Goal: Task Accomplishment & Management: Manage account settings

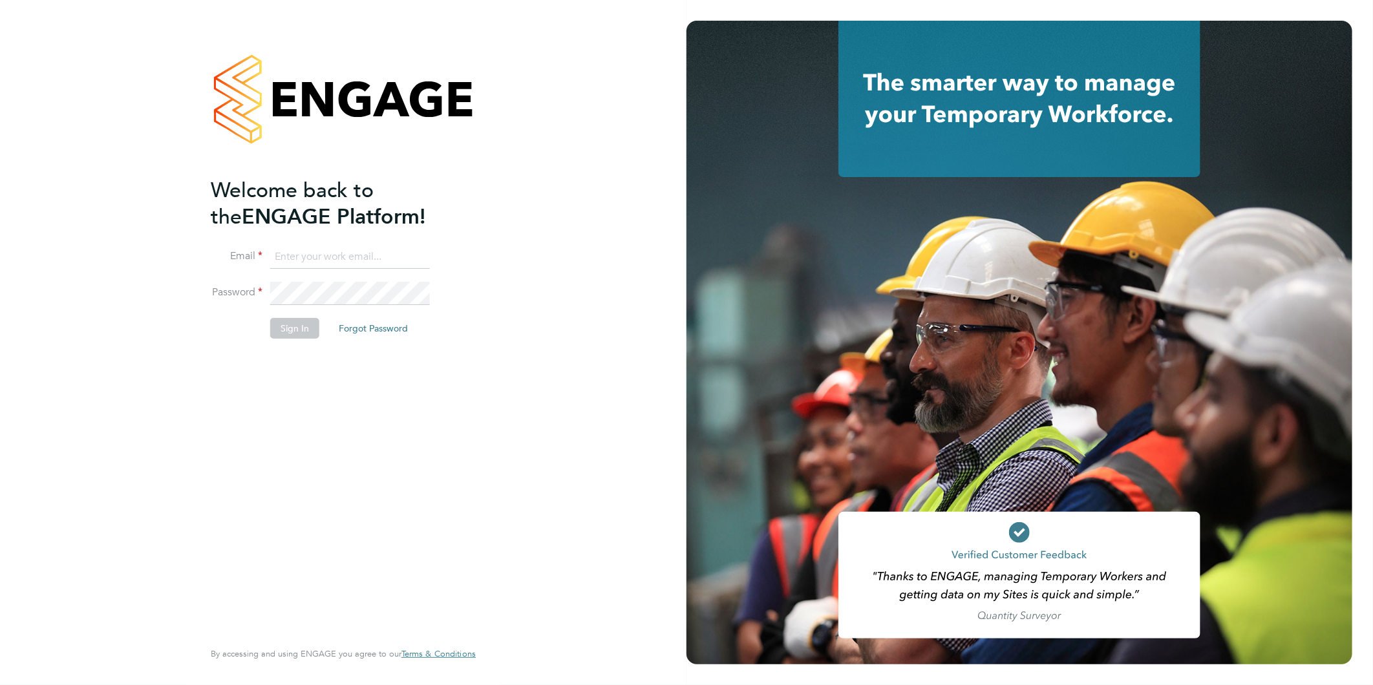
type input "kirsty@northbuildrecruit.com"
click at [292, 328] on button "Sign In" at bounding box center [294, 328] width 49 height 21
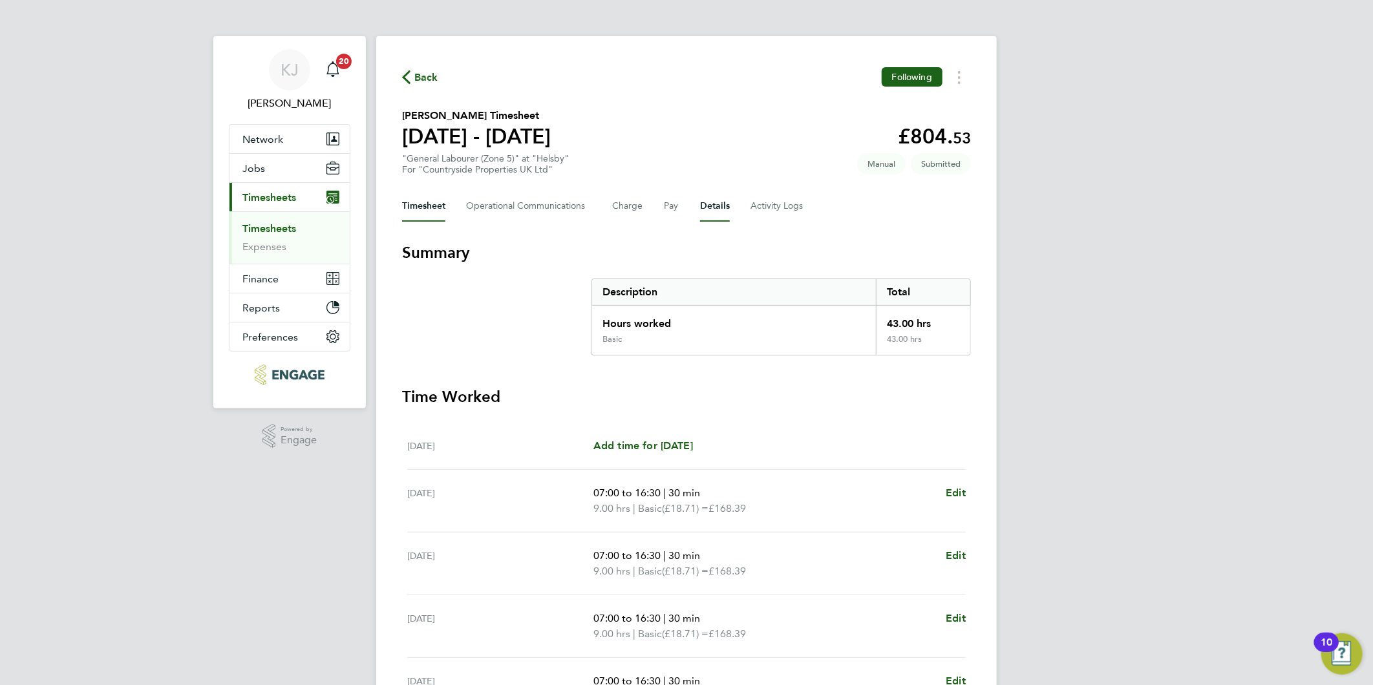
click at [719, 211] on button "Details" at bounding box center [715, 206] width 30 height 31
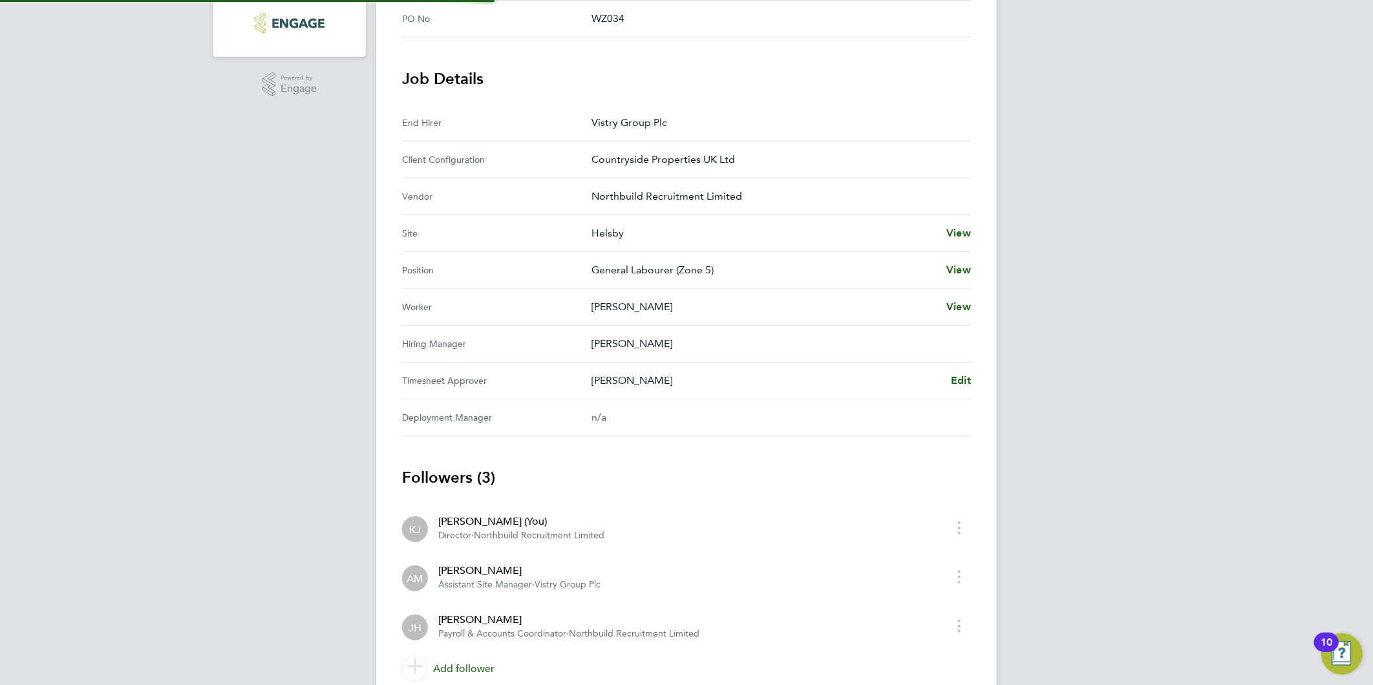
scroll to position [359, 0]
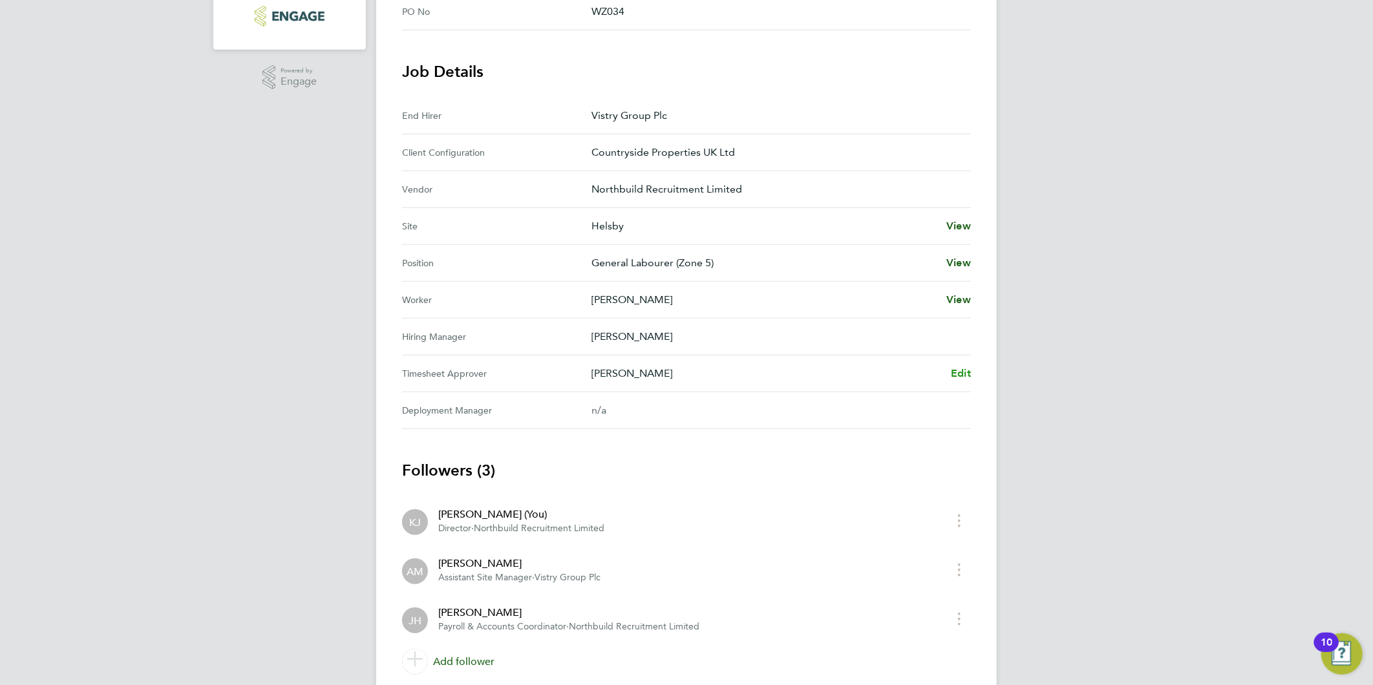
click at [958, 376] on span "Edit" at bounding box center [961, 373] width 20 height 12
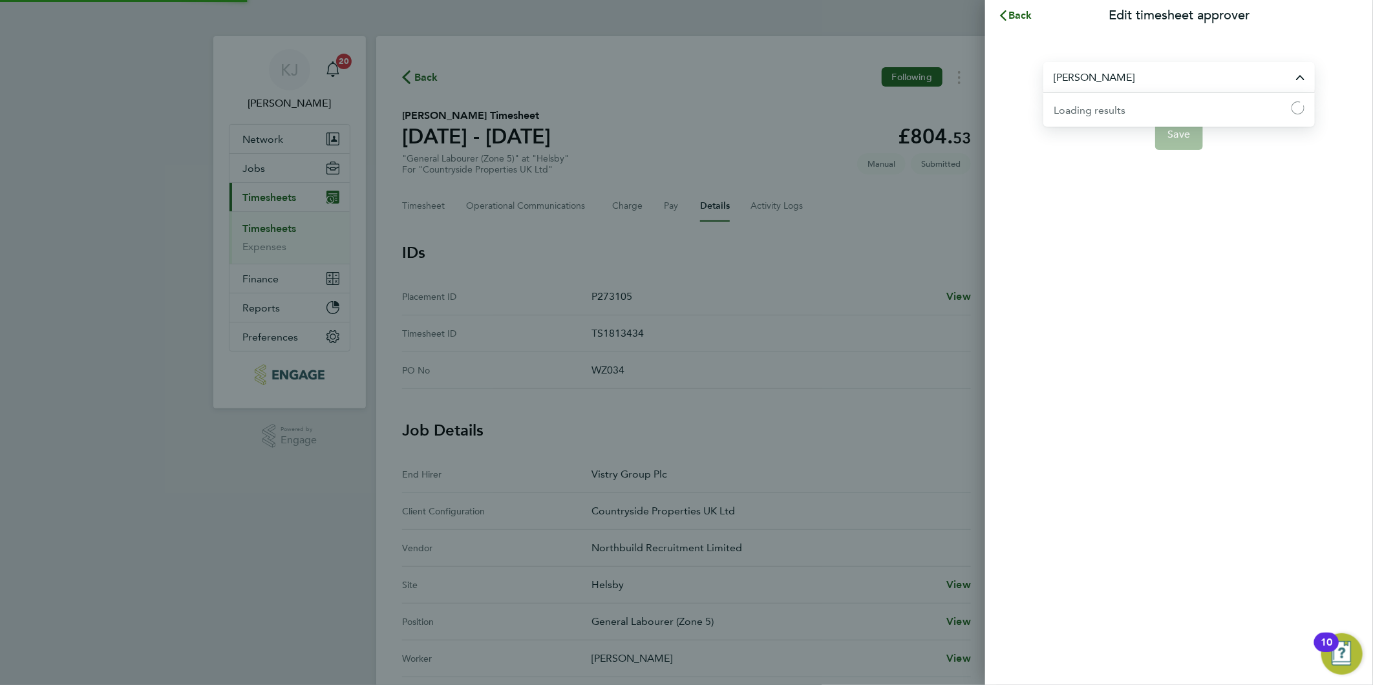
click at [1190, 79] on input "[PERSON_NAME]" at bounding box center [1178, 77] width 271 height 30
type input "m"
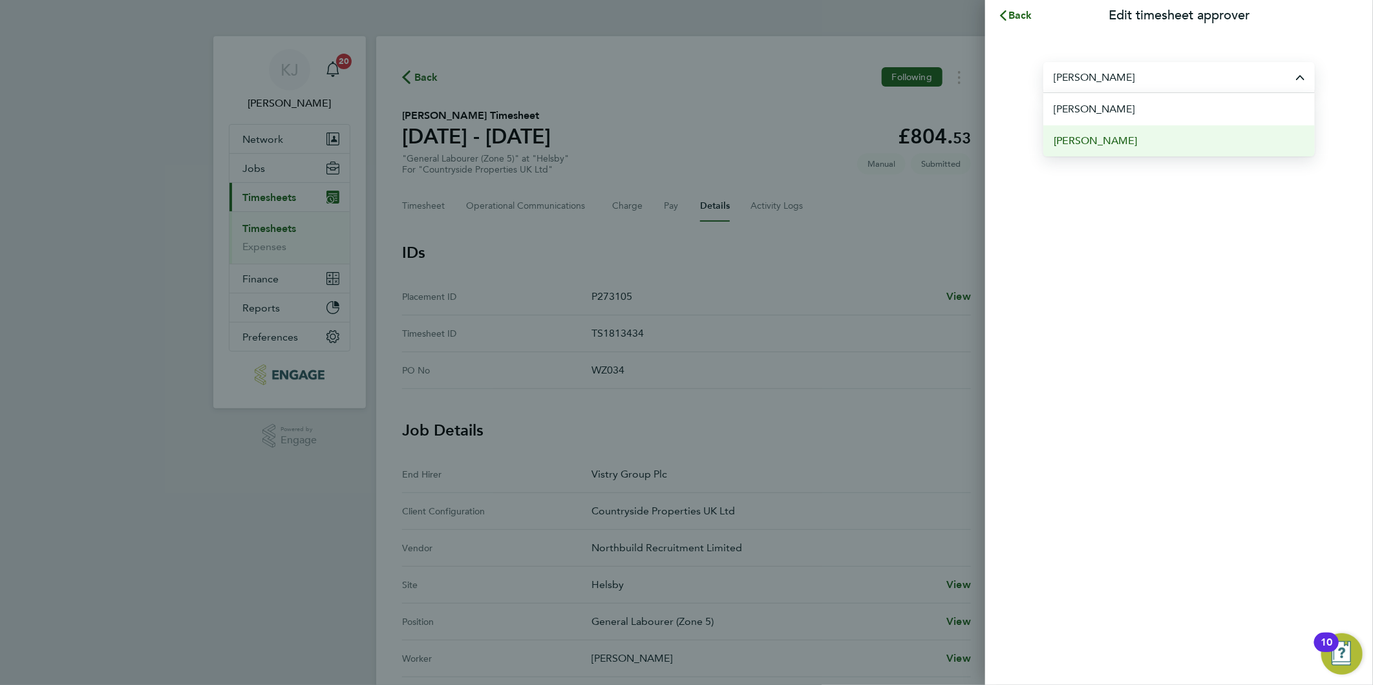
click at [1150, 138] on li "Jonathan Coughlin" at bounding box center [1178, 141] width 271 height 32
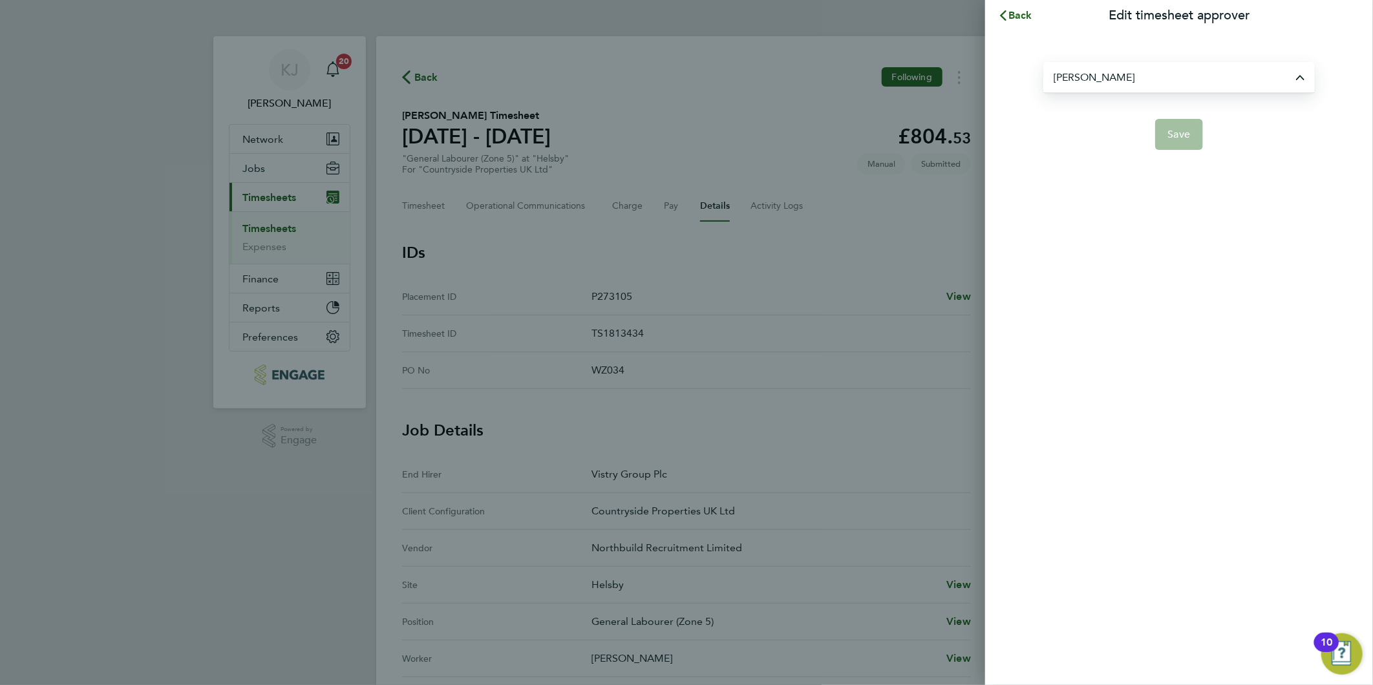
type input "Jonathan Coughlin"
click at [1190, 138] on button "Save" at bounding box center [1179, 134] width 48 height 31
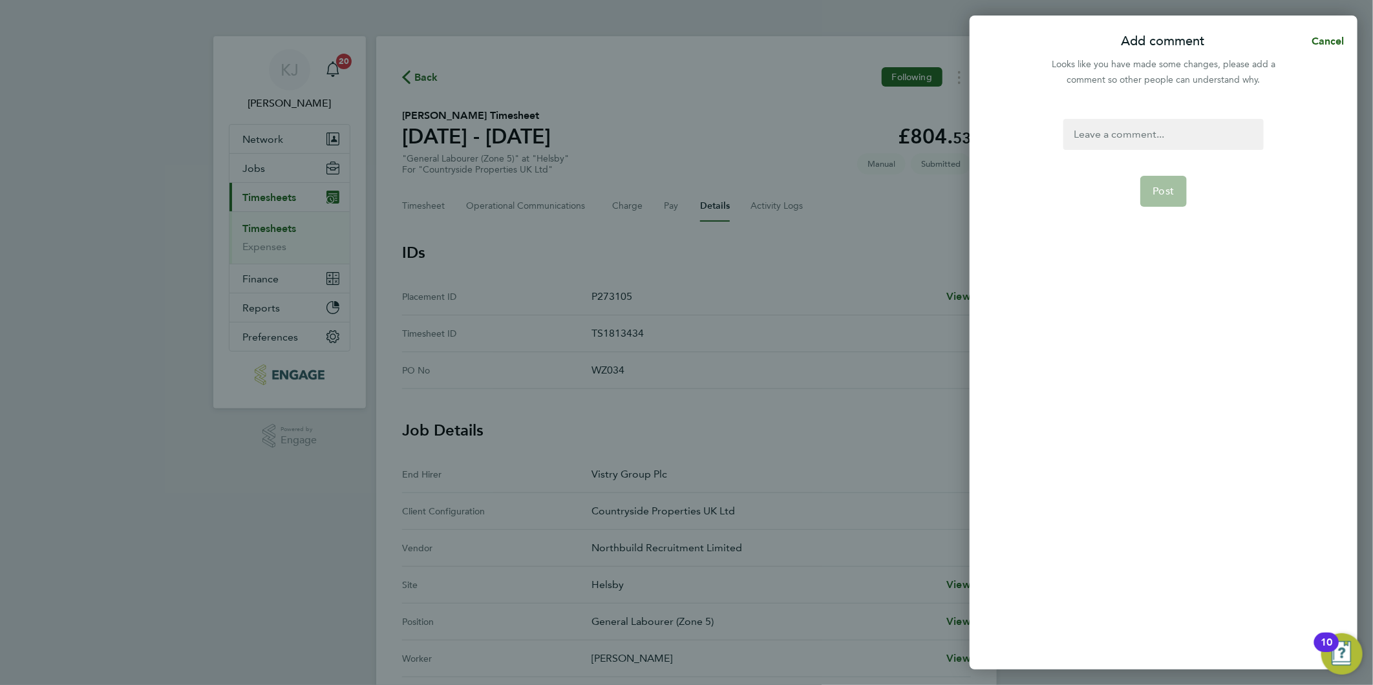
click at [1141, 142] on div at bounding box center [1163, 134] width 200 height 31
click at [1141, 140] on div at bounding box center [1163, 134] width 200 height 31
click at [567, 198] on div "Add comment Cancel Looks like you have made some changes, please add a comment …" at bounding box center [686, 342] width 1373 height 685
copy div "jonny to approve"
drag, startPoint x: 1172, startPoint y: 191, endPoint x: 1106, endPoint y: 208, distance: 68.0
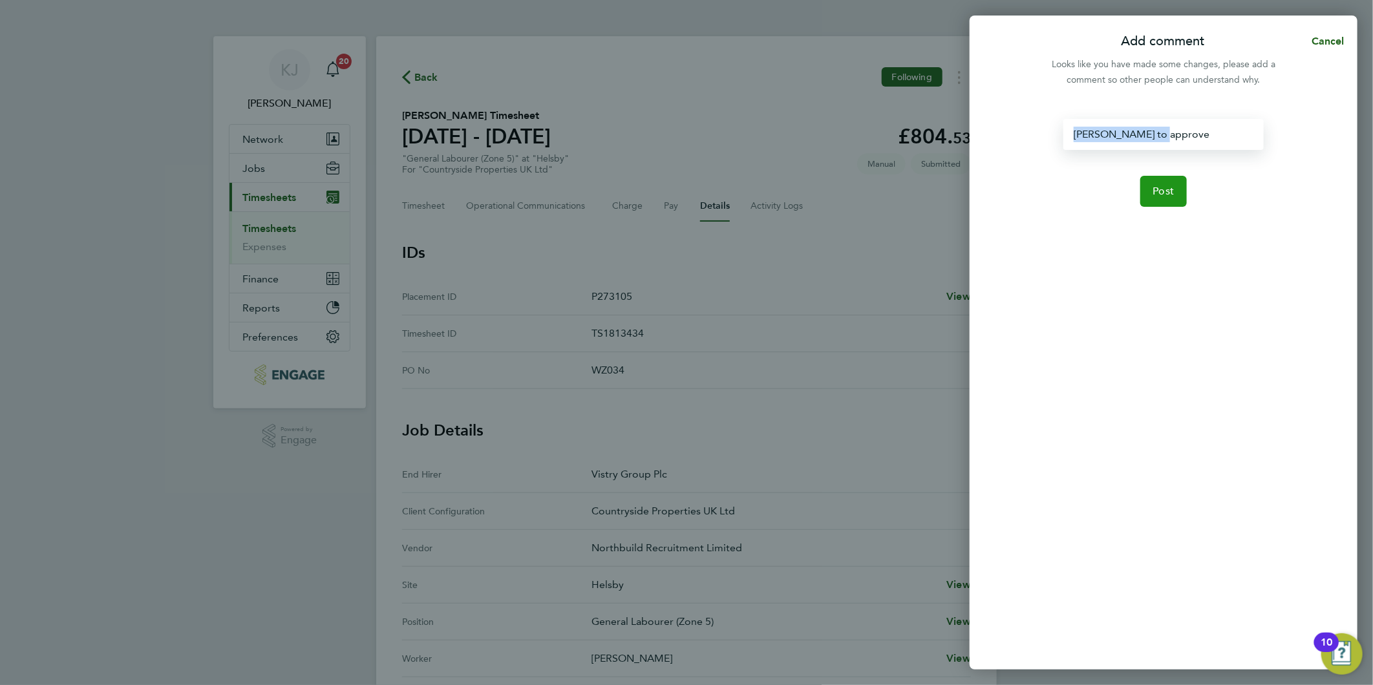
click at [1171, 191] on span "Post" at bounding box center [1163, 191] width 21 height 13
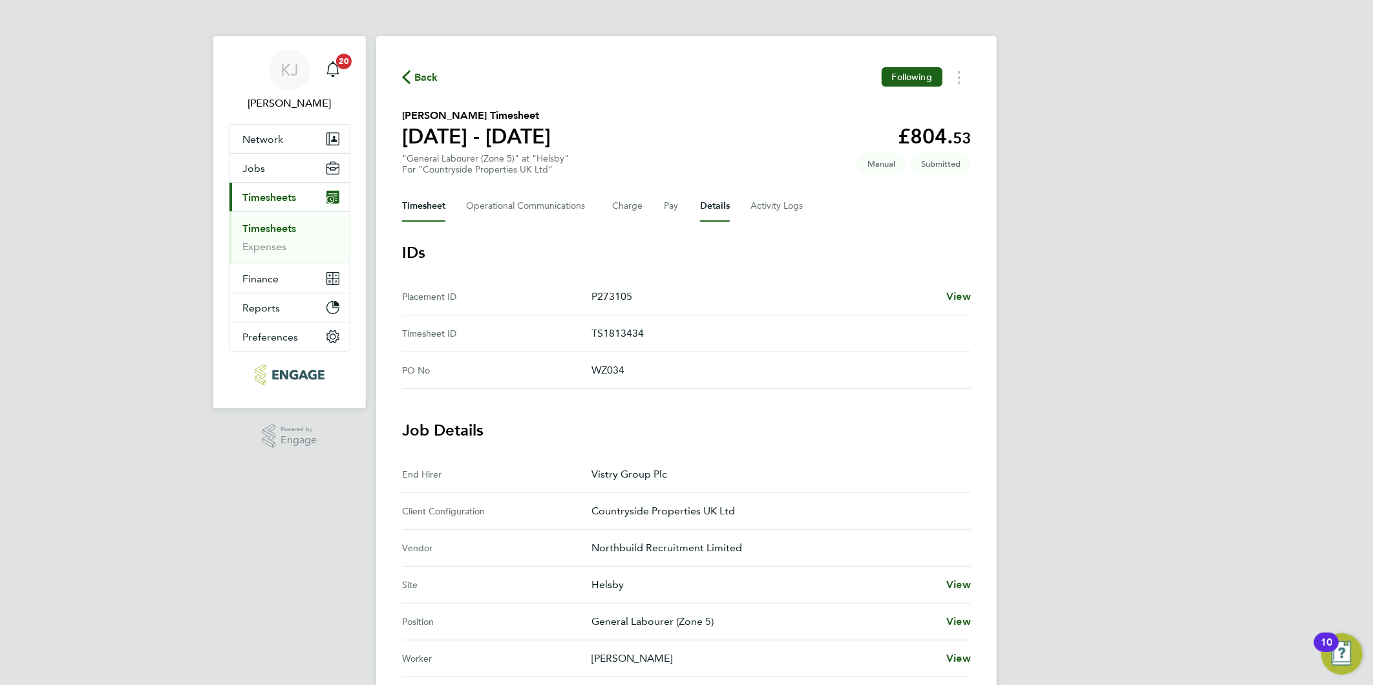
click at [441, 209] on button "Timesheet" at bounding box center [423, 206] width 43 height 31
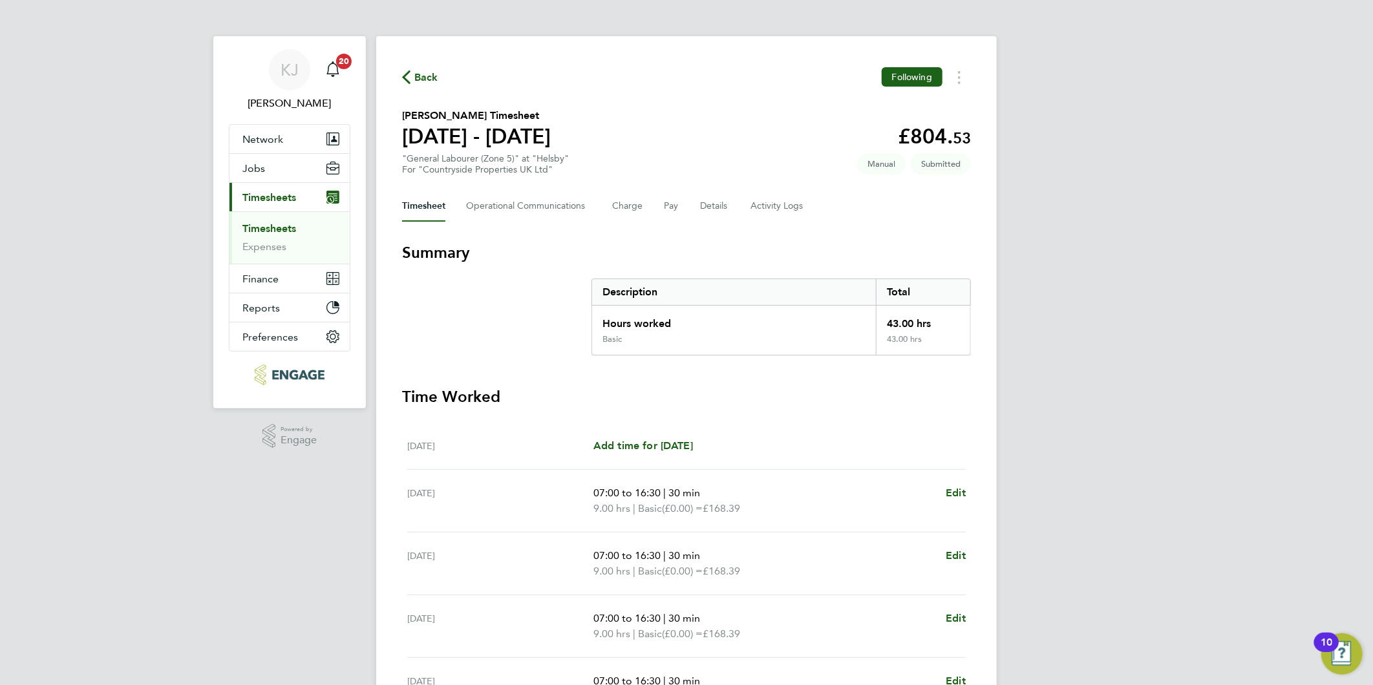
click at [268, 227] on link "Timesheets" at bounding box center [269, 228] width 54 height 12
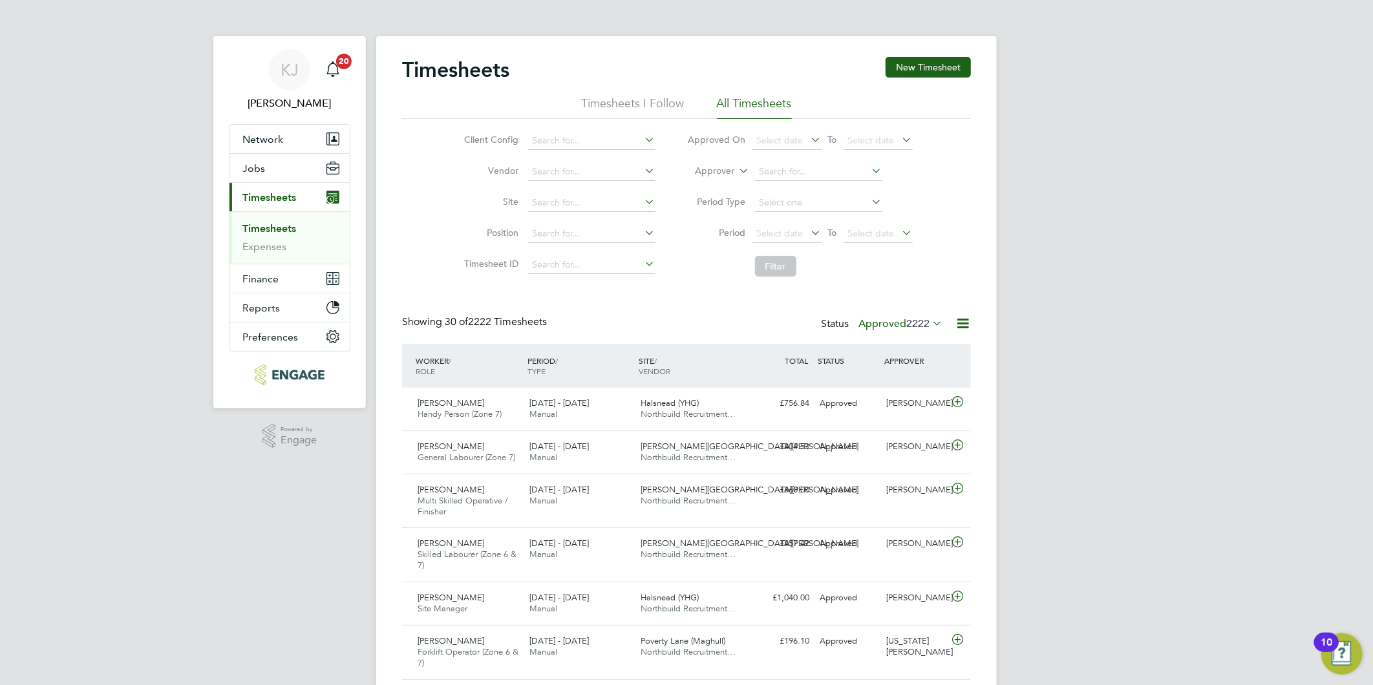
click at [906, 324] on span "2222" at bounding box center [917, 323] width 23 height 13
click at [896, 378] on li "Submitted" at bounding box center [882, 383] width 59 height 18
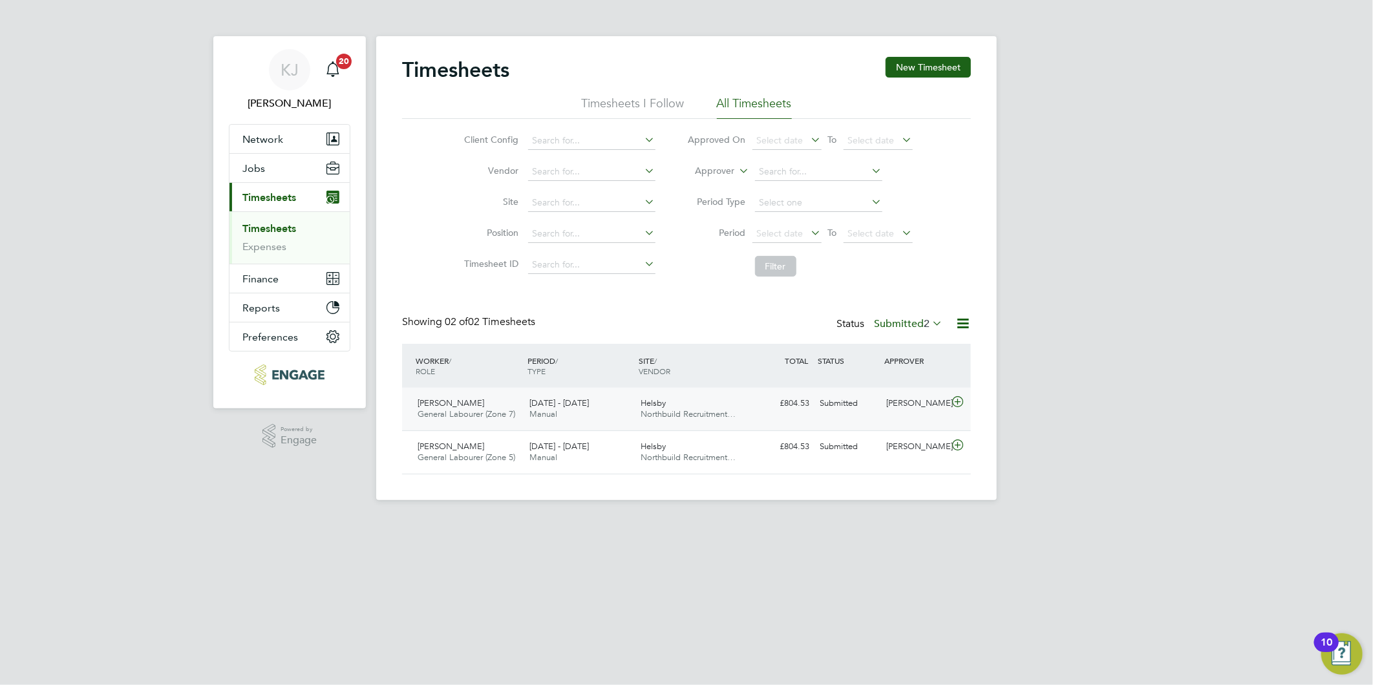
click at [953, 401] on icon at bounding box center [957, 402] width 16 height 10
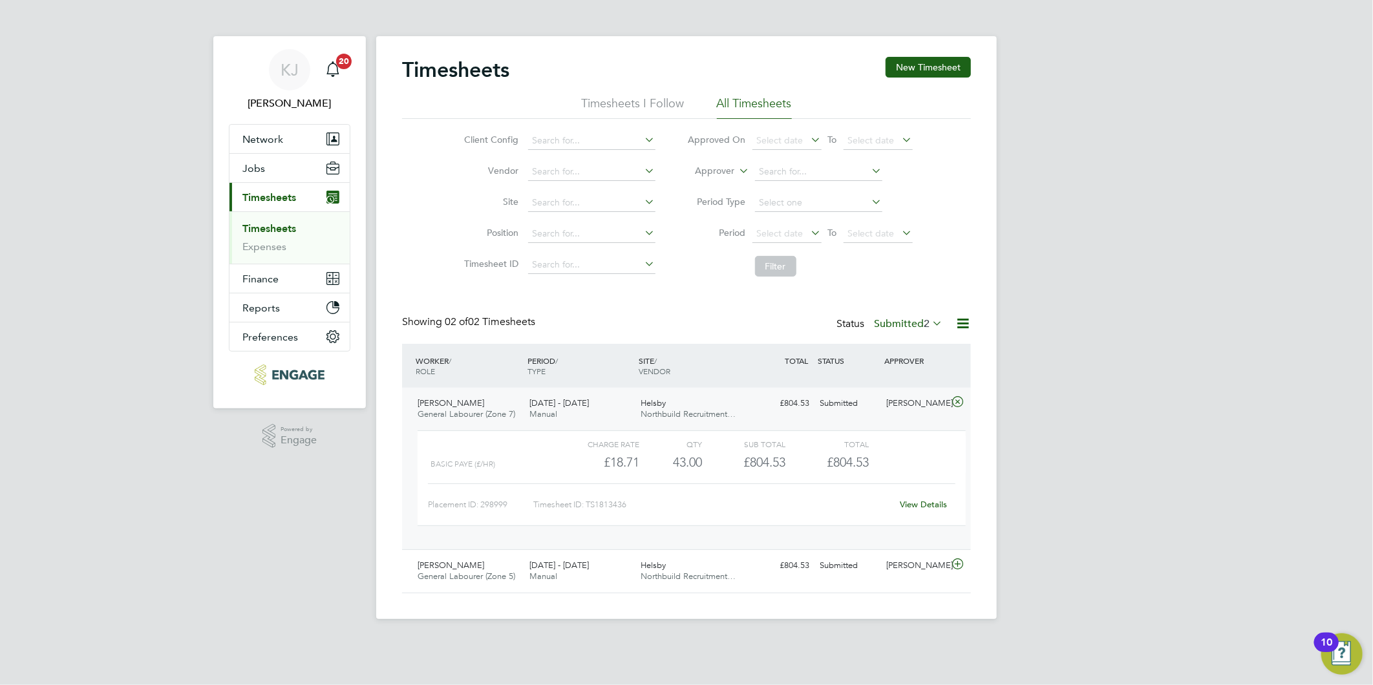
click at [934, 504] on link "View Details" at bounding box center [923, 504] width 47 height 11
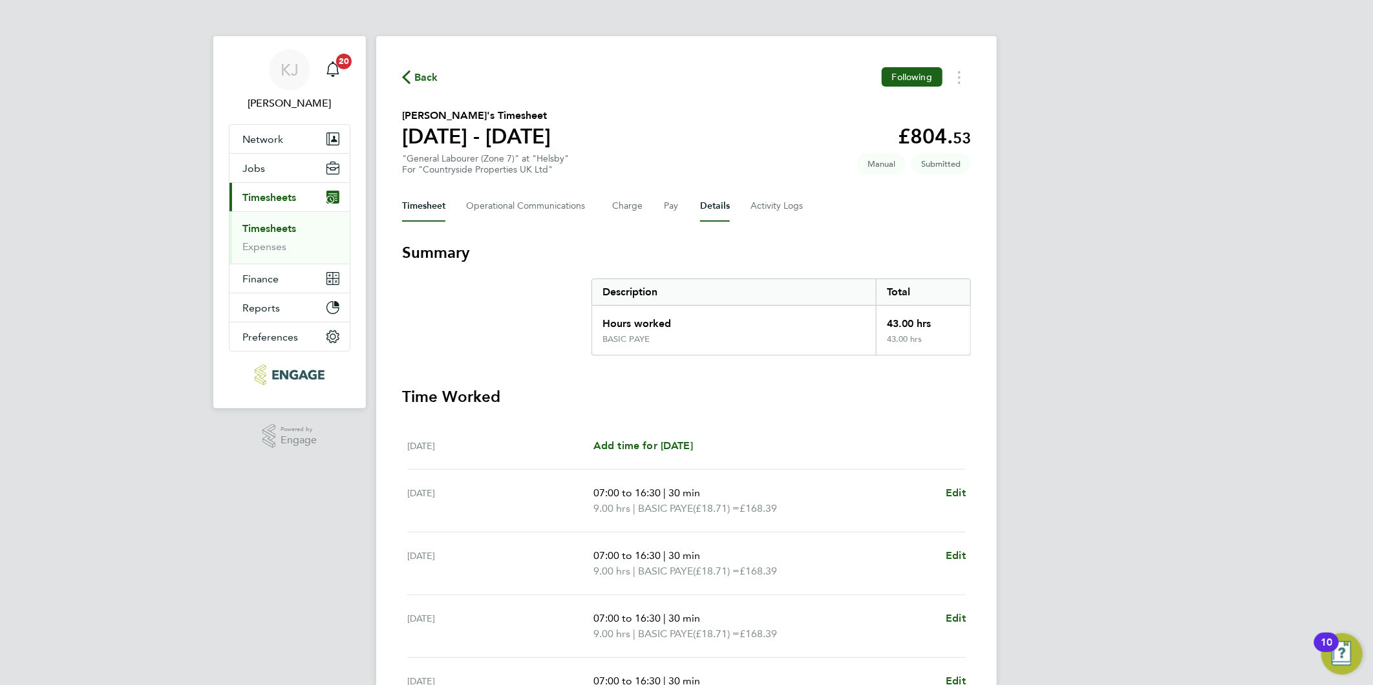
click at [714, 202] on button "Details" at bounding box center [715, 206] width 30 height 31
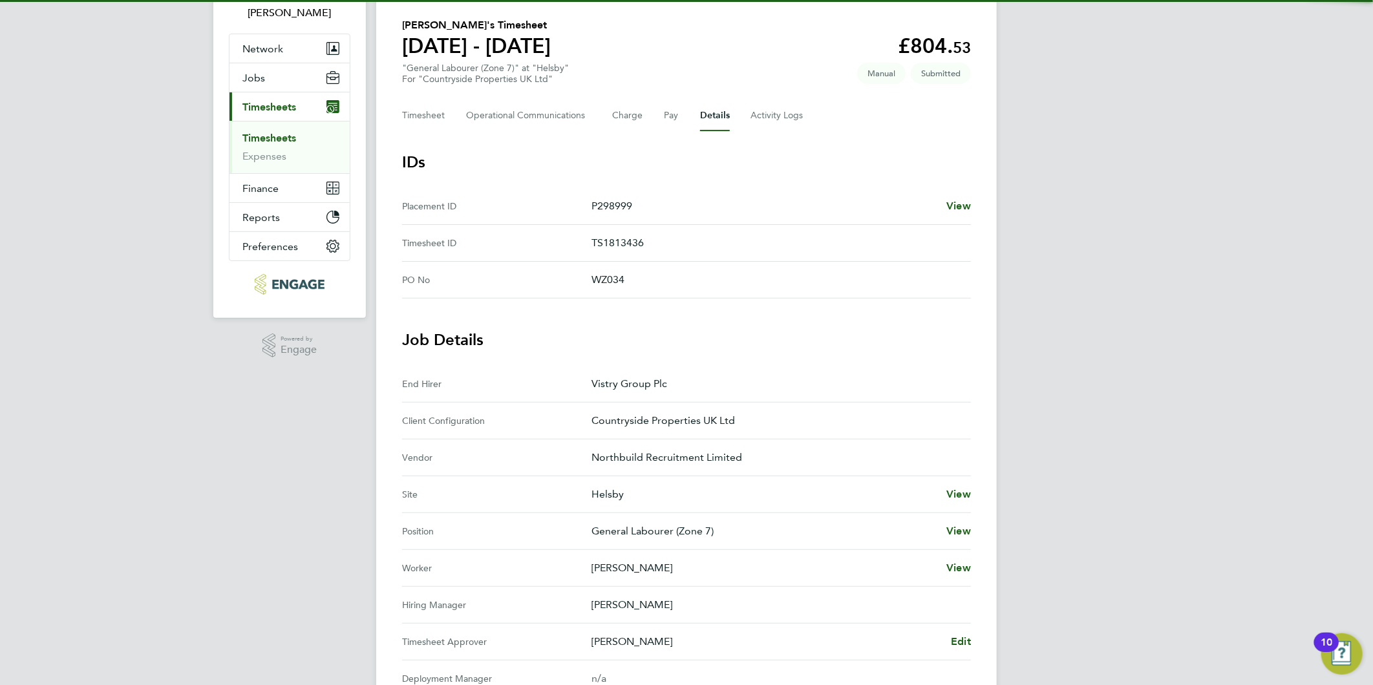
scroll to position [287, 0]
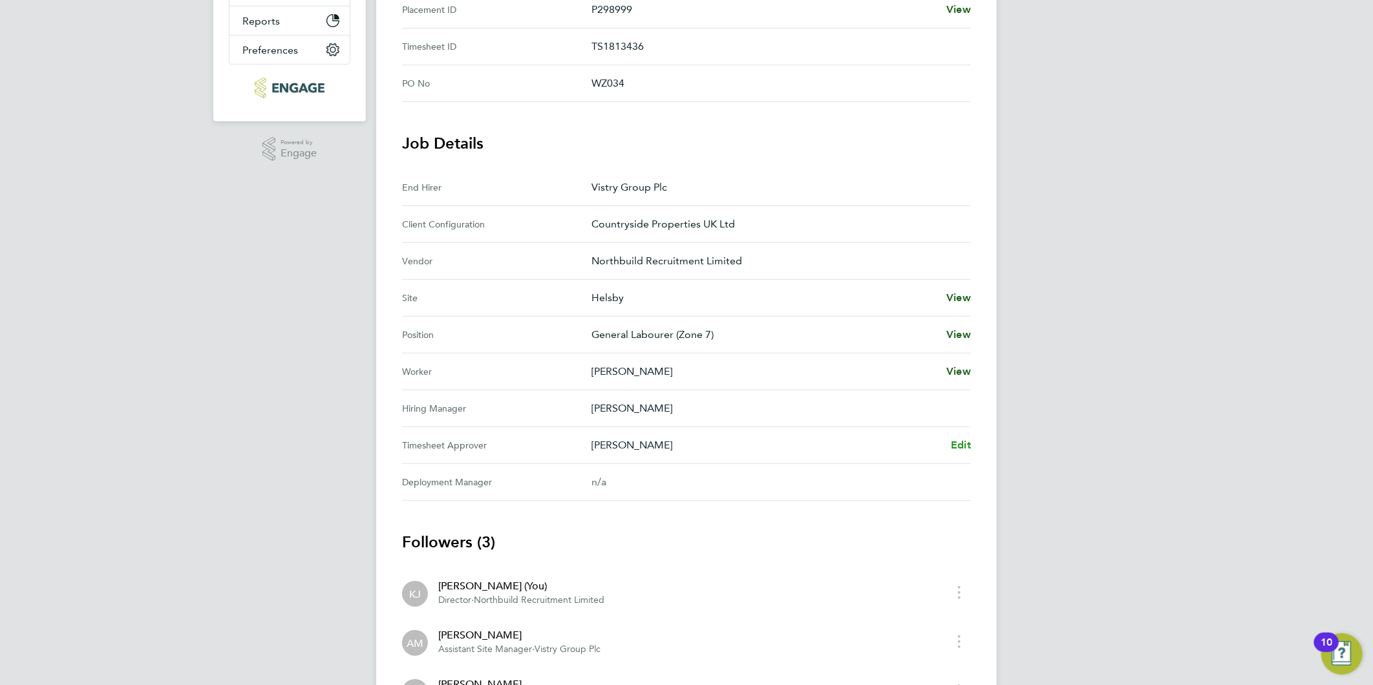
click at [963, 444] on span "Edit" at bounding box center [961, 445] width 20 height 12
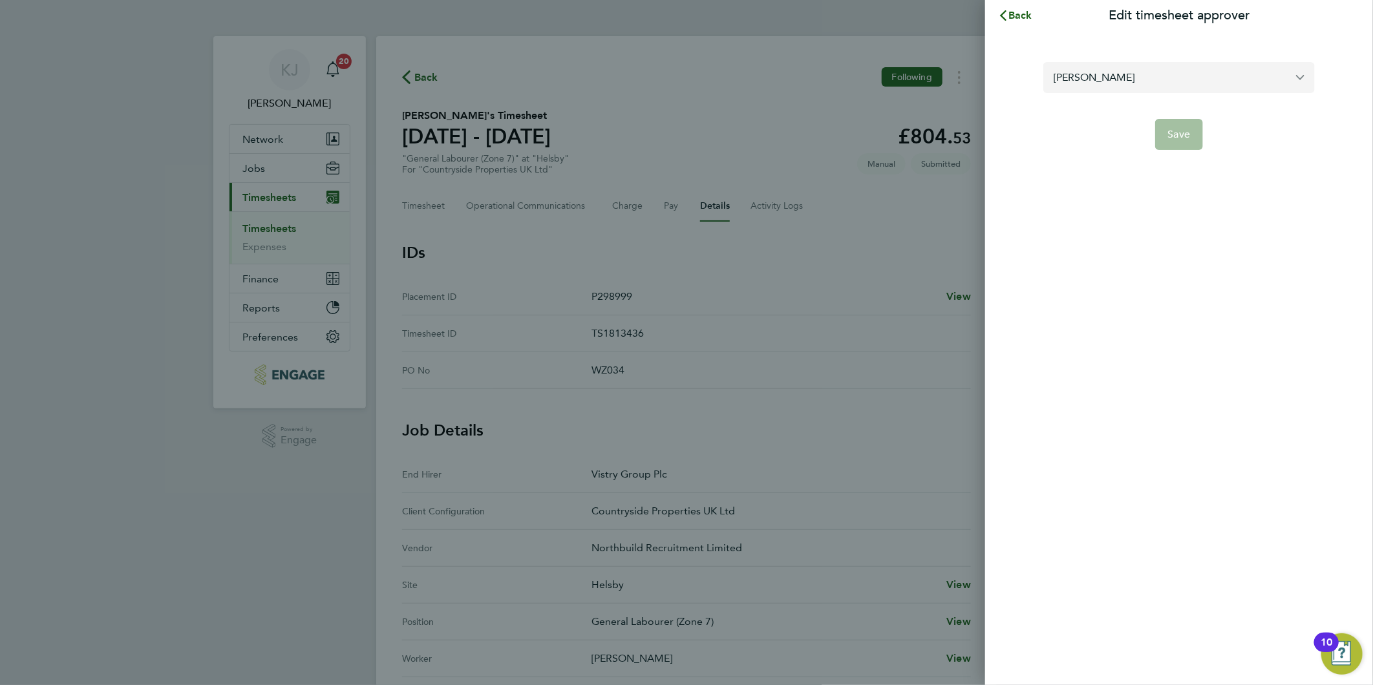
click at [1145, 76] on input "Abdul Monib" at bounding box center [1178, 77] width 271 height 30
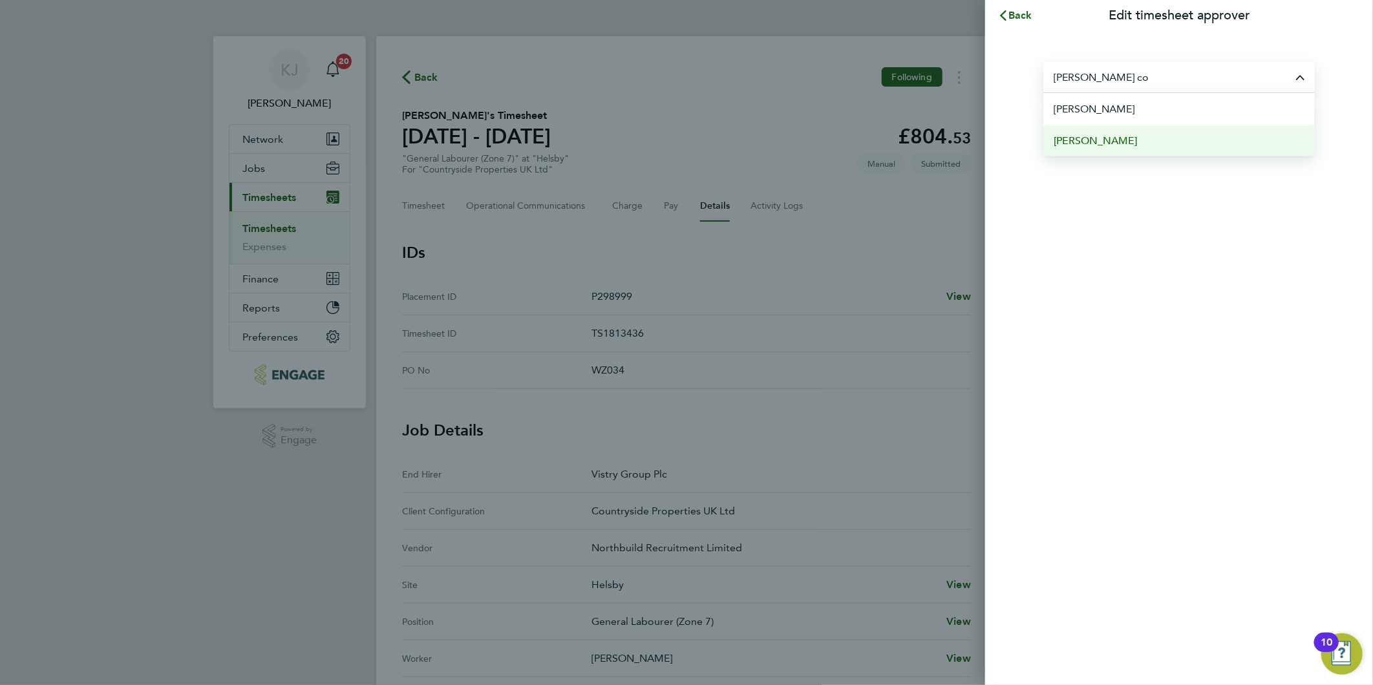
click at [1099, 139] on span "Jonathan Coughlin" at bounding box center [1094, 141] width 83 height 16
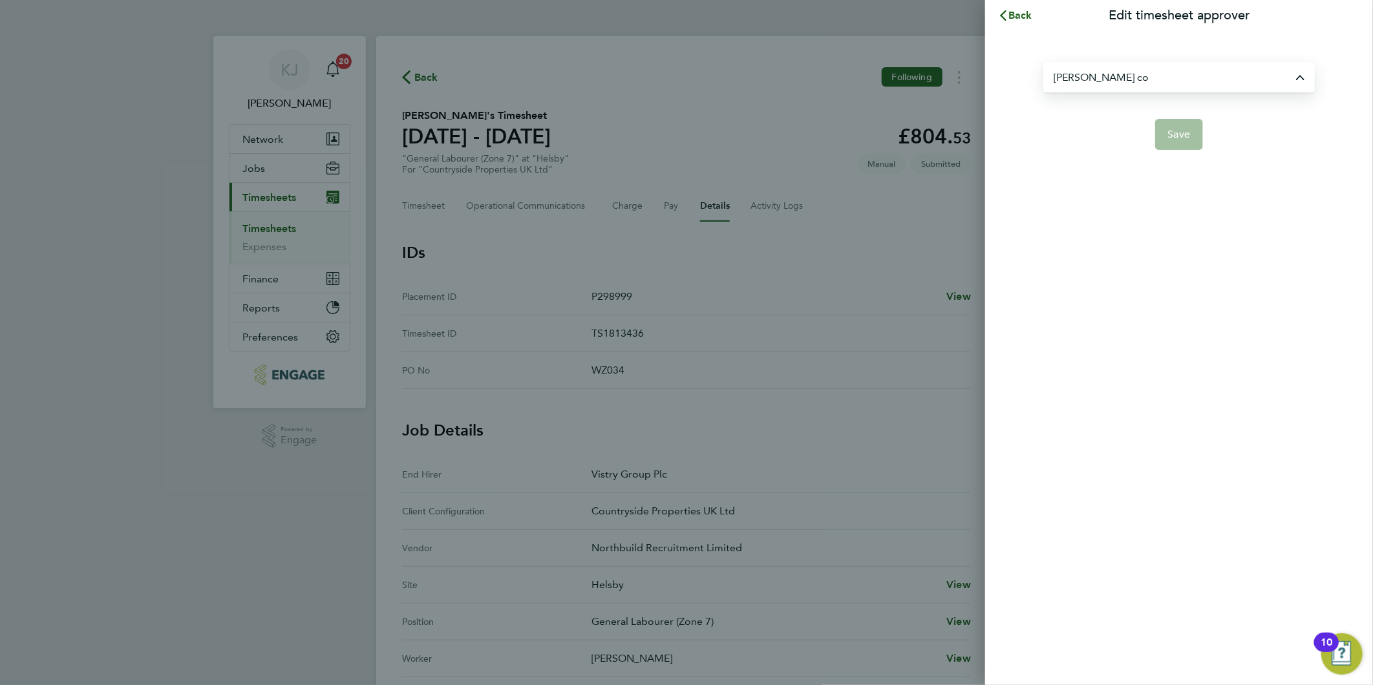
type input "Jonathan Coughlin"
click at [1167, 140] on button "Save" at bounding box center [1179, 134] width 48 height 31
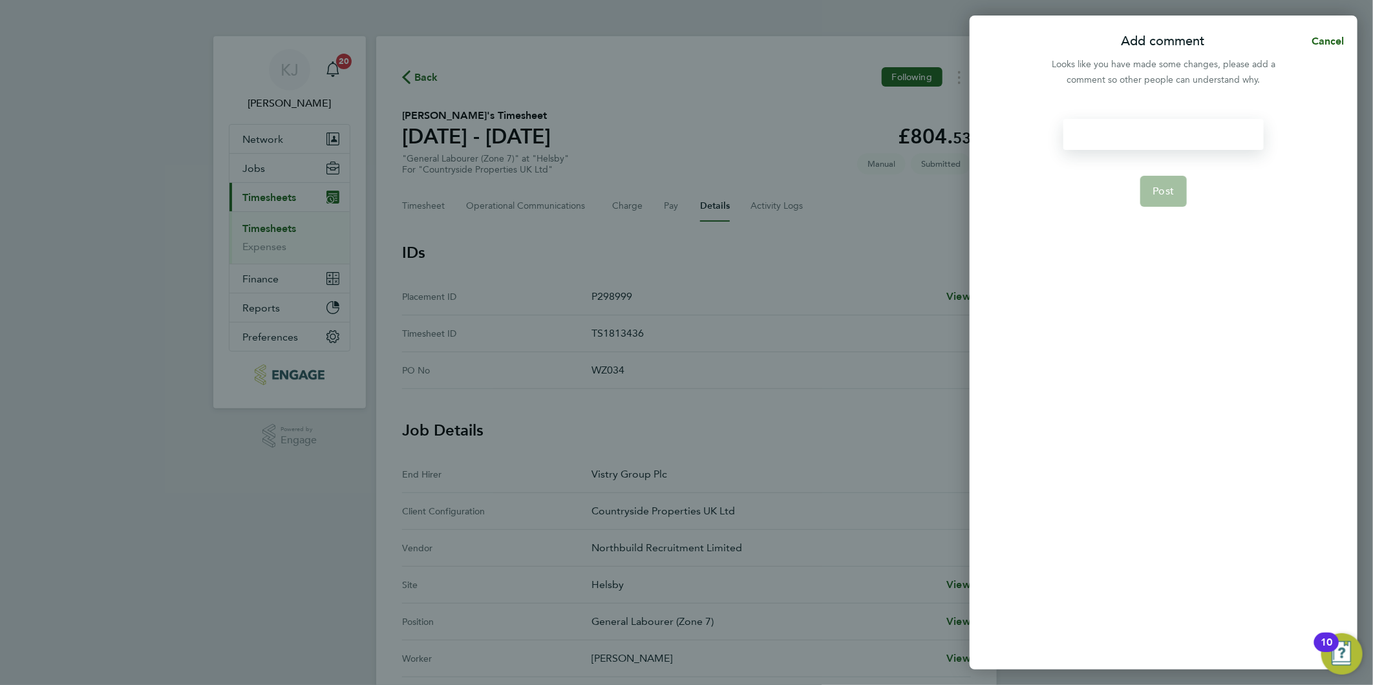
click at [1096, 127] on div at bounding box center [1163, 134] width 200 height 31
click at [1101, 131] on div at bounding box center [1163, 134] width 200 height 31
paste div
drag, startPoint x: 1134, startPoint y: 195, endPoint x: 1146, endPoint y: 196, distance: 13.1
click at [1134, 195] on form "jonny to approve Post" at bounding box center [1163, 297] width 210 height 357
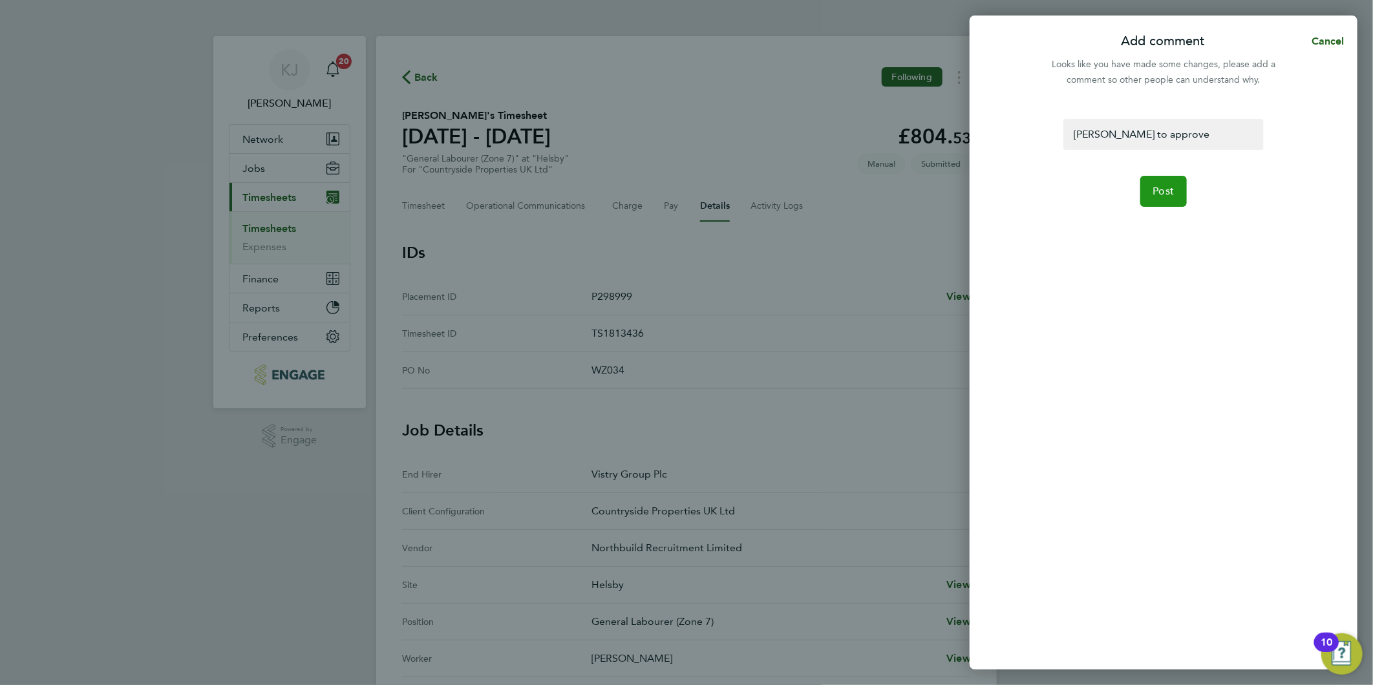
click at [1149, 196] on button "Post" at bounding box center [1163, 191] width 47 height 31
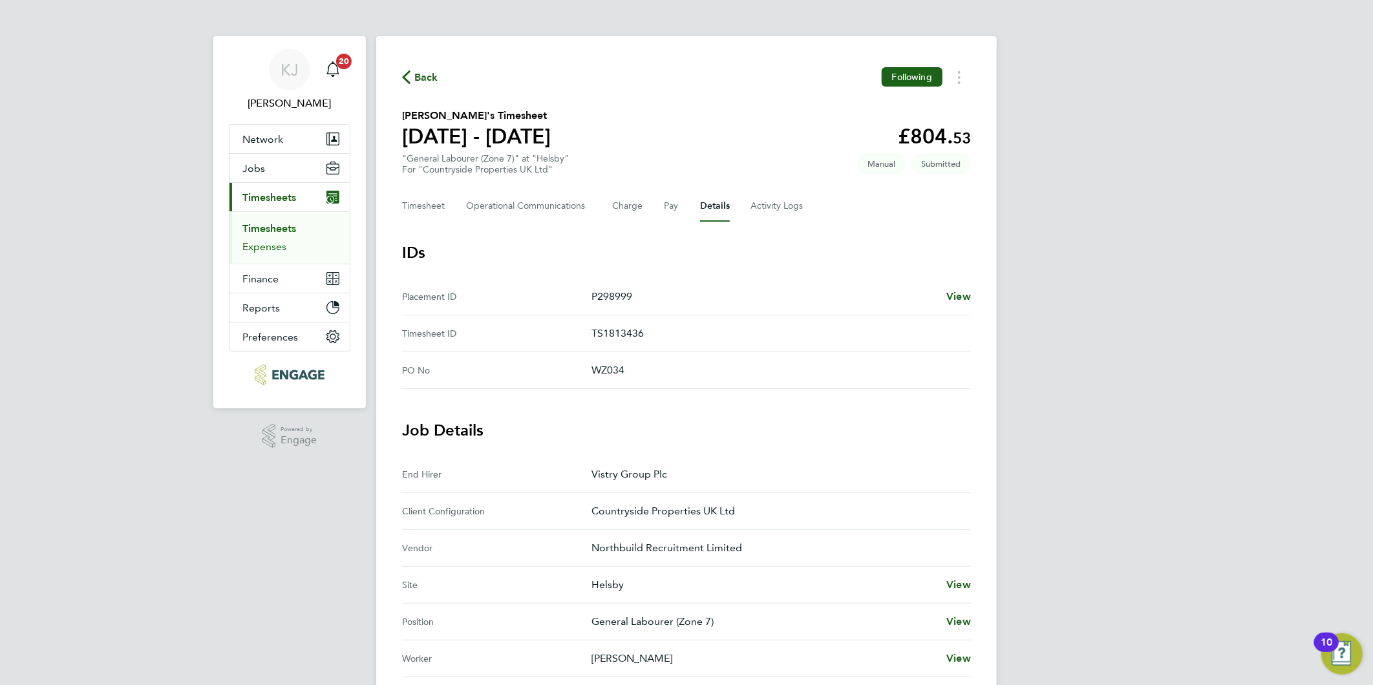
click at [281, 250] on link "Expenses" at bounding box center [264, 246] width 44 height 12
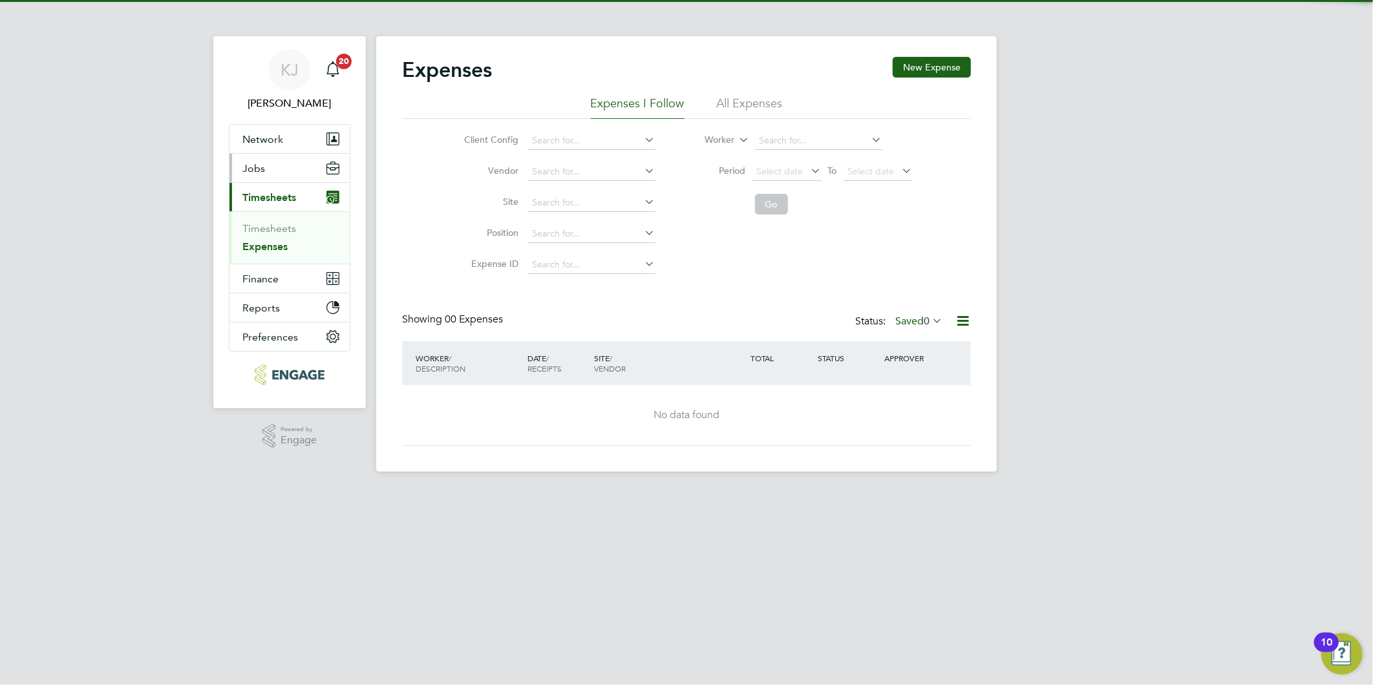
click at [261, 156] on button "Jobs" at bounding box center [289, 168] width 120 height 28
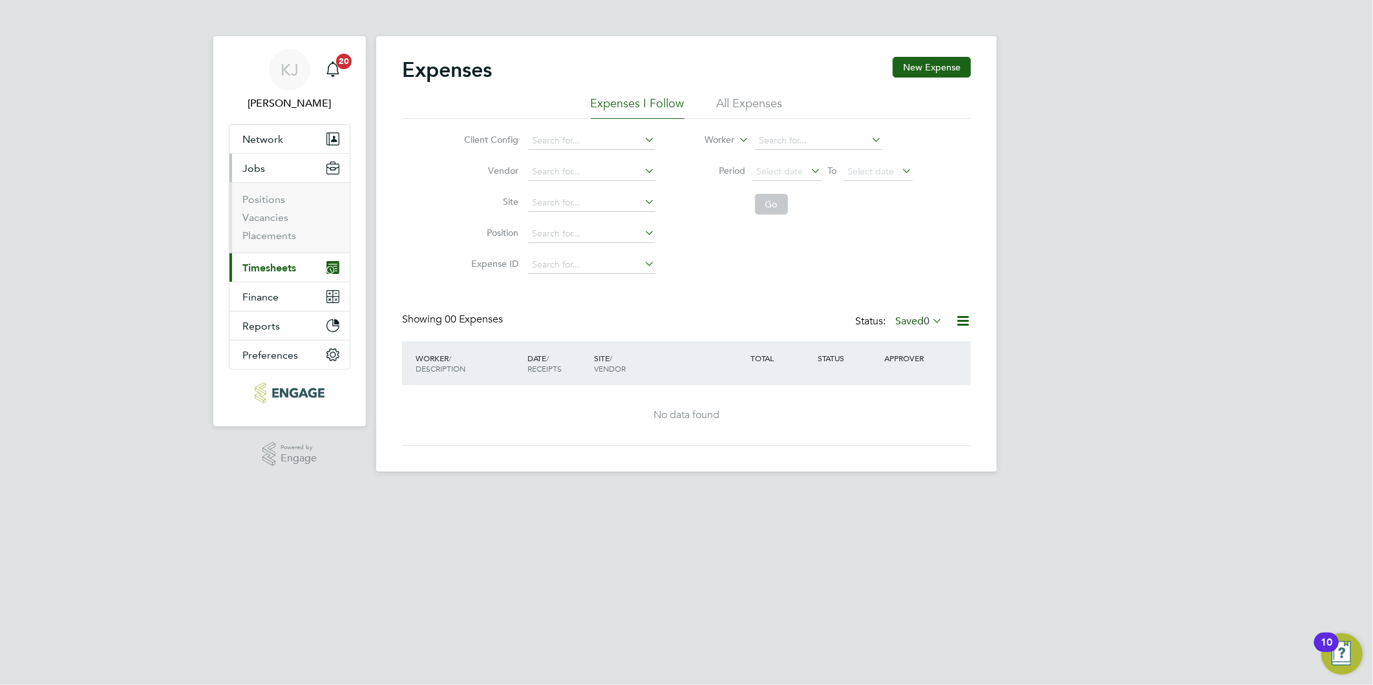
click at [263, 175] on button "Jobs" at bounding box center [289, 168] width 120 height 28
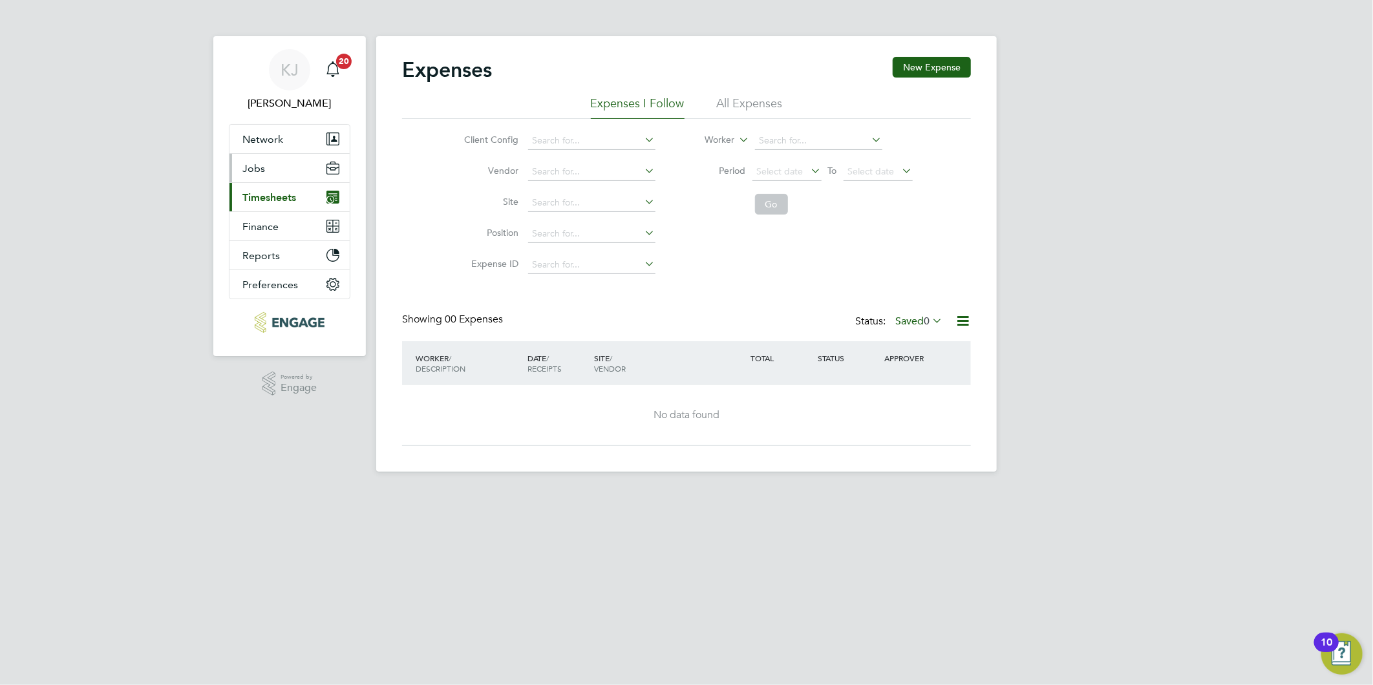
click at [254, 160] on button "Jobs" at bounding box center [289, 168] width 120 height 28
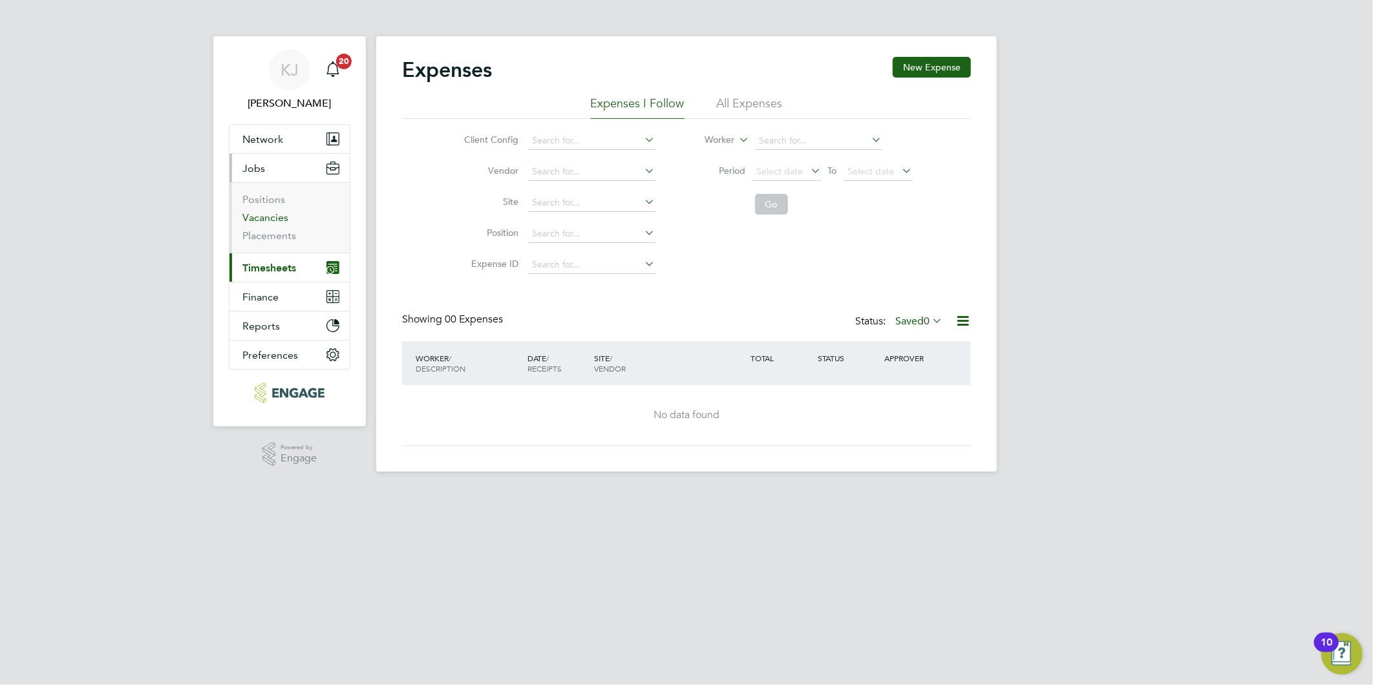
drag, startPoint x: 266, startPoint y: 215, endPoint x: 278, endPoint y: 229, distance: 18.8
click at [266, 215] on link "Vacancies" at bounding box center [265, 217] width 46 height 12
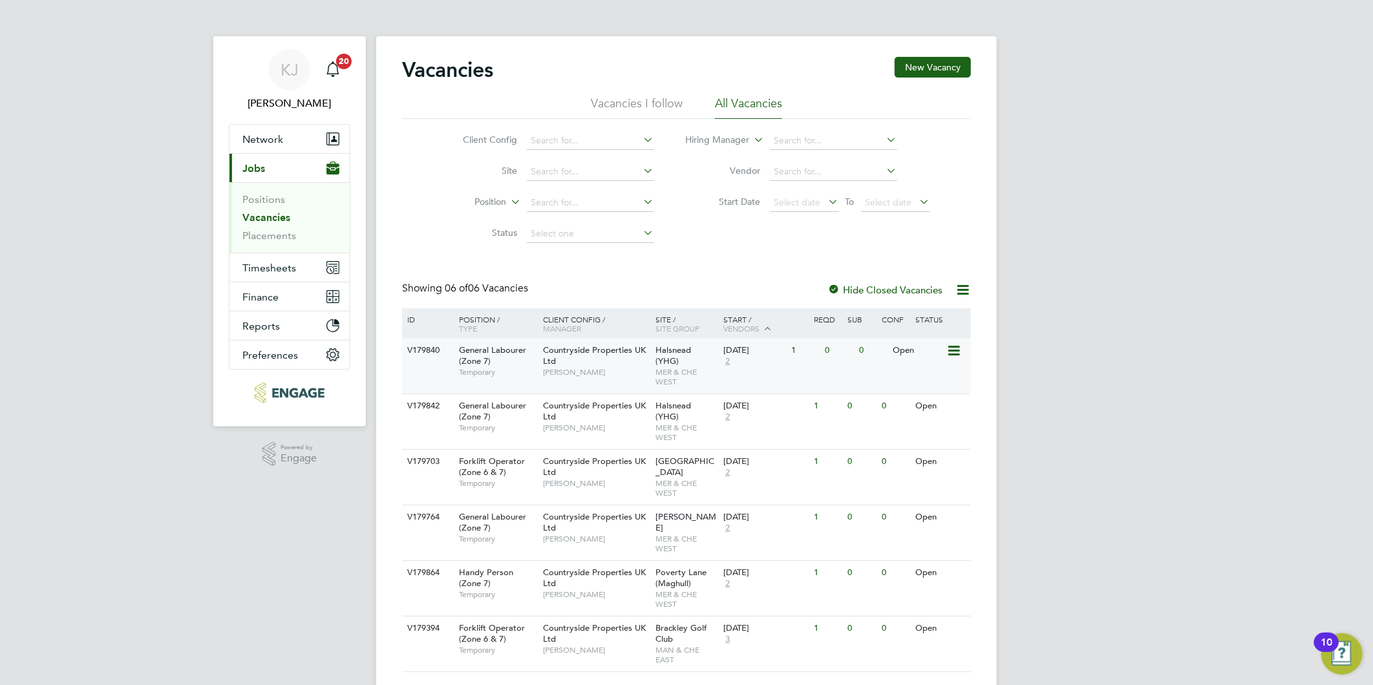
click at [535, 367] on span "Temporary" at bounding box center [498, 372] width 78 height 10
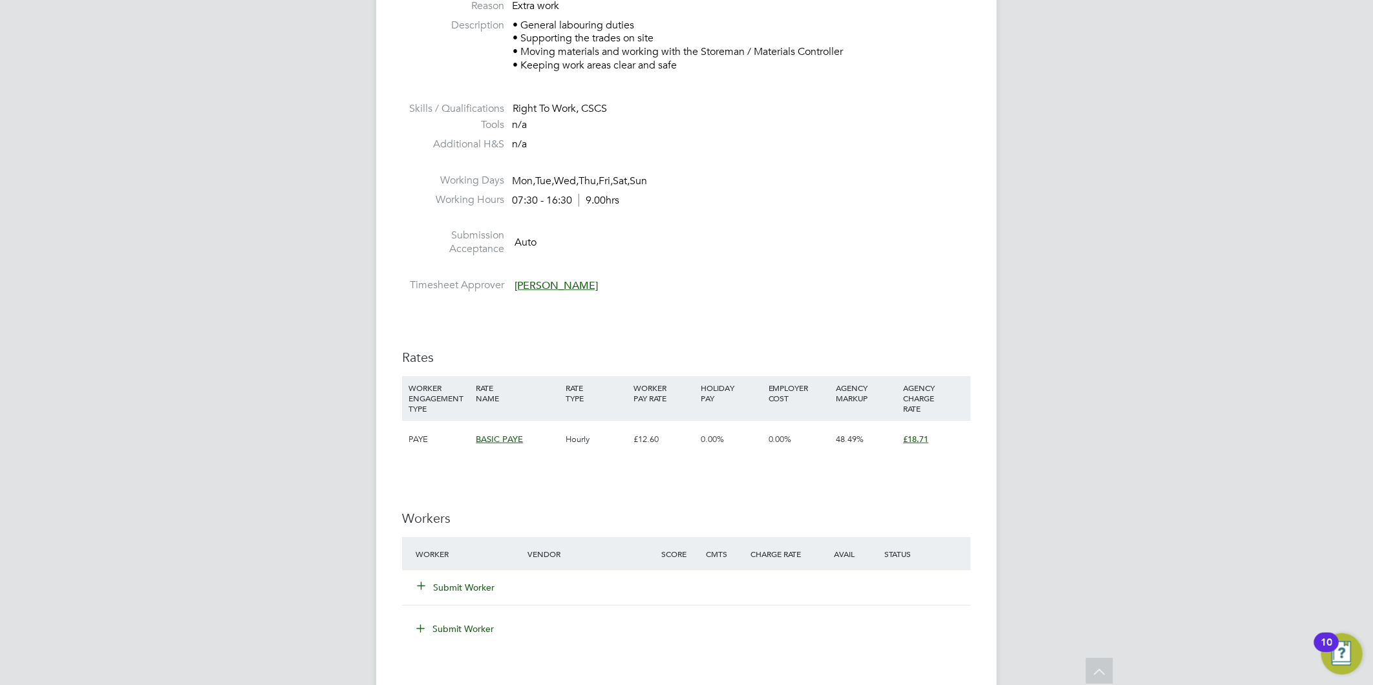
scroll to position [718, 0]
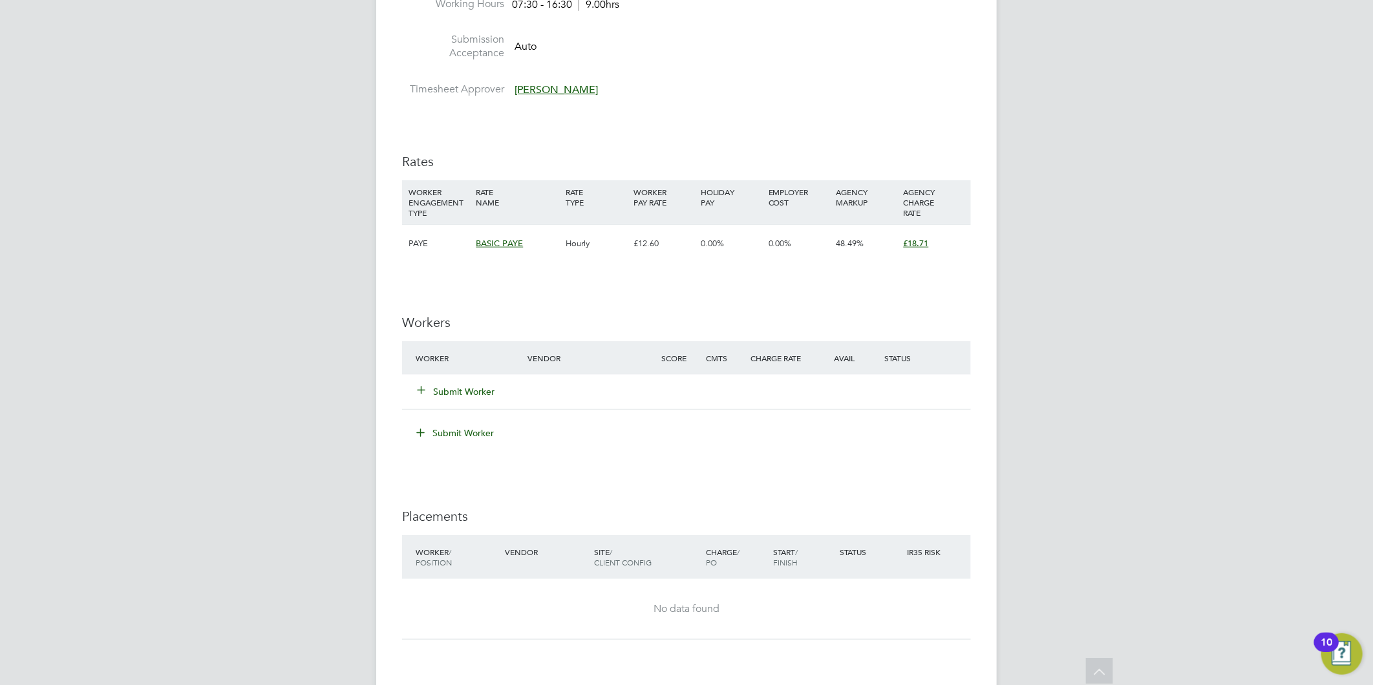
click at [450, 381] on div "Submit Worker" at bounding box center [479, 391] width 134 height 23
click at [463, 397] on button "Submit Worker" at bounding box center [456, 391] width 78 height 13
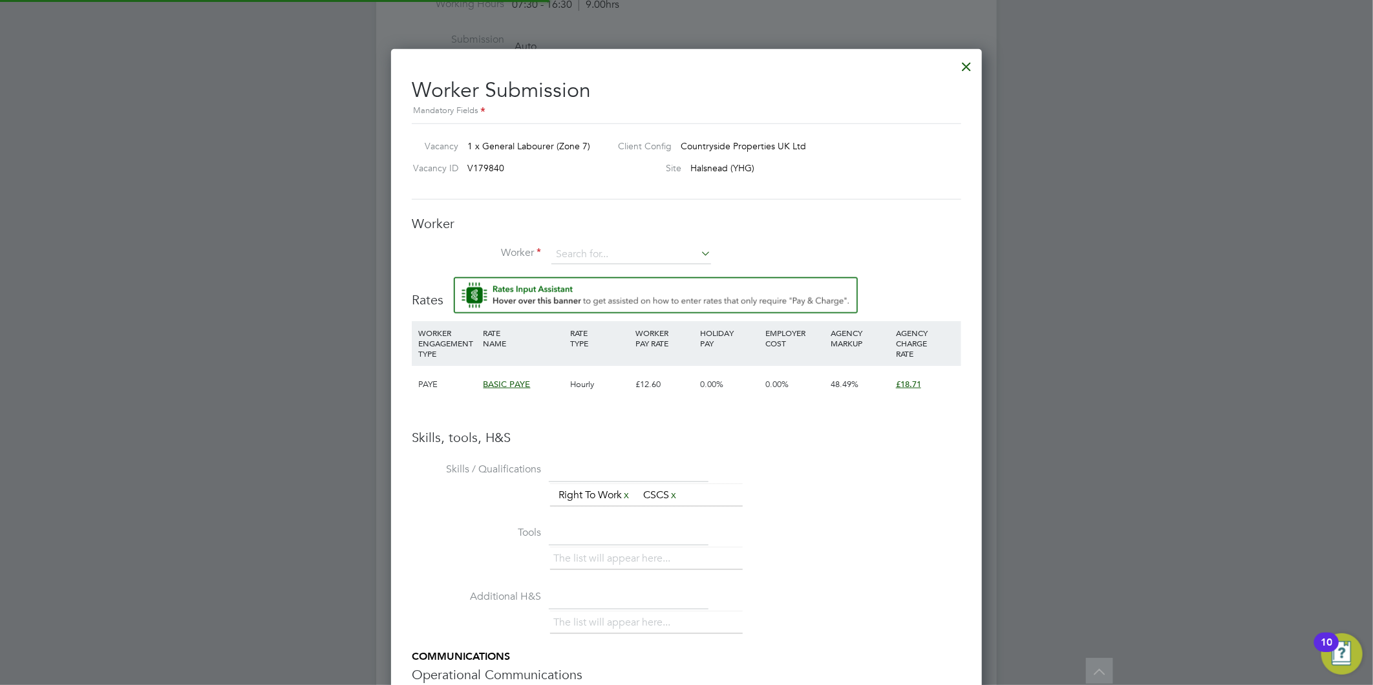
scroll to position [831, 591]
click at [607, 246] on input at bounding box center [631, 254] width 160 height 19
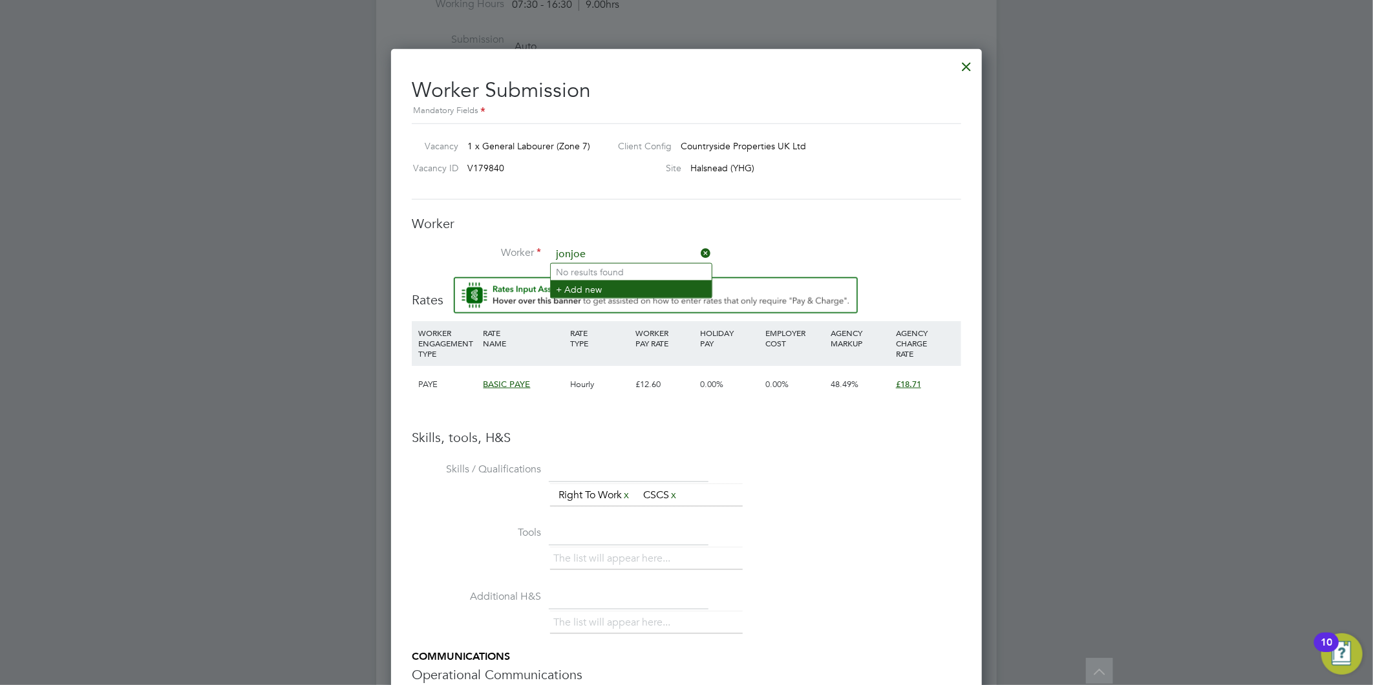
type input "jonjoe"
click at [624, 294] on li "+ Add new" at bounding box center [631, 288] width 161 height 17
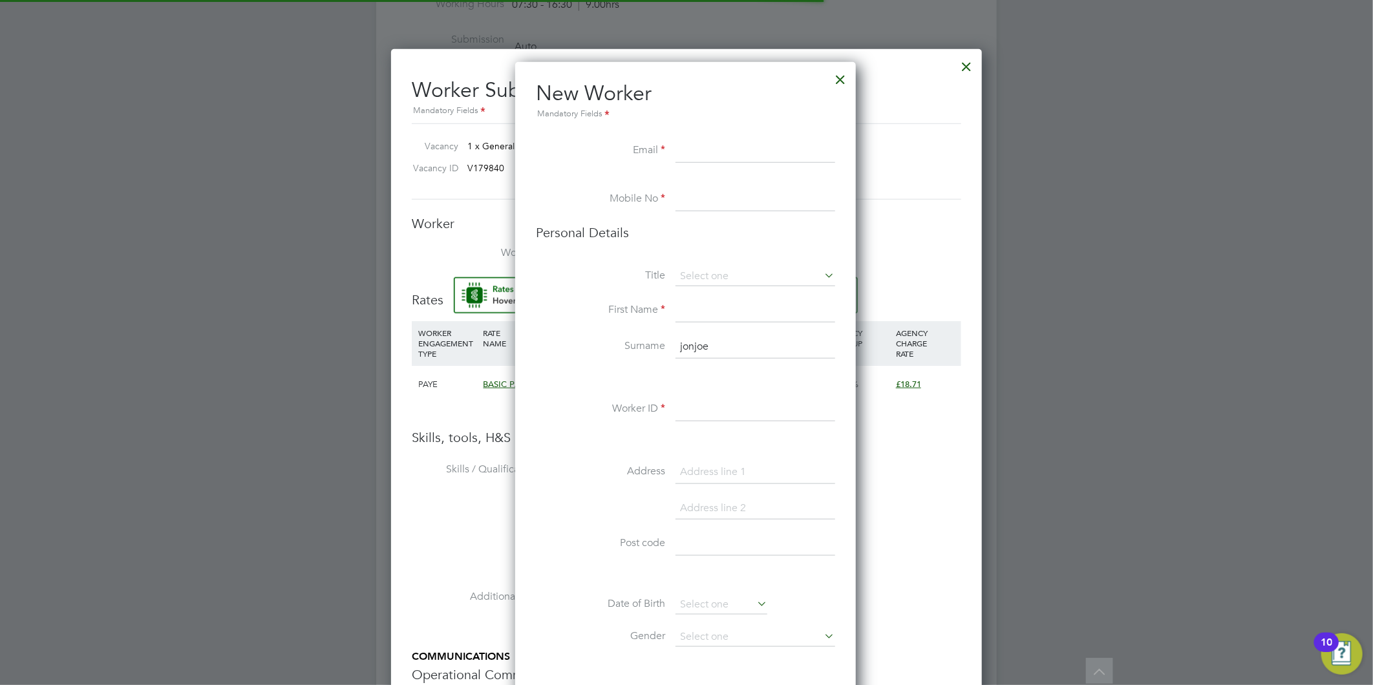
scroll to position [1092, 343]
paste input "jonjosmith@hotmail.co.uk"
type input "jonjosmith@hotmail.co.uk"
drag, startPoint x: 723, startPoint y: 195, endPoint x: 721, endPoint y: 202, distance: 7.9
click at [723, 195] on input at bounding box center [755, 200] width 160 height 23
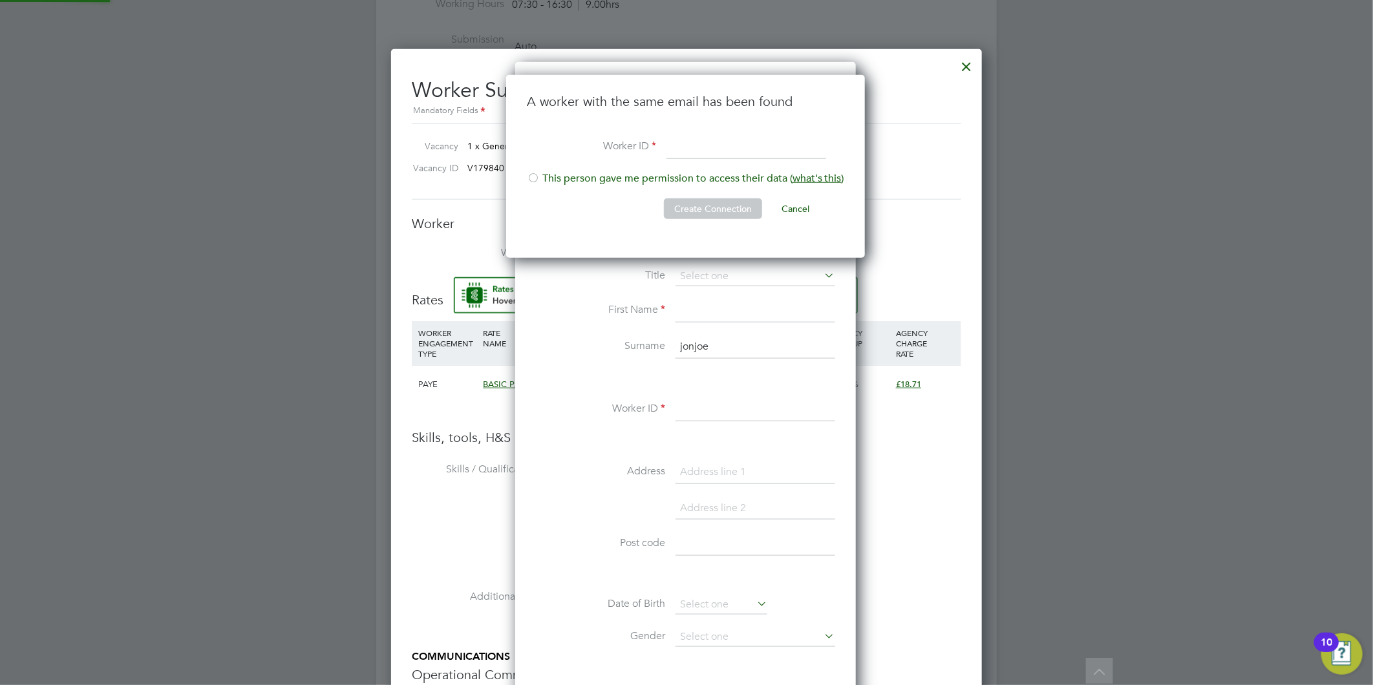
scroll to position [183, 361]
paste input "CAN-79068"
type input "CAN-79068"
click at [538, 176] on div at bounding box center [533, 179] width 13 height 13
click at [714, 216] on button "Create Connection" at bounding box center [713, 208] width 98 height 21
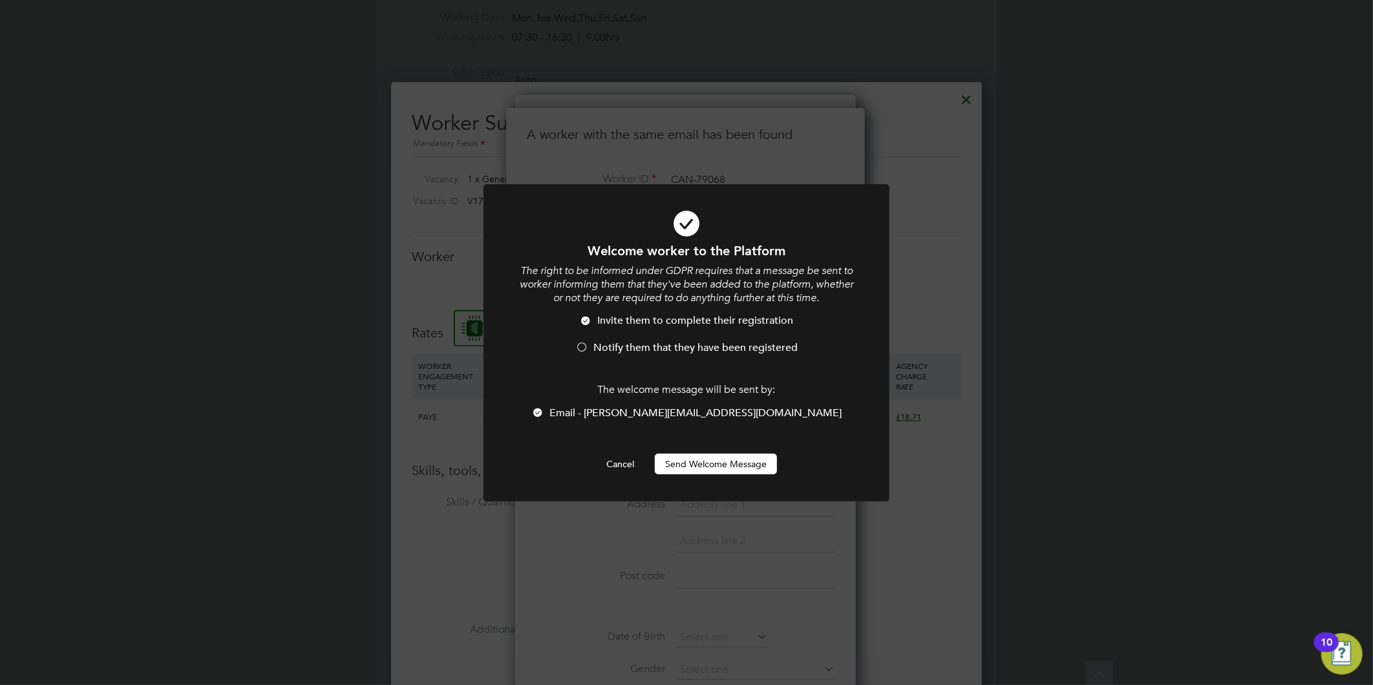
scroll to position [0, 0]
click at [618, 345] on span "Notify them that they have been registered" at bounding box center [695, 347] width 204 height 13
click at [723, 460] on button "Send Welcome Message" at bounding box center [716, 464] width 122 height 21
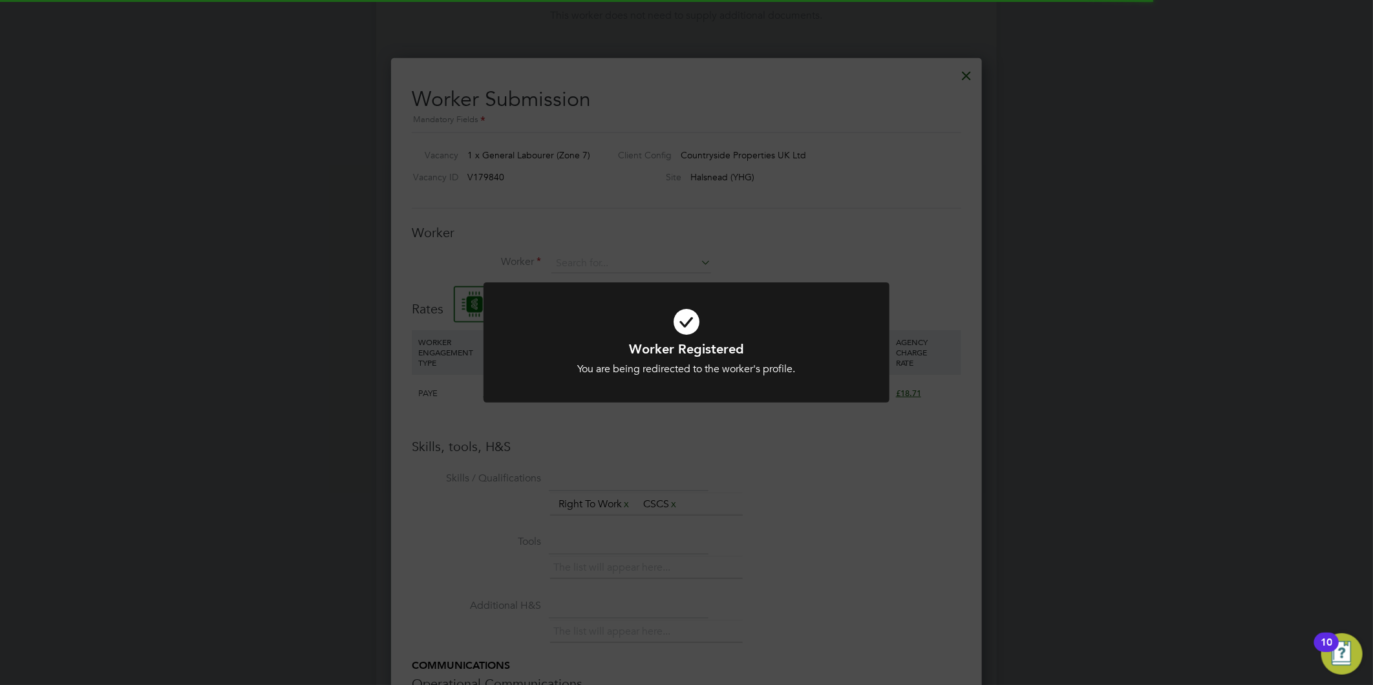
scroll to position [718, 0]
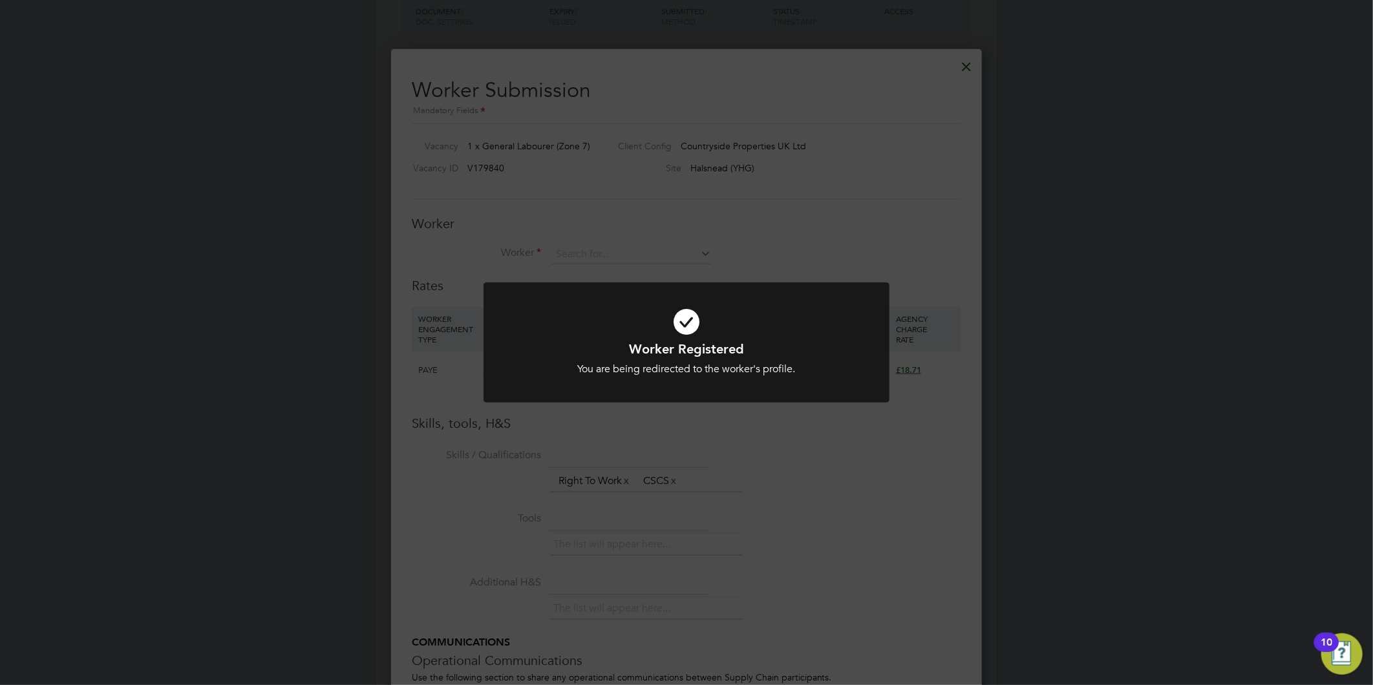
click at [595, 240] on div "Worker Registered You are being redirected to the worker's profile. Cancel Okay" at bounding box center [686, 342] width 1373 height 685
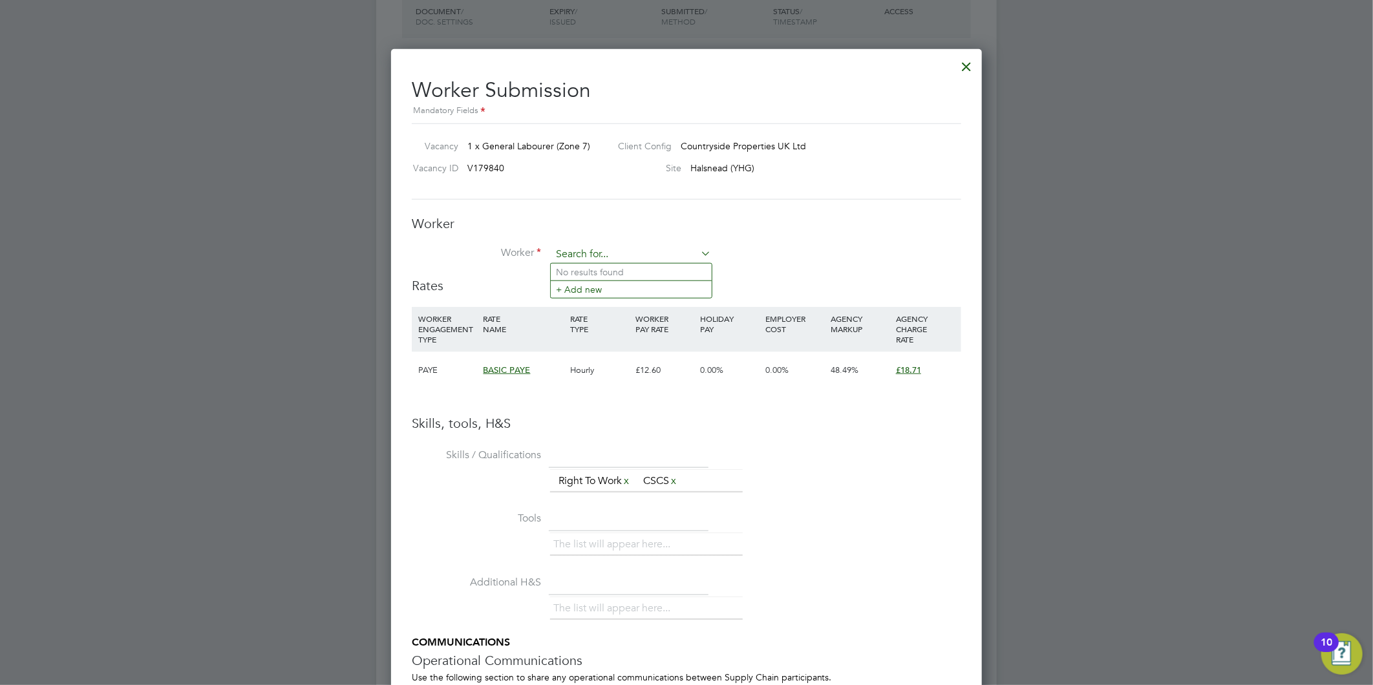
click at [618, 248] on input at bounding box center [631, 254] width 160 height 19
click at [637, 275] on li "Jonjo Smith (CAN-79068)" at bounding box center [659, 272] width 216 height 17
type input "Jonjo Smith (CAN-79068)"
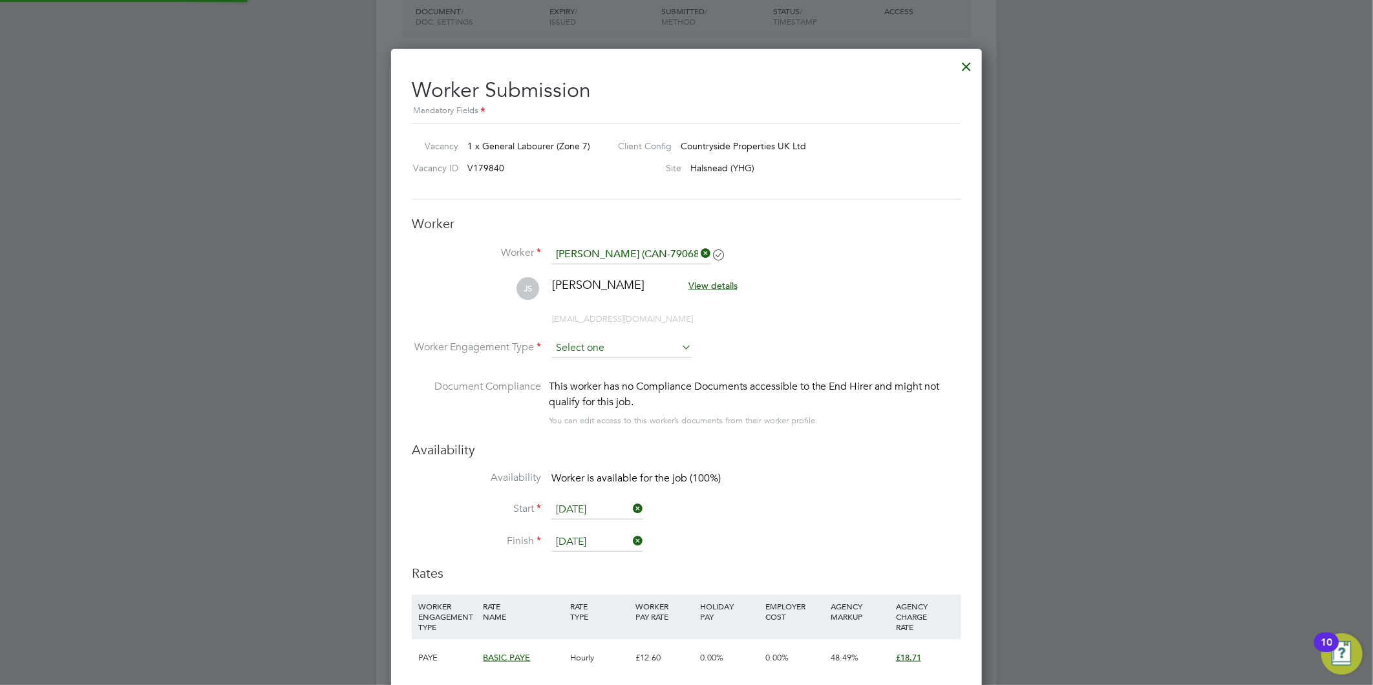
click at [599, 347] on input at bounding box center [621, 348] width 140 height 19
click at [597, 377] on li "PAYE" at bounding box center [622, 382] width 142 height 17
type input "PAYE"
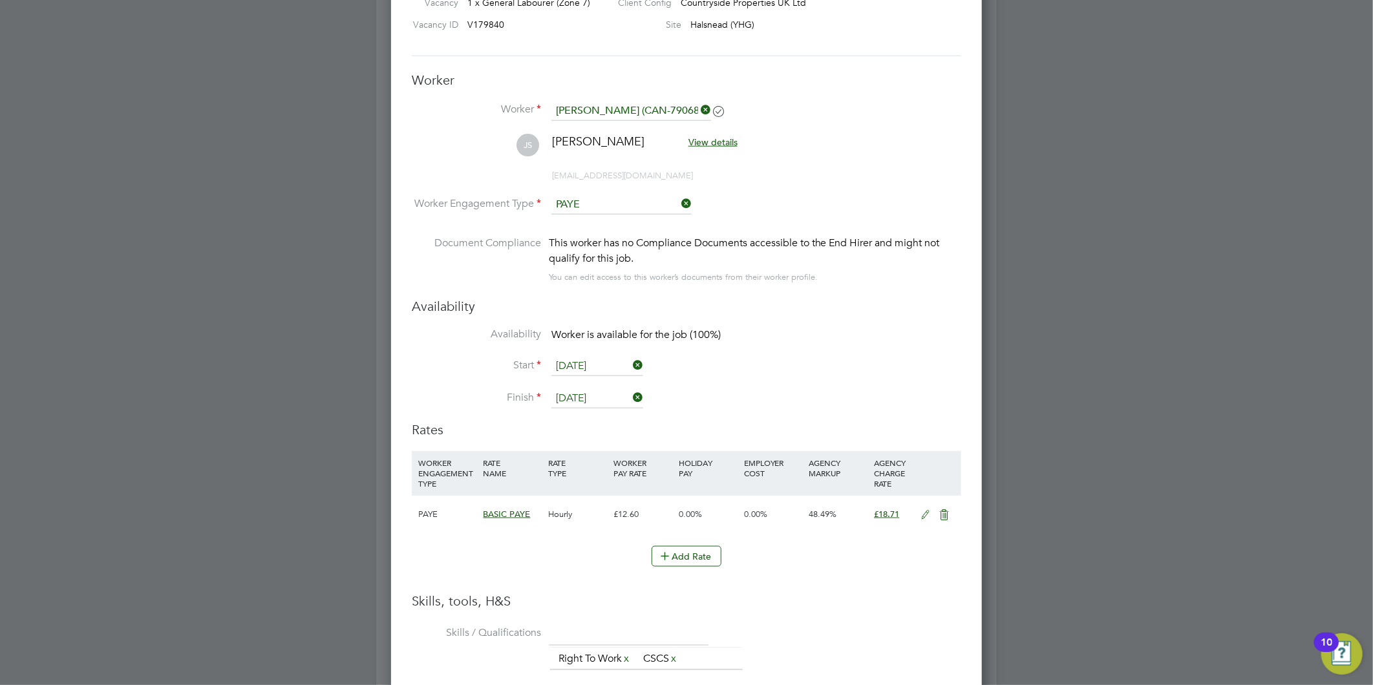
click at [586, 382] on li "Start 26 Aug 2025" at bounding box center [686, 373] width 549 height 32
click at [586, 393] on input "[DATE]" at bounding box center [597, 398] width 92 height 19
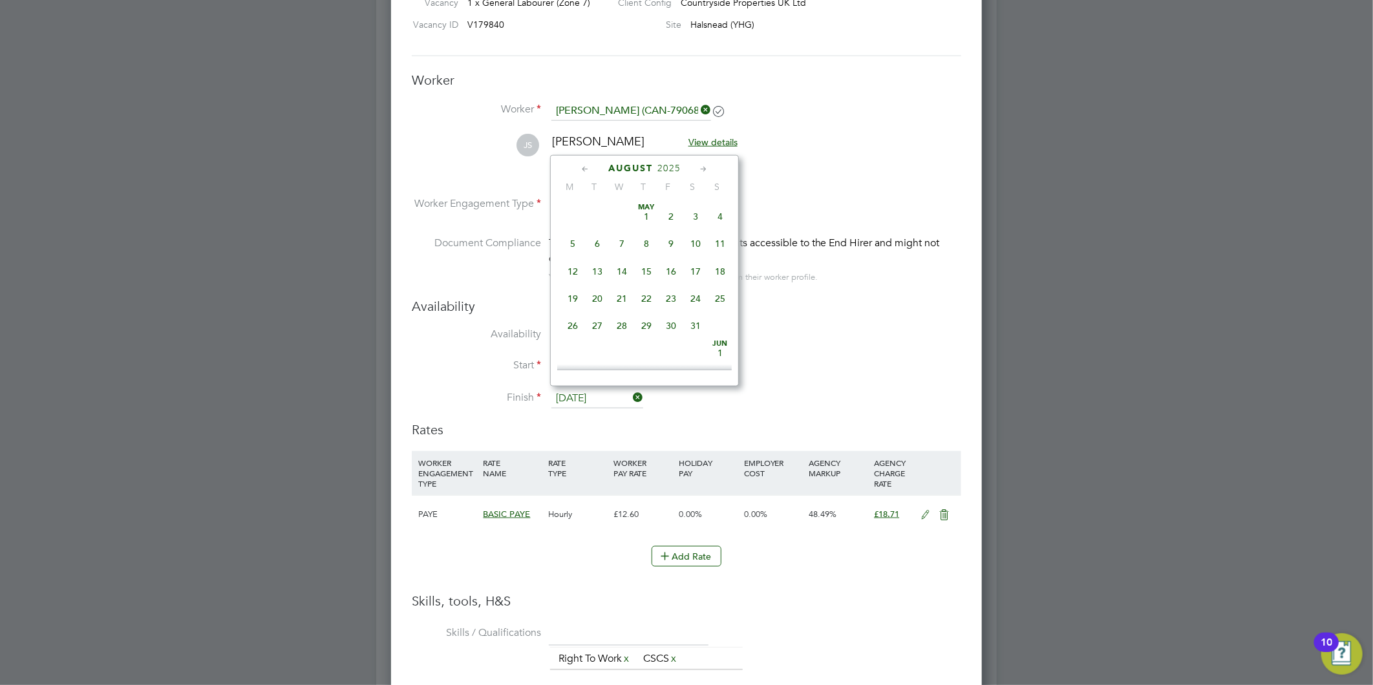
scroll to position [498, 0]
click at [845, 375] on li "Start 26 Aug 2025" at bounding box center [686, 373] width 549 height 32
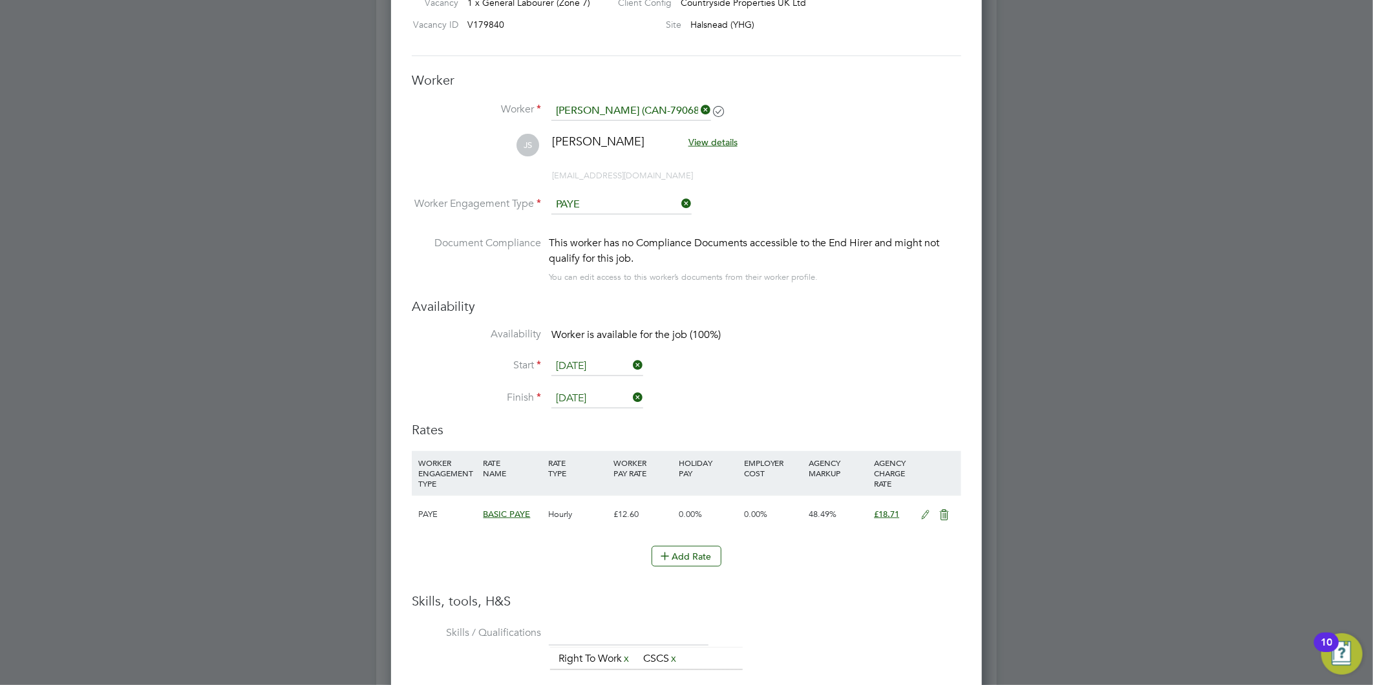
click at [591, 389] on input "[DATE]" at bounding box center [597, 398] width 92 height 19
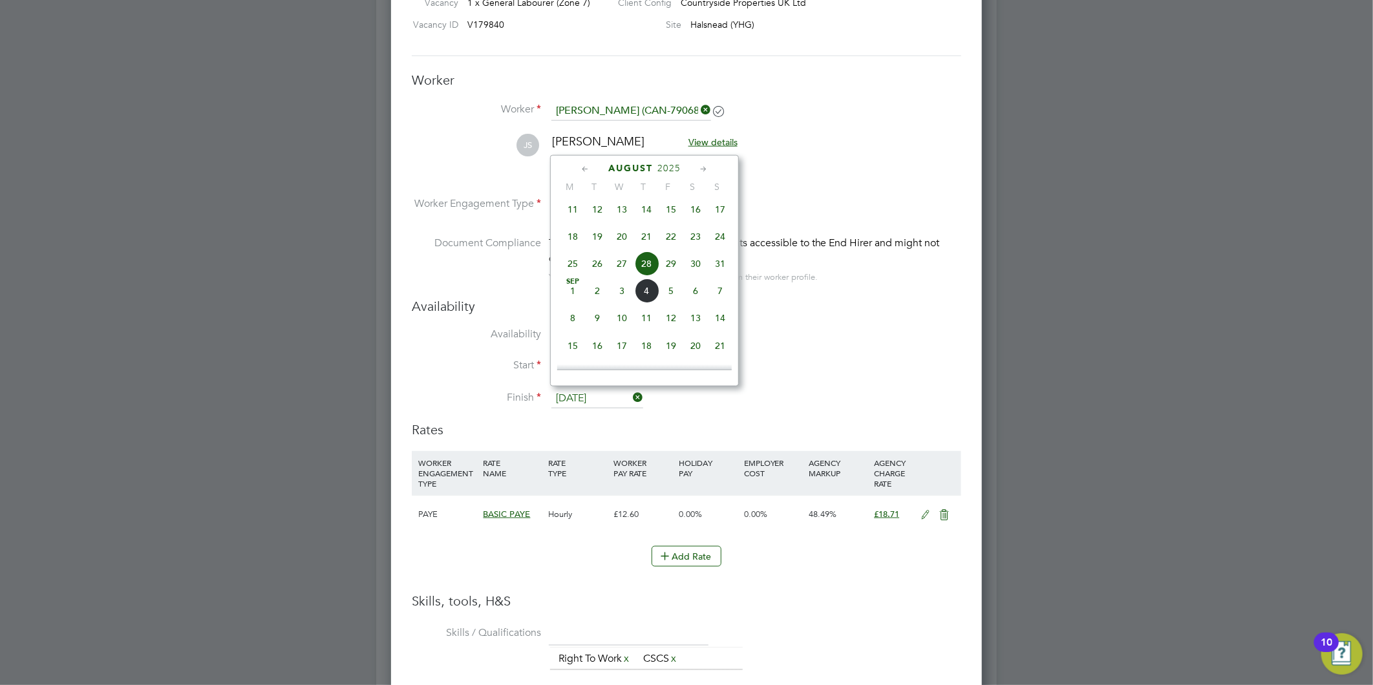
click at [661, 299] on span "5" at bounding box center [671, 291] width 25 height 25
click at [589, 390] on input "[DATE]" at bounding box center [597, 398] width 92 height 19
drag, startPoint x: 714, startPoint y: 273, endPoint x: 741, endPoint y: 302, distance: 38.9
click at [715, 273] on span "7" at bounding box center [720, 265] width 25 height 25
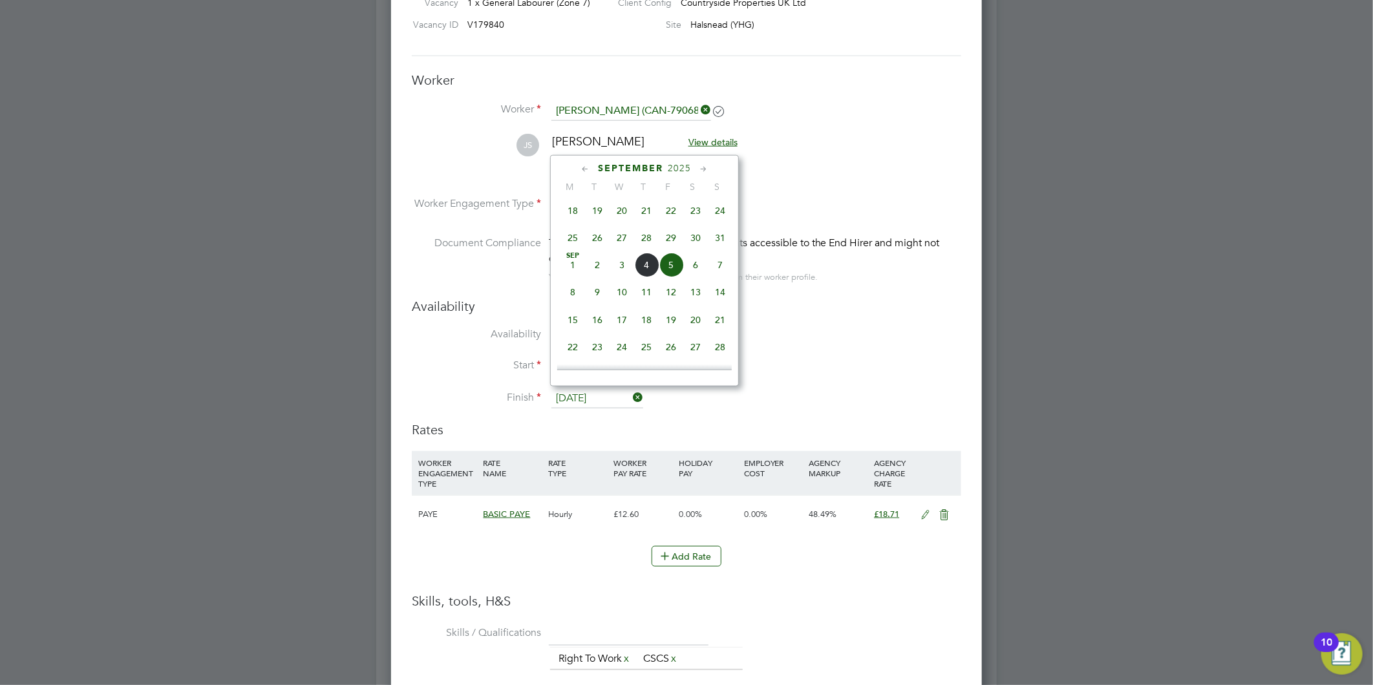
type input "07 Sep 2025"
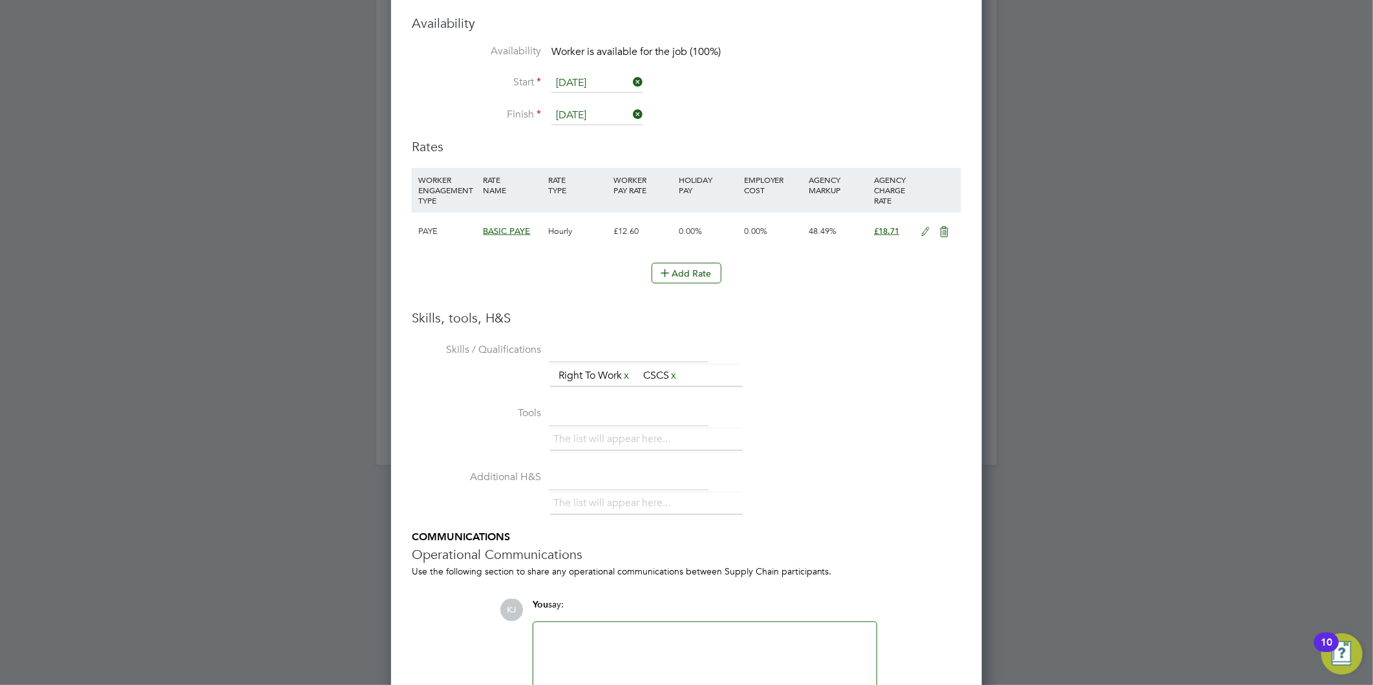
scroll to position [1148, 0]
click at [925, 224] on icon at bounding box center [926, 228] width 16 height 10
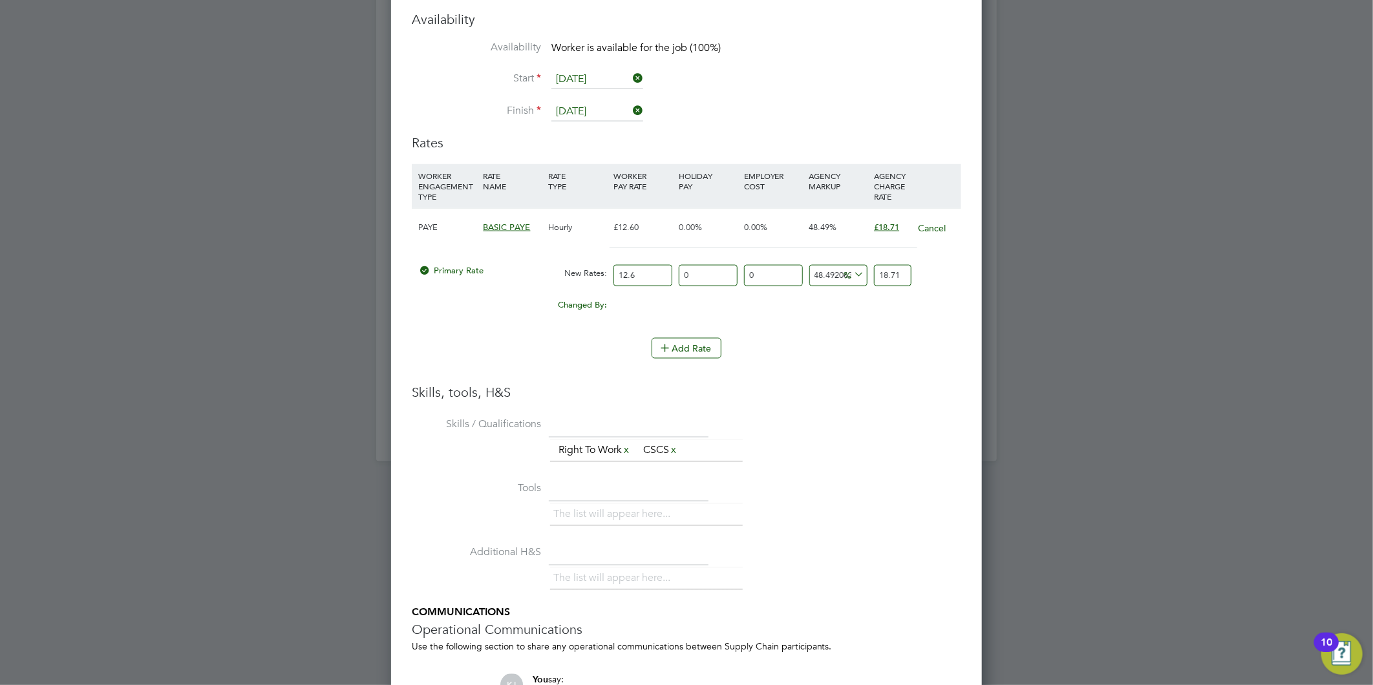
drag, startPoint x: 638, startPoint y: 269, endPoint x: 6, endPoint y: 289, distance: 631.7
type input "1"
type input "1.484920634920635"
type input "16"
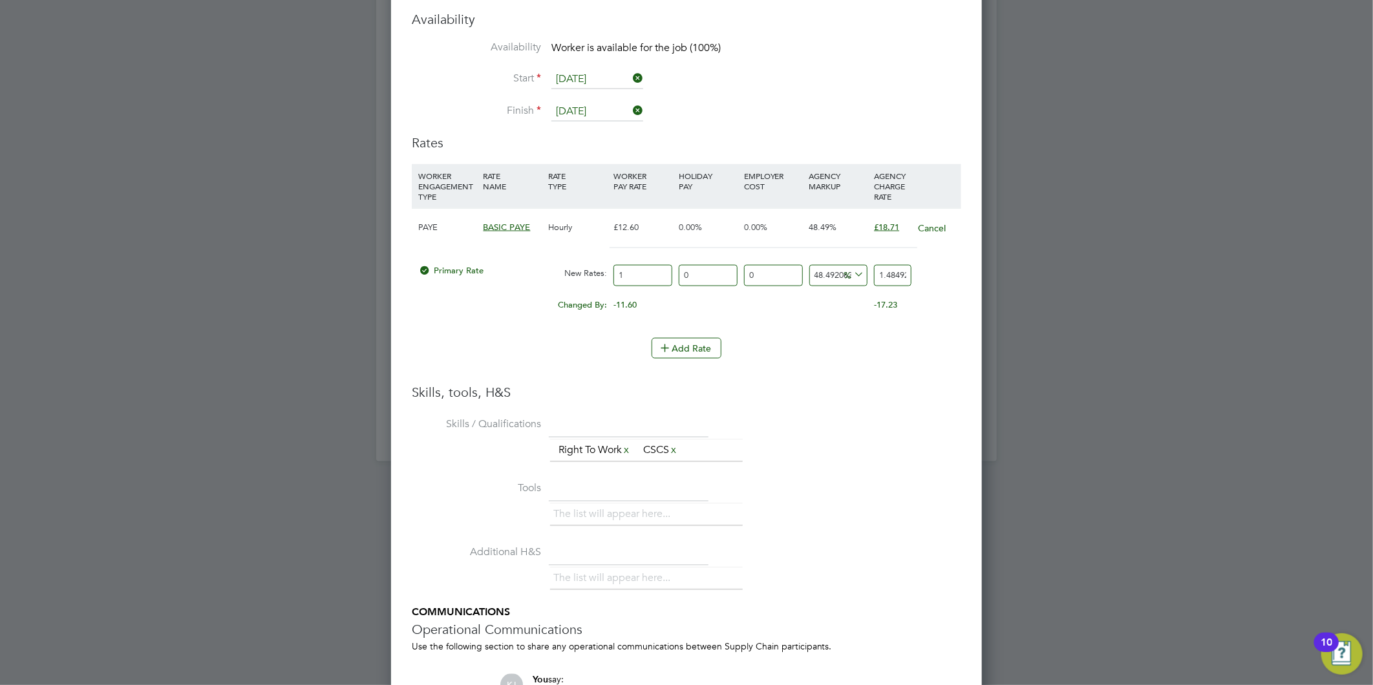
type input "23.75873015873016"
type input "16.2"
type input "24.055714285714284"
type input "16.21"
type input "24.070563492063492"
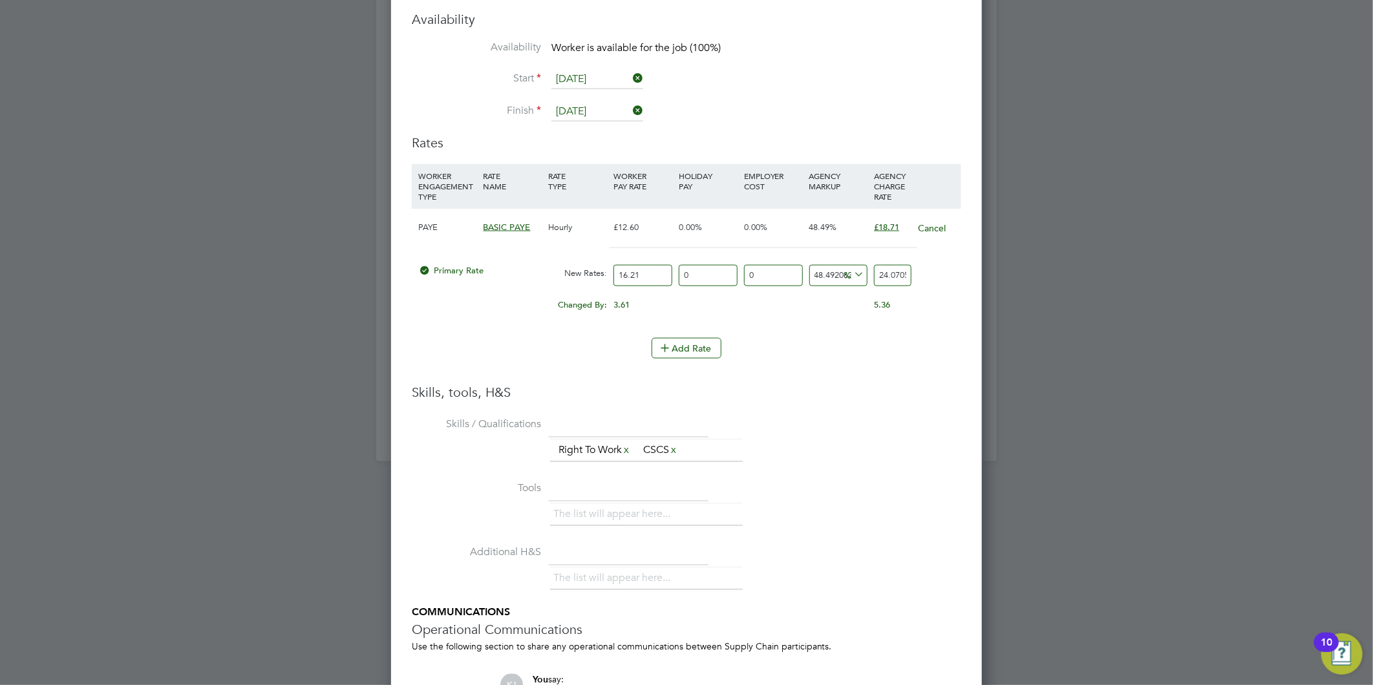
type input "16.21"
drag, startPoint x: 880, startPoint y: 275, endPoint x: 1314, endPoint y: 194, distance: 441.8
type input "-93.83096853793954"
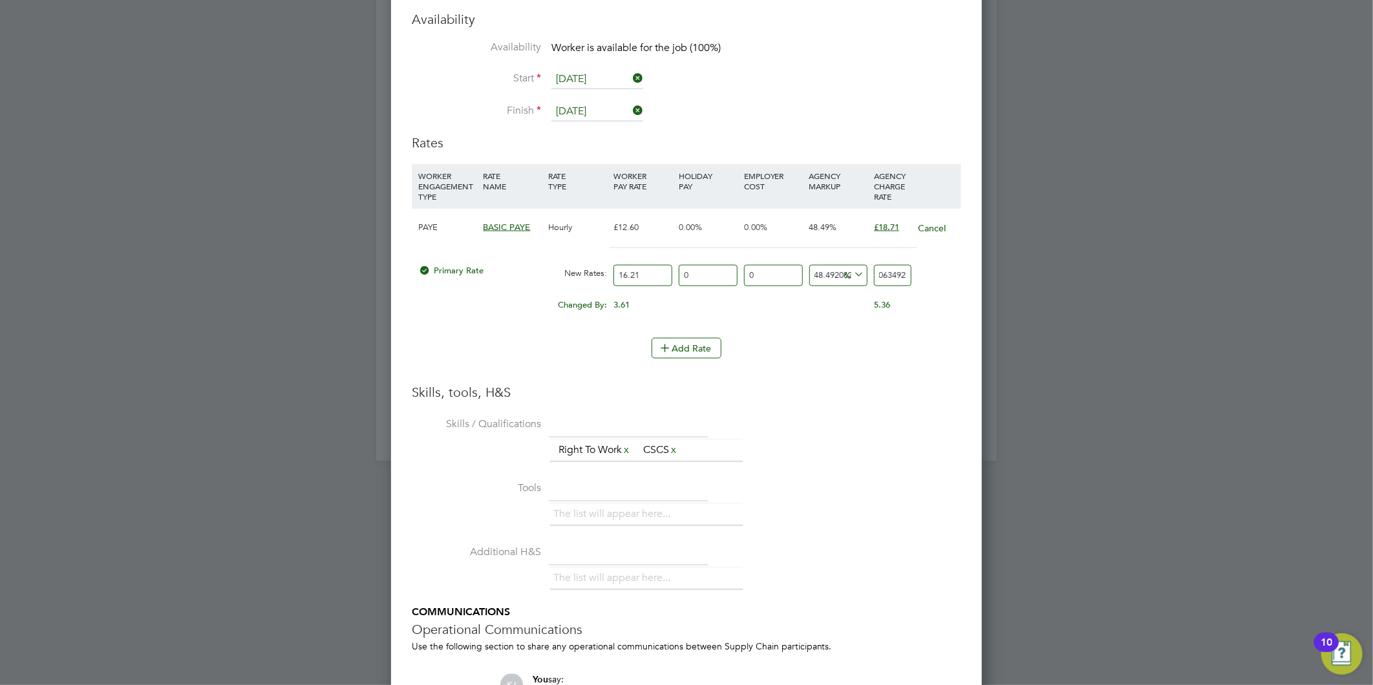
type input "1"
type input "11.042566317088218"
type input "18"
type input "15.360888340530536"
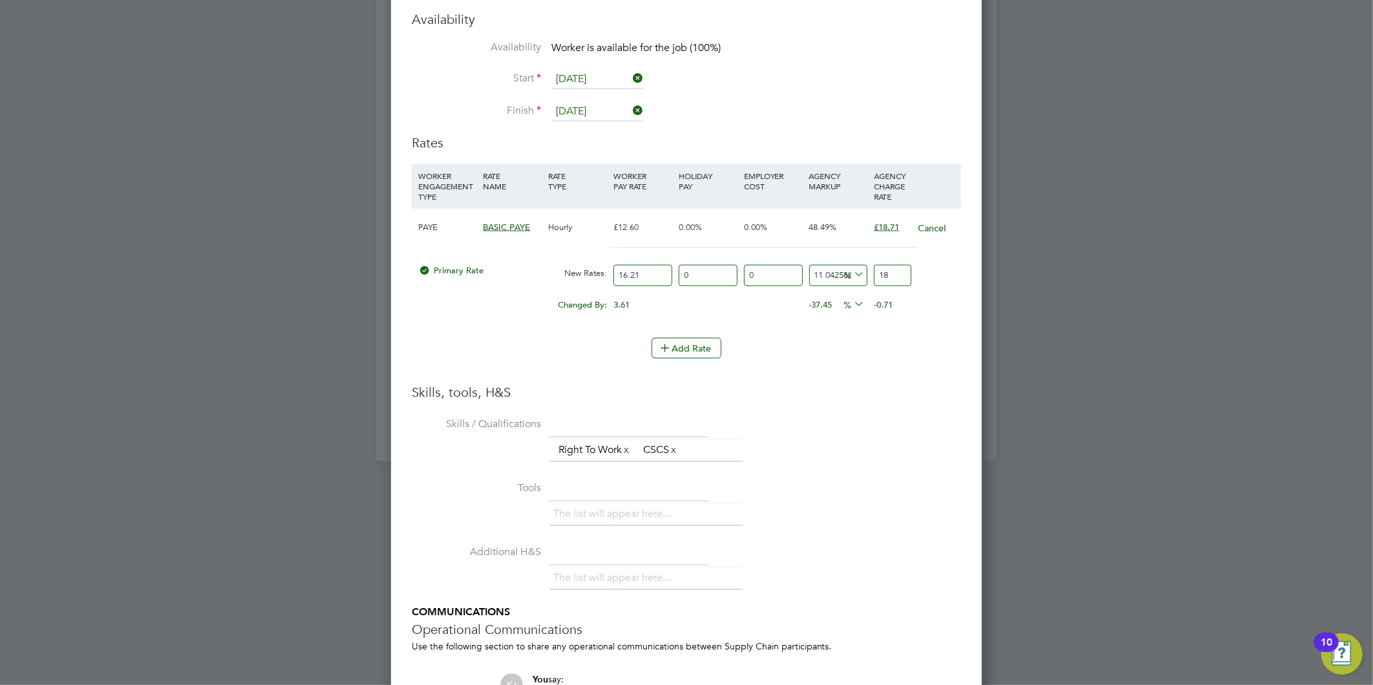
type input "18.7"
type input "15.422578655151142"
type input "18.71"
click at [733, 277] on input "0" at bounding box center [708, 275] width 59 height 21
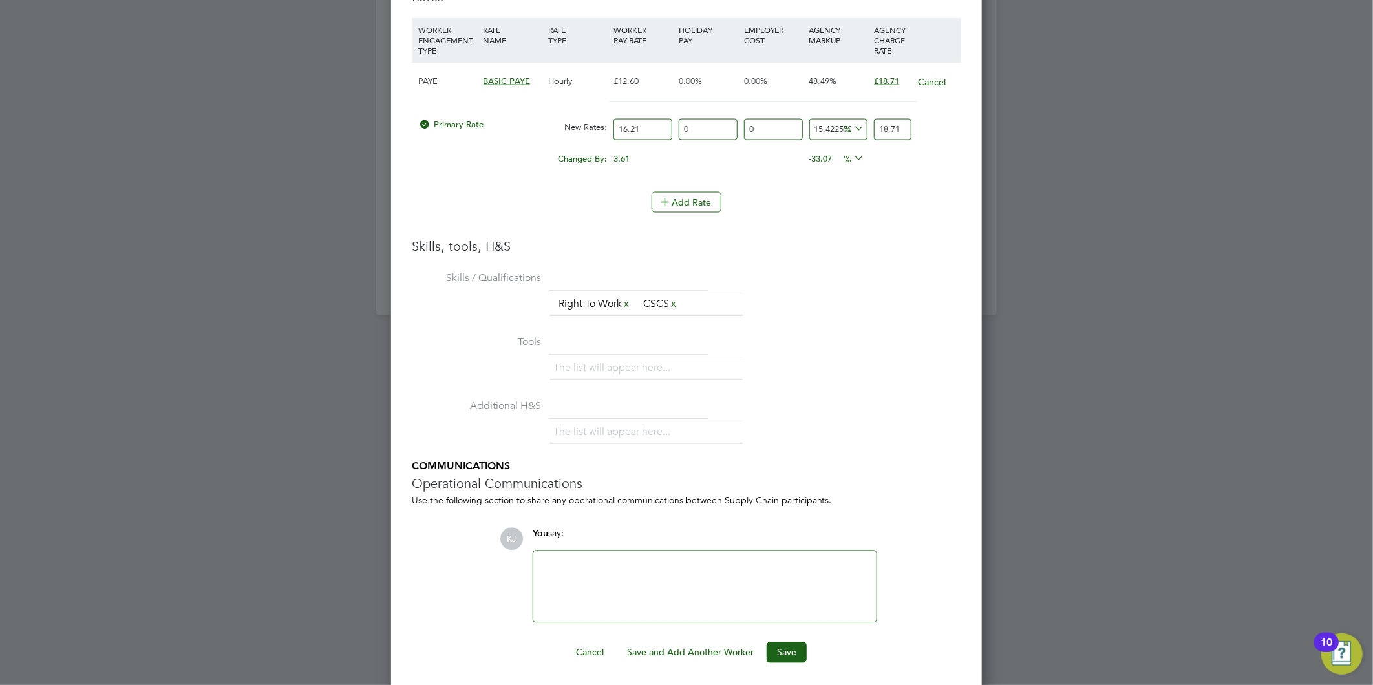
scroll to position [1296, 0]
drag, startPoint x: 780, startPoint y: 654, endPoint x: 790, endPoint y: 657, distance: 10.7
click at [781, 654] on button "Save" at bounding box center [786, 650] width 40 height 21
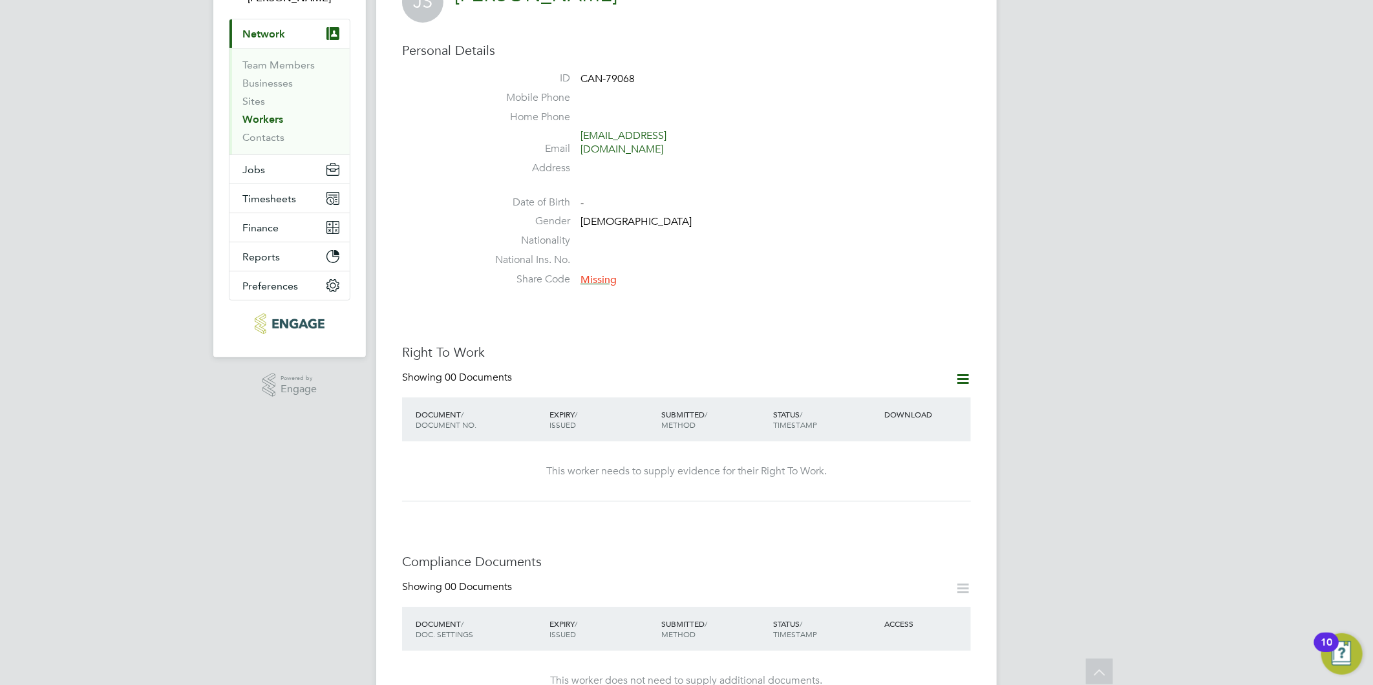
scroll to position [0, 0]
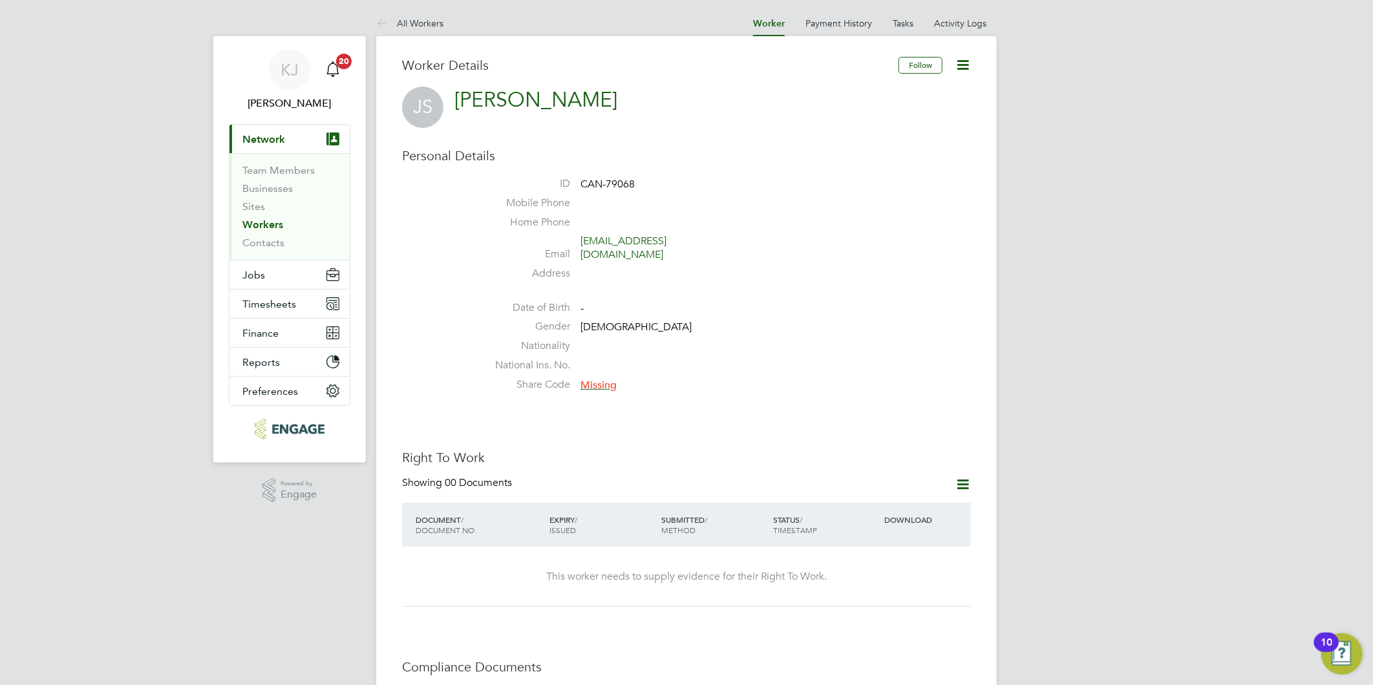
click at [960, 59] on icon at bounding box center [963, 65] width 16 height 16
click at [765, 449] on h3 "Right To Work" at bounding box center [686, 457] width 569 height 17
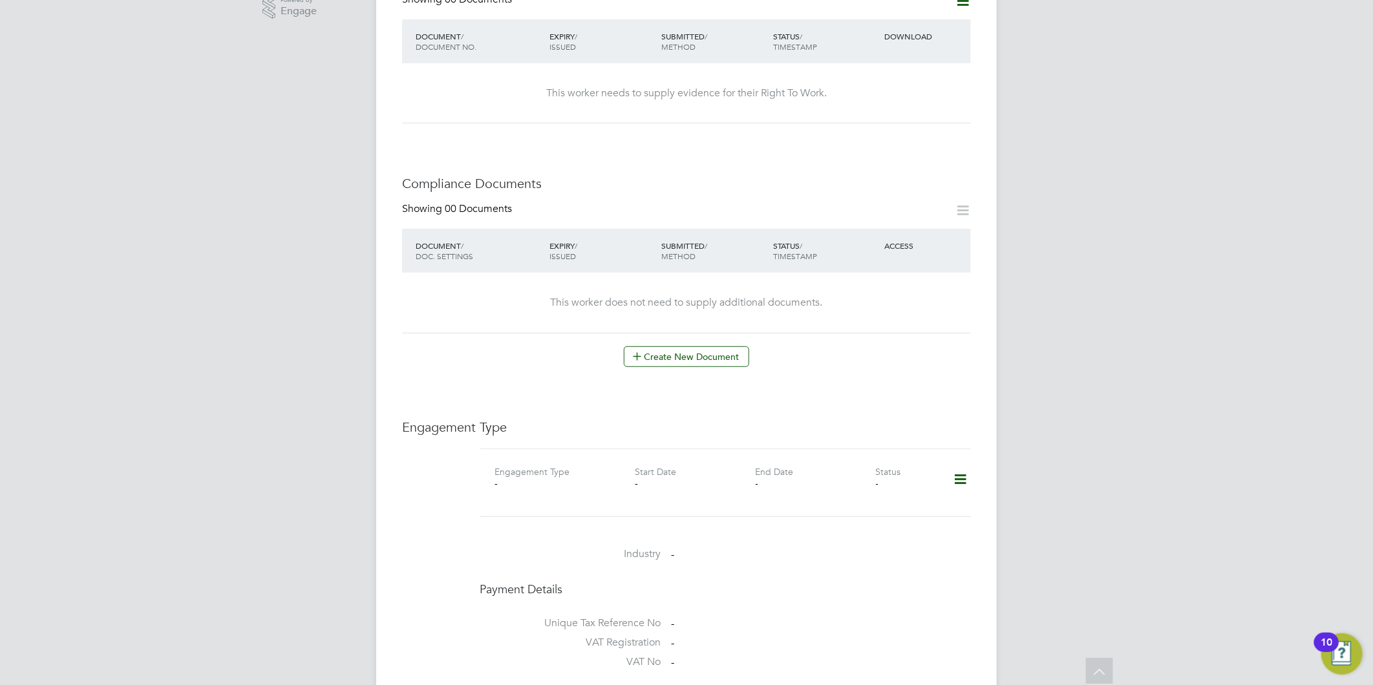
scroll to position [574, 0]
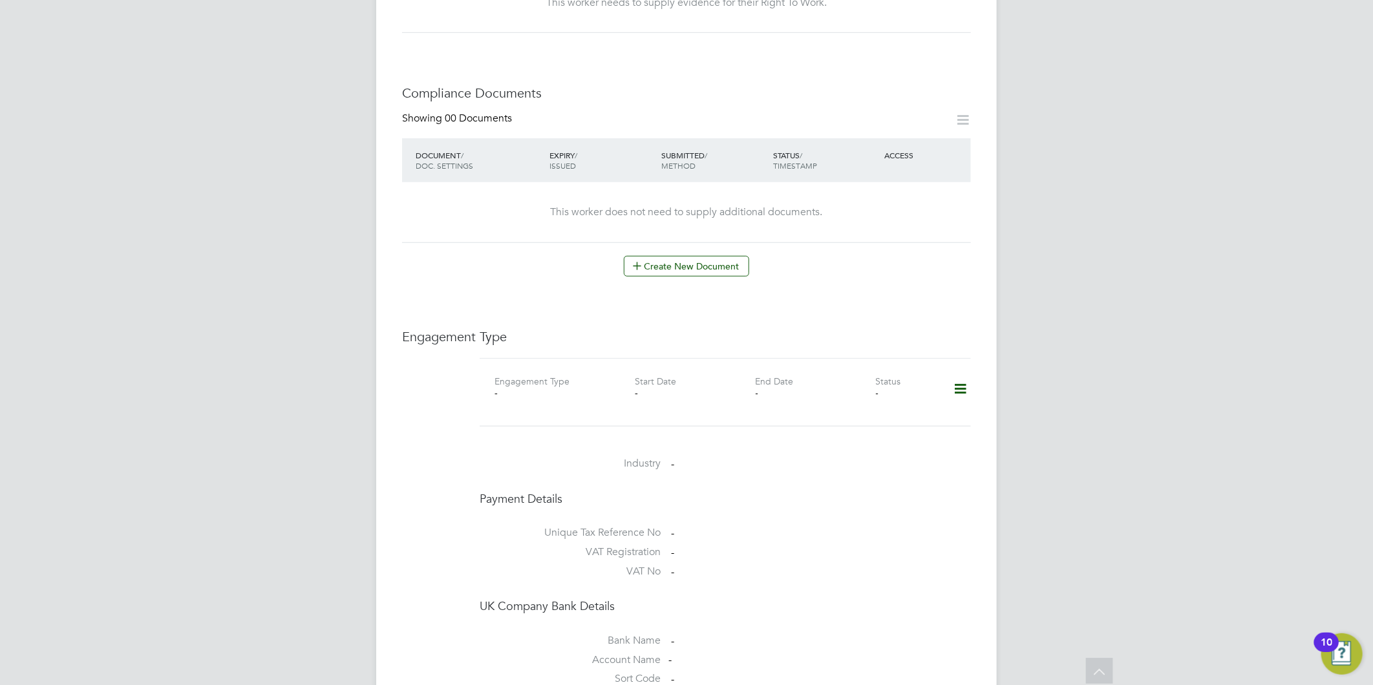
click at [957, 374] on icon at bounding box center [960, 389] width 23 height 30
click at [862, 428] on li "Add Engagement Type" at bounding box center [893, 432] width 147 height 18
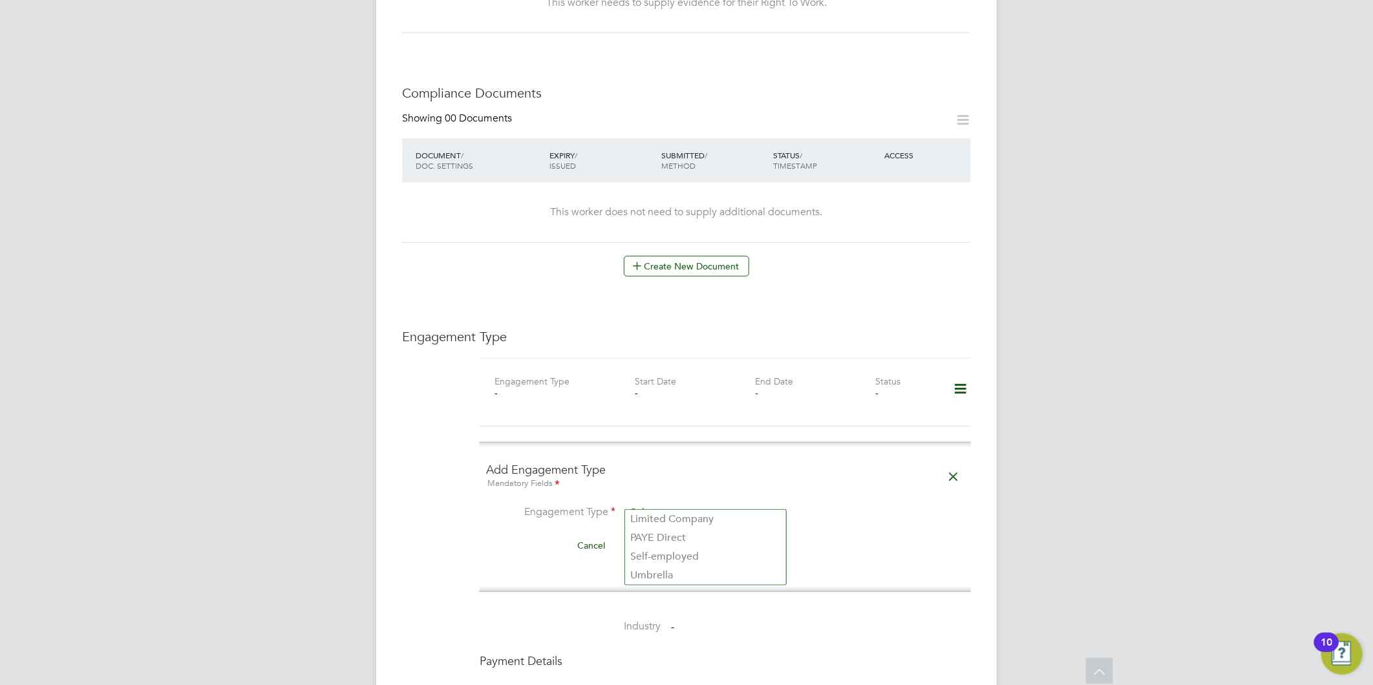
click at [724, 504] on input at bounding box center [706, 513] width 160 height 18
click at [682, 571] on li "Umbrella" at bounding box center [705, 575] width 161 height 19
type input "Umbrella"
click at [675, 535] on input at bounding box center [706, 544] width 160 height 18
click at [699, 547] on li "Omn ia Outsourcing Limited" at bounding box center [705, 550] width 161 height 19
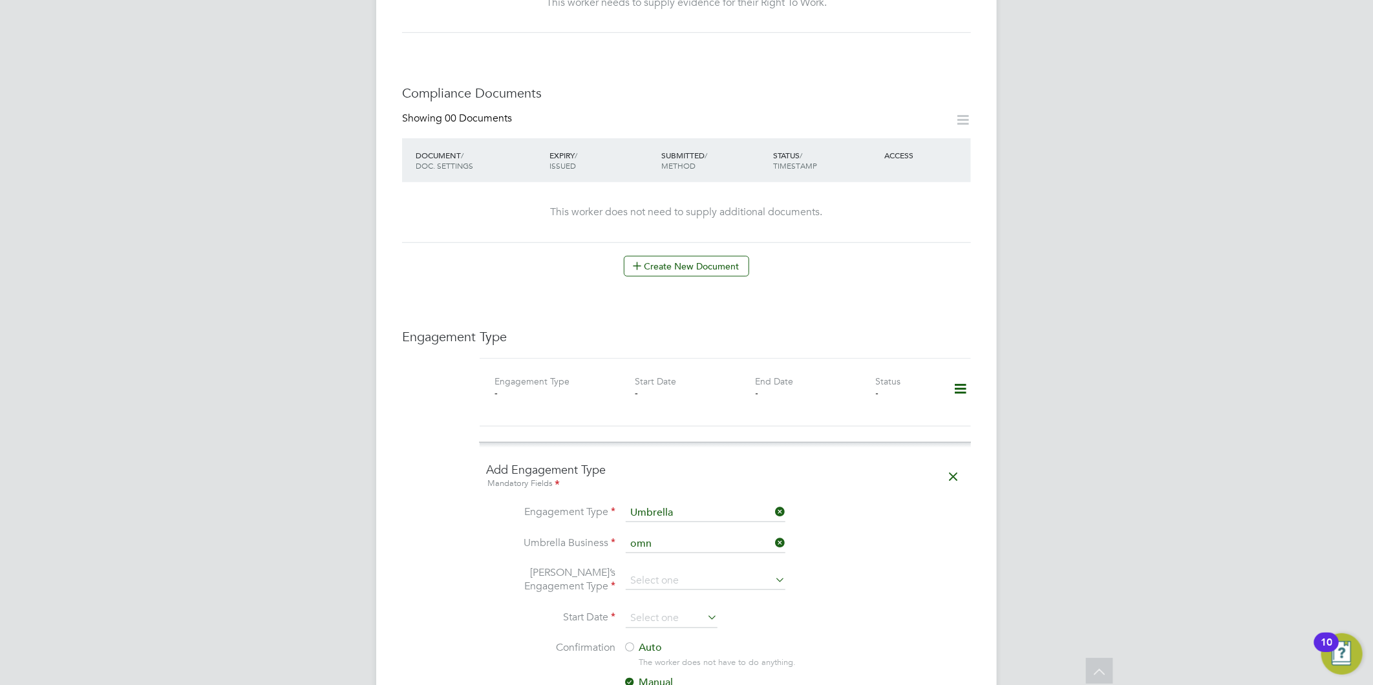
type input "Omnia Outsourcing Limited"
click at [704, 572] on input at bounding box center [706, 581] width 160 height 18
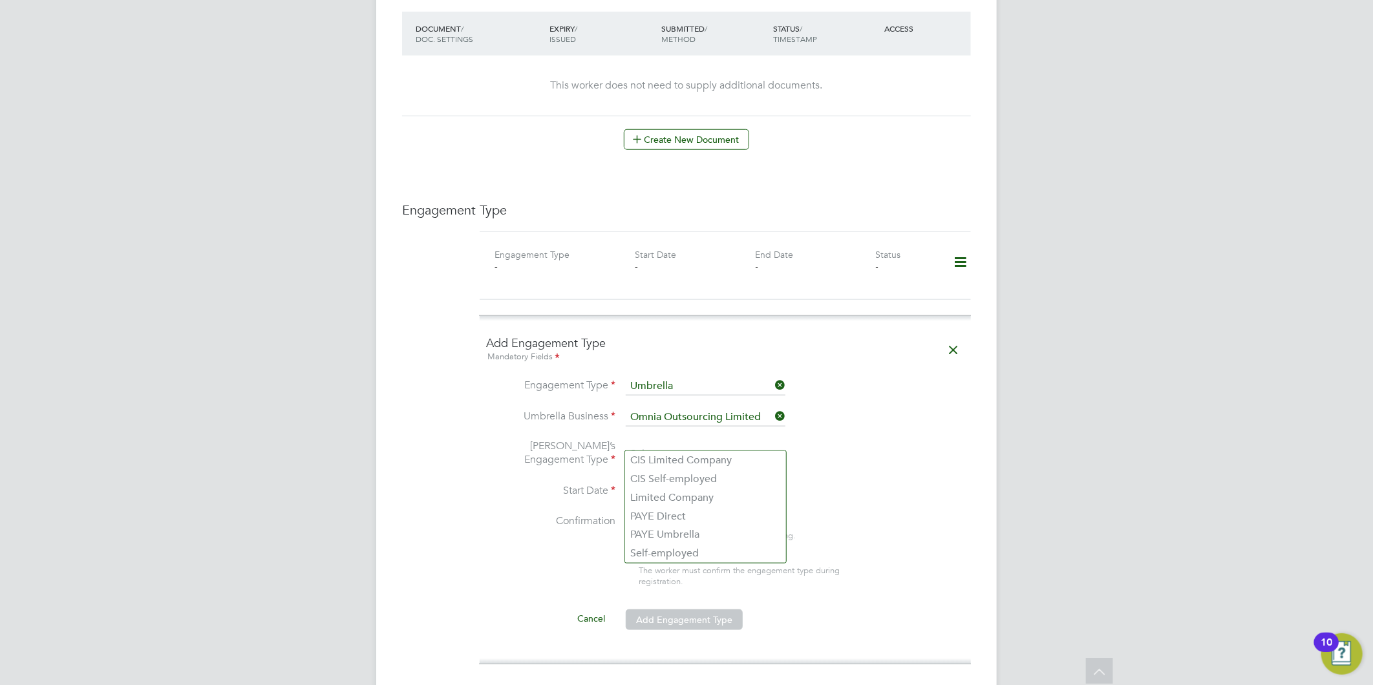
scroll to position [718, 0]
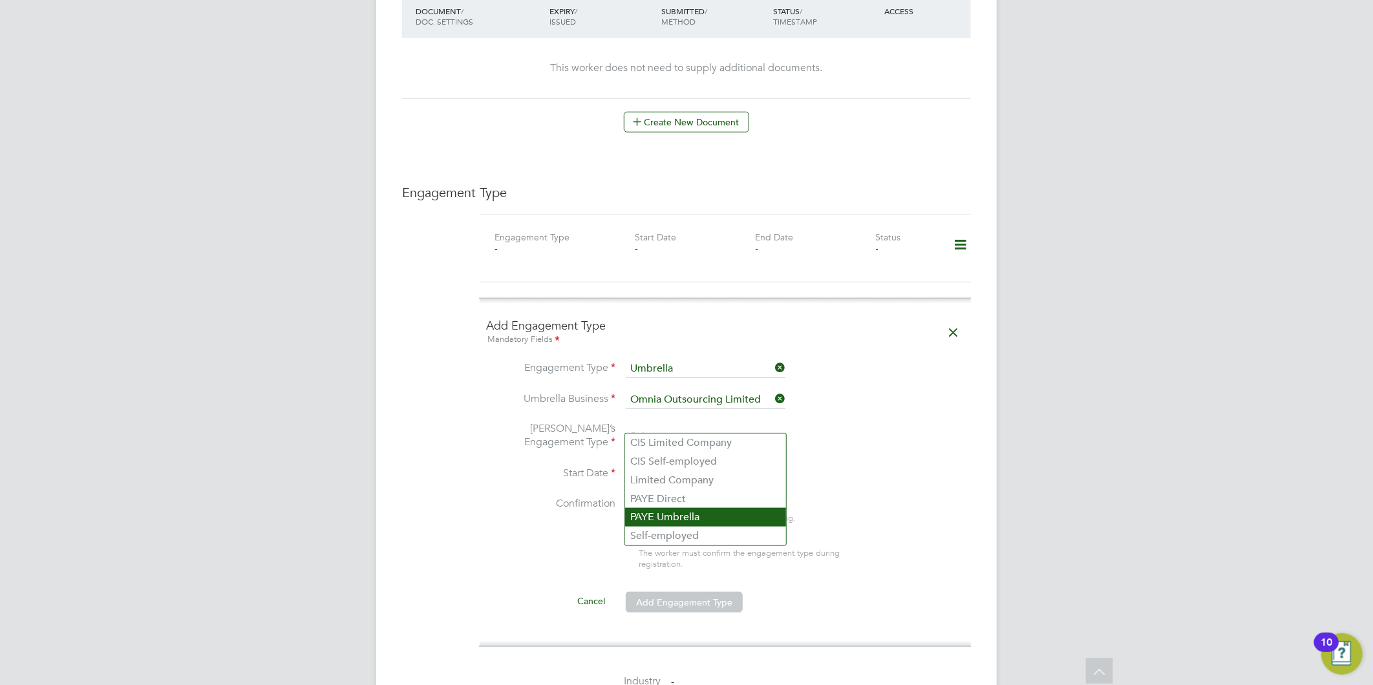
click at [695, 508] on li "PAYE Umbrella" at bounding box center [705, 517] width 161 height 19
type input "PAYE Umbrella"
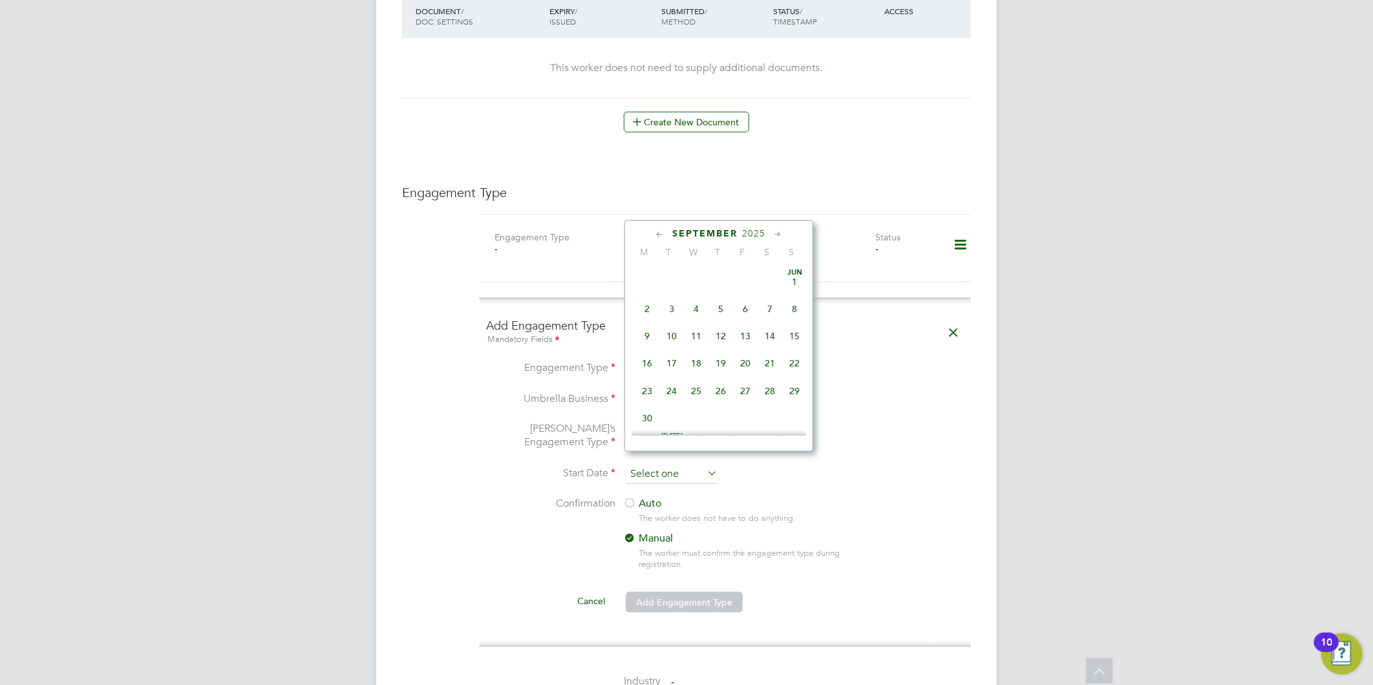
click at [630, 465] on input at bounding box center [672, 474] width 92 height 19
click at [670, 302] on span "26" at bounding box center [671, 303] width 25 height 25
type input "[DATE]"
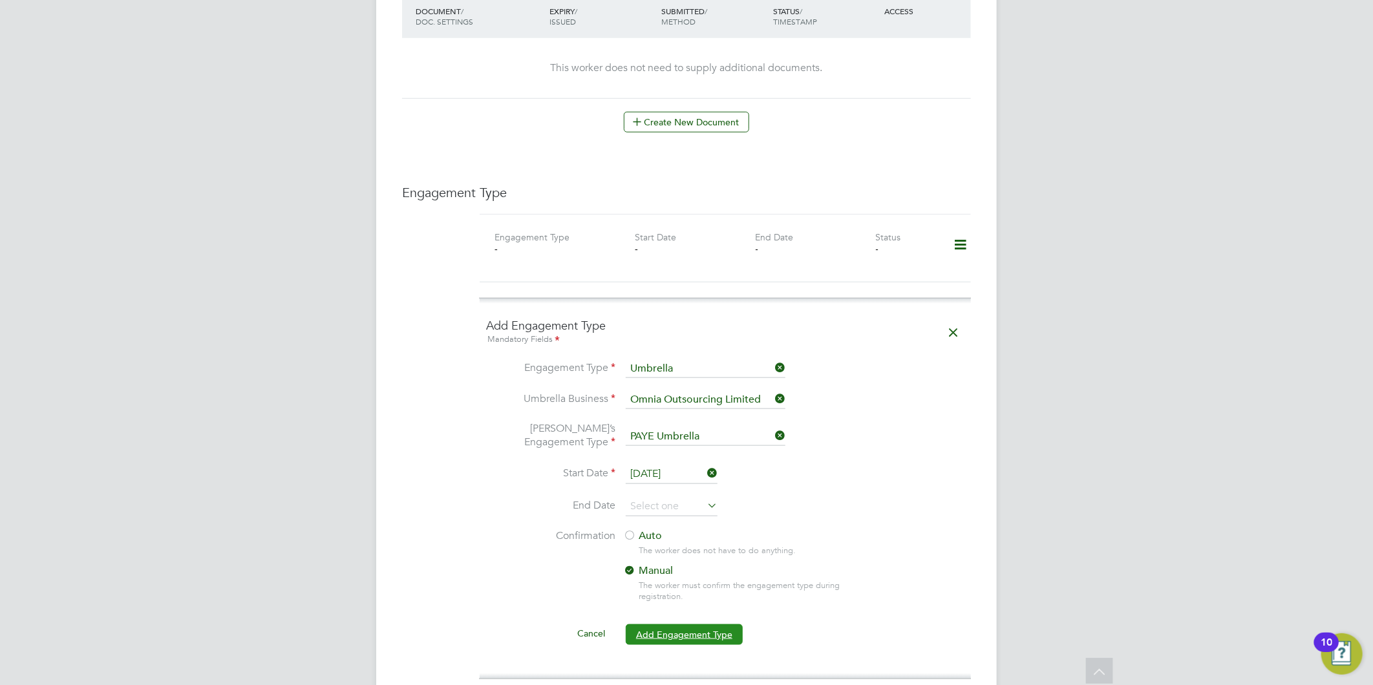
click at [656, 624] on button "Add Engagement Type" at bounding box center [684, 634] width 117 height 21
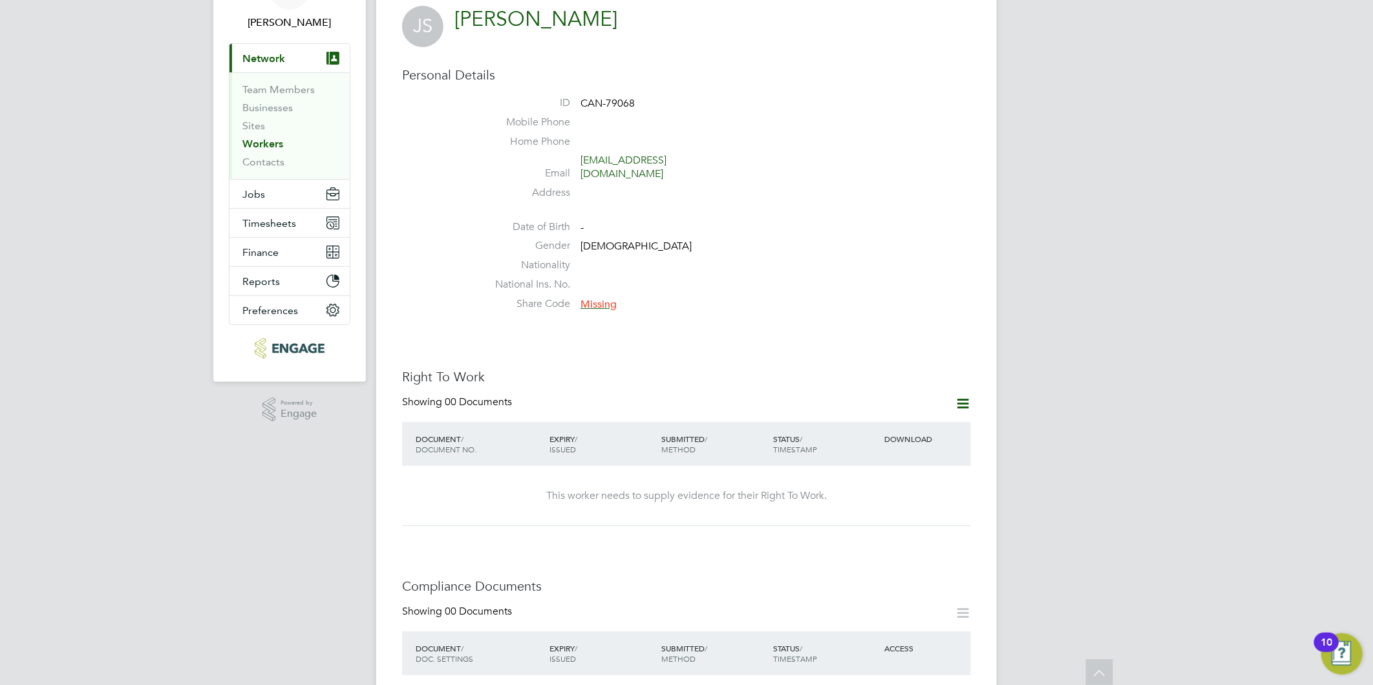
scroll to position [0, 0]
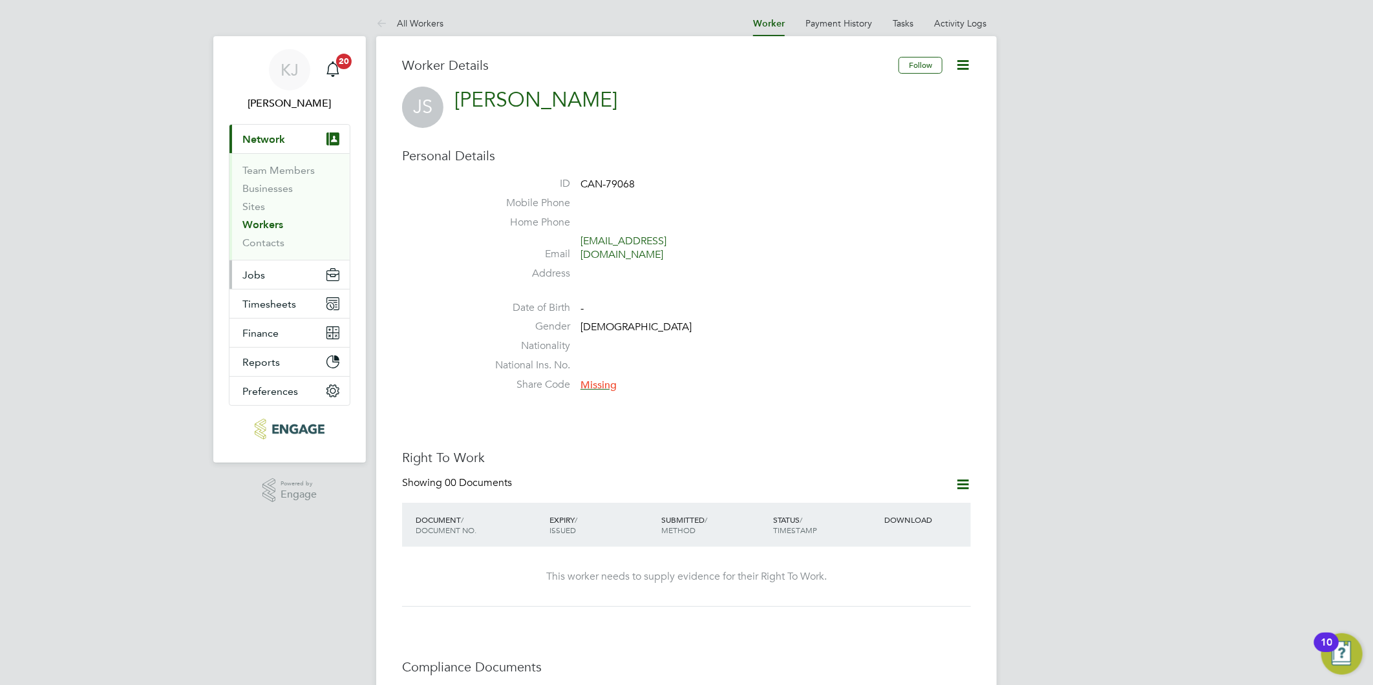
drag, startPoint x: 259, startPoint y: 282, endPoint x: 257, endPoint y: 273, distance: 9.3
click at [259, 282] on button "Jobs" at bounding box center [289, 274] width 120 height 28
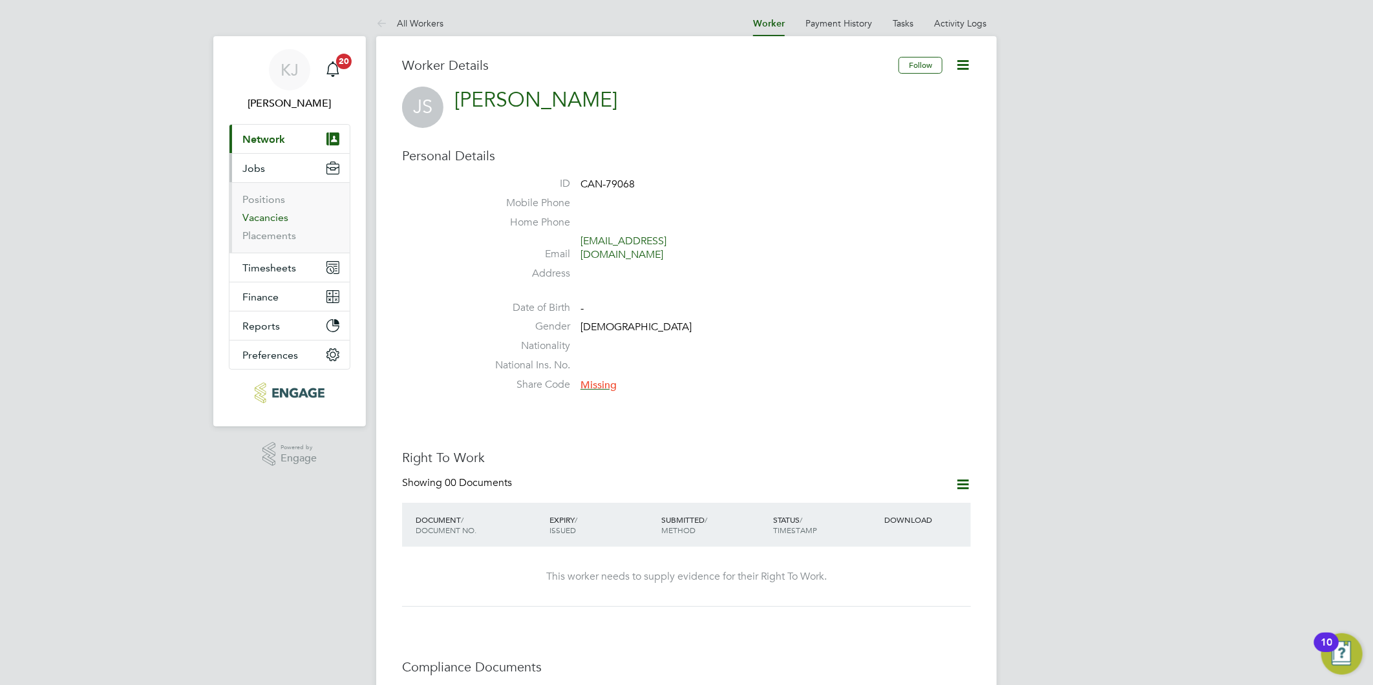
click at [255, 216] on link "Vacancies" at bounding box center [265, 217] width 46 height 12
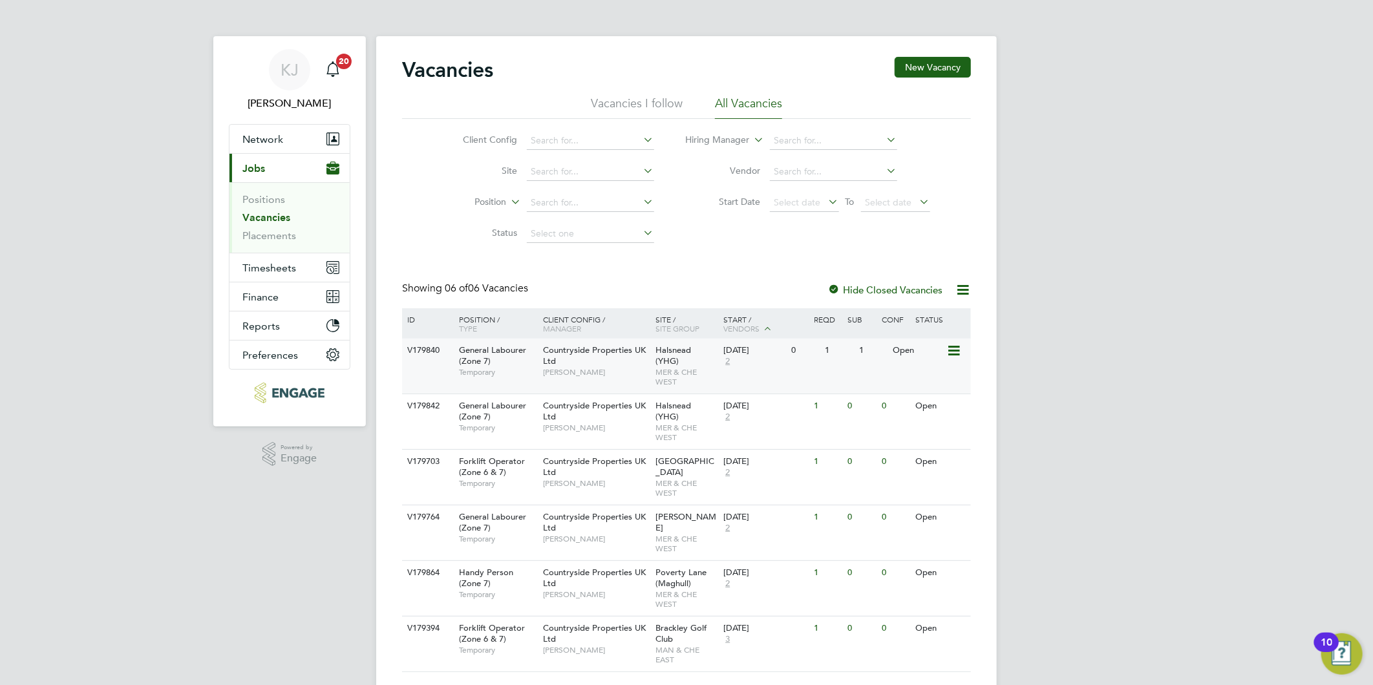
click at [711, 367] on span "MER & CHE WEST" at bounding box center [686, 377] width 61 height 20
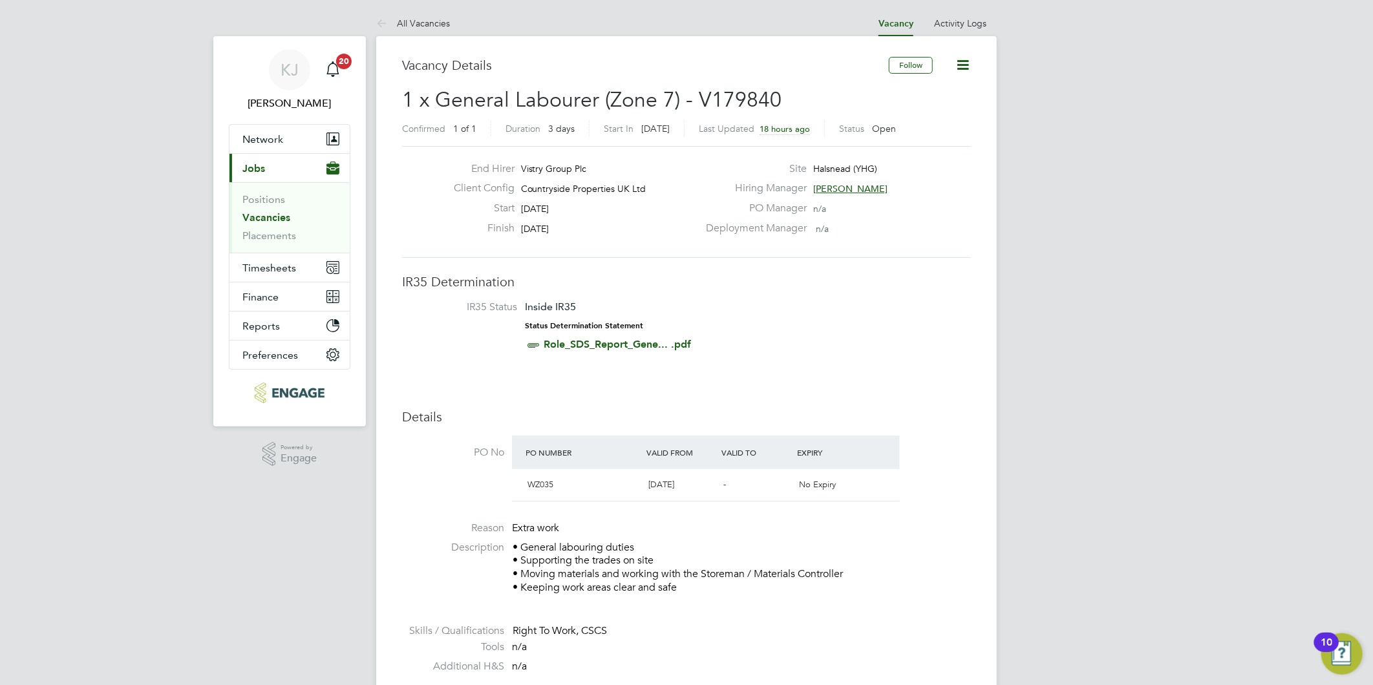
drag, startPoint x: 1031, startPoint y: 332, endPoint x: 1031, endPoint y: 371, distance: 39.4
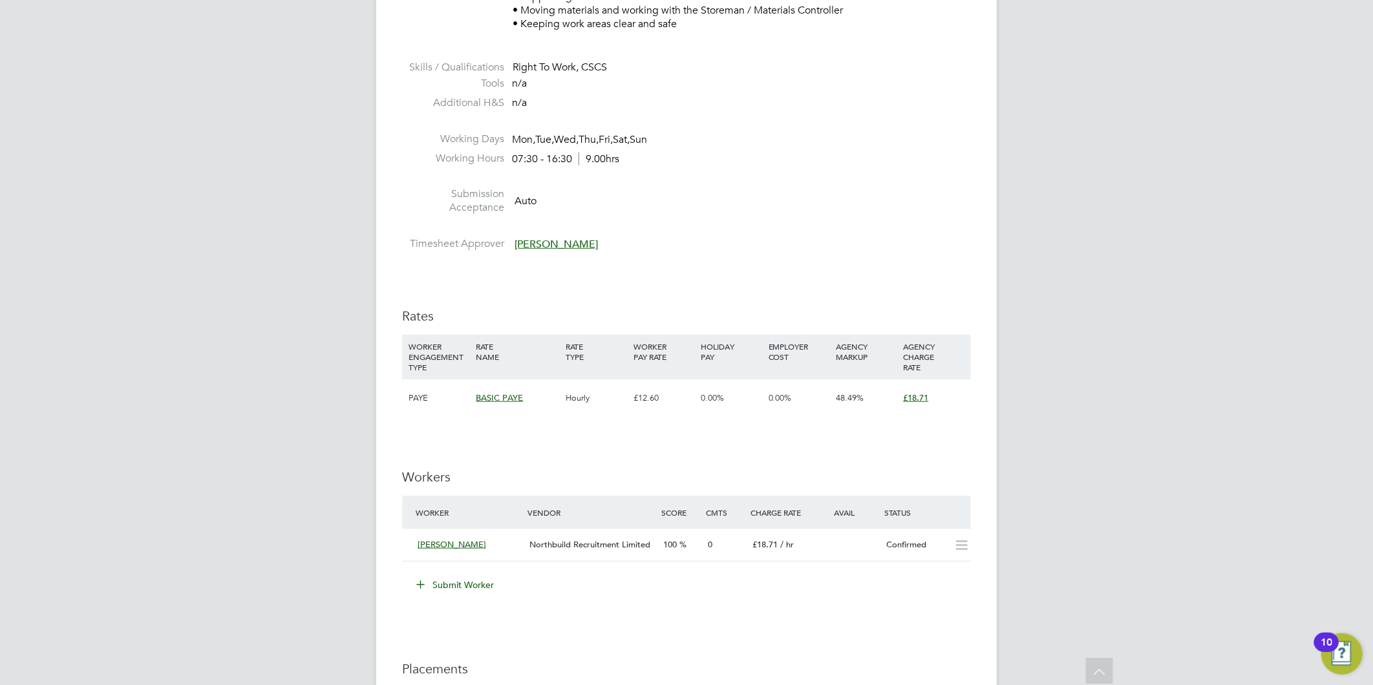
scroll to position [933, 0]
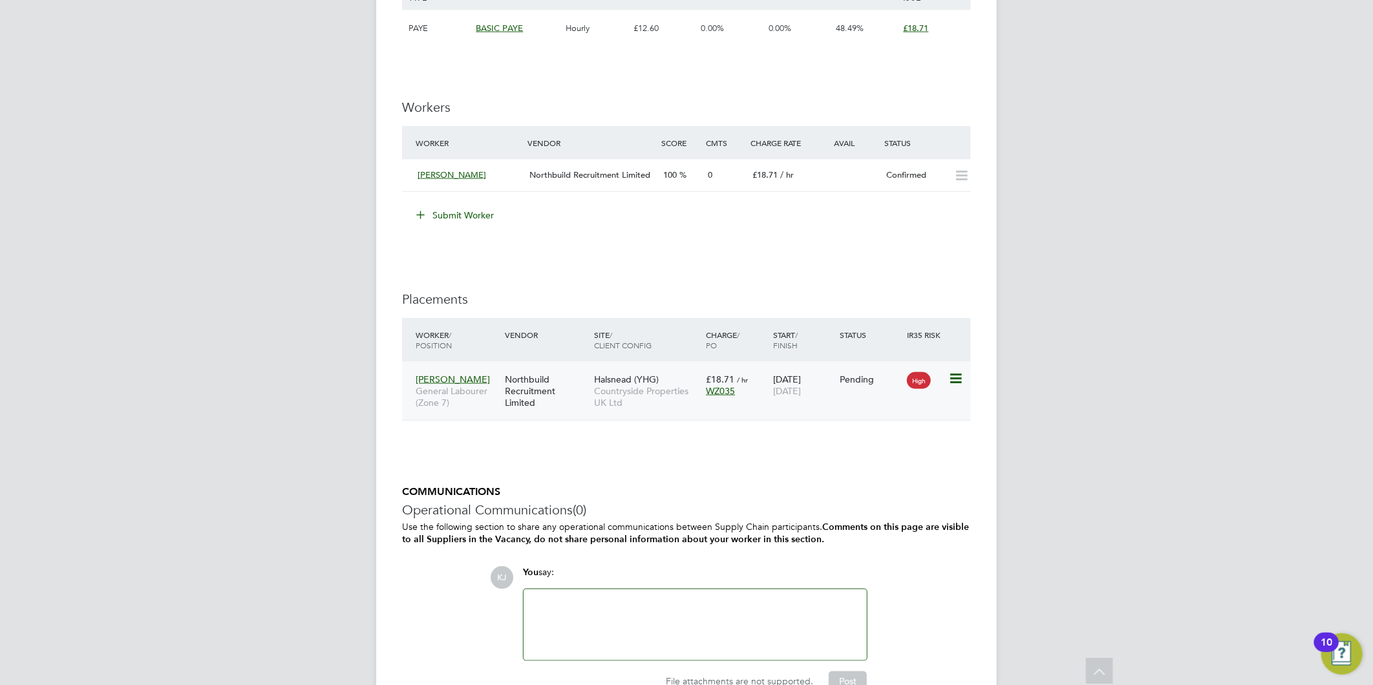
click at [956, 377] on icon at bounding box center [954, 379] width 13 height 16
click at [886, 462] on li "Start" at bounding box center [916, 460] width 92 height 18
type input "[PERSON_NAME]"
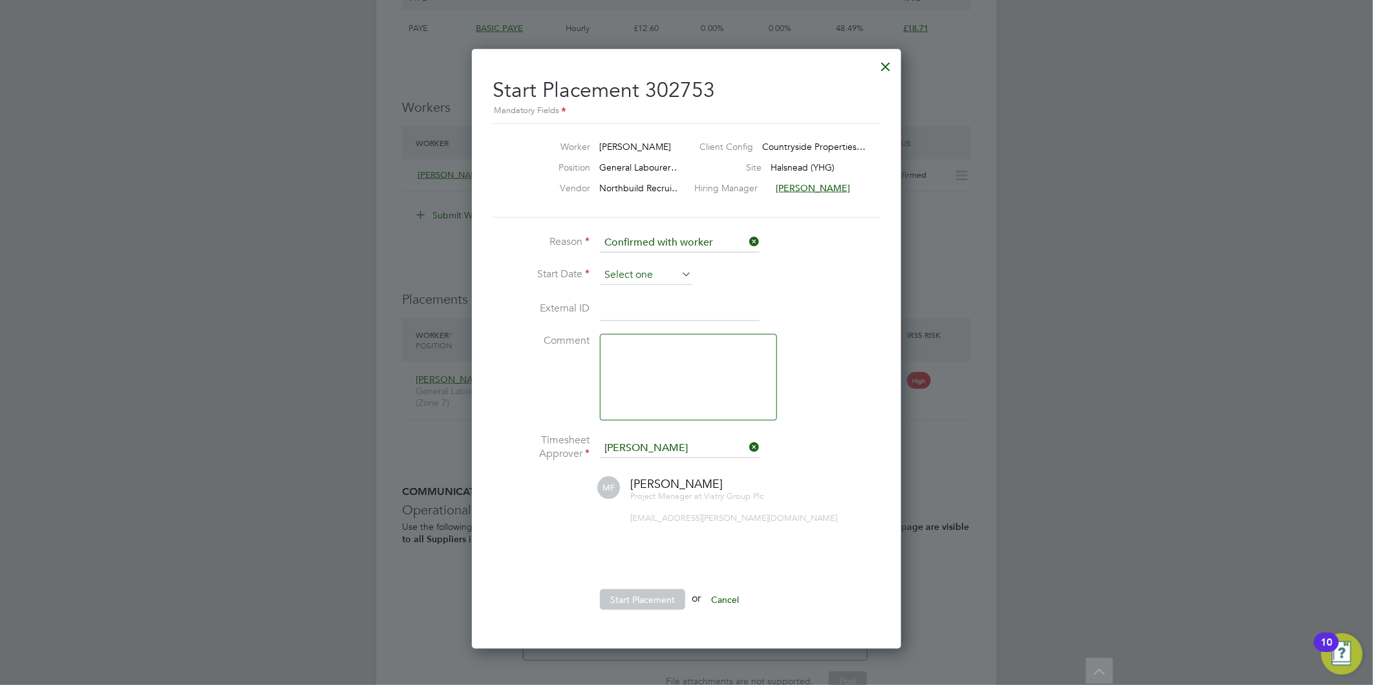
click at [613, 275] on input at bounding box center [646, 275] width 92 height 19
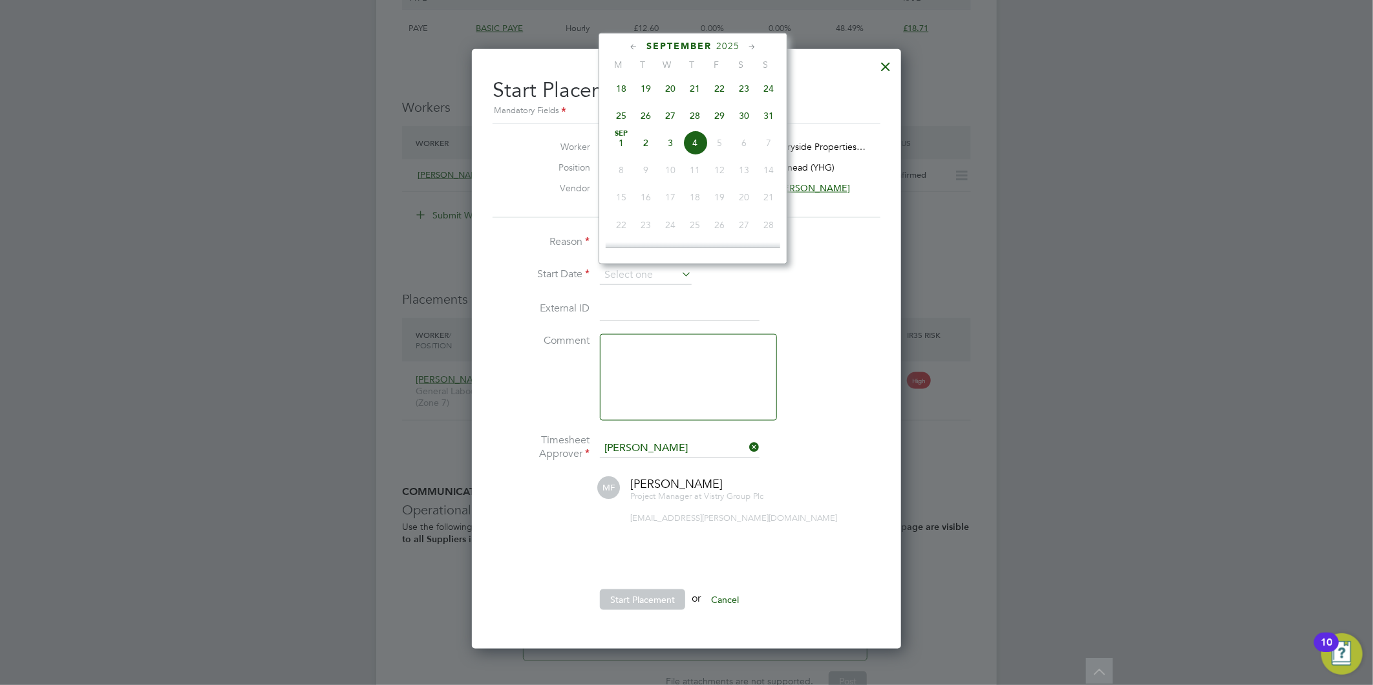
click at [644, 121] on span "26" at bounding box center [645, 115] width 25 height 25
type input "[DATE]"
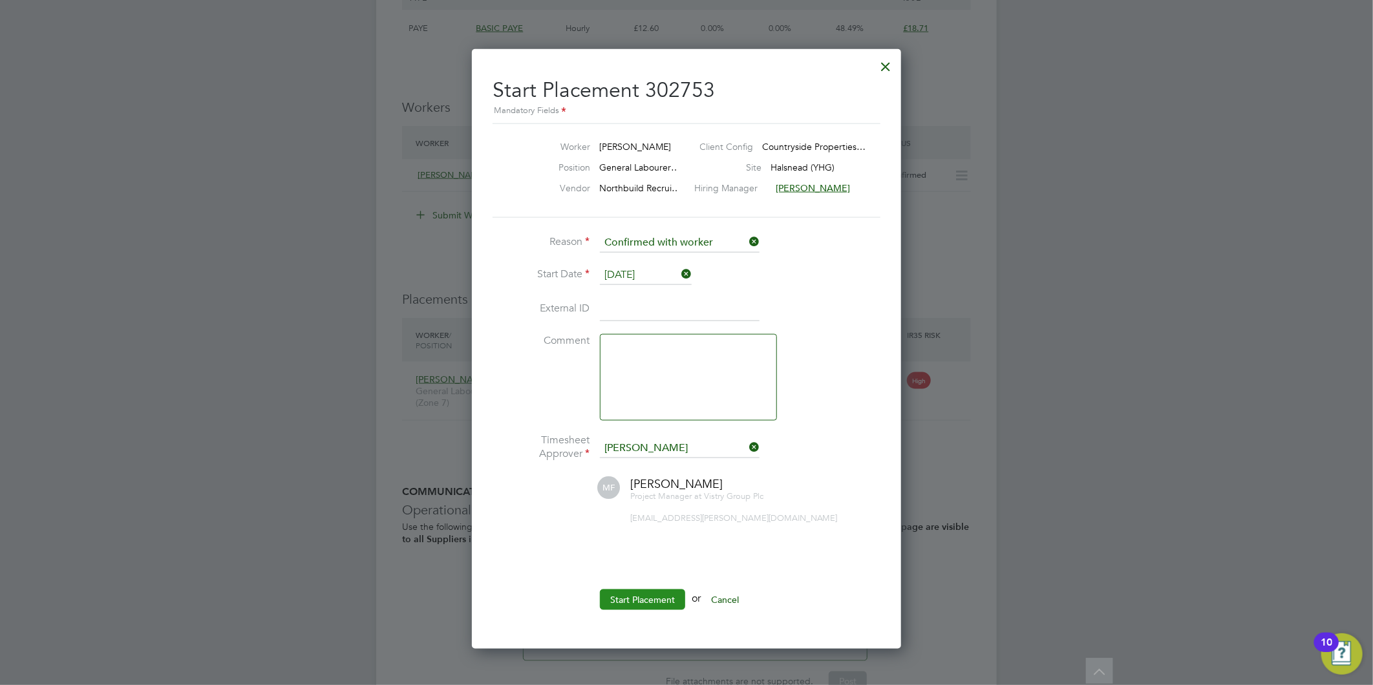
click at [625, 596] on button "Start Placement" at bounding box center [642, 599] width 85 height 21
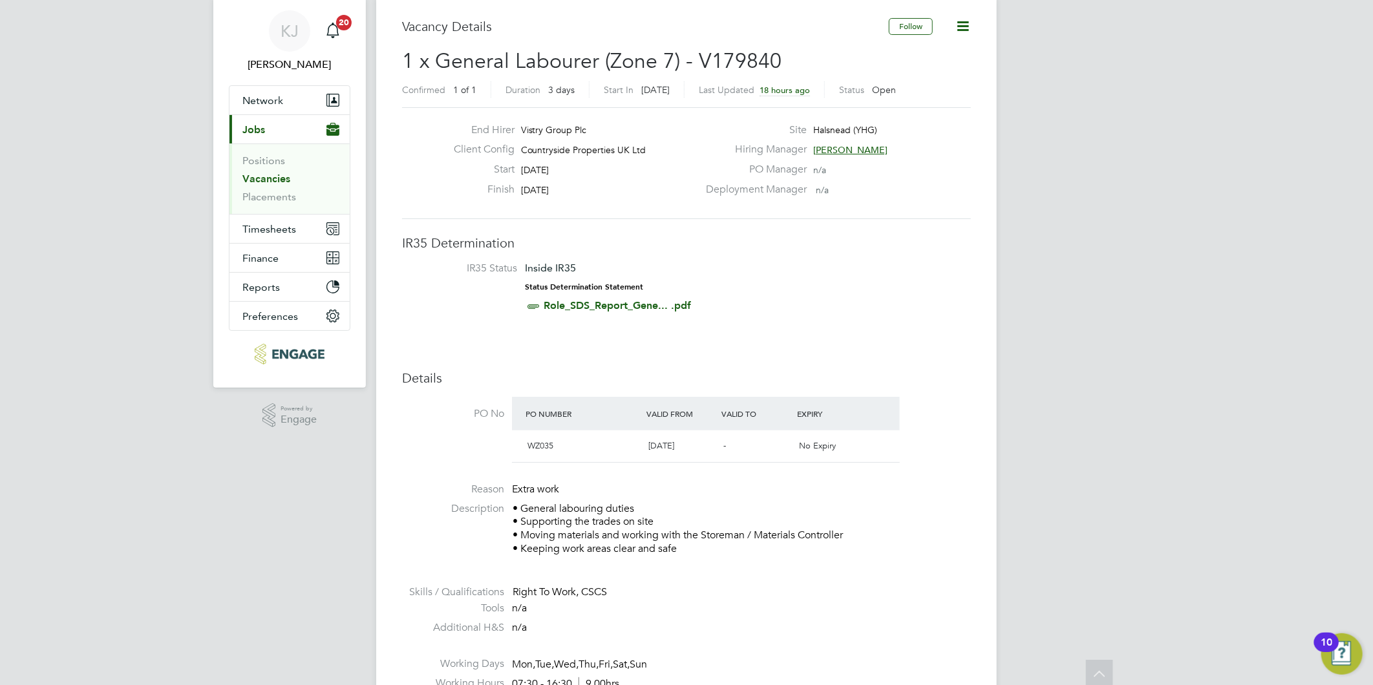
scroll to position [0, 0]
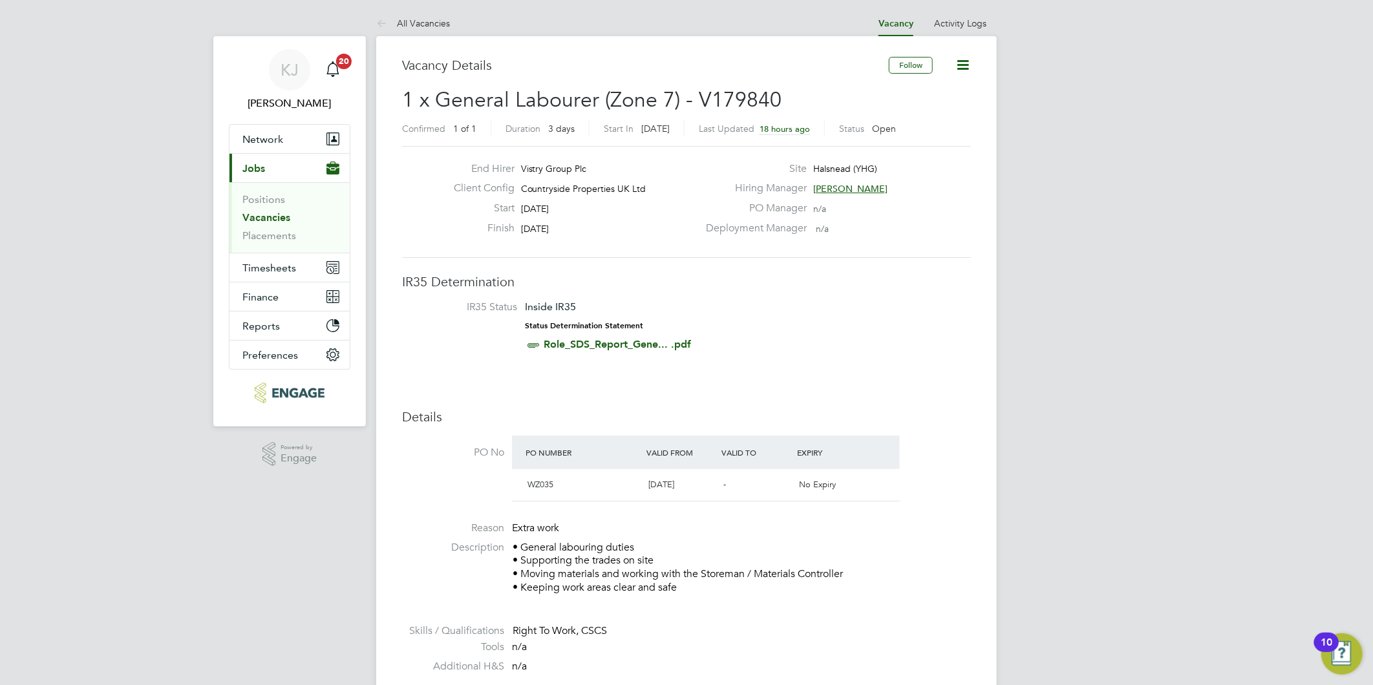
drag, startPoint x: 1061, startPoint y: 255, endPoint x: 993, endPoint y: 299, distance: 80.5
click at [262, 216] on link "Vacancies" at bounding box center [266, 217] width 48 height 12
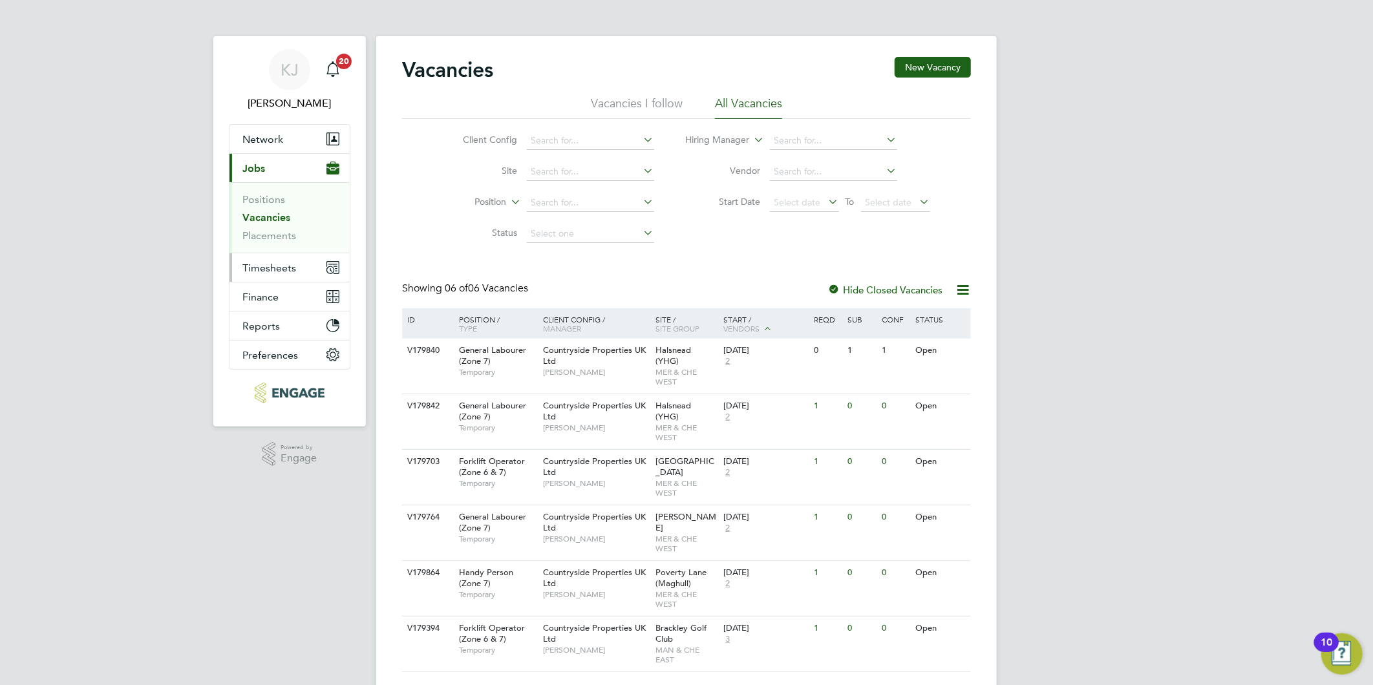
click at [266, 263] on span "Timesheets" at bounding box center [269, 268] width 54 height 12
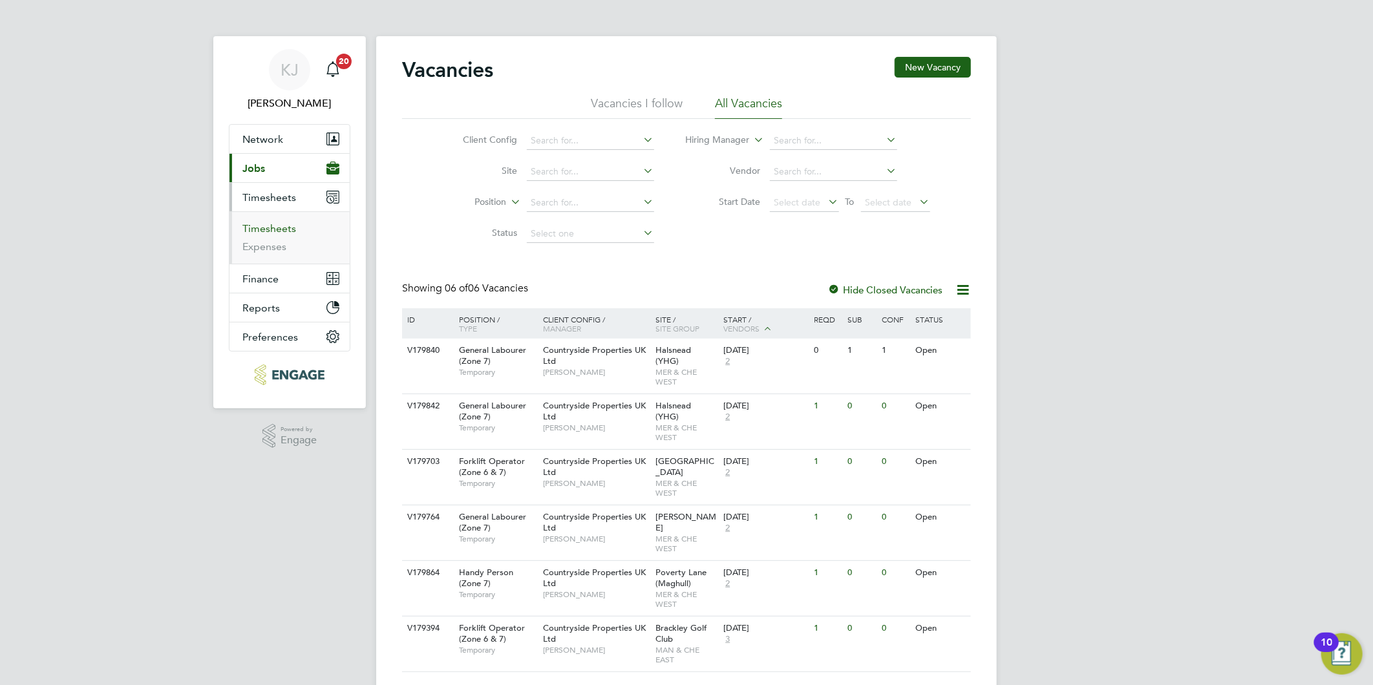
click at [267, 229] on link "Timesheets" at bounding box center [269, 228] width 54 height 12
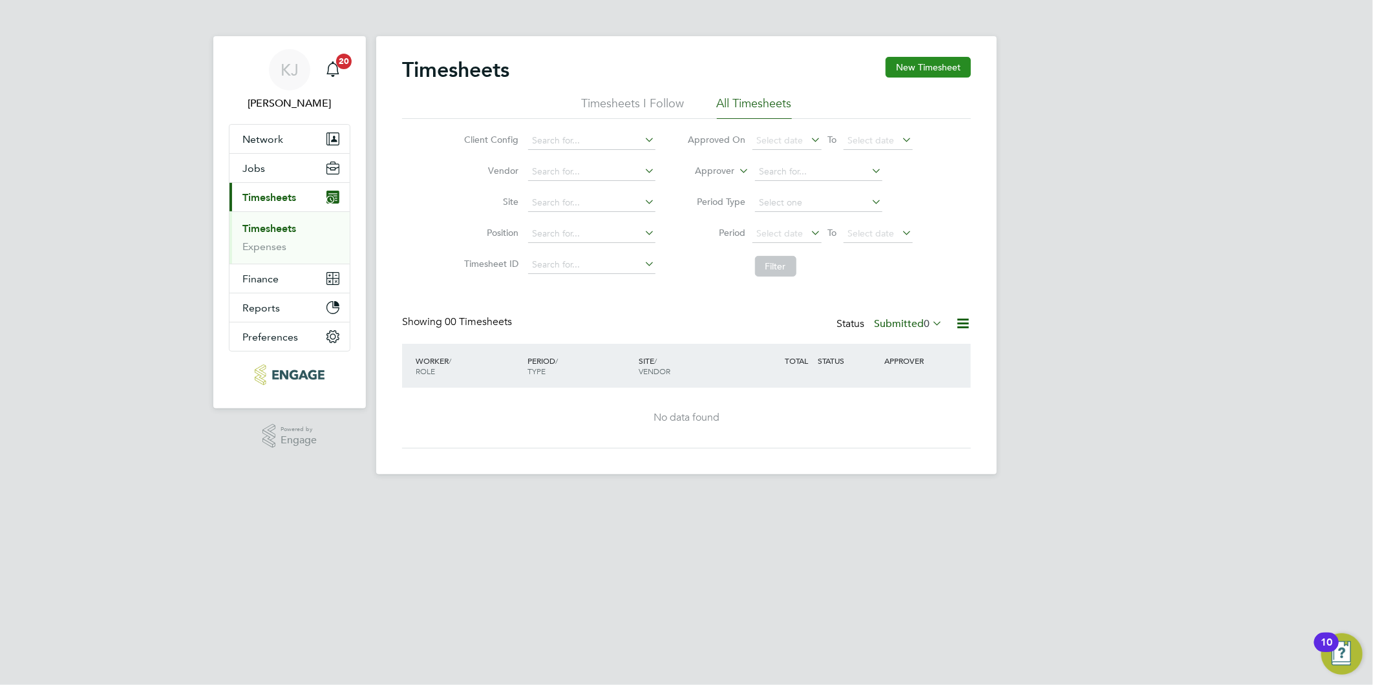
click at [928, 67] on button "New Timesheet" at bounding box center [927, 67] width 85 height 21
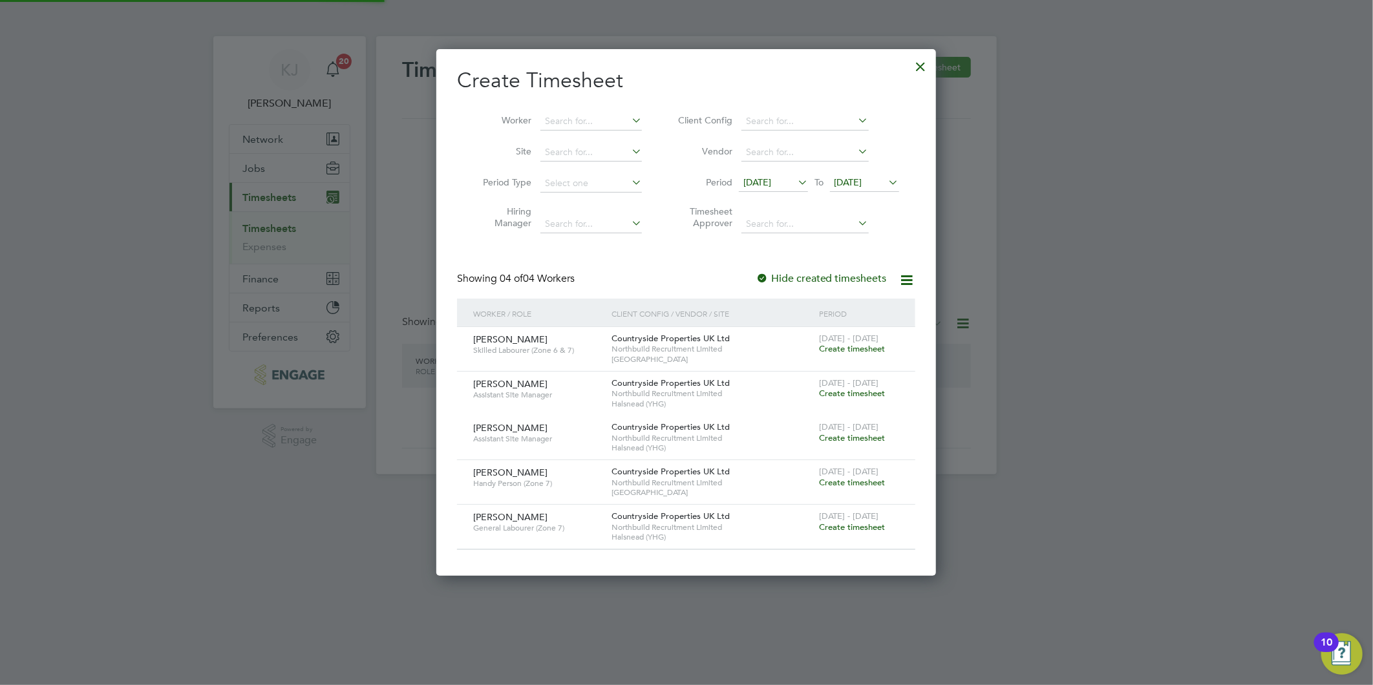
scroll to position [527, 500]
click at [764, 184] on span "21 Aug 2025" at bounding box center [757, 182] width 28 height 12
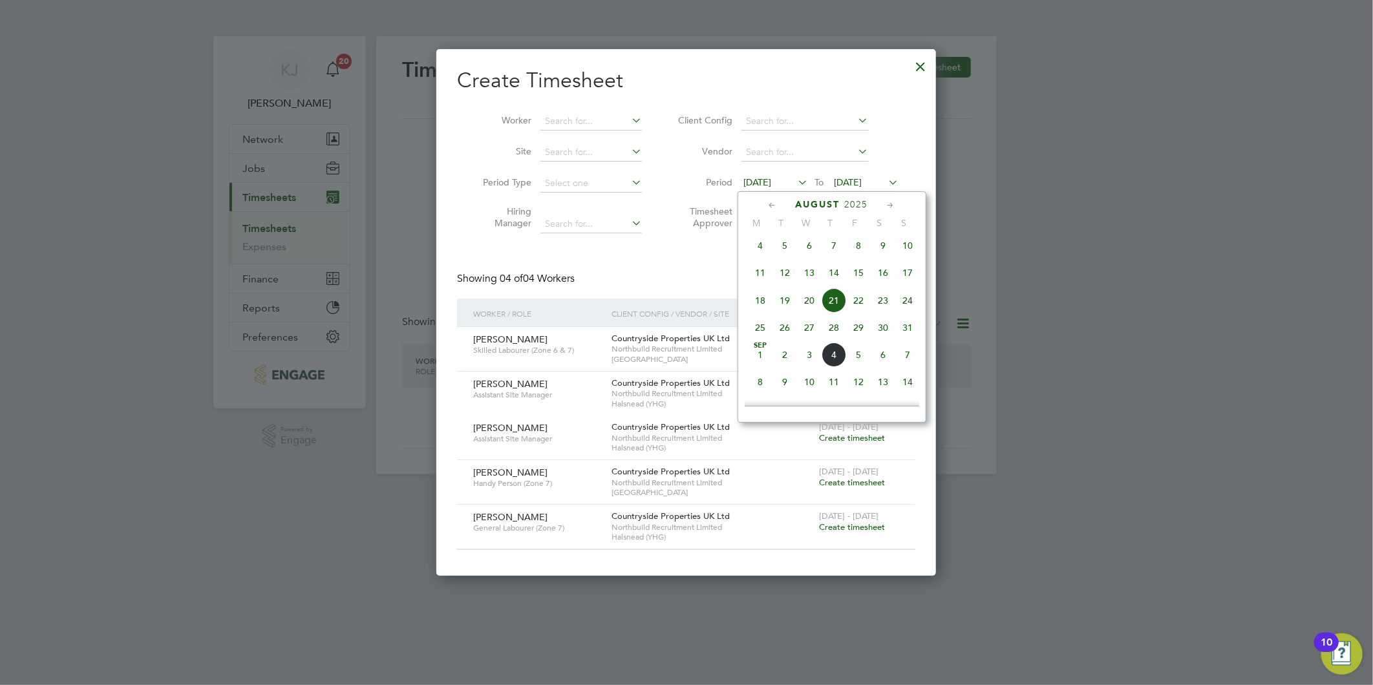
click at [763, 333] on span "25" at bounding box center [760, 327] width 25 height 25
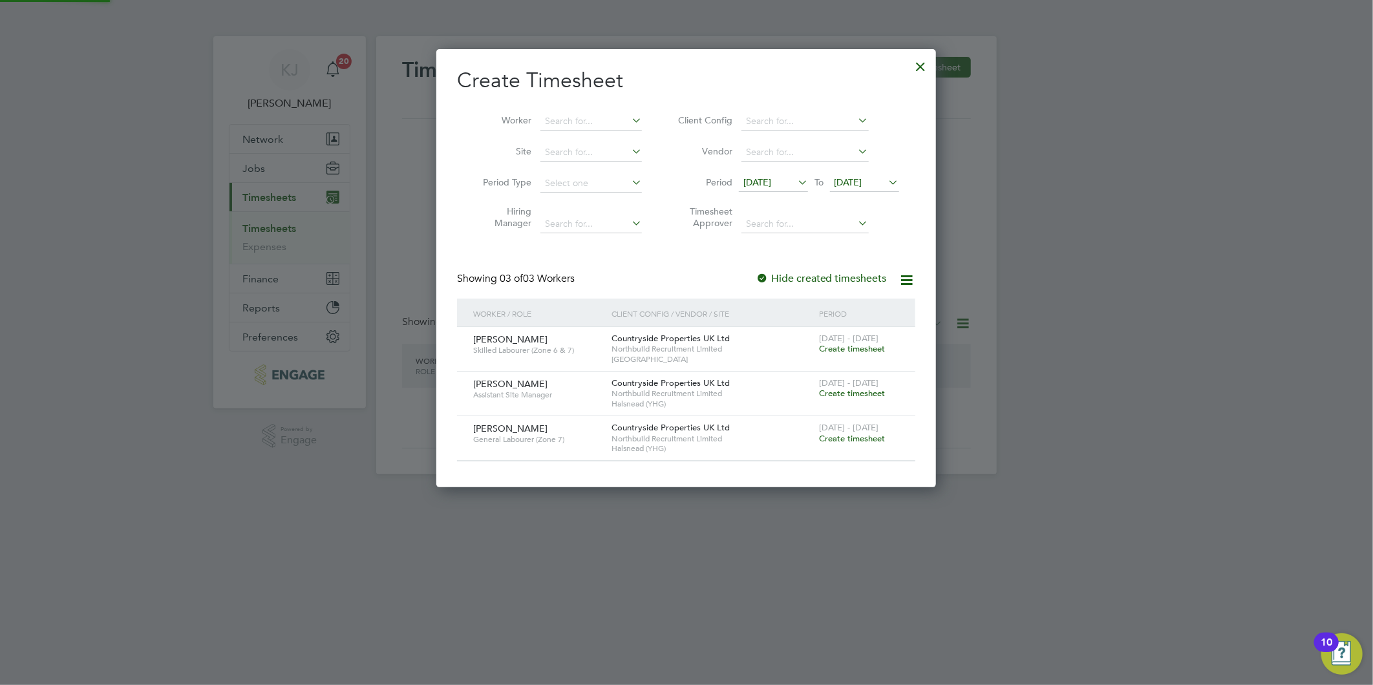
scroll to position [438, 500]
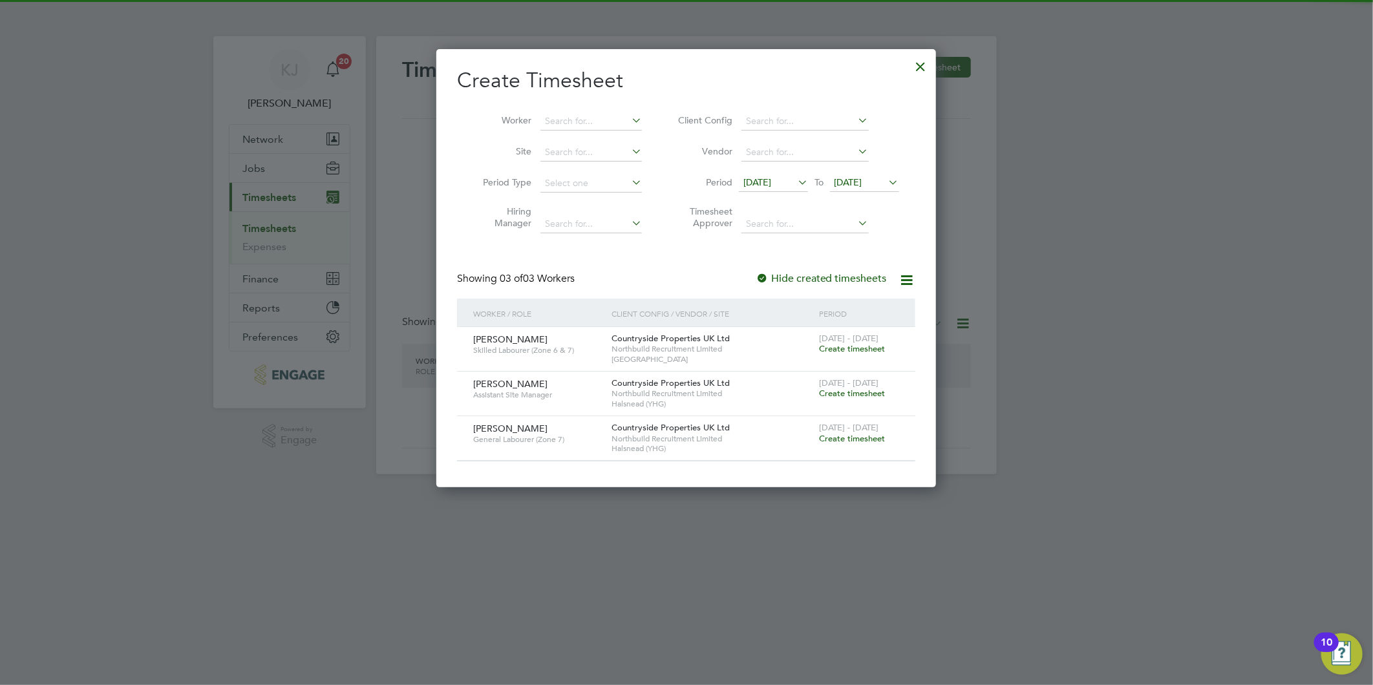
click at [862, 182] on span "[DATE]" at bounding box center [848, 182] width 28 height 12
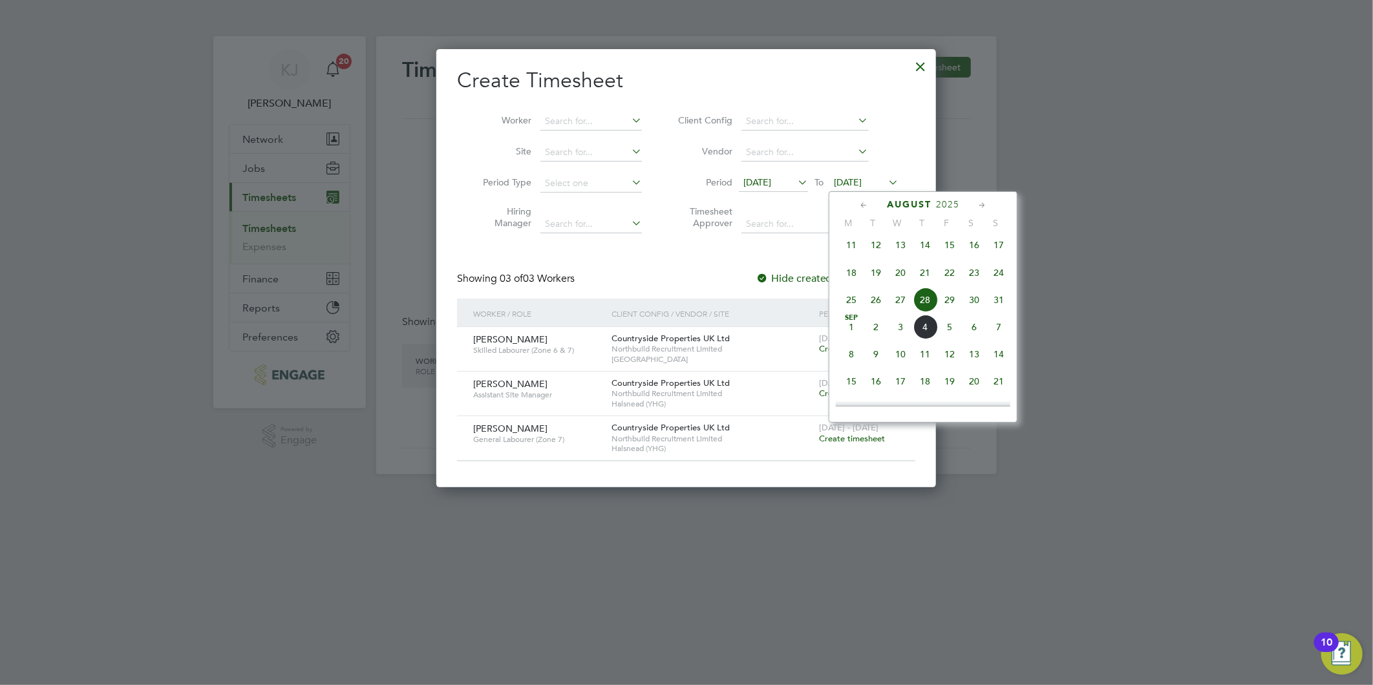
click at [1011, 306] on div "August 2025 M T W T F S S May 1 2 3 4 5 6 7 8 9 10 11 12 13 14 15 16 17 18 19 2…" at bounding box center [922, 306] width 189 height 231
click at [1002, 306] on span "31" at bounding box center [998, 300] width 25 height 25
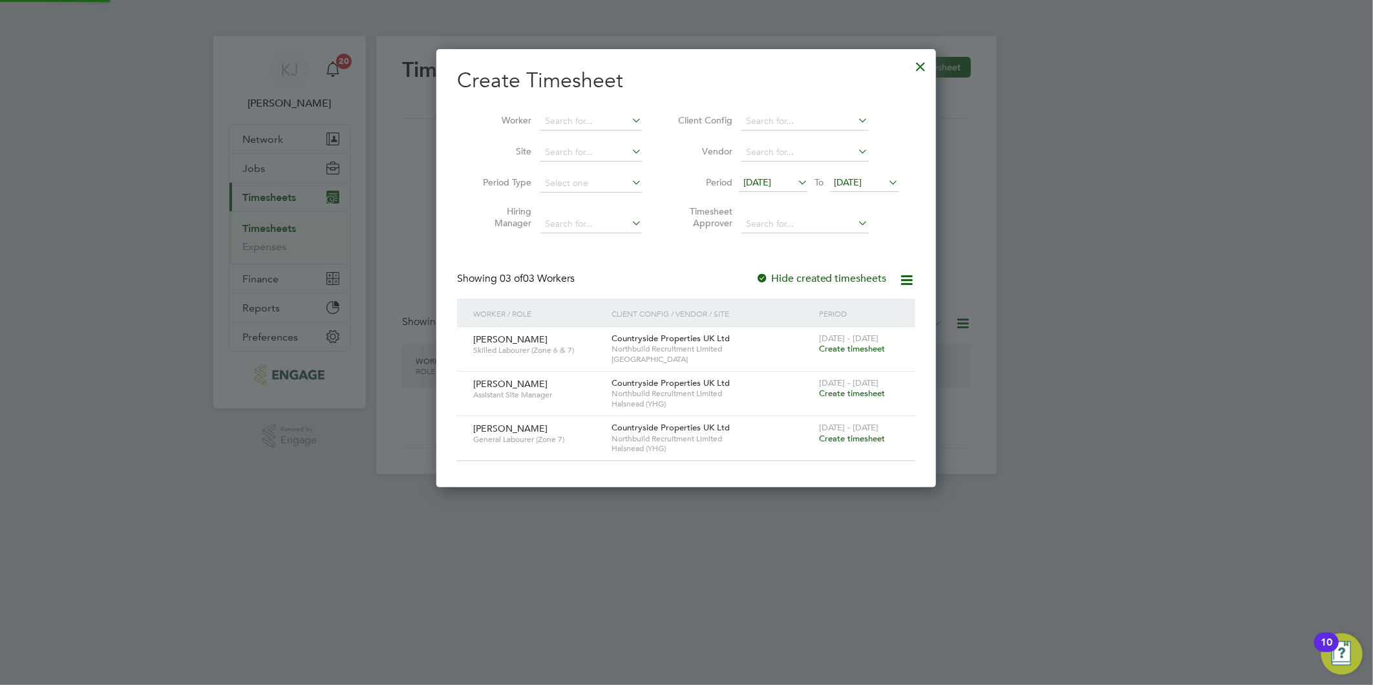
scroll to position [438, 500]
click at [836, 439] on span "Create timesheet" at bounding box center [852, 438] width 66 height 11
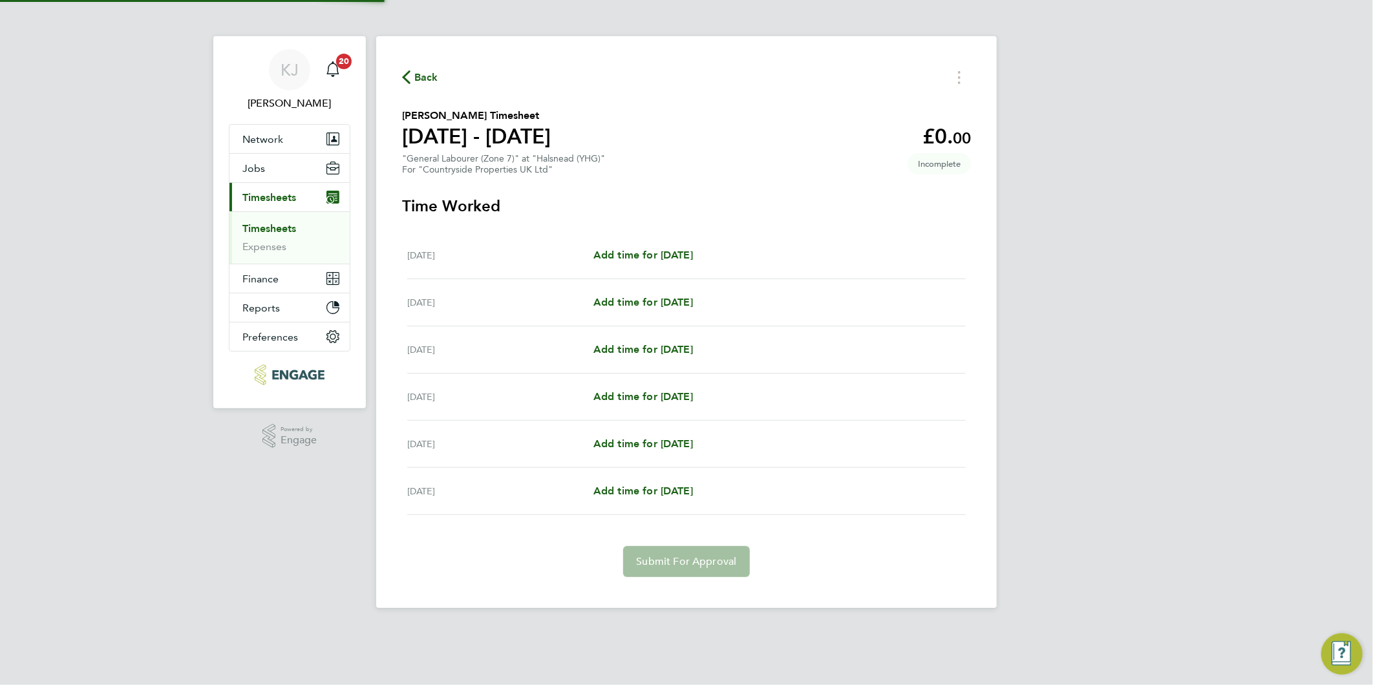
drag, startPoint x: 912, startPoint y: 340, endPoint x: 892, endPoint y: 341, distance: 20.0
drag, startPoint x: 892, startPoint y: 341, endPoint x: 627, endPoint y: 257, distance: 278.0
click at [627, 257] on span "Add time for Tue 26 Aug" at bounding box center [643, 255] width 100 height 12
select select "30"
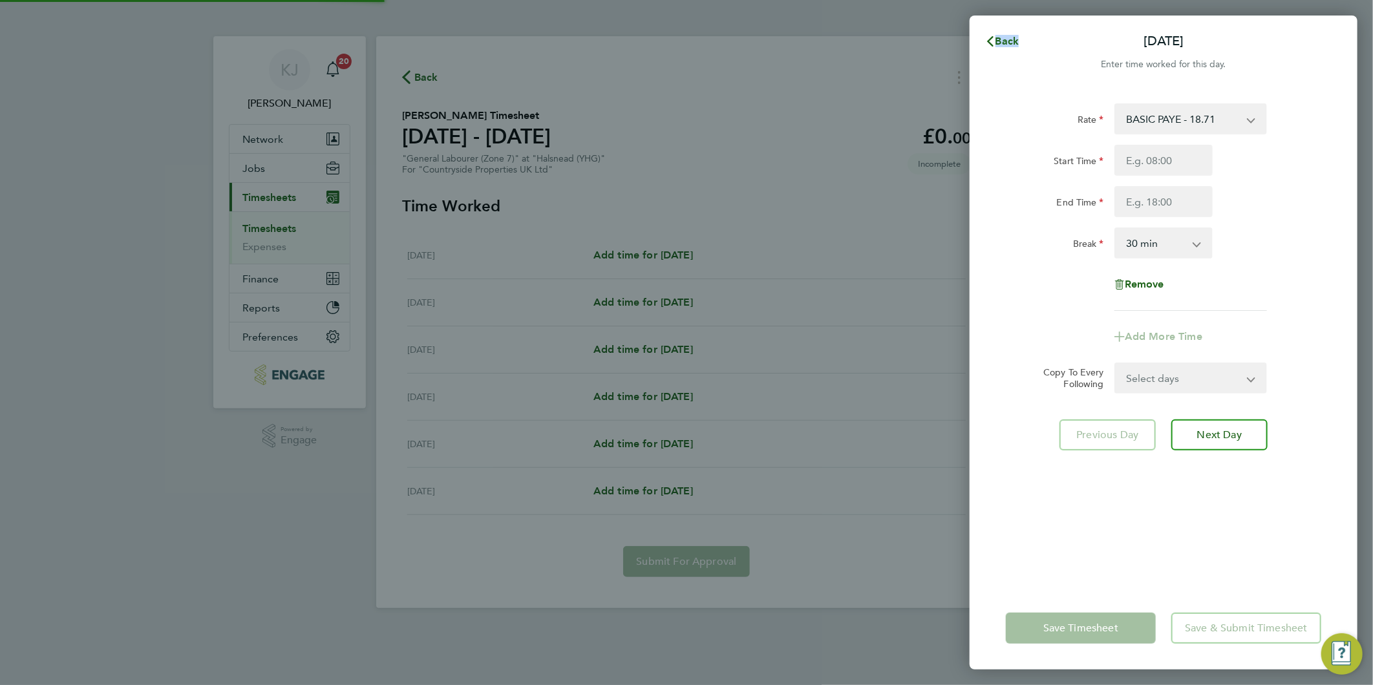
click at [625, 257] on div "Back Tue 26 Aug Enter time worked for this day. Rate BASIC PAYE - 18.71 Start T…" at bounding box center [686, 342] width 1373 height 685
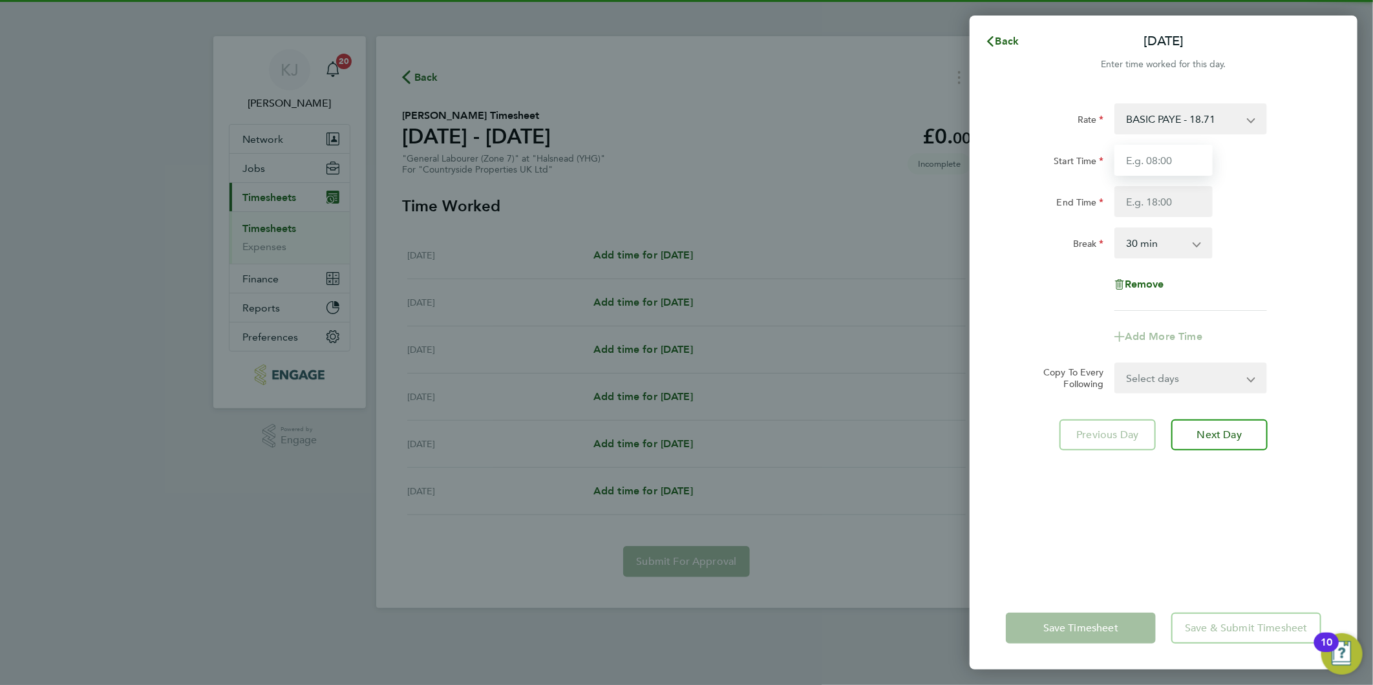
click at [1159, 157] on input "Start Time" at bounding box center [1163, 160] width 98 height 31
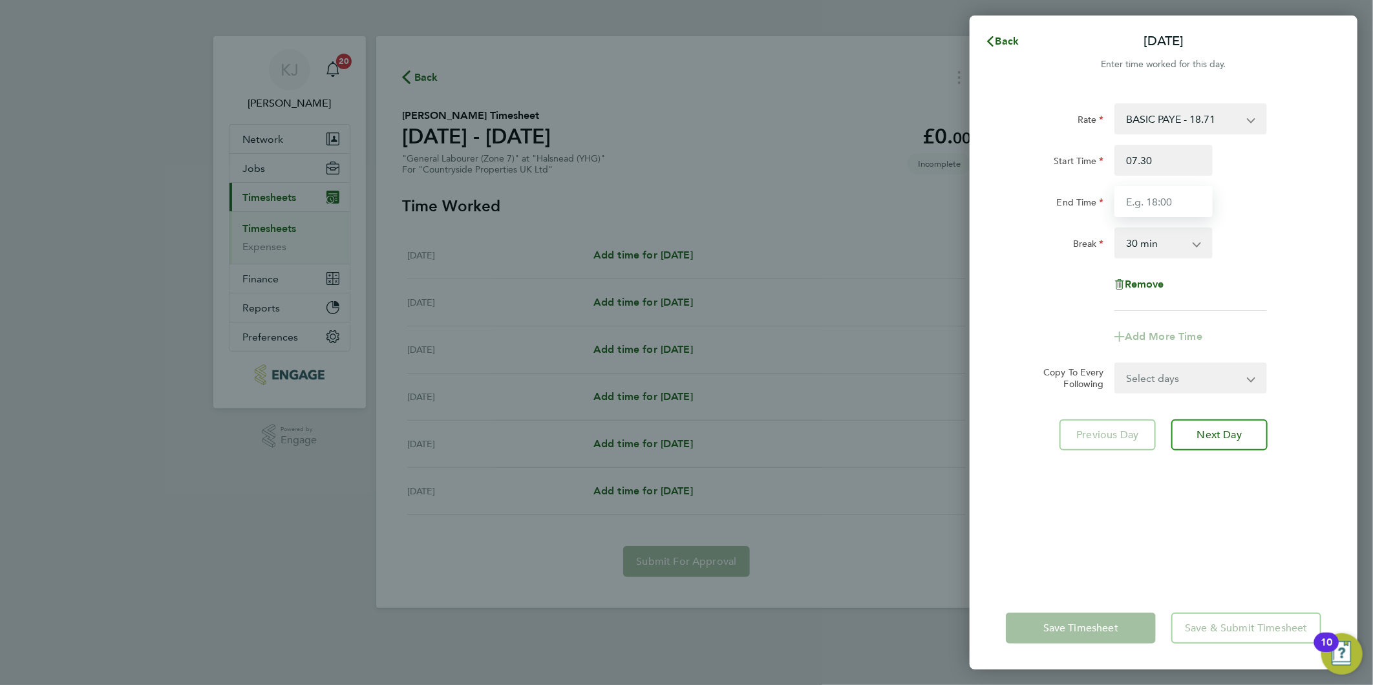
type input "07:30"
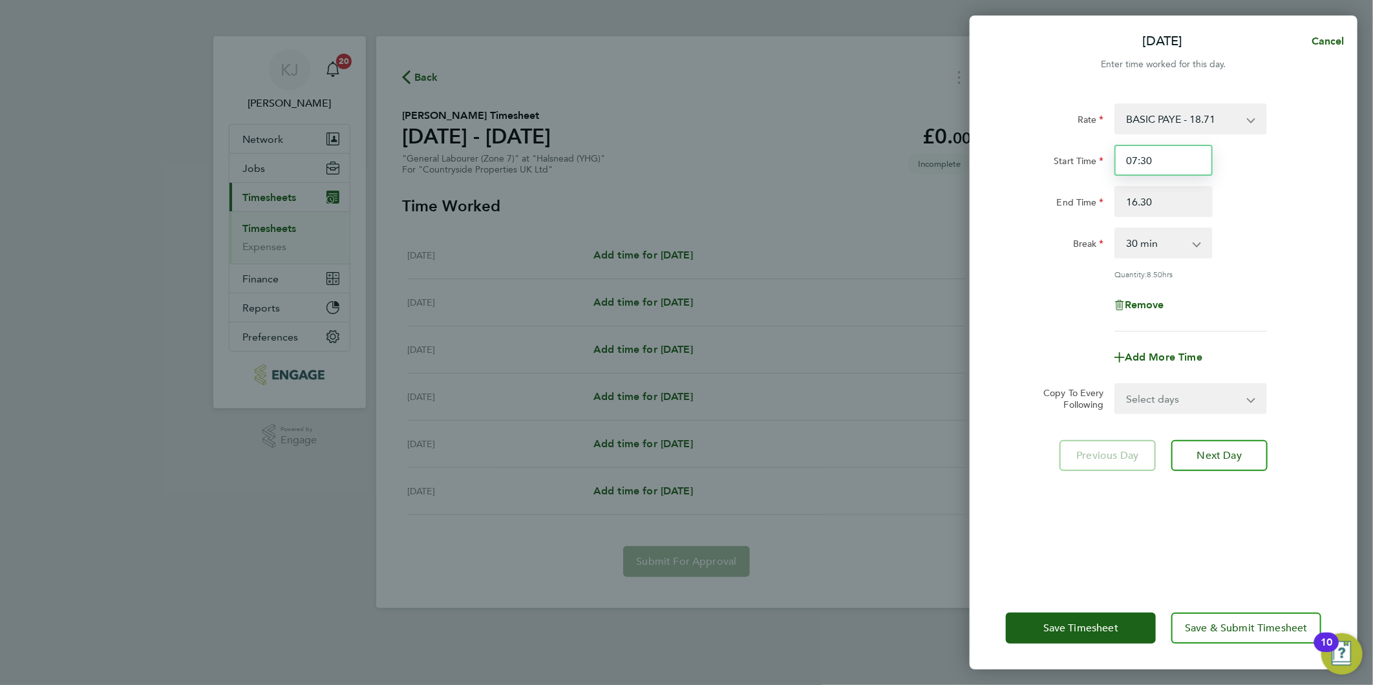
type input "16:30"
click at [1202, 156] on input "07:30" at bounding box center [1163, 160] width 98 height 31
drag, startPoint x: 1151, startPoint y: 392, endPoint x: 1149, endPoint y: 405, distance: 12.4
click at [1151, 392] on select "Select days Day Weekday (Mon-Fri) Weekend (Sat-Sun) Wednesday Thursday Friday S…" at bounding box center [1183, 399] width 136 height 28
select select "DAY"
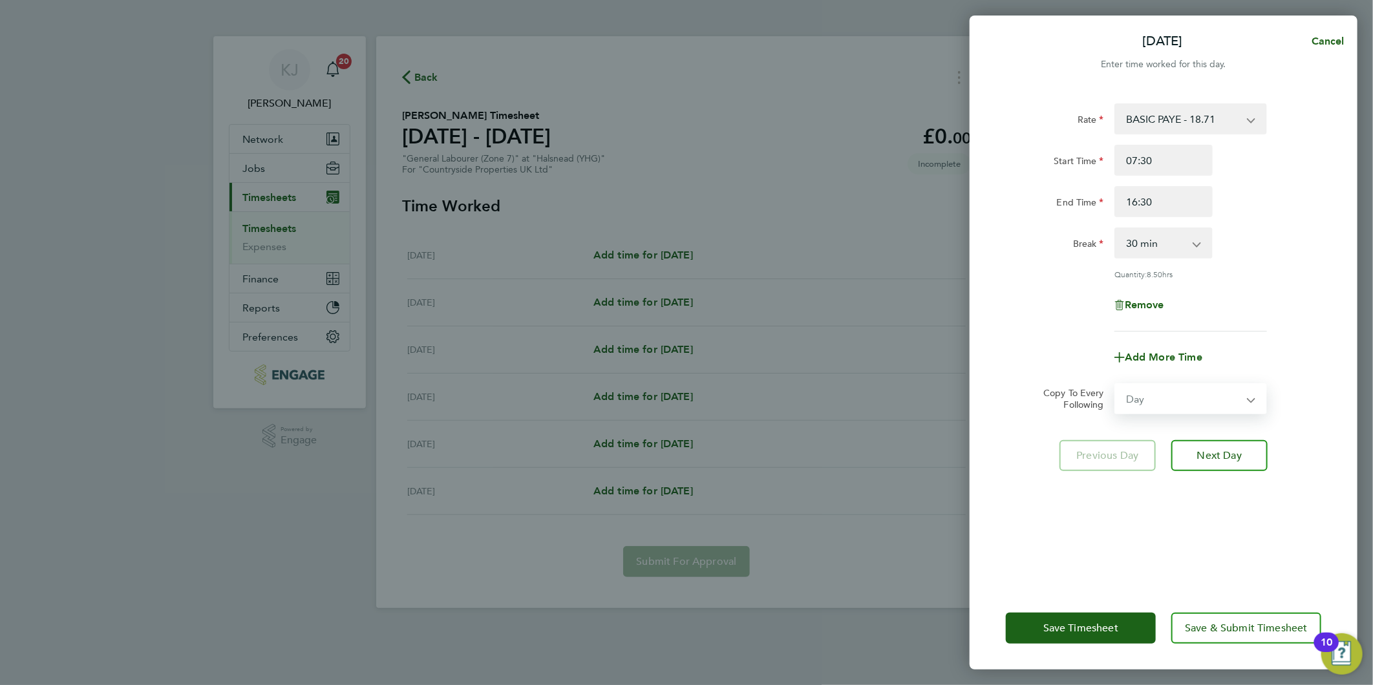
click at [1115, 385] on select "Select days Day Weekday (Mon-Fri) Weekend (Sat-Sun) Wednesday Thursday Friday S…" at bounding box center [1183, 399] width 136 height 28
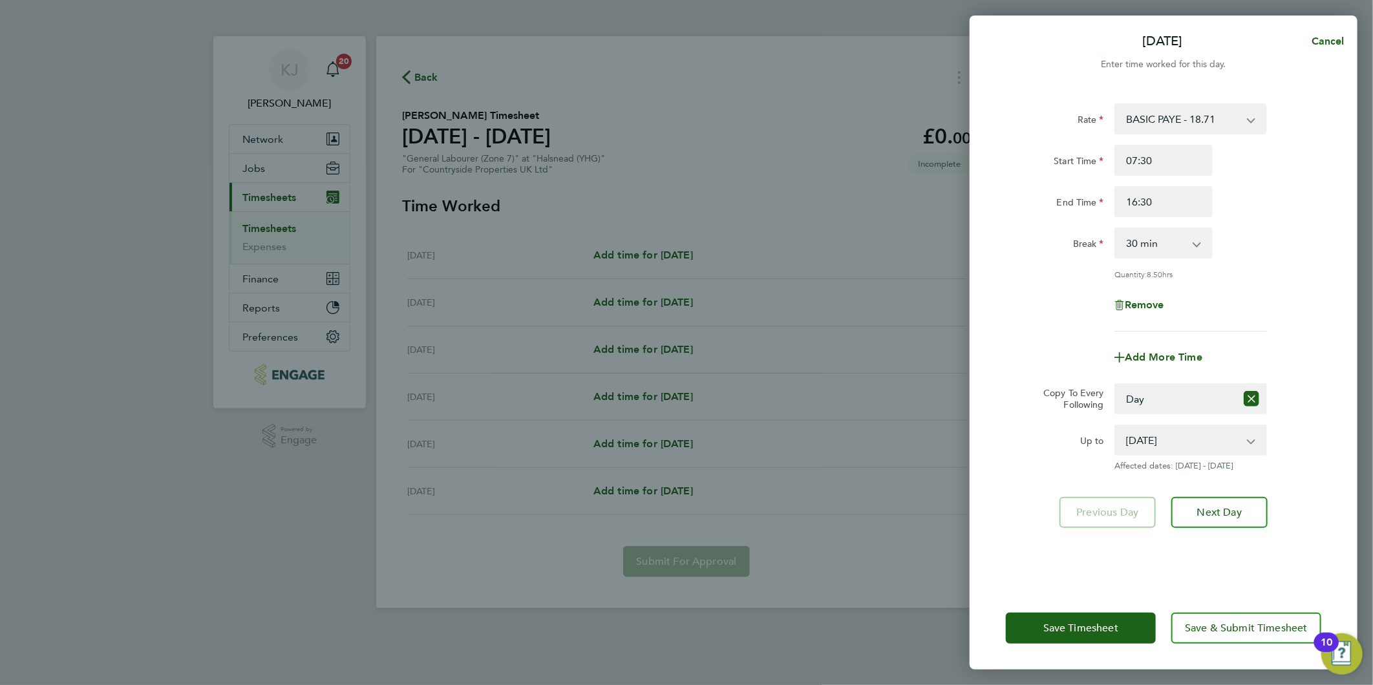
click at [1036, 358] on div "Add More Time" at bounding box center [1163, 357] width 326 height 31
click at [1175, 451] on select "27 Aug 2025 28 Aug 2025 29 Aug 2025 30 Aug 2025 31 Aug 2025" at bounding box center [1182, 440] width 134 height 28
select select "2025-08-29"
click at [1115, 426] on select "27 Aug 2025 28 Aug 2025 29 Aug 2025 30 Aug 2025 31 Aug 2025" at bounding box center [1182, 440] width 134 height 28
click at [1227, 514] on span "Next Day" at bounding box center [1219, 512] width 45 height 13
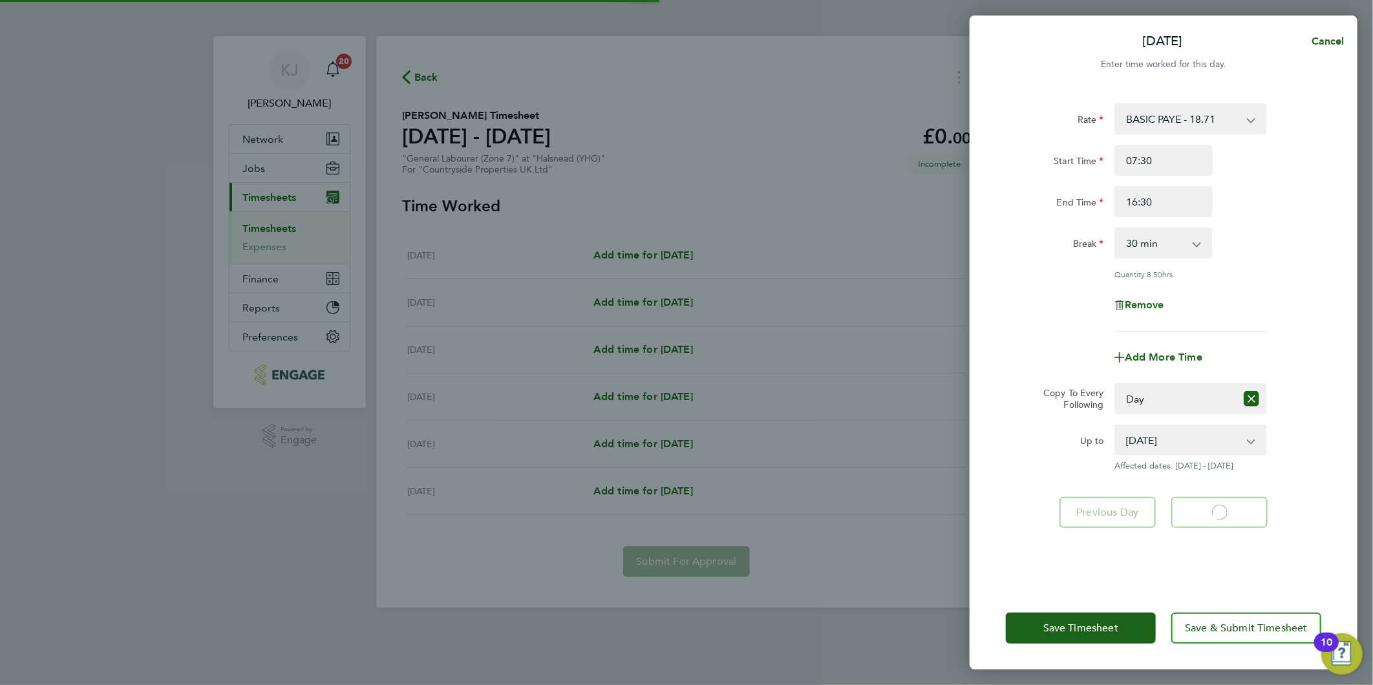
select select "30"
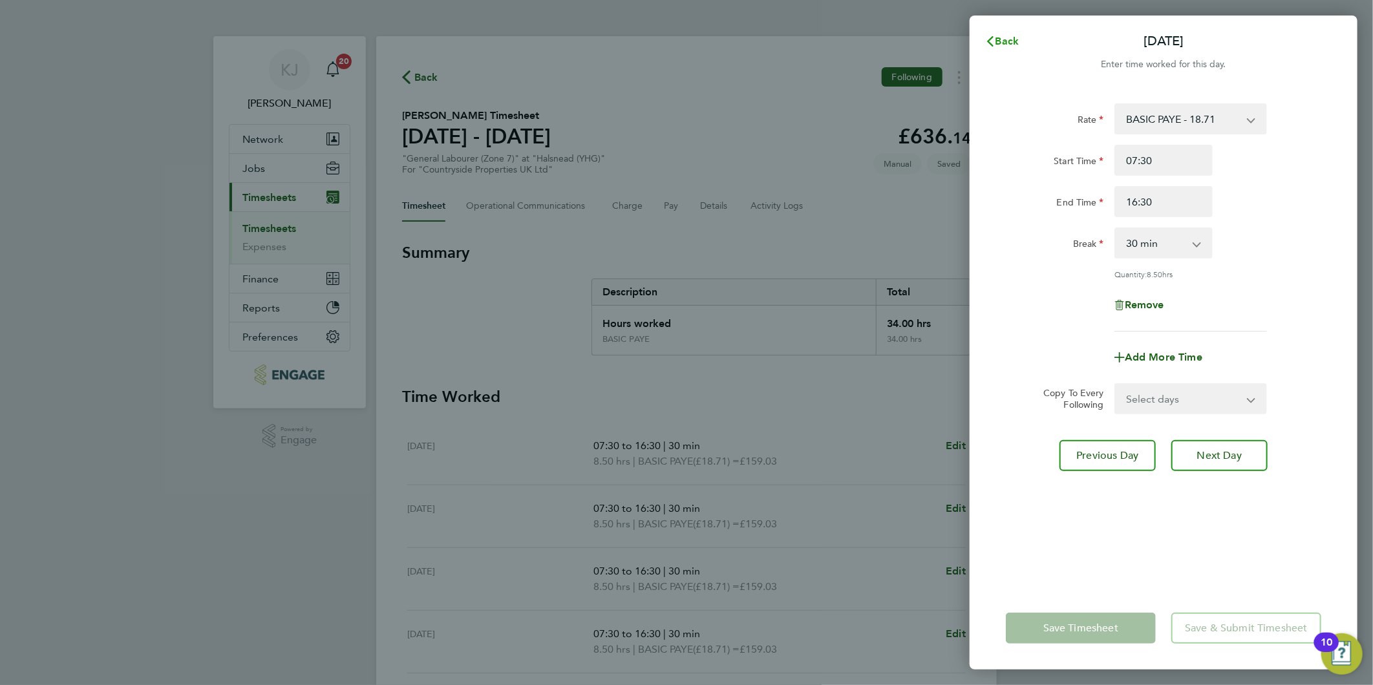
drag, startPoint x: 996, startPoint y: 44, endPoint x: 907, endPoint y: 76, distance: 94.6
click at [995, 43] on span "Back" at bounding box center [1007, 41] width 24 height 12
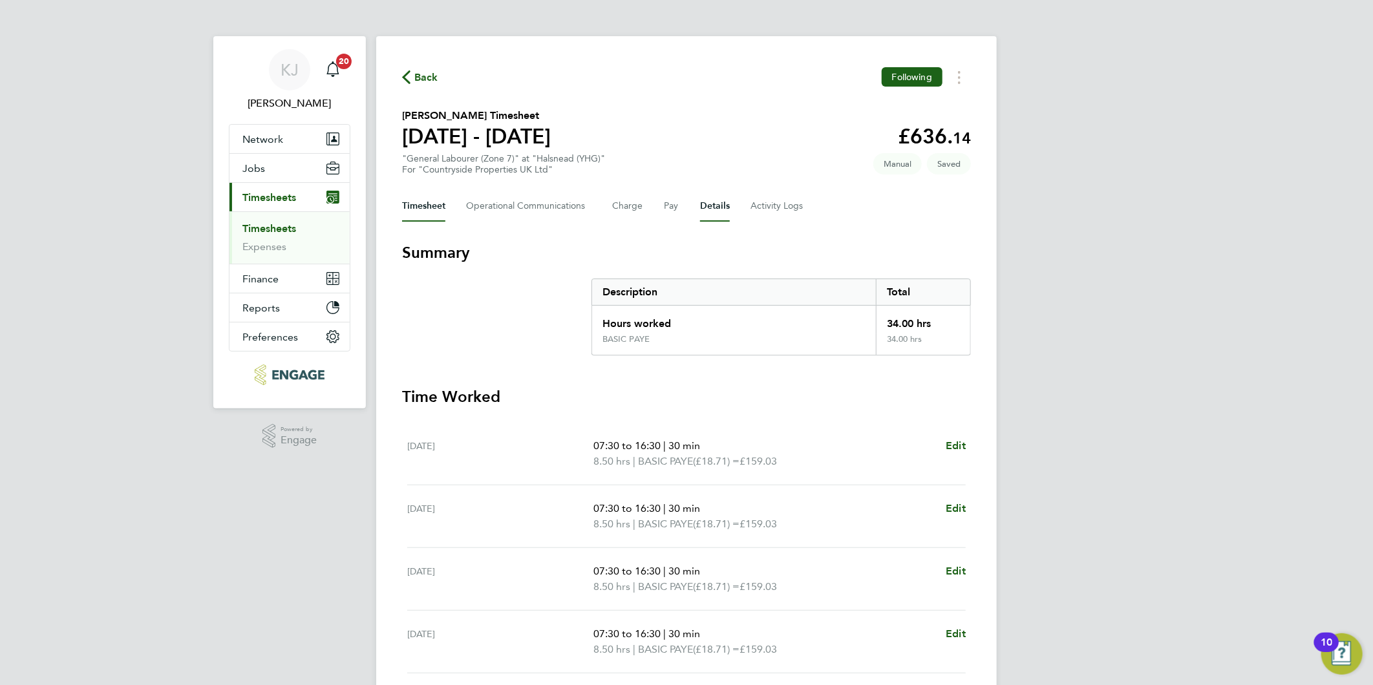
click at [701, 210] on button "Details" at bounding box center [715, 206] width 30 height 31
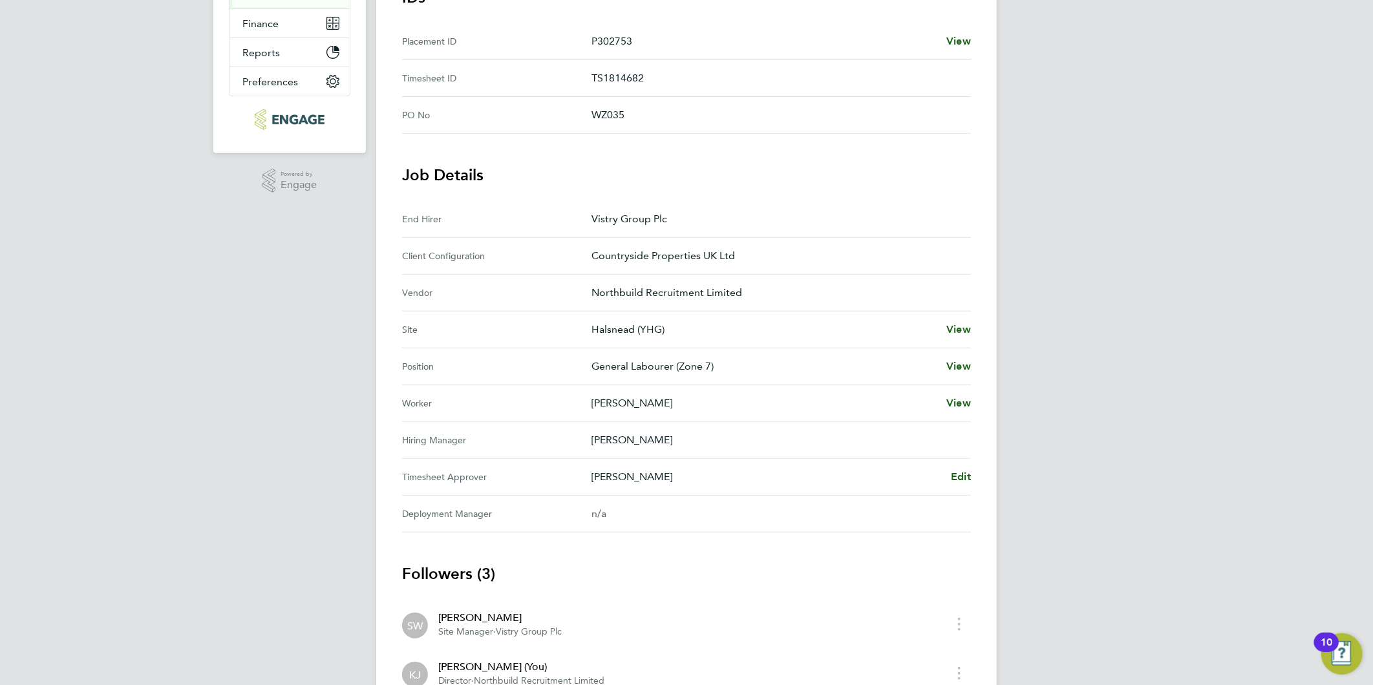
scroll to position [287, 0]
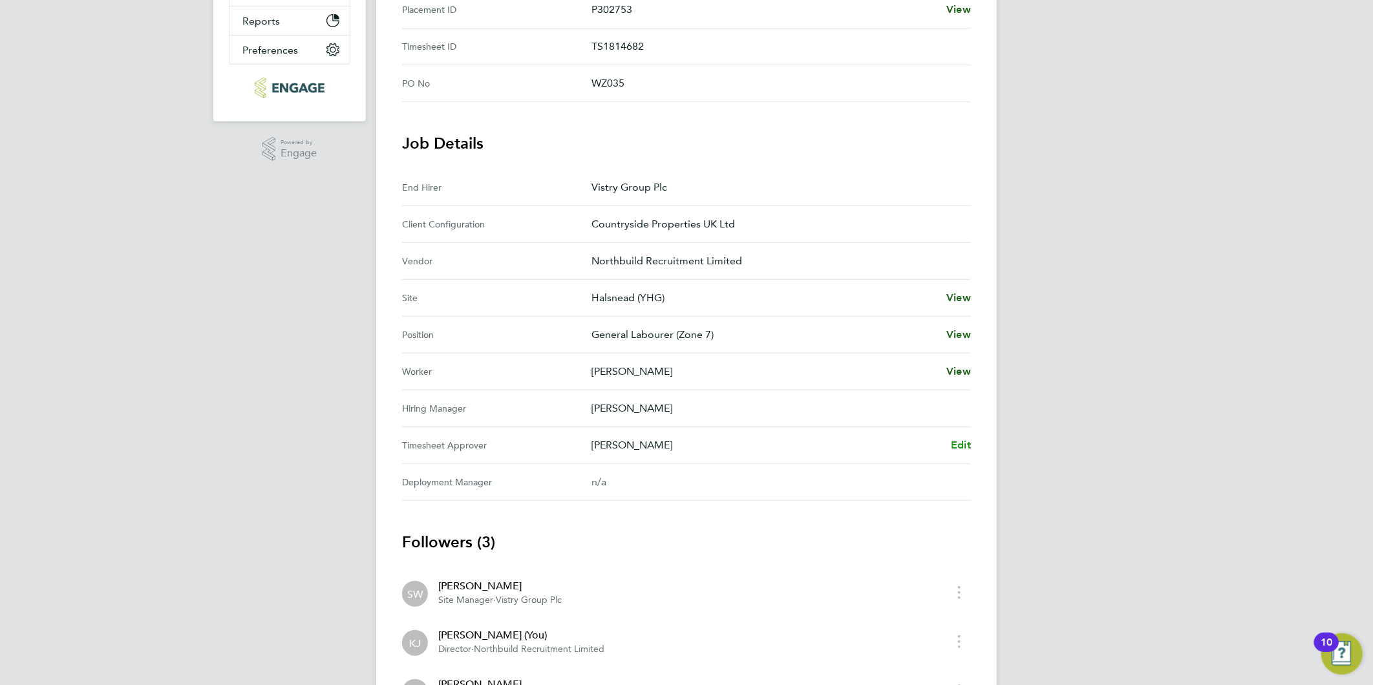
click at [957, 438] on link "Edit" at bounding box center [961, 446] width 20 height 16
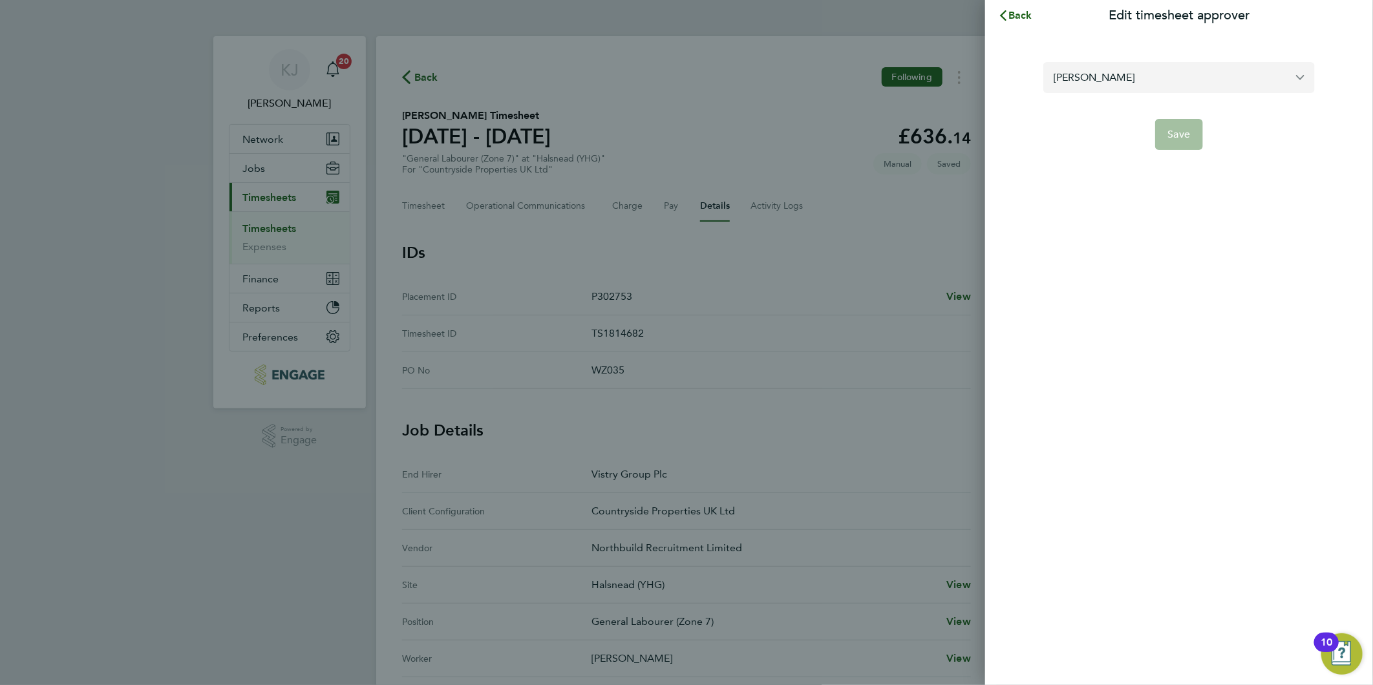
click at [1172, 67] on input "[PERSON_NAME]" at bounding box center [1178, 77] width 271 height 30
click at [1136, 100] on li "Lee Roche" at bounding box center [1178, 109] width 271 height 32
type input "Lee Roche"
click at [1187, 138] on span "Save" at bounding box center [1179, 134] width 23 height 13
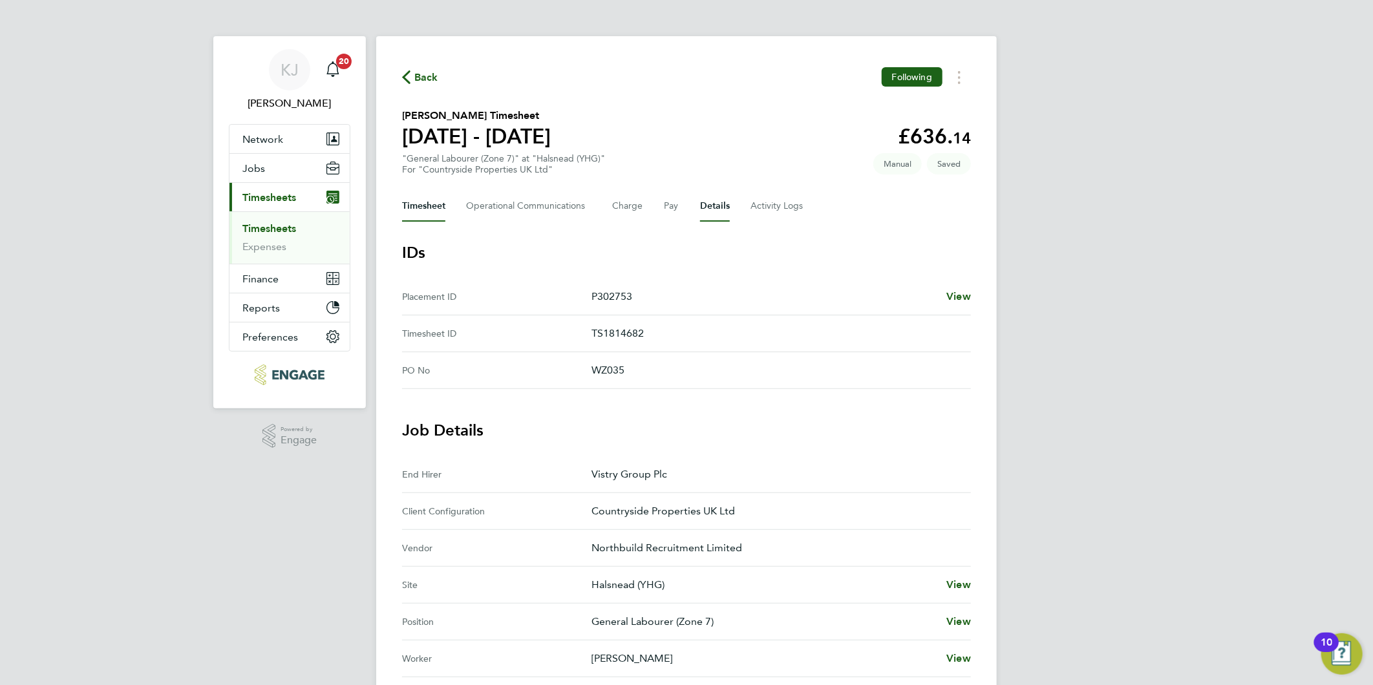
click at [438, 208] on button "Timesheet" at bounding box center [423, 206] width 43 height 31
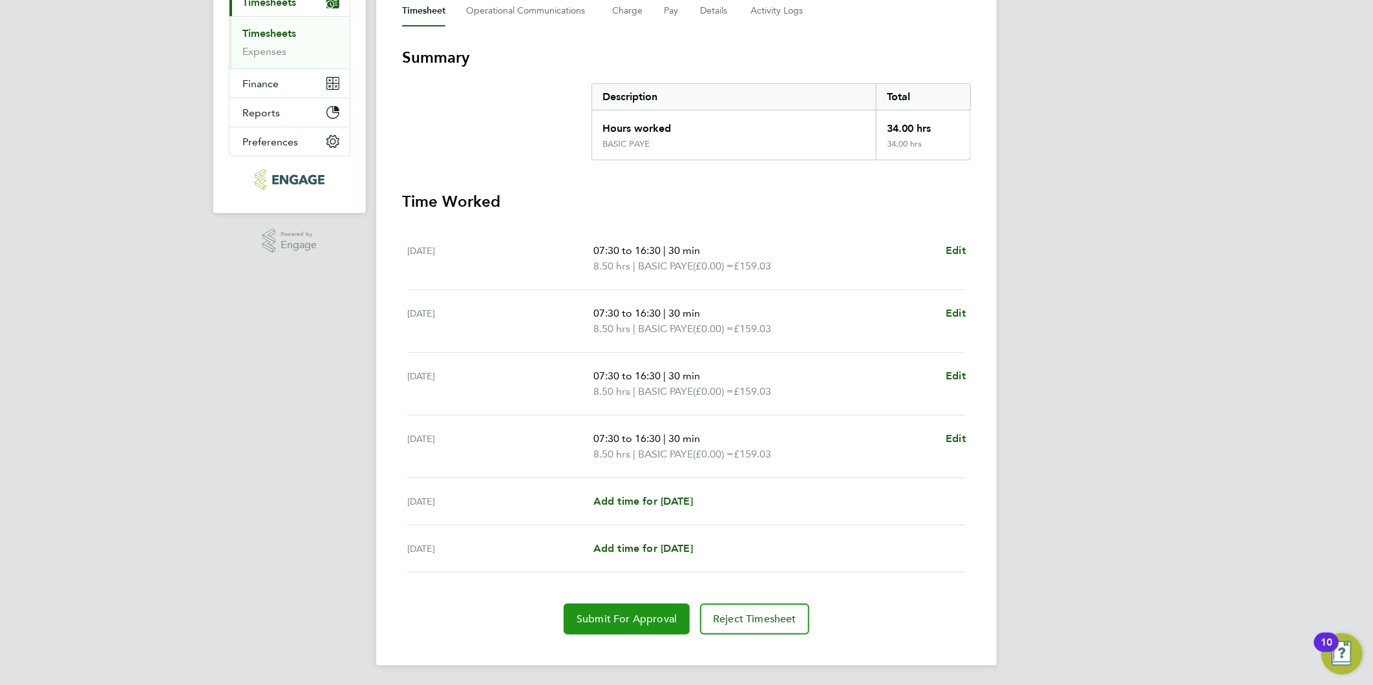
click at [597, 615] on span "Submit For Approval" at bounding box center [626, 619] width 100 height 13
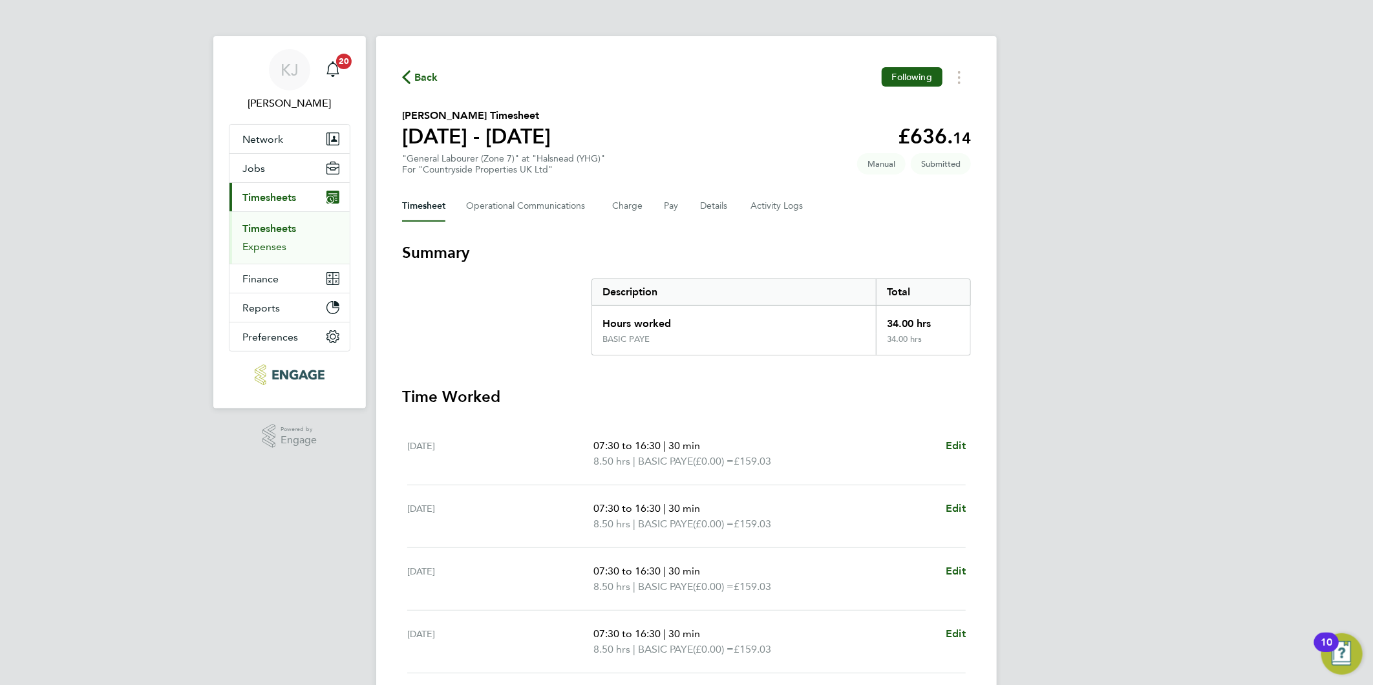
click at [249, 246] on link "Expenses" at bounding box center [264, 246] width 44 height 12
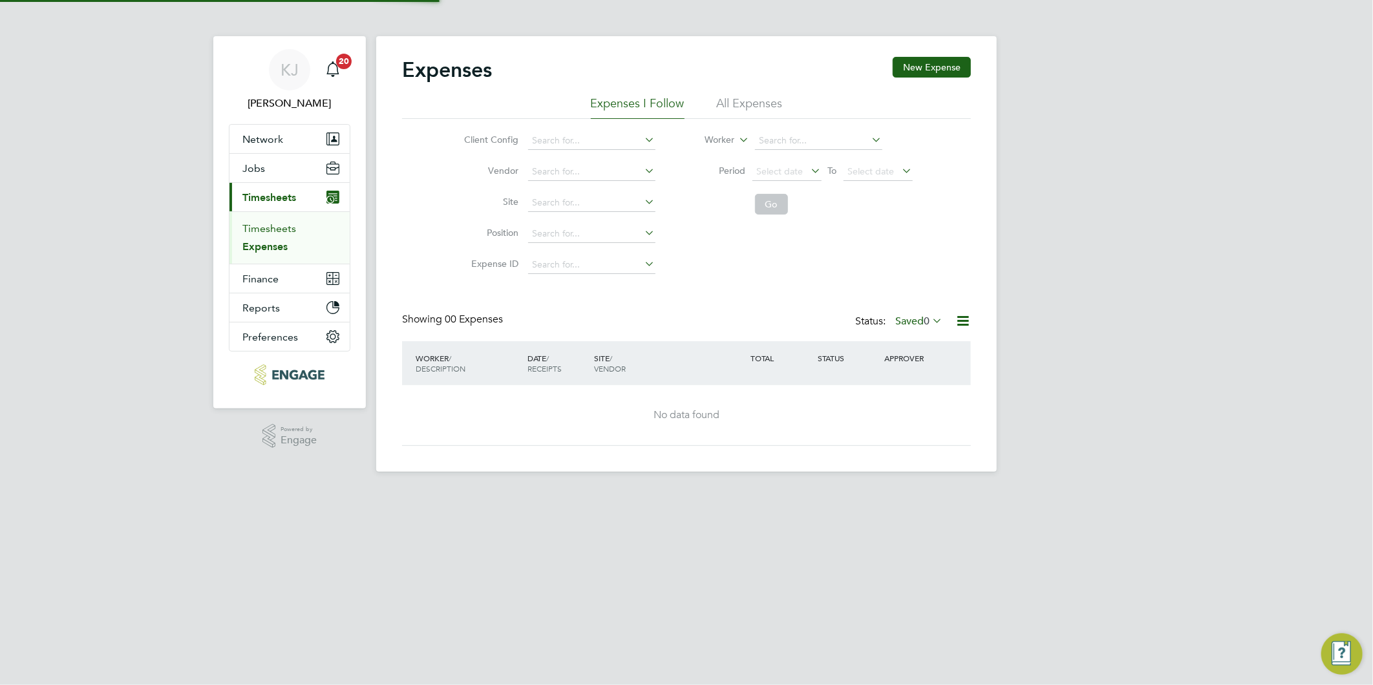
click at [252, 226] on link "Timesheets" at bounding box center [269, 228] width 54 height 12
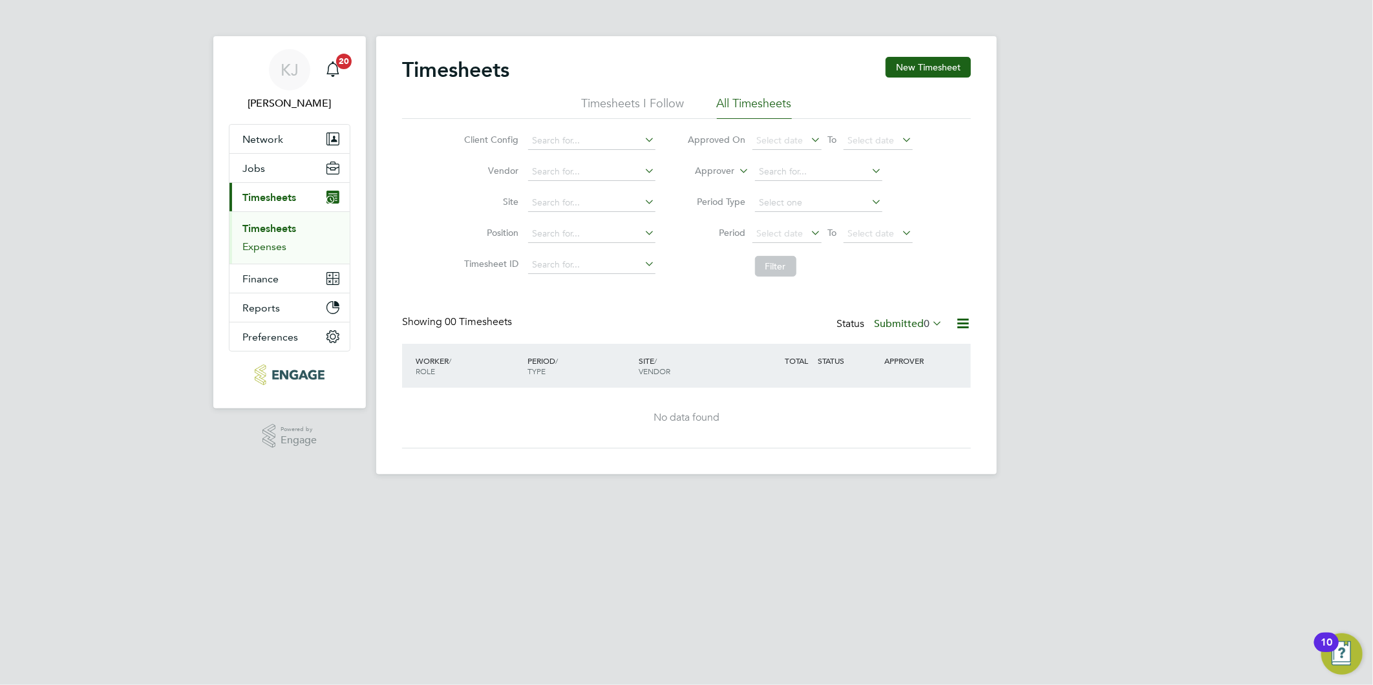
drag, startPoint x: 275, startPoint y: 244, endPoint x: 273, endPoint y: 250, distance: 7.0
click at [275, 244] on link "Expenses" at bounding box center [264, 246] width 44 height 12
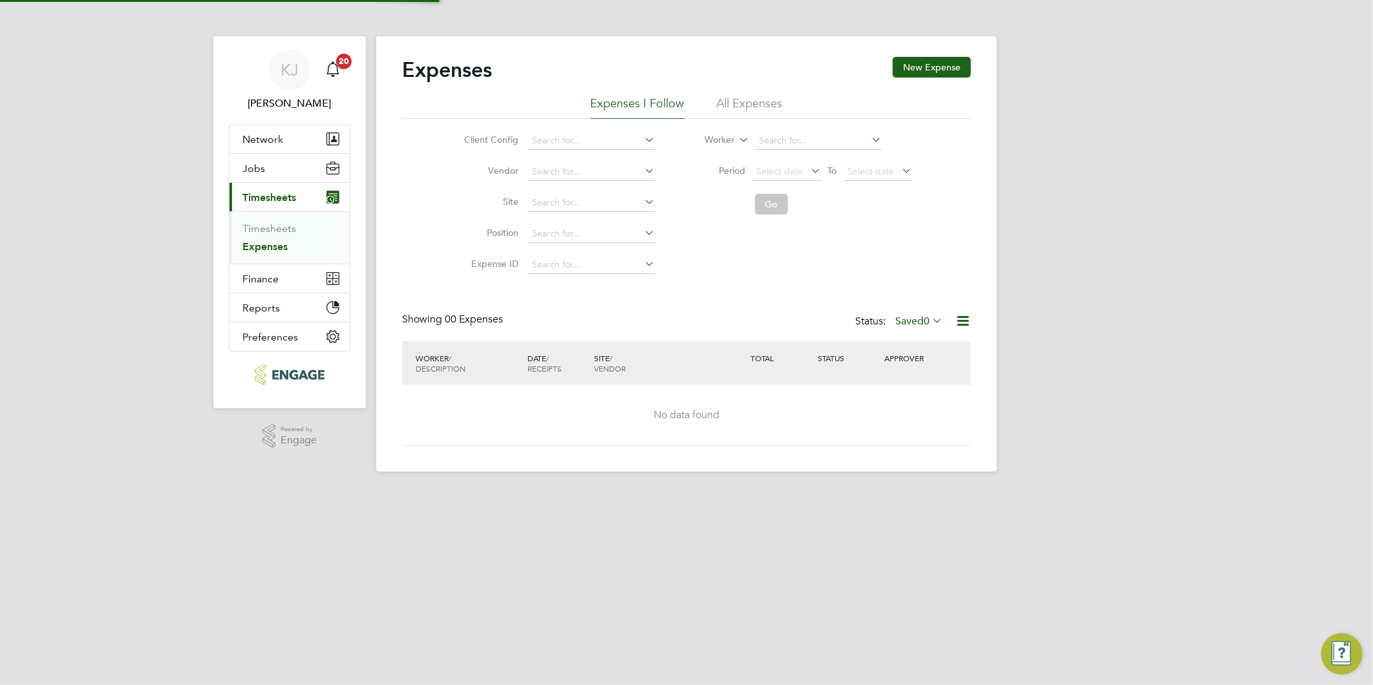
click at [277, 215] on ul "Timesheets Expenses" at bounding box center [289, 237] width 120 height 52
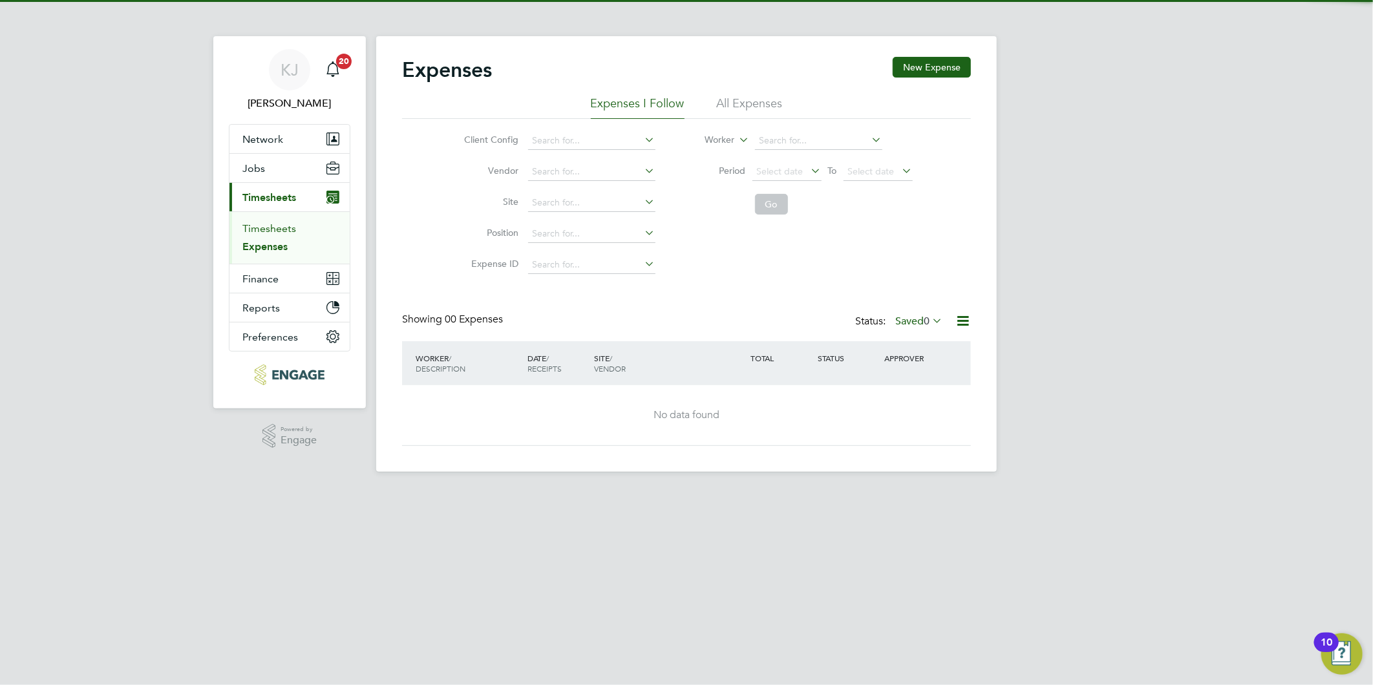
click at [277, 226] on link "Timesheets" at bounding box center [269, 228] width 54 height 12
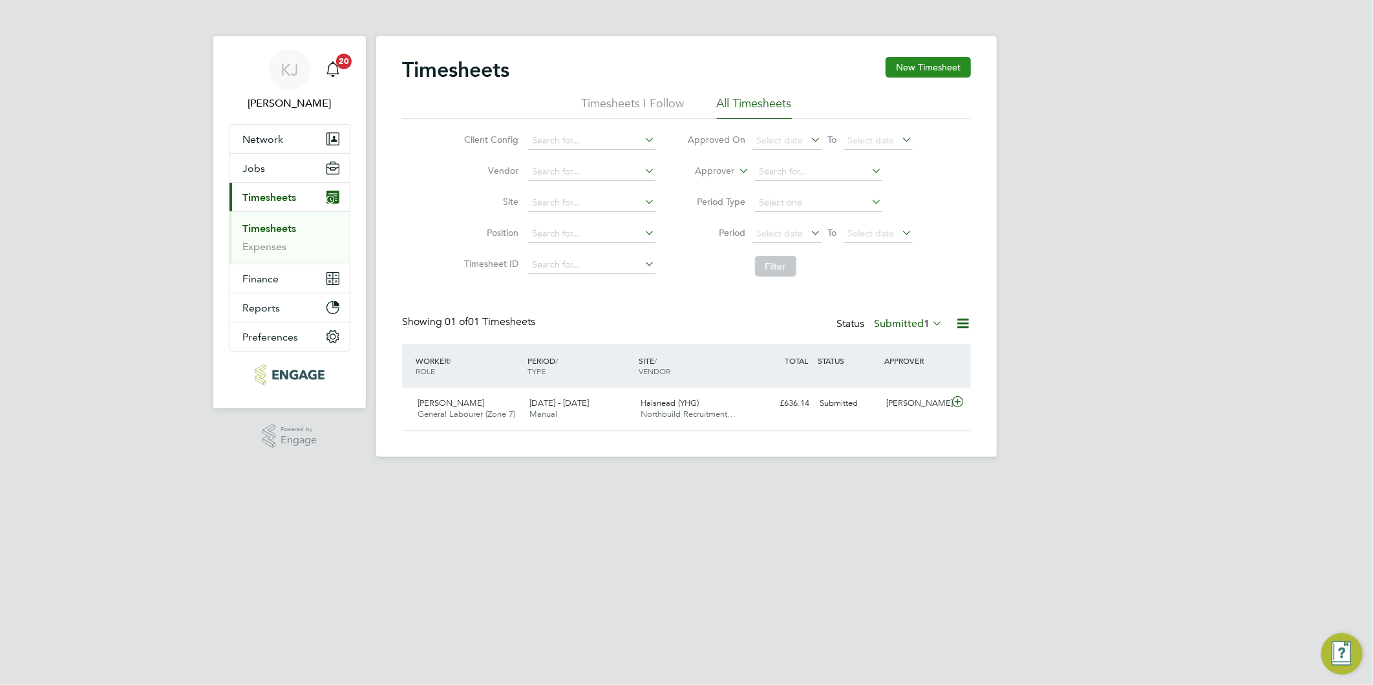
scroll to position [32, 112]
click at [275, 225] on link "Timesheets" at bounding box center [269, 228] width 54 height 12
drag, startPoint x: 949, startPoint y: 50, endPoint x: 951, endPoint y: 67, distance: 17.0
click at [949, 52] on div "Timesheets New Timesheet Timesheets I Follow All Timesheets Client Config Vendo…" at bounding box center [686, 246] width 620 height 421
click at [951, 67] on button "New Timesheet" at bounding box center [927, 67] width 85 height 21
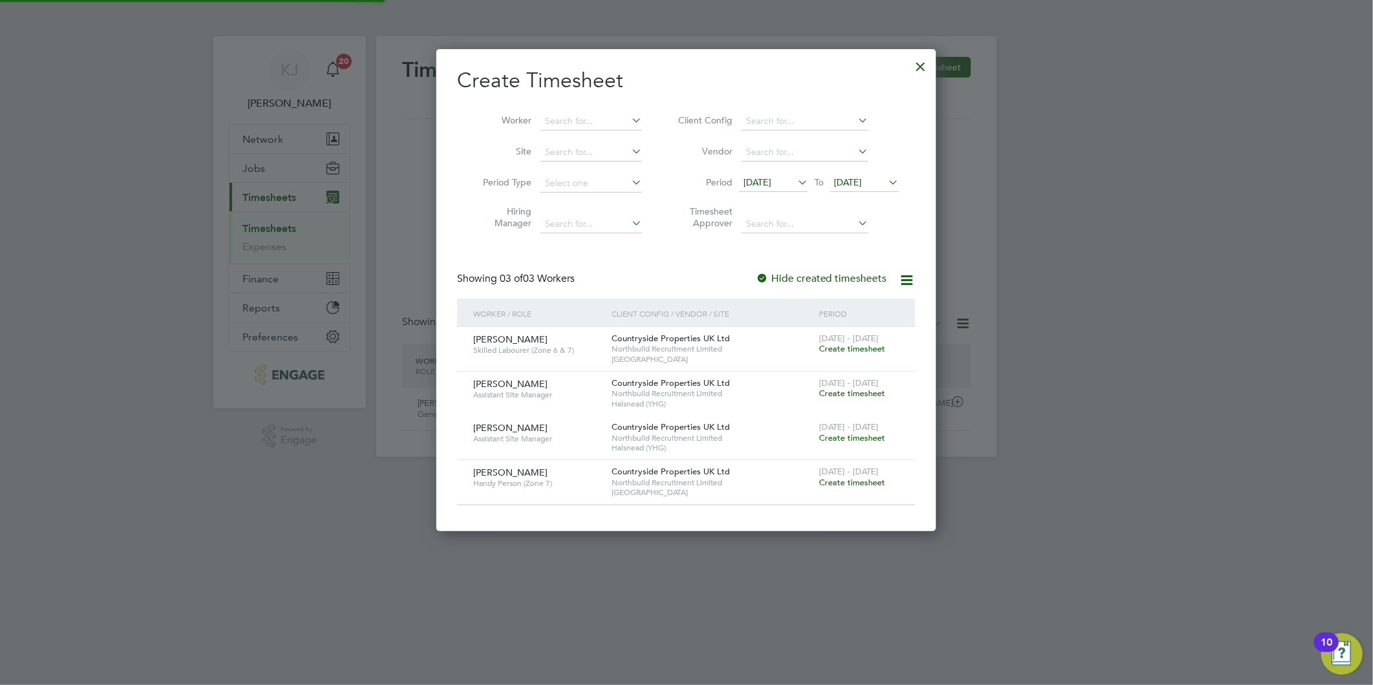
scroll to position [482, 500]
click at [752, 178] on span "21 Aug 2025" at bounding box center [757, 182] width 28 height 12
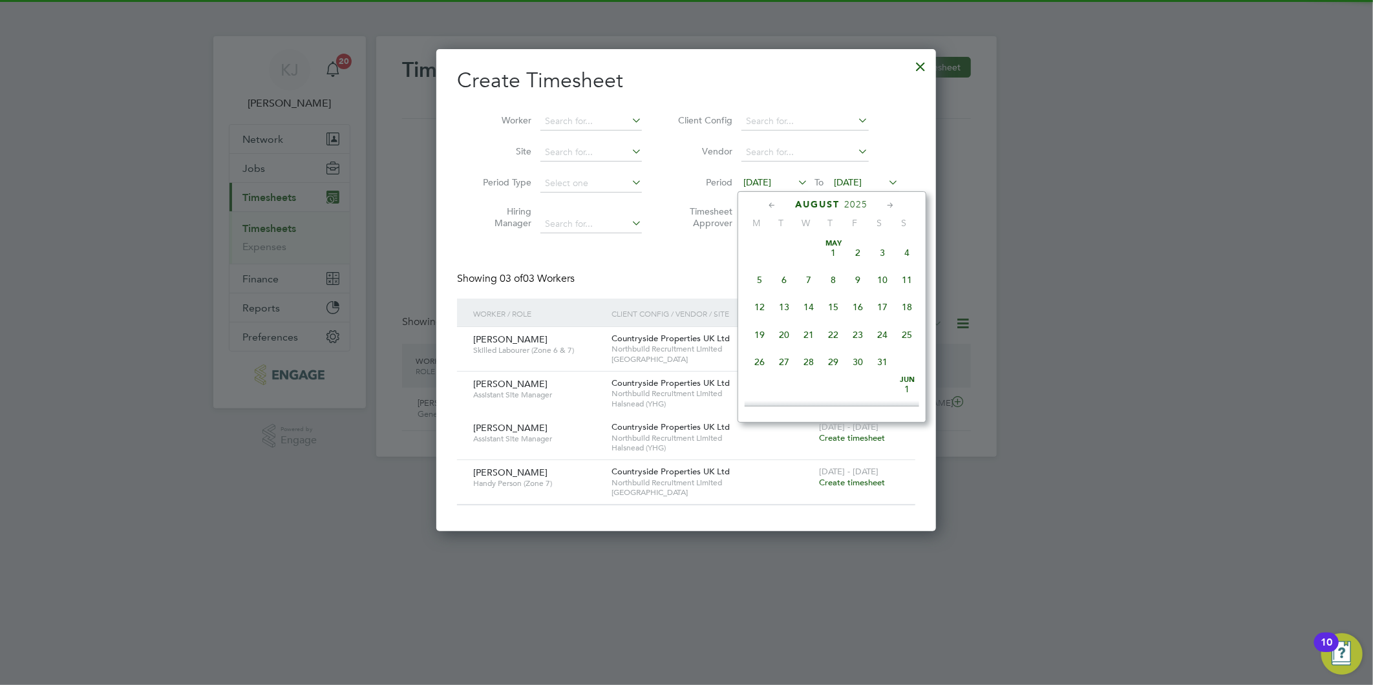
scroll to position [470, 0]
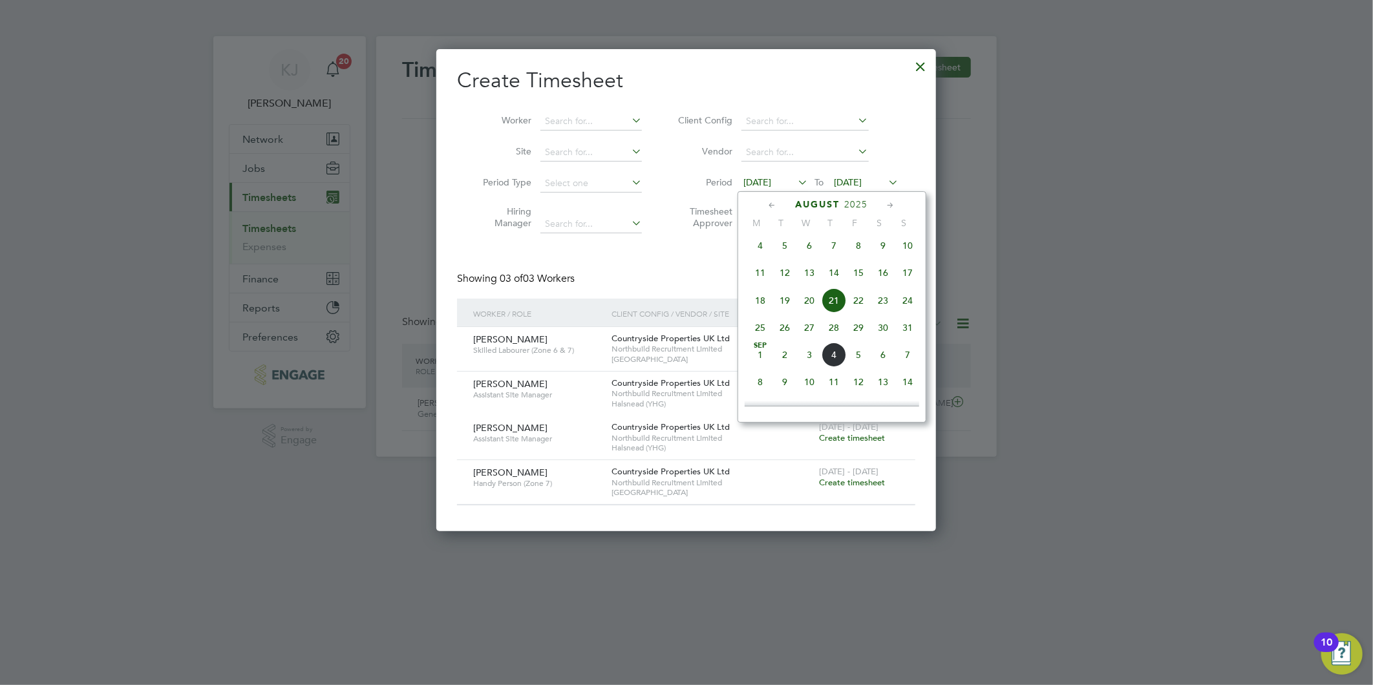
click at [761, 335] on span "25" at bounding box center [760, 327] width 25 height 25
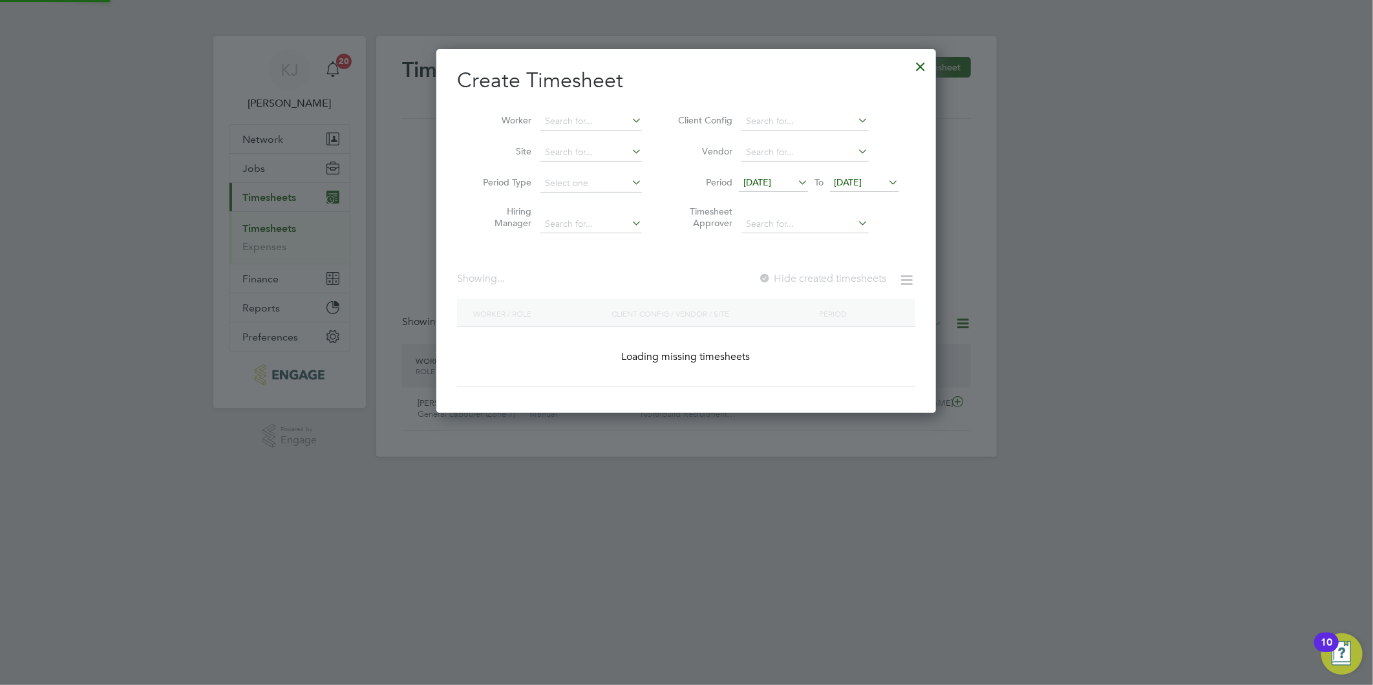
scroll to position [394, 500]
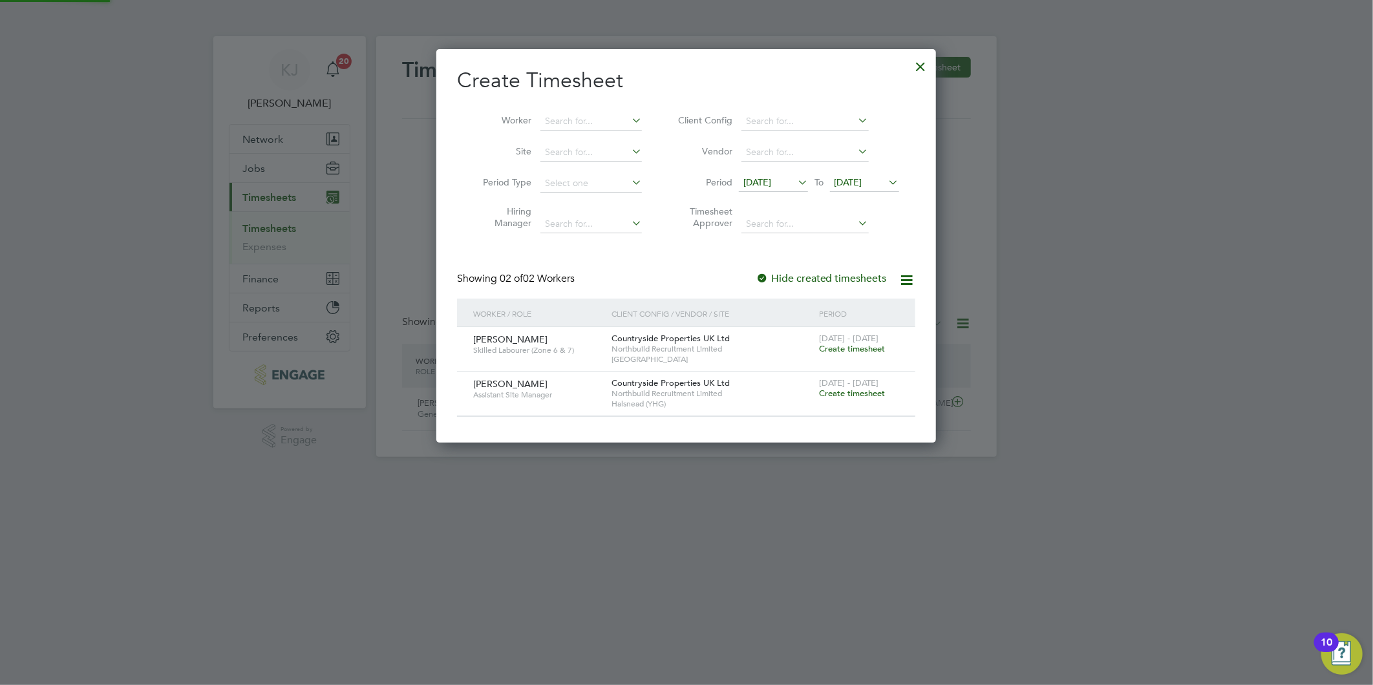
click at [858, 185] on span "[DATE]" at bounding box center [848, 182] width 28 height 12
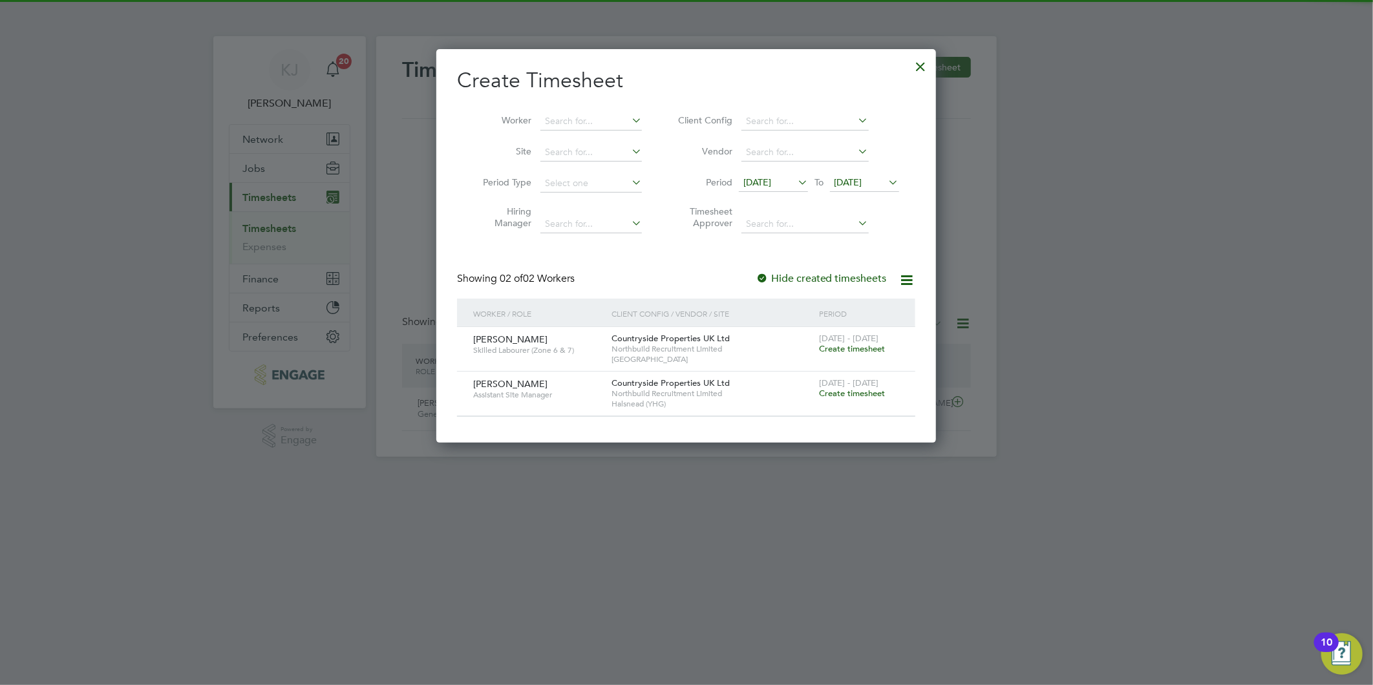
scroll to position [498, 0]
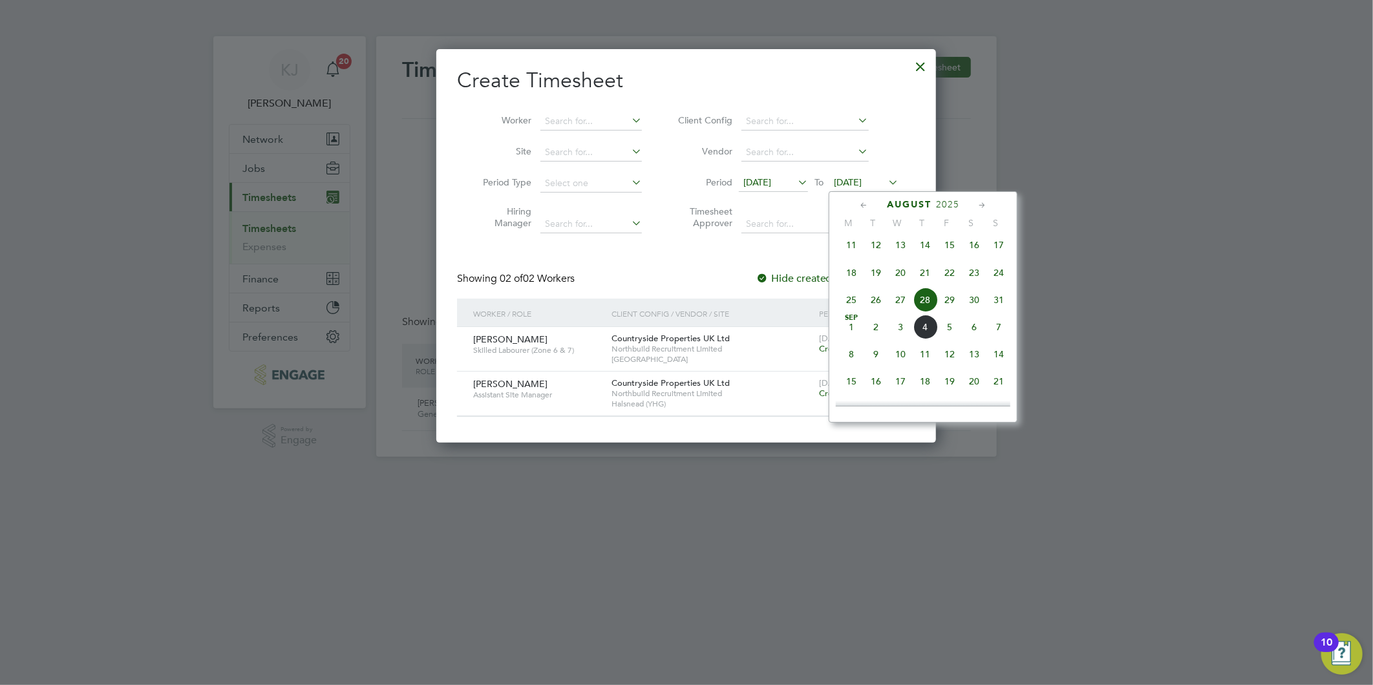
click at [1000, 304] on span "31" at bounding box center [998, 300] width 25 height 25
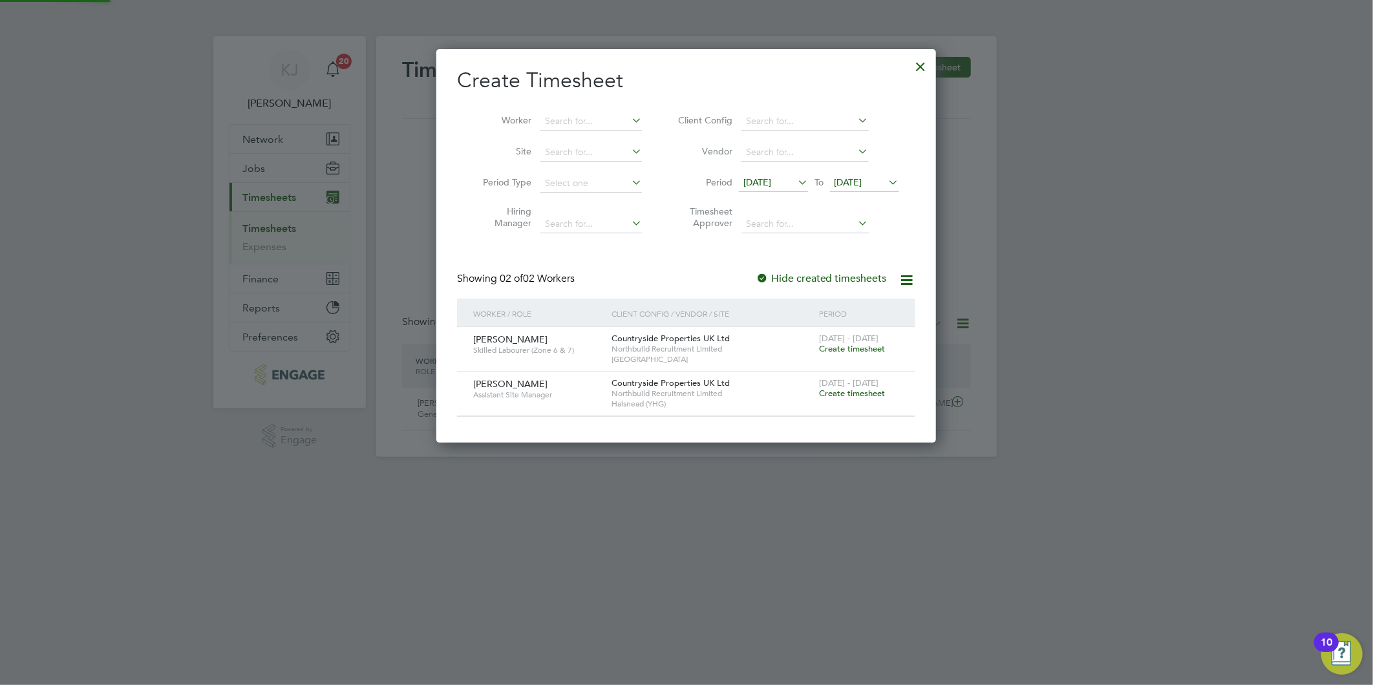
scroll to position [394, 500]
click at [921, 65] on div at bounding box center [920, 63] width 23 height 23
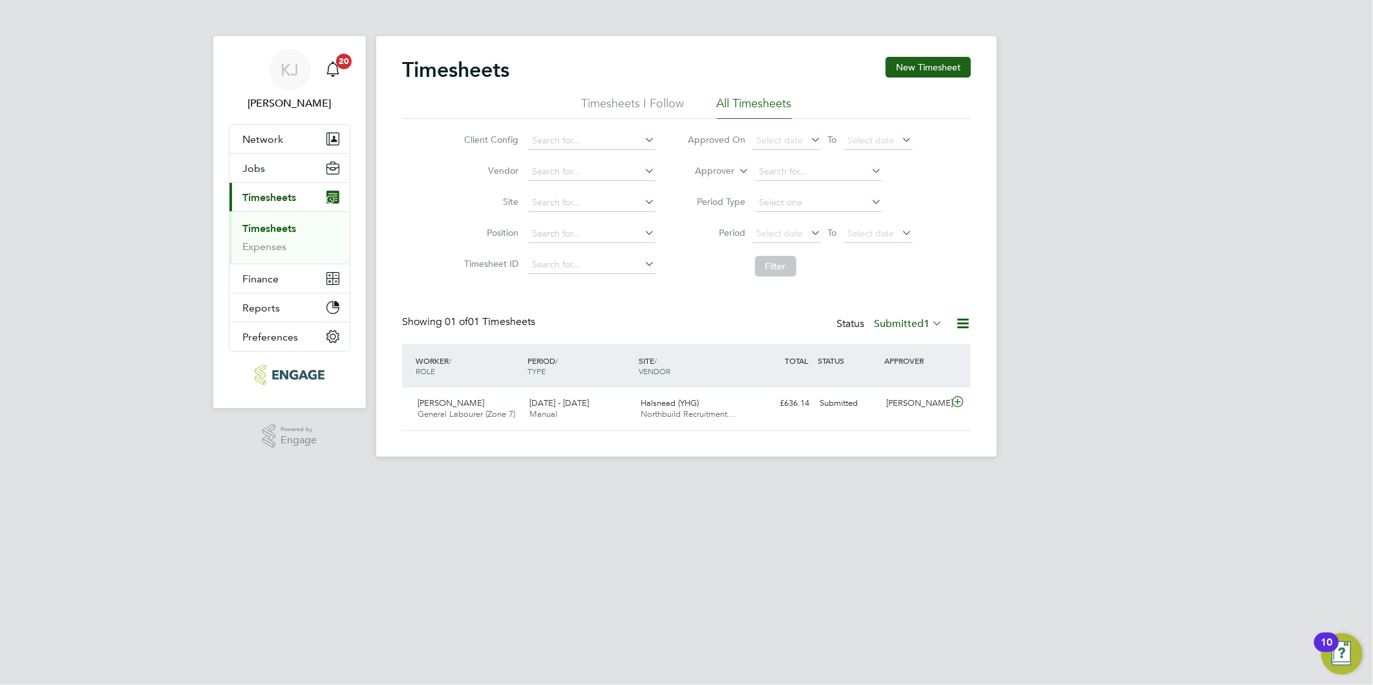
scroll to position [32, 112]
drag, startPoint x: 259, startPoint y: 164, endPoint x: 268, endPoint y: 195, distance: 32.3
click at [259, 164] on span "Jobs" at bounding box center [253, 168] width 23 height 12
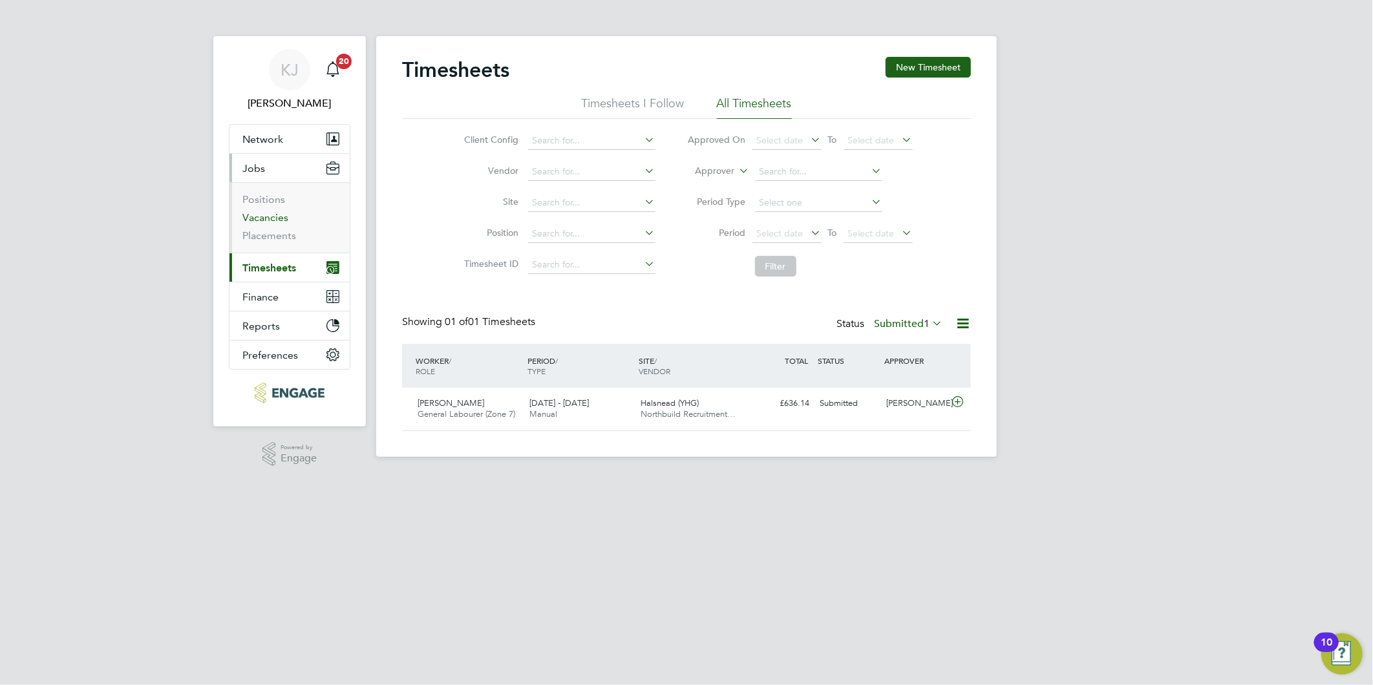
click at [268, 221] on link "Vacancies" at bounding box center [265, 217] width 46 height 12
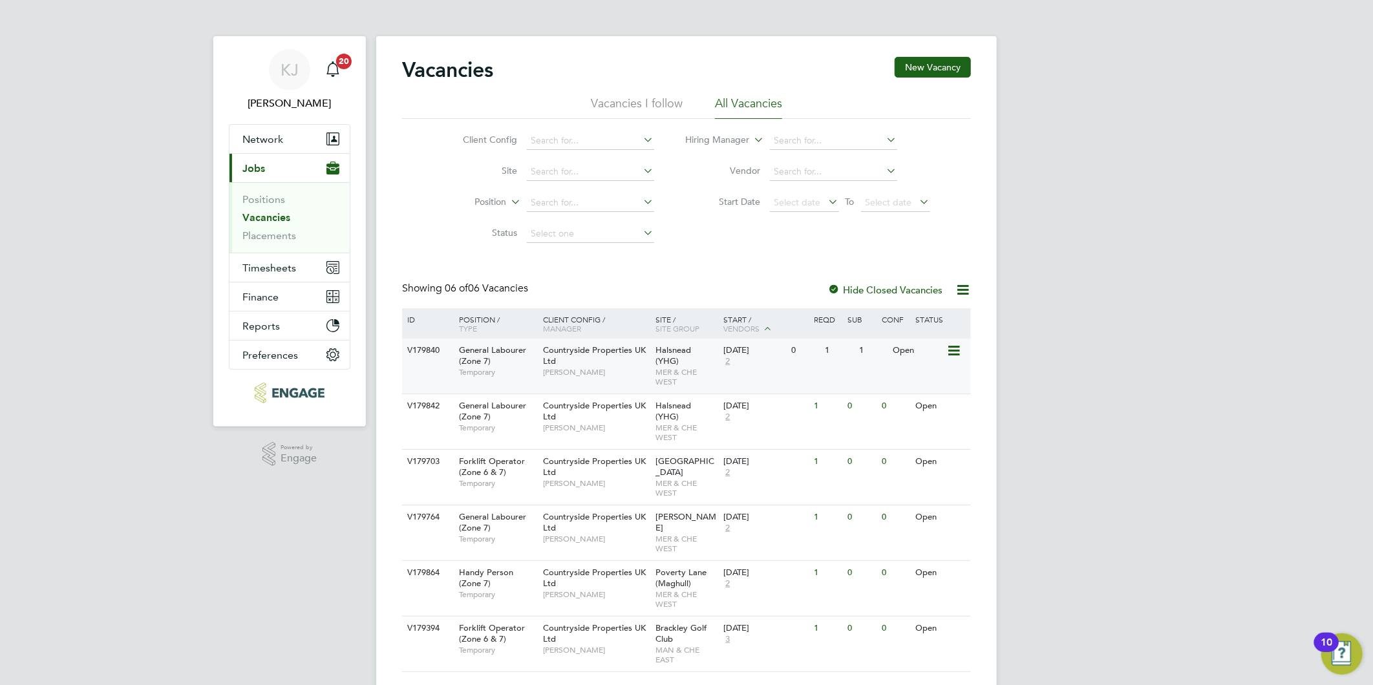
click at [576, 364] on div "Countryside Properties UK Ltd Stuart Whittaker" at bounding box center [596, 361] width 113 height 45
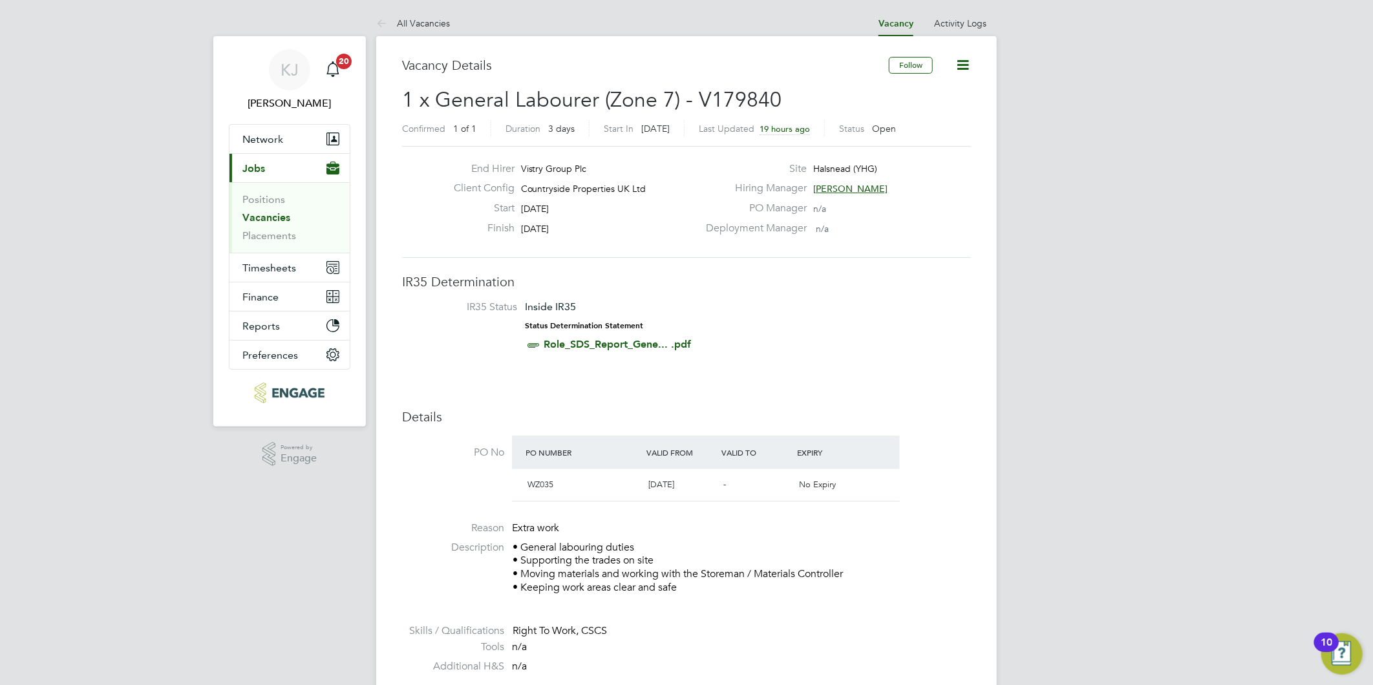
click at [962, 58] on icon at bounding box center [963, 65] width 16 height 16
drag, startPoint x: 933, startPoint y: 110, endPoint x: 922, endPoint y: 134, distance: 26.1
click at [932, 111] on li "Update Status" at bounding box center [930, 114] width 75 height 18
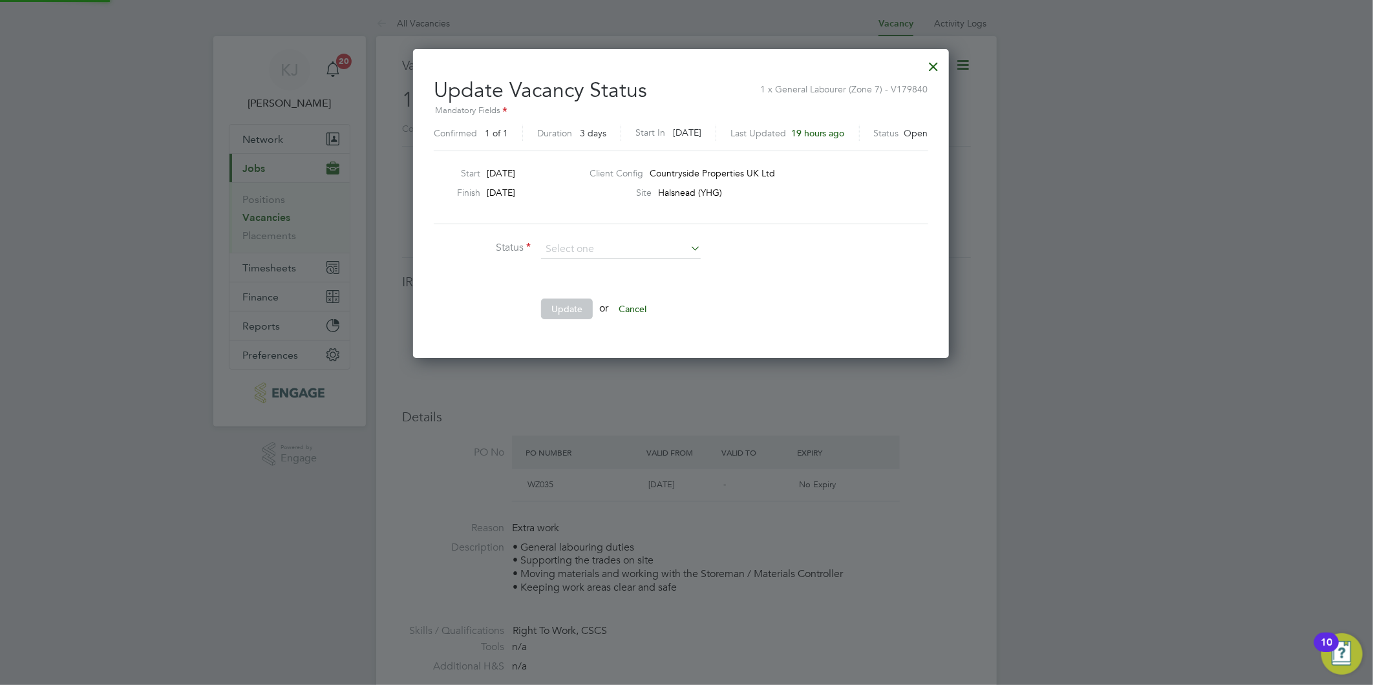
scroll to position [308, 547]
click at [584, 290] on li "Closed" at bounding box center [620, 283] width 161 height 17
type input "Closed"
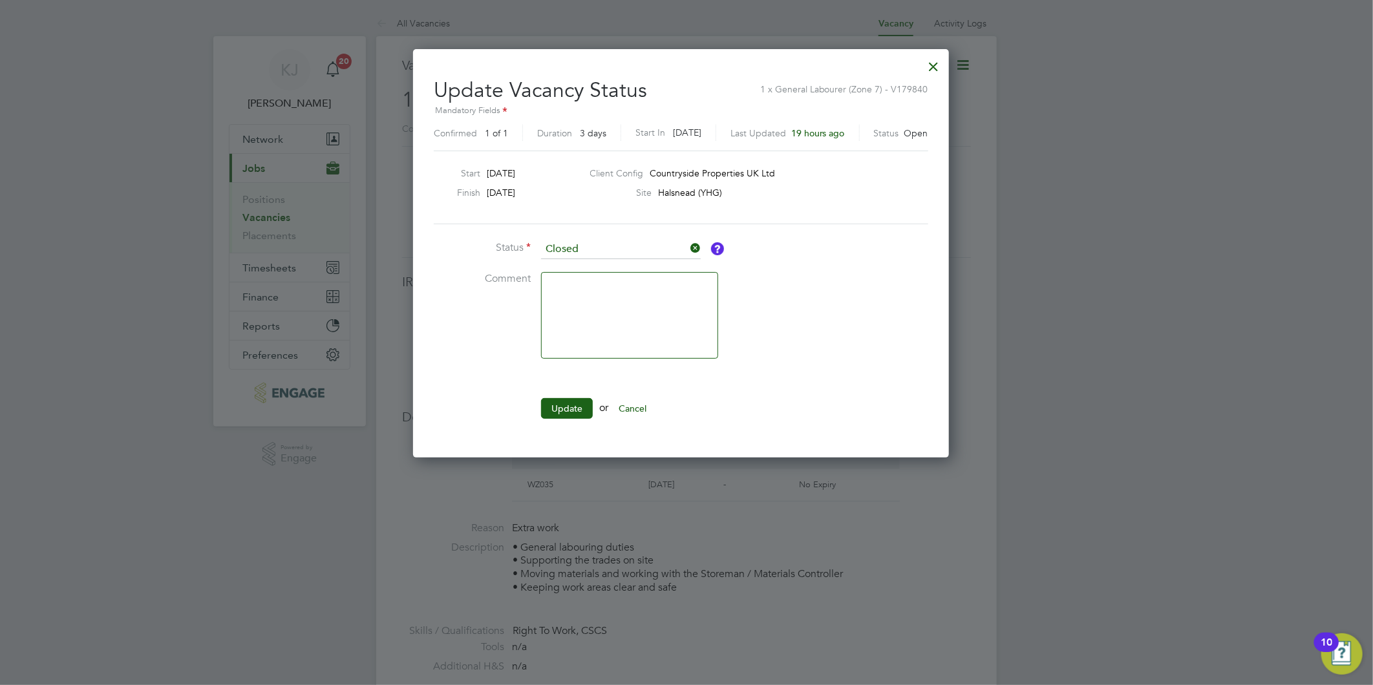
scroll to position [408, 547]
click at [573, 411] on button "Update" at bounding box center [567, 408] width 52 height 21
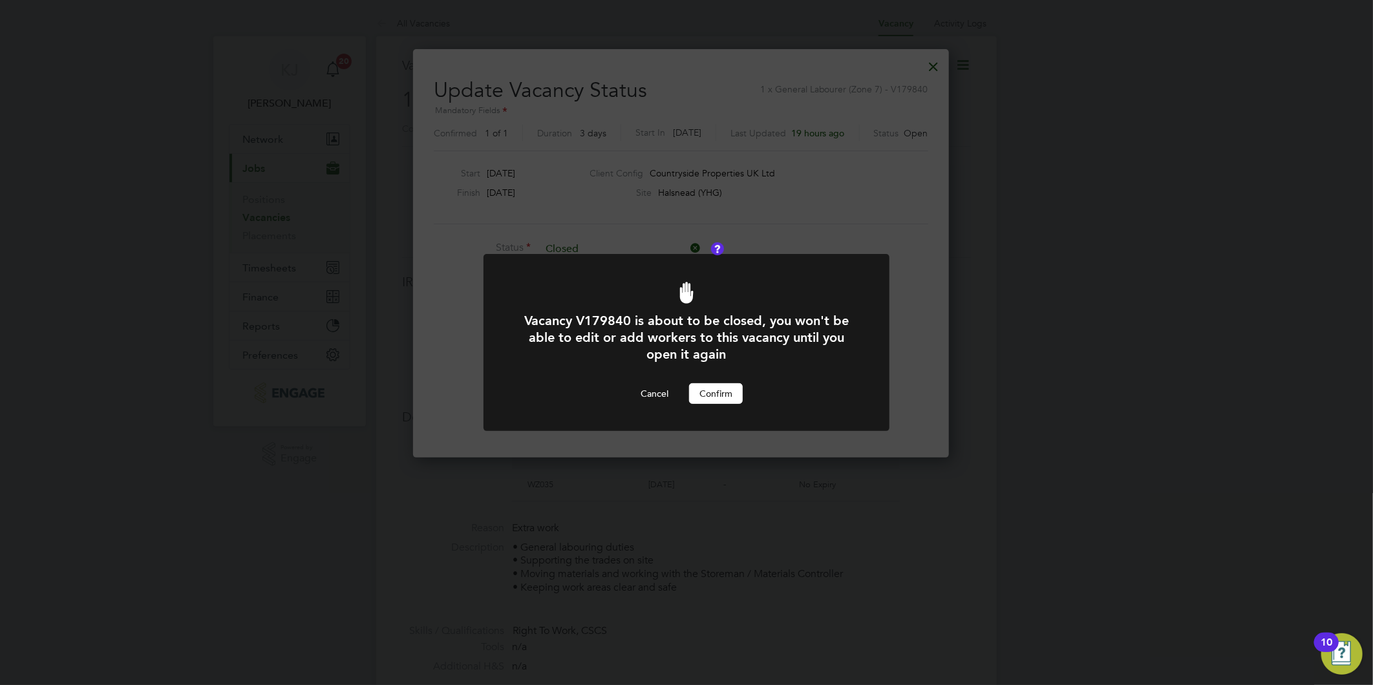
drag, startPoint x: 714, startPoint y: 396, endPoint x: 693, endPoint y: 397, distance: 21.3
click at [715, 396] on button "Confirm" at bounding box center [716, 393] width 54 height 21
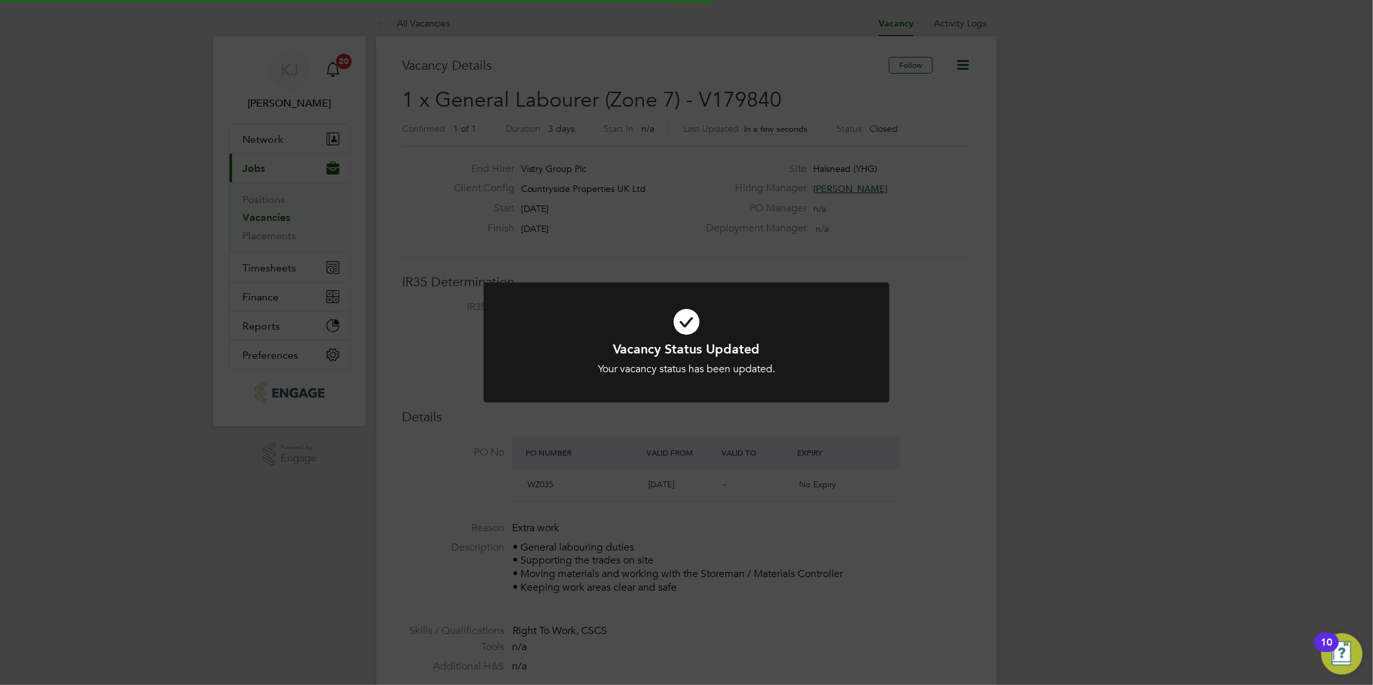
click at [653, 450] on div "Vacancy Status Updated Your vacancy status has been updated. Cancel Okay" at bounding box center [686, 342] width 1373 height 685
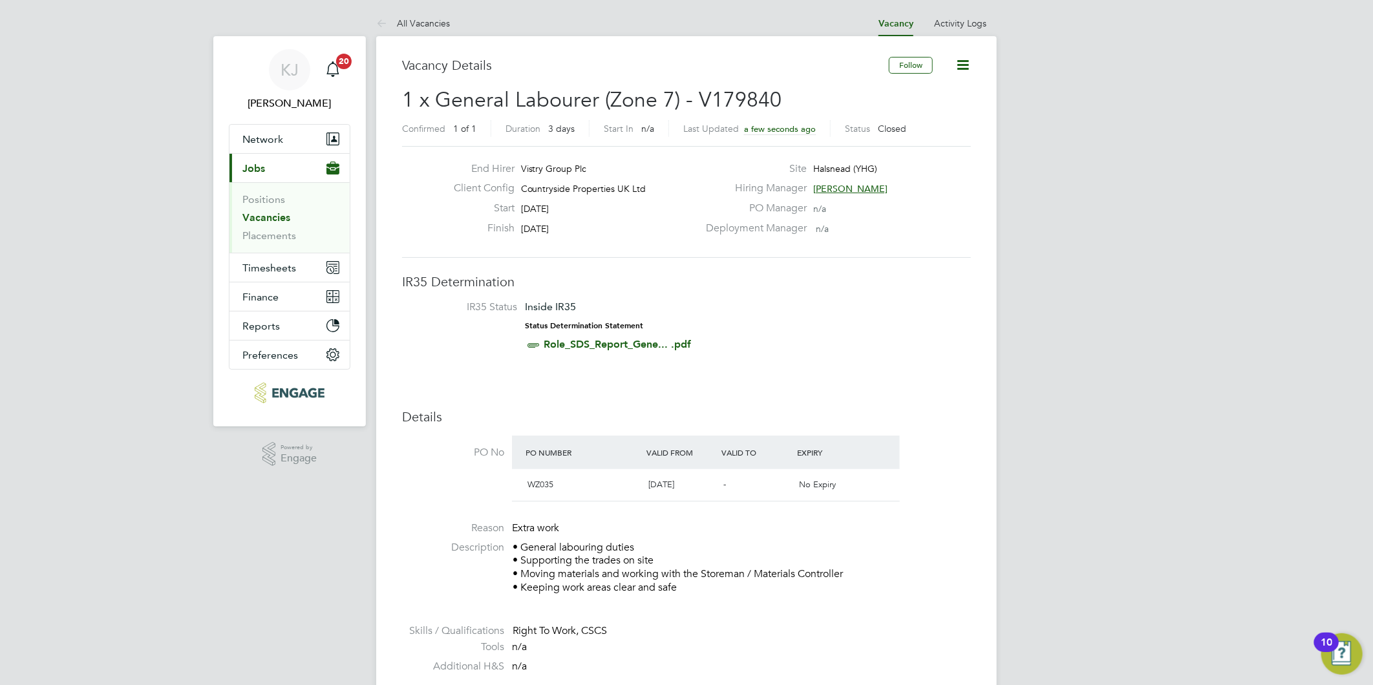
click at [249, 222] on link "Vacancies" at bounding box center [266, 217] width 48 height 12
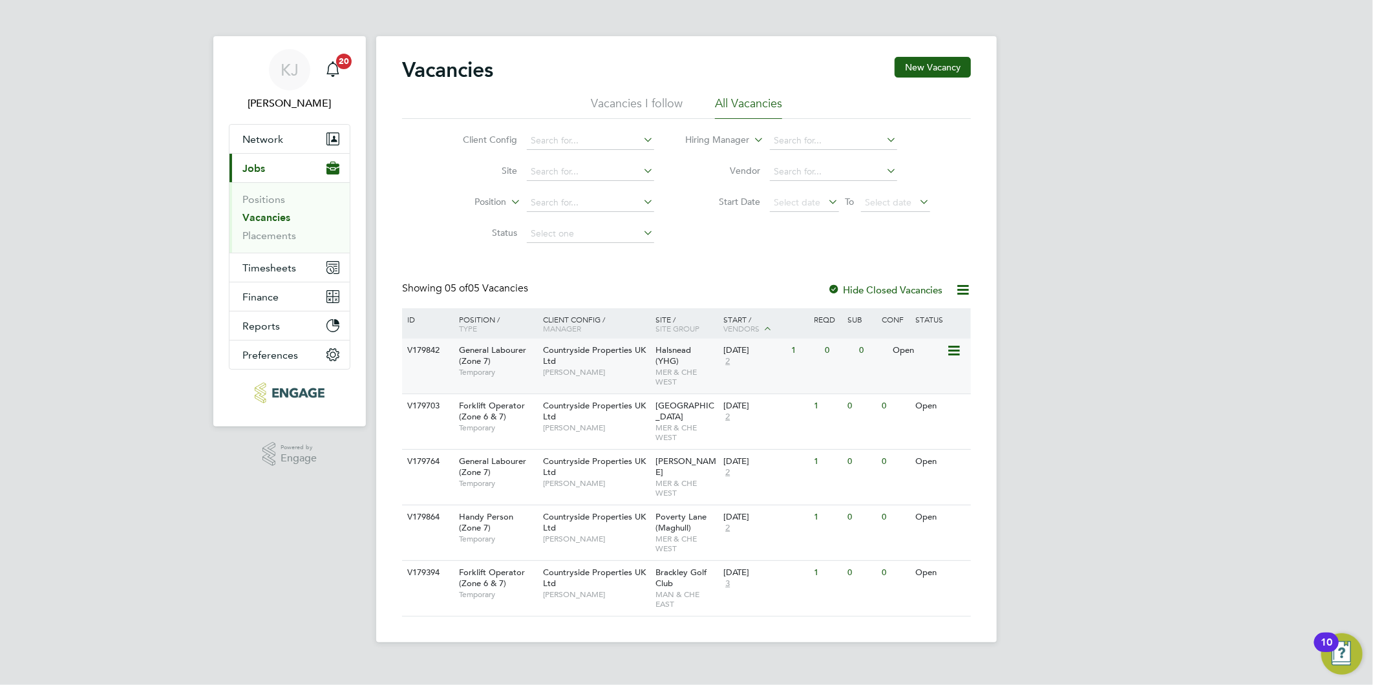
click at [538, 363] on div "General Labourer (Zone 7) Temporary" at bounding box center [494, 361] width 90 height 45
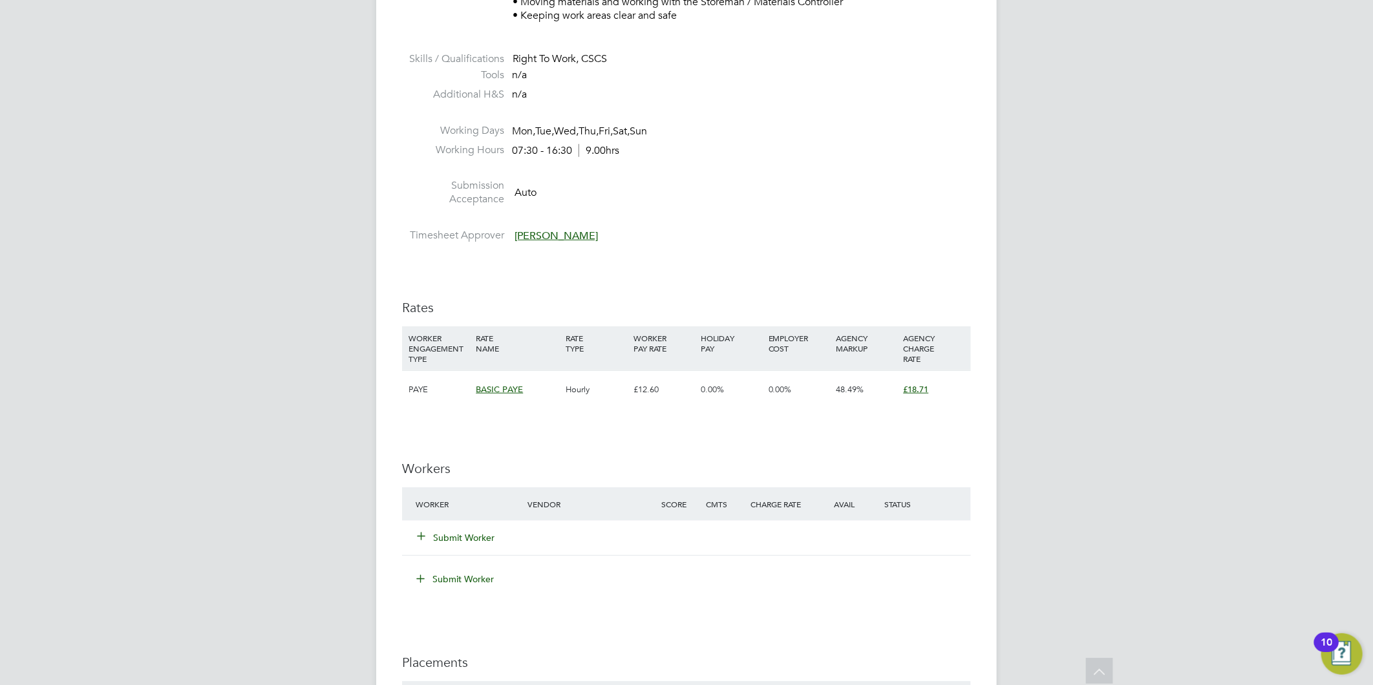
scroll to position [646, 0]
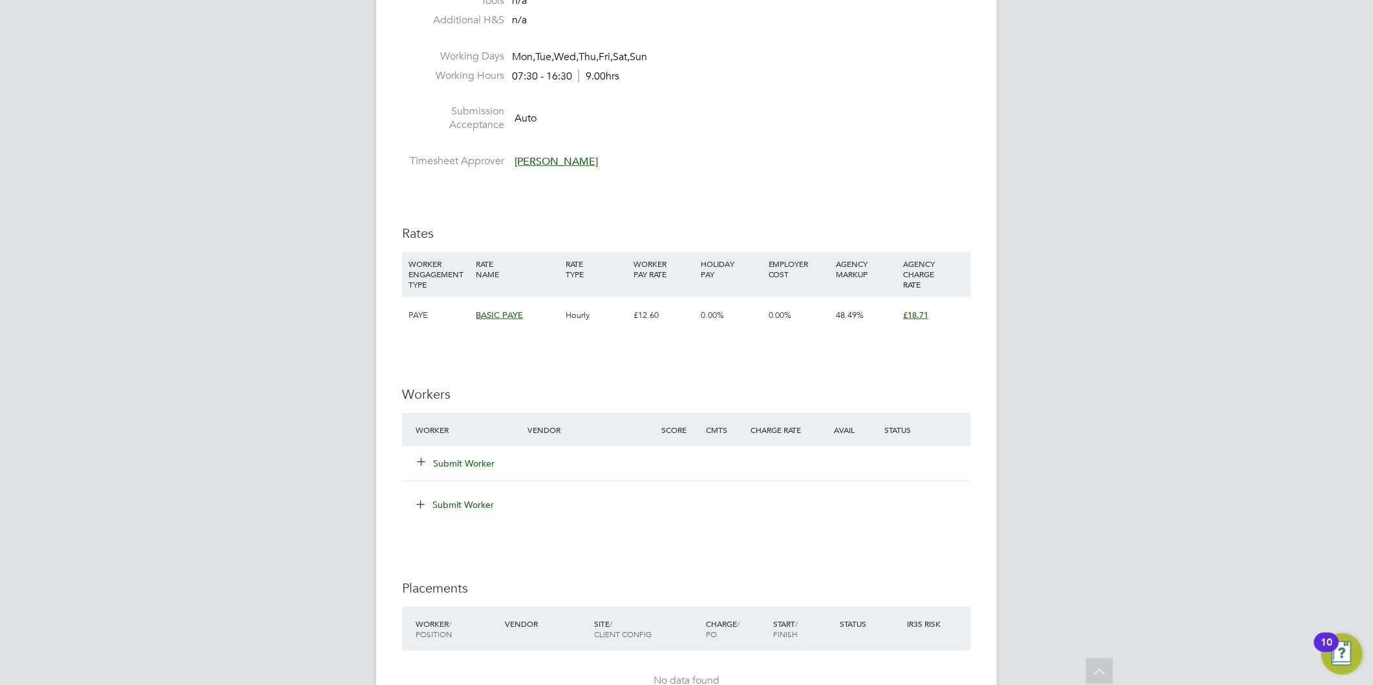
click at [461, 459] on button "Submit Worker" at bounding box center [456, 463] width 78 height 13
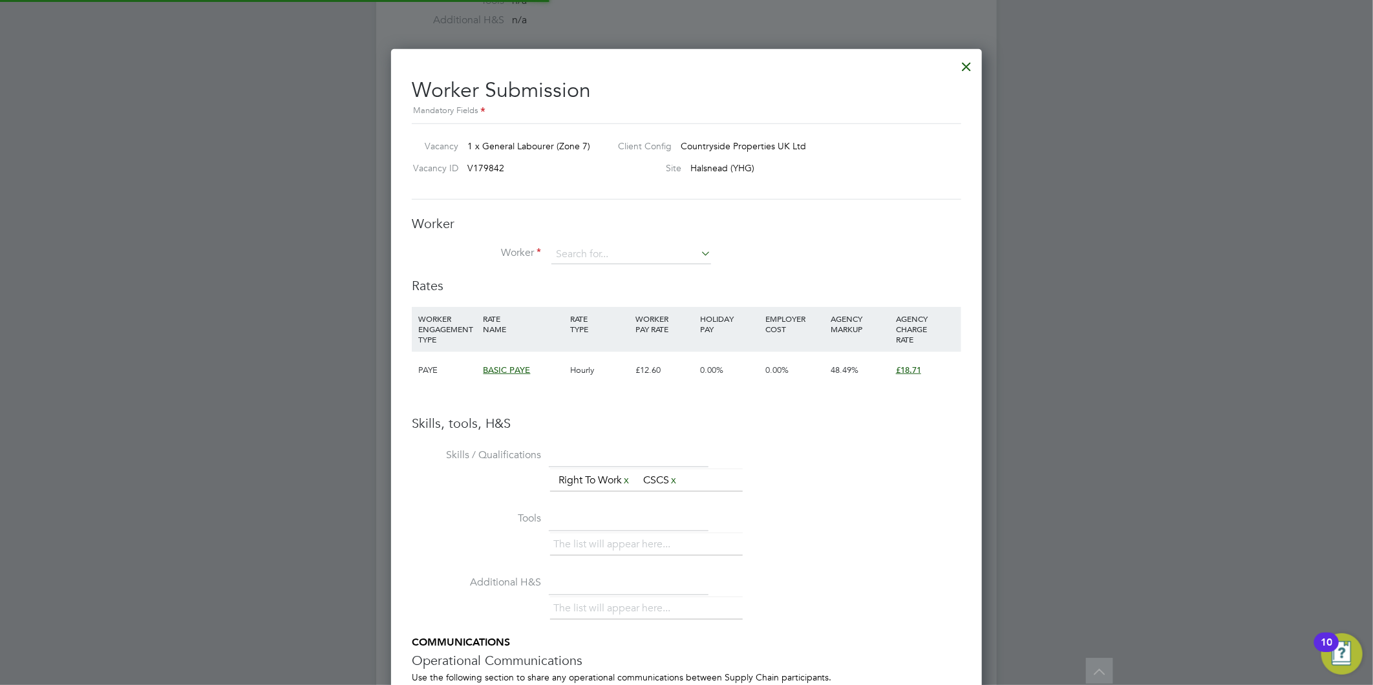
scroll to position [816, 591]
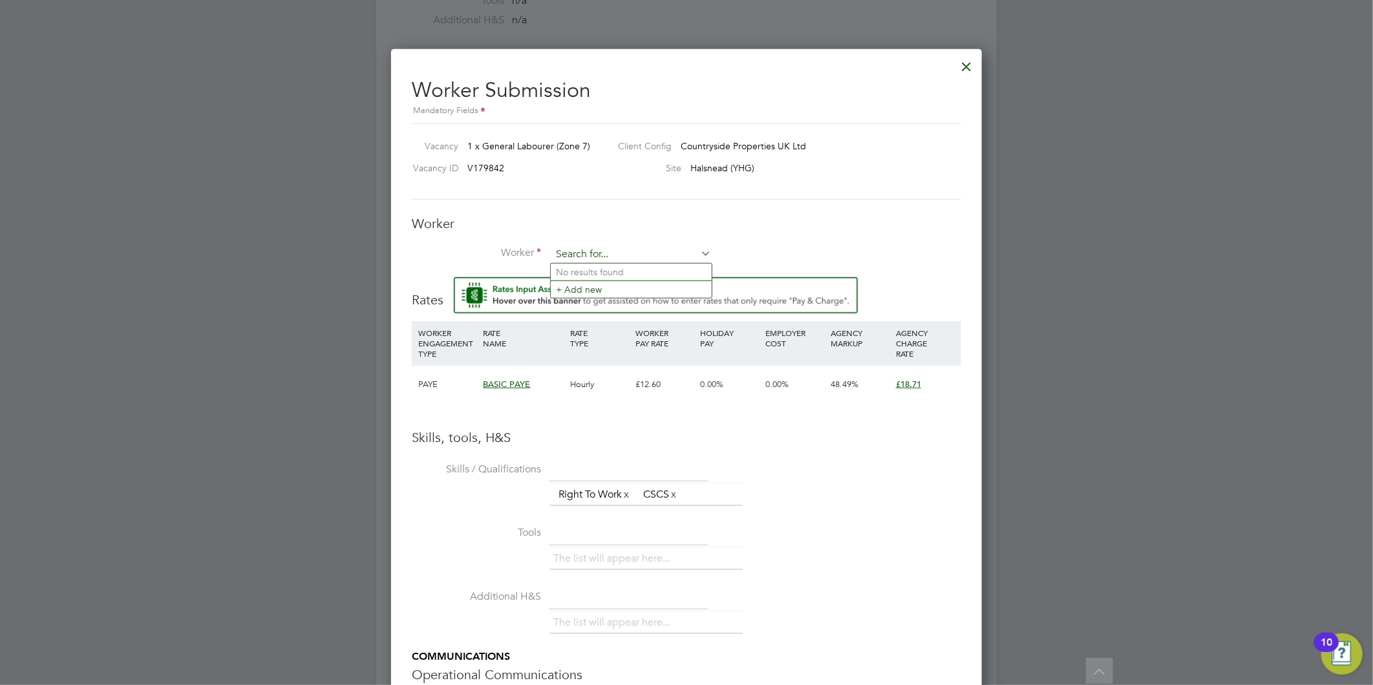
click at [560, 253] on input at bounding box center [631, 254] width 160 height 19
type input "[PERSON_NAME]"
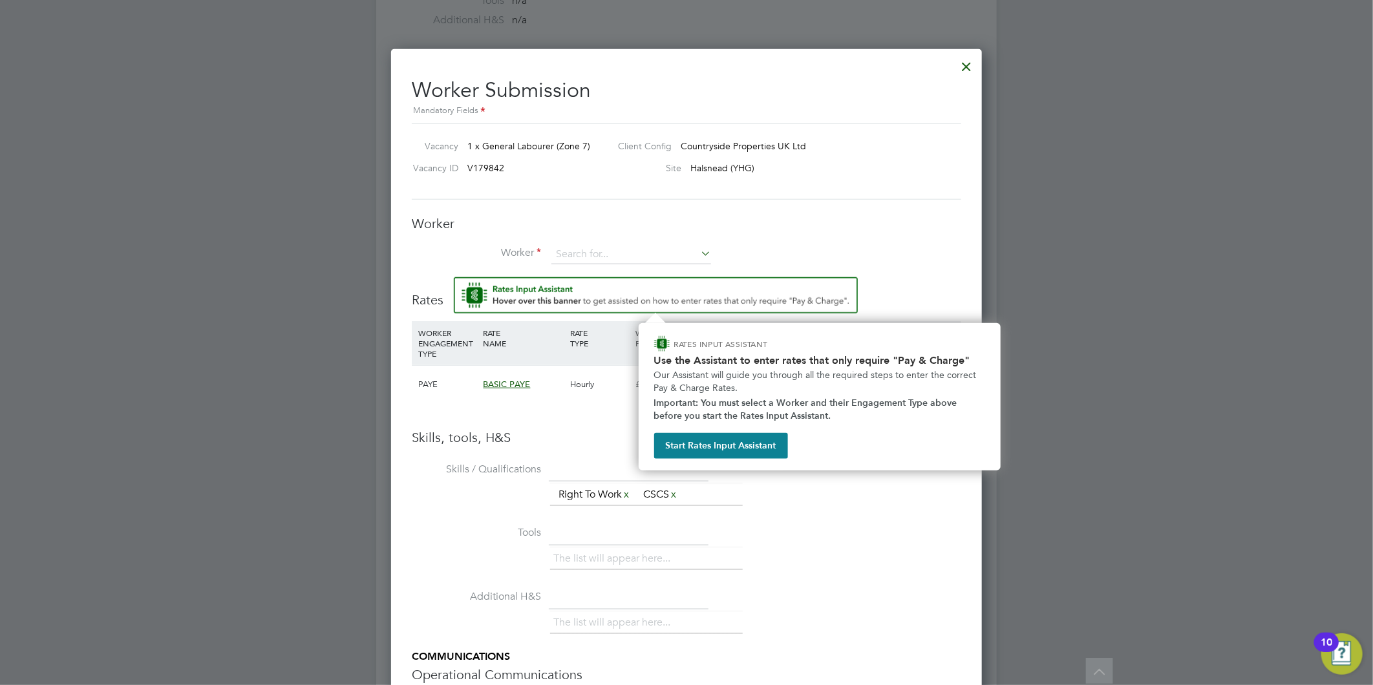
click at [596, 240] on div "Worker Worker Worker Engagement Type" at bounding box center [686, 246] width 549 height 62
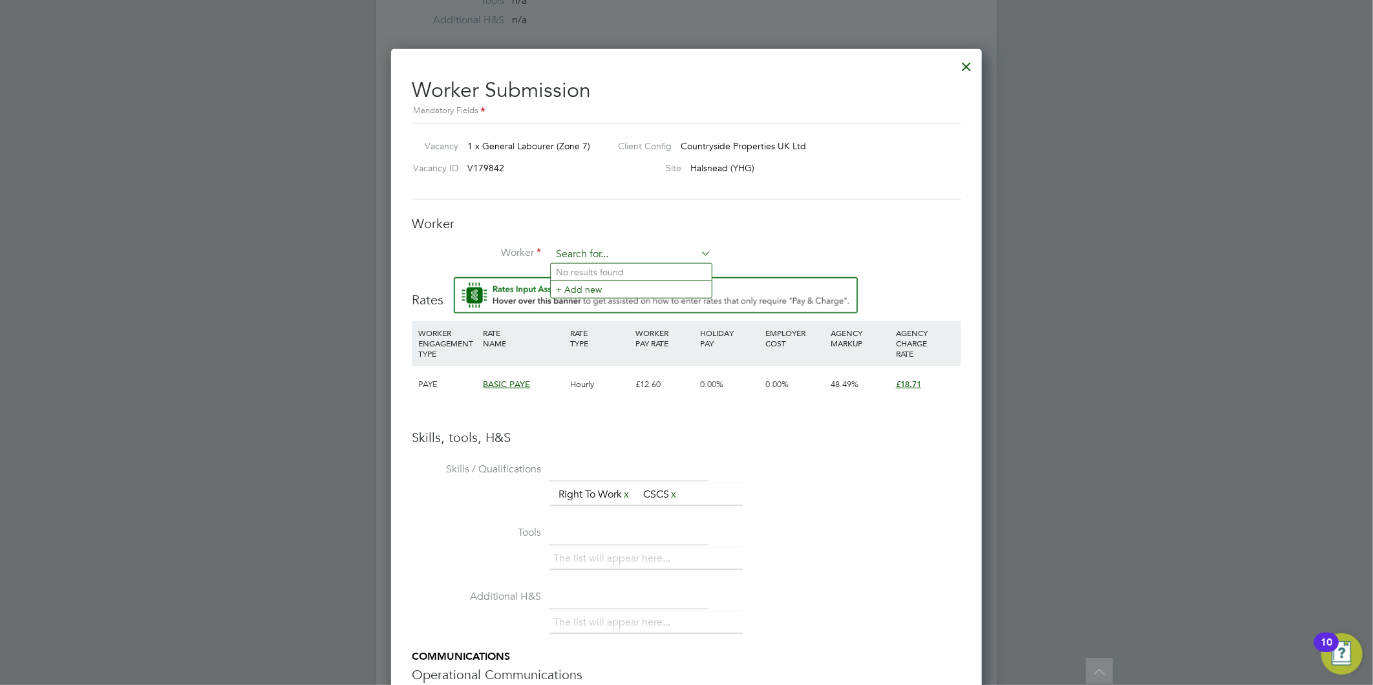
click at [598, 246] on input at bounding box center [631, 254] width 160 height 19
type input "ryan c"
drag, startPoint x: 625, startPoint y: 255, endPoint x: 644, endPoint y: 235, distance: 27.9
click at [625, 255] on input at bounding box center [631, 254] width 160 height 19
click at [633, 273] on b "Cooper" at bounding box center [670, 272] width 75 height 11
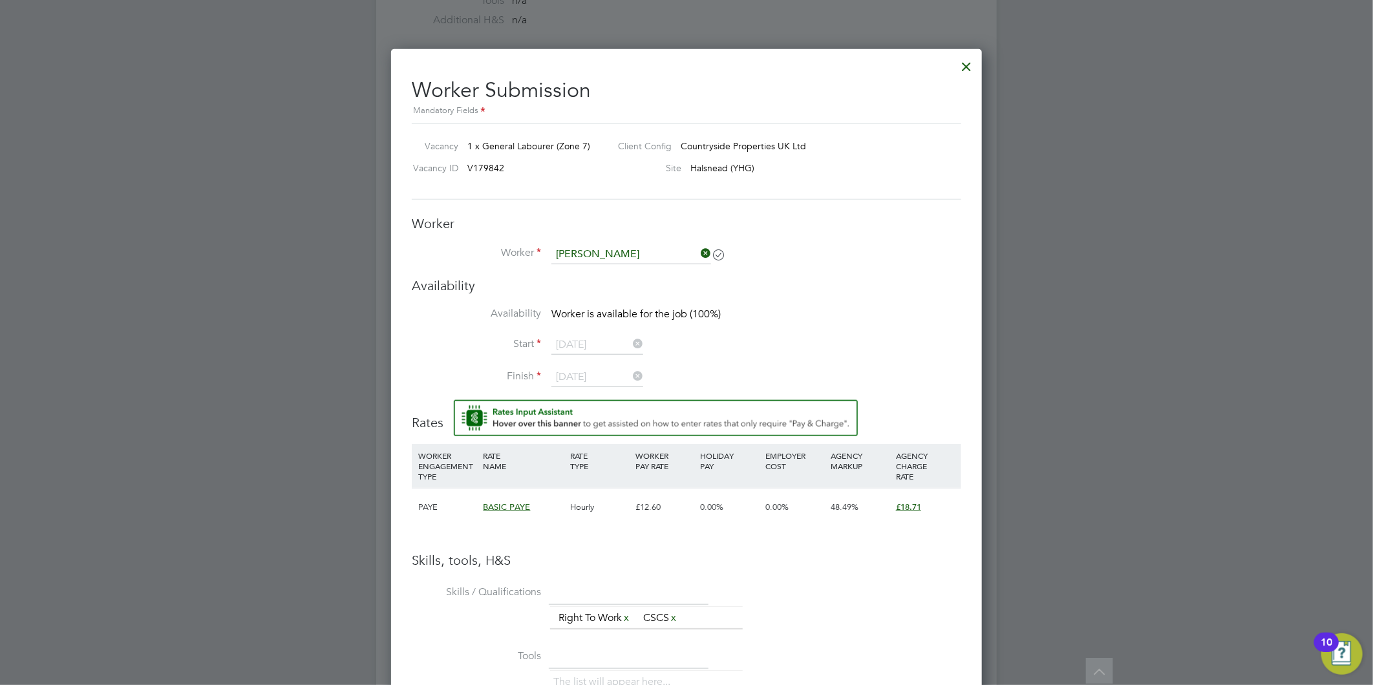
type input "Ryan Cooper (CAN-93585)"
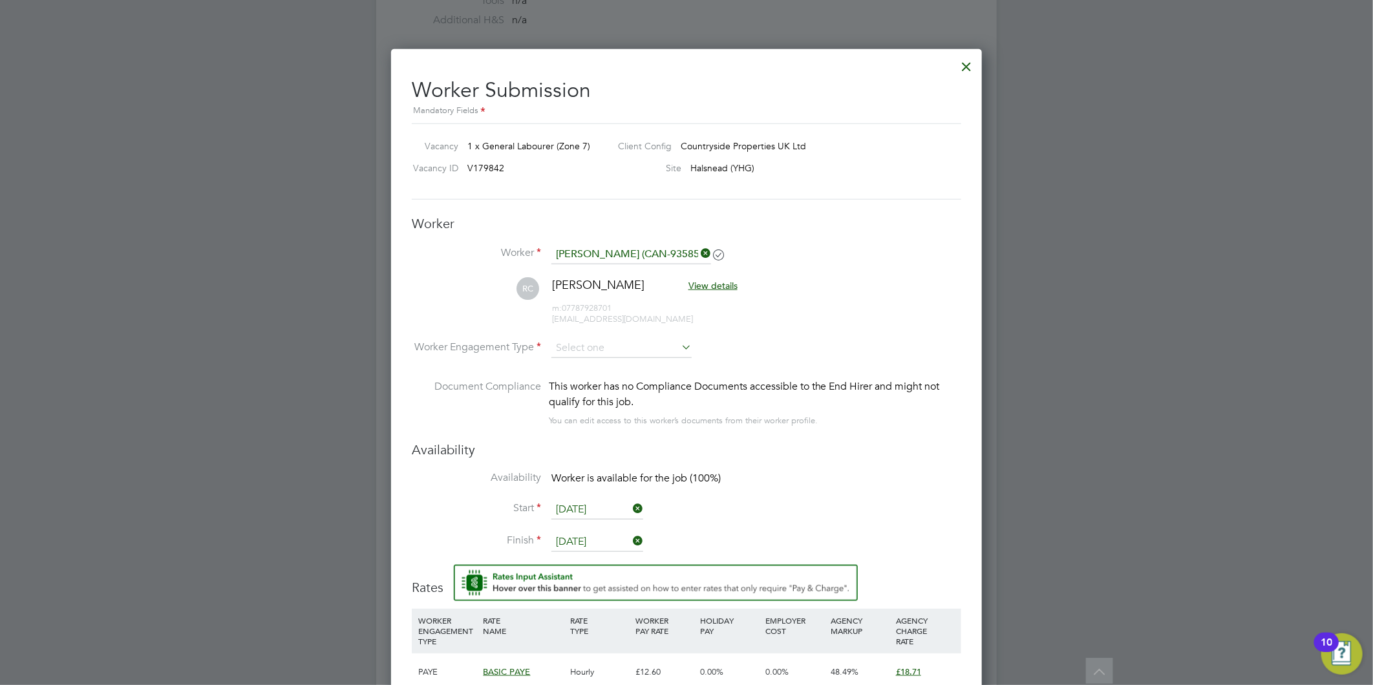
scroll to position [716, 0]
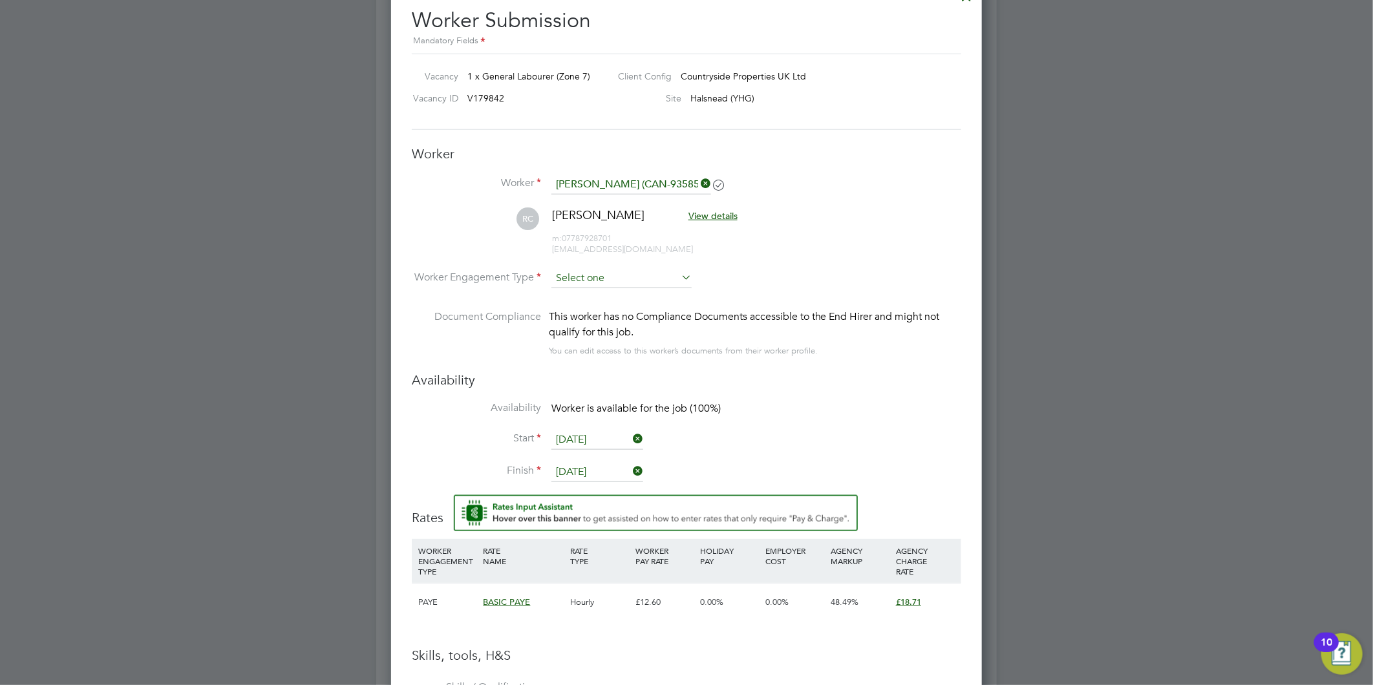
click at [599, 272] on input at bounding box center [621, 278] width 140 height 19
click at [622, 305] on li "PAYE" at bounding box center [622, 312] width 142 height 17
type input "PAYE"
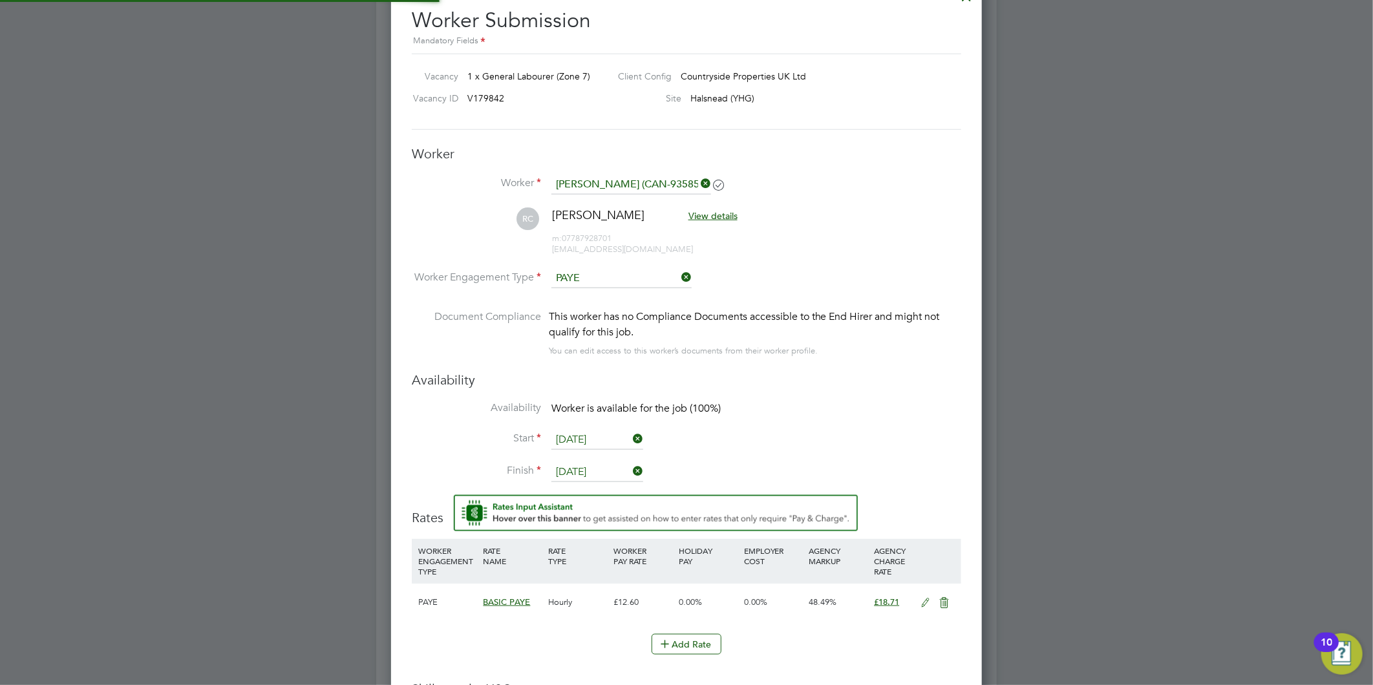
scroll to position [37, 65]
click at [577, 433] on input "[DATE]" at bounding box center [597, 439] width 92 height 19
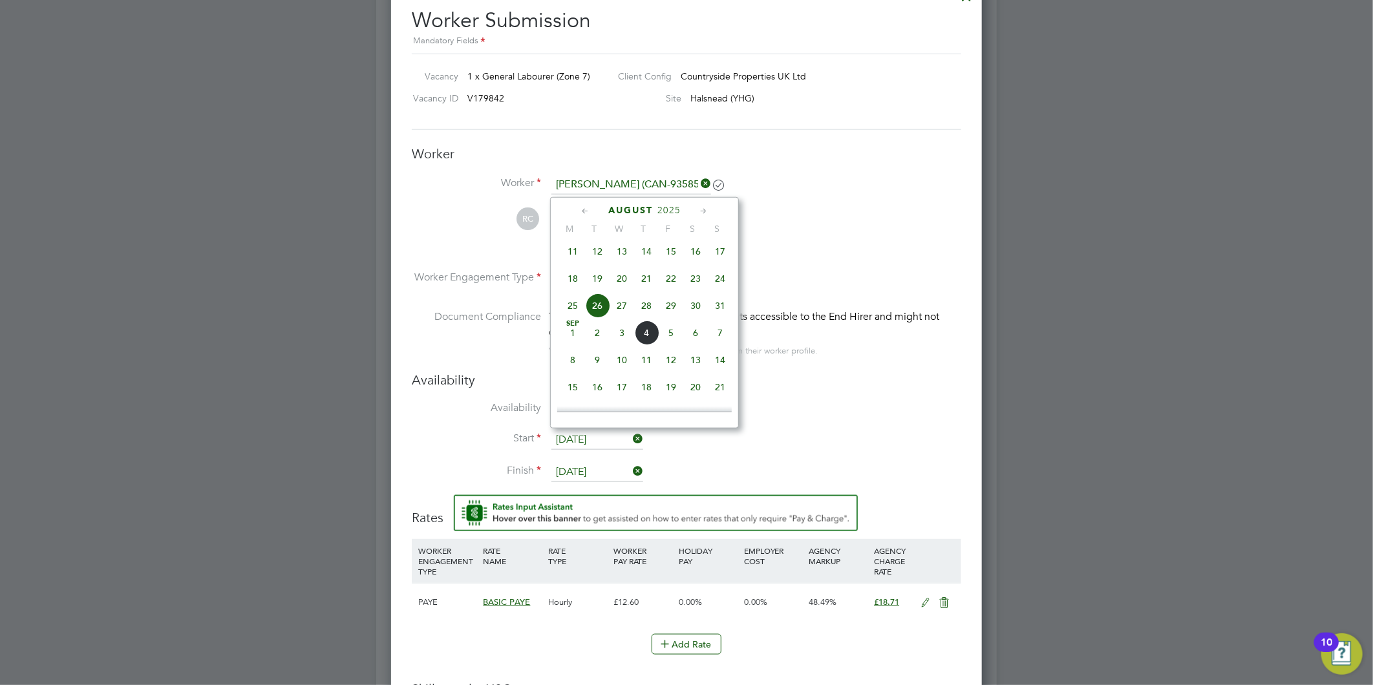
click at [593, 308] on span "26" at bounding box center [597, 305] width 25 height 25
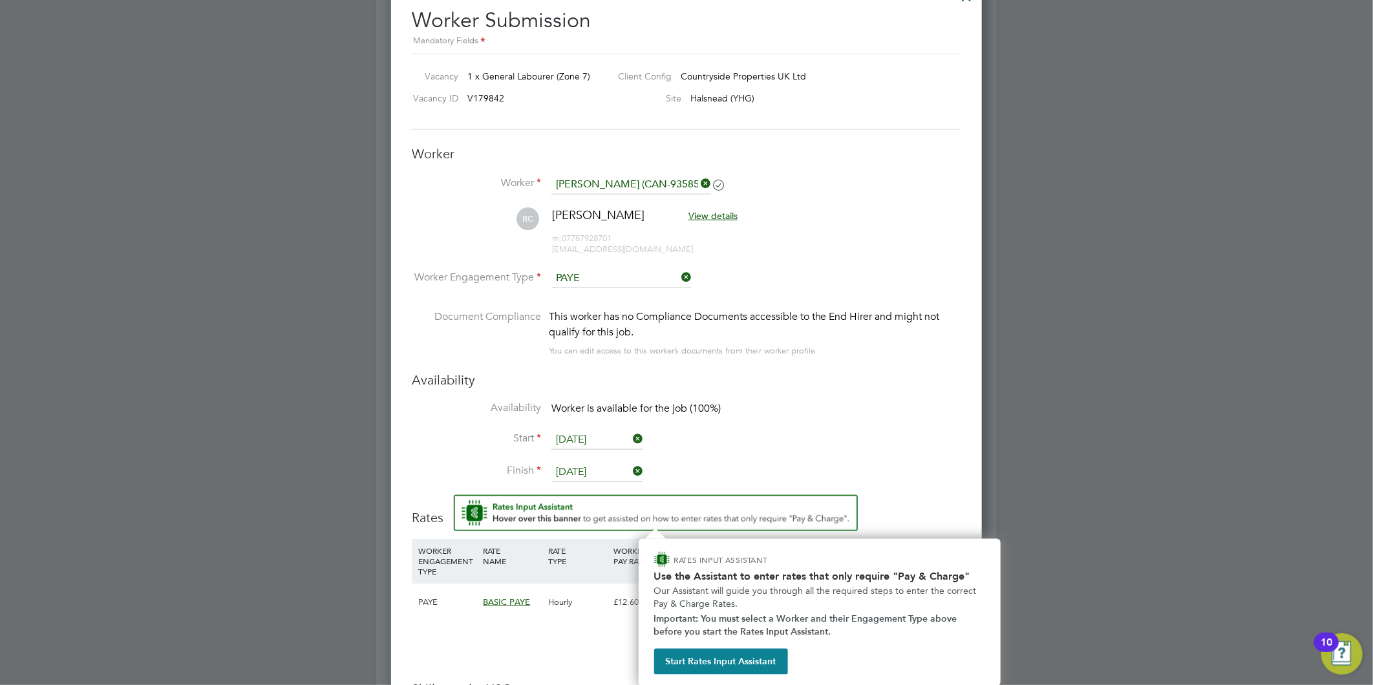
scroll to position [717, 0]
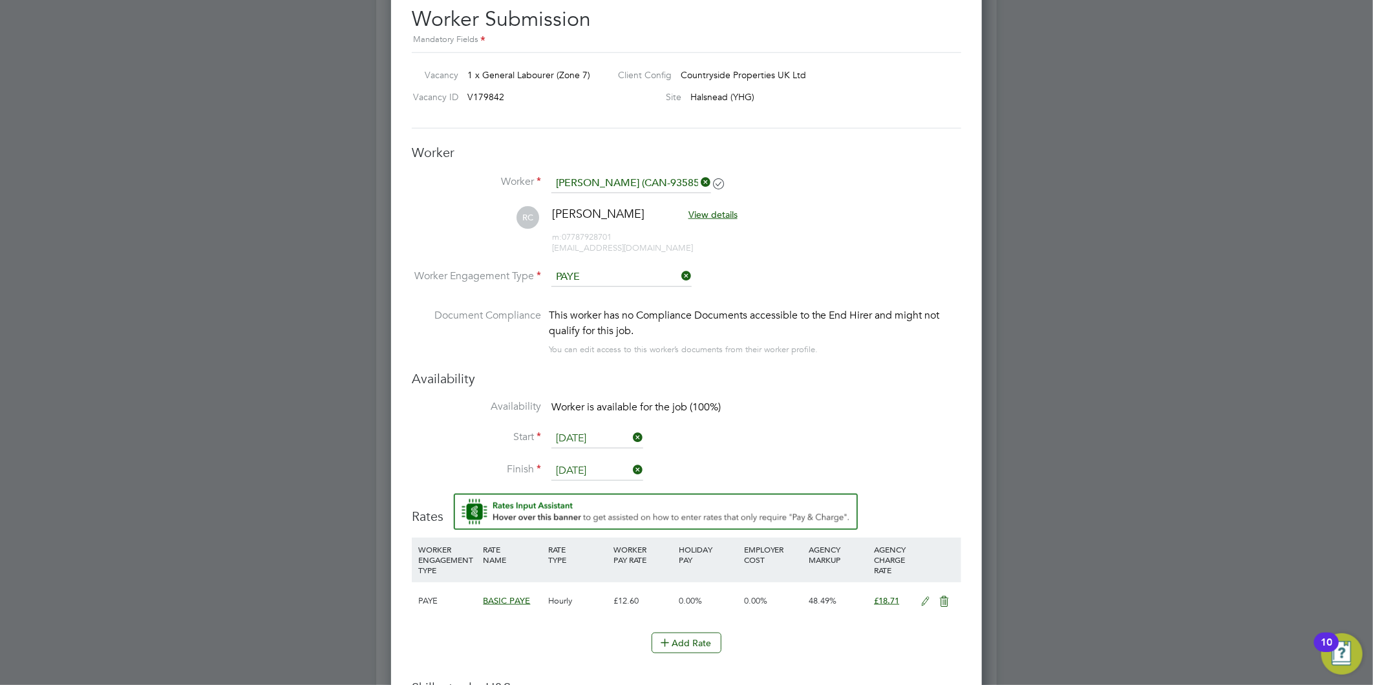
click at [575, 464] on input "05 Sep 2025" at bounding box center [597, 470] width 92 height 19
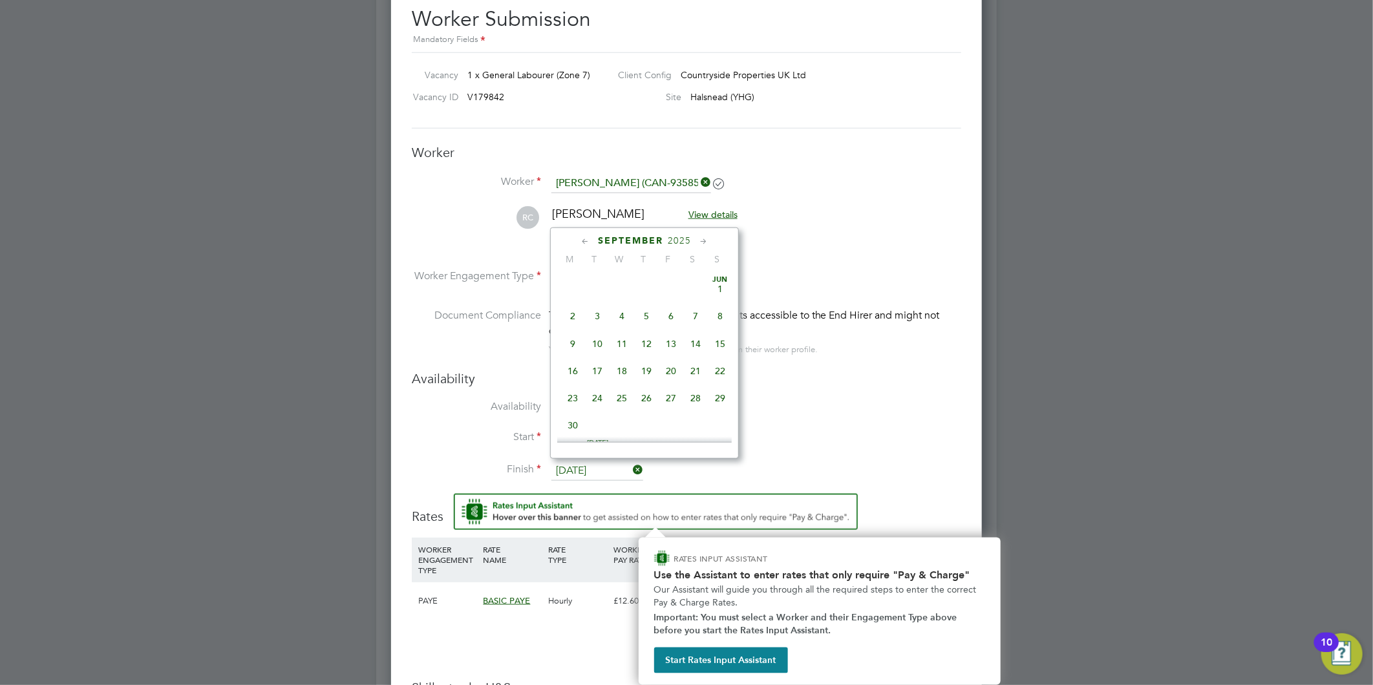
scroll to position [388, 0]
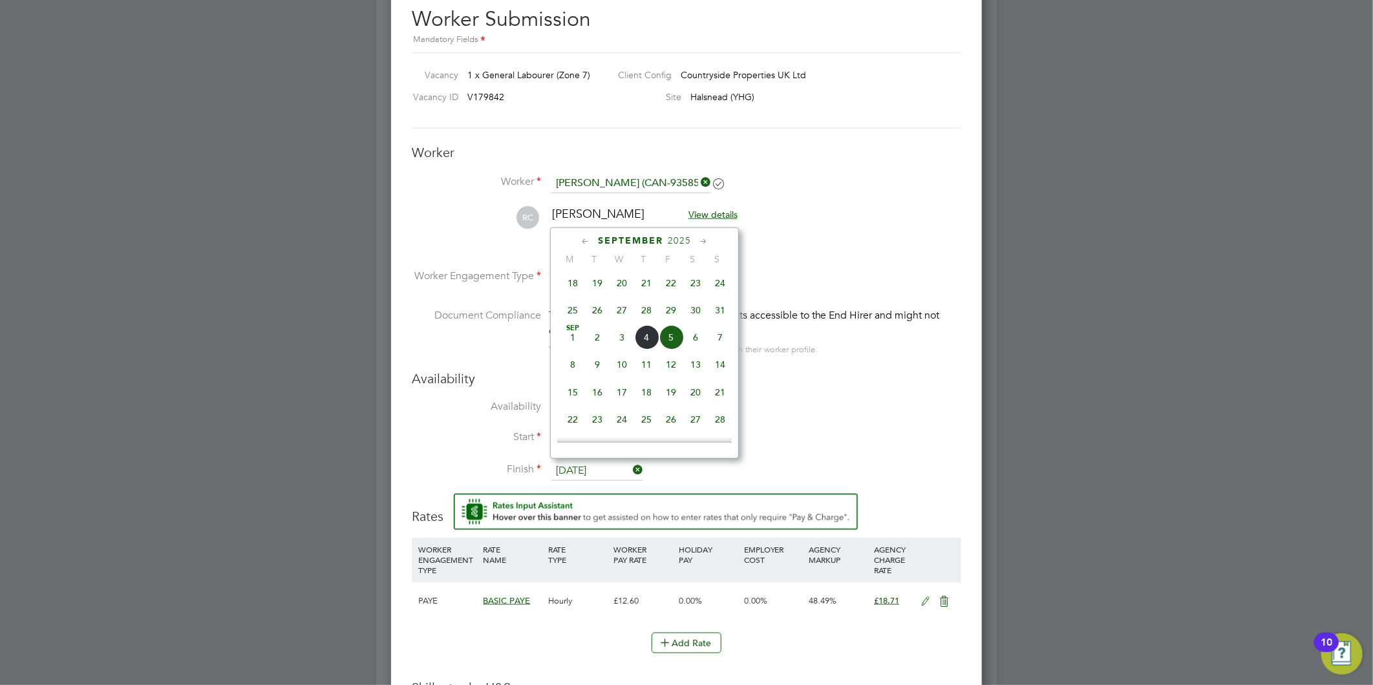
click at [651, 315] on span "28" at bounding box center [646, 310] width 25 height 25
type input "[DATE]"
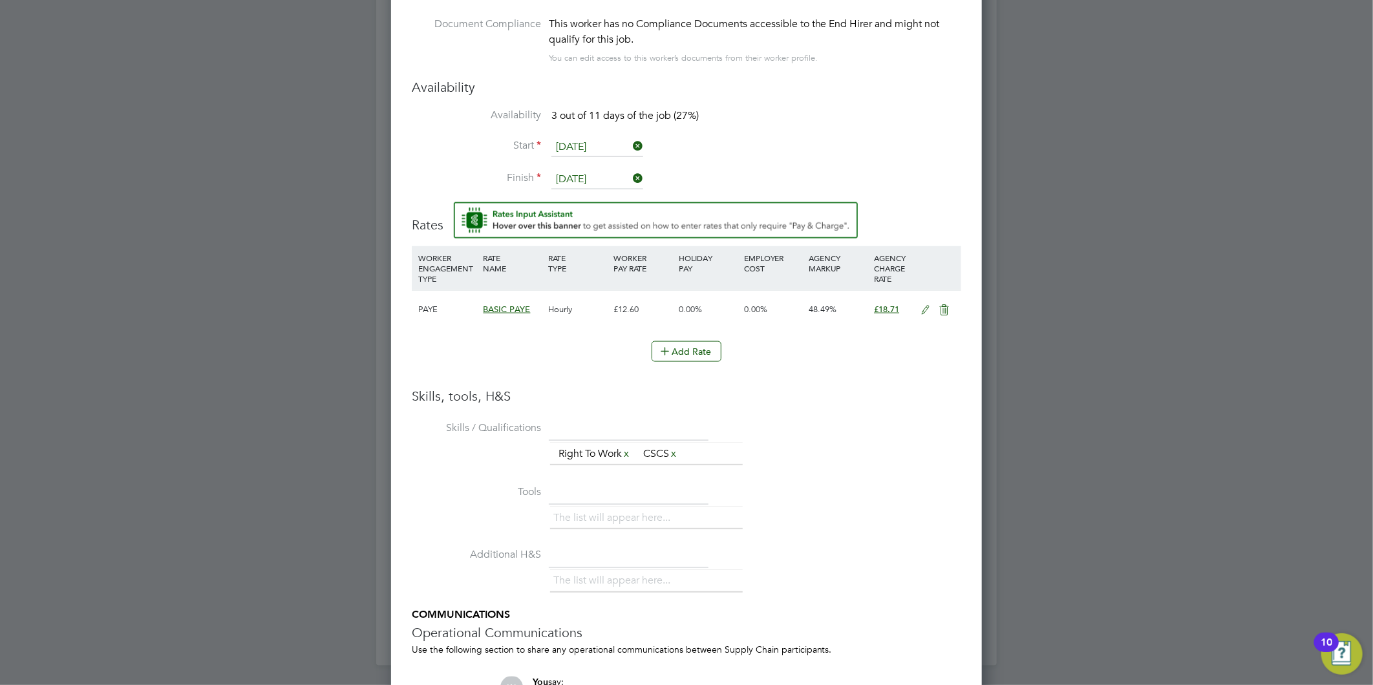
scroll to position [789, 0]
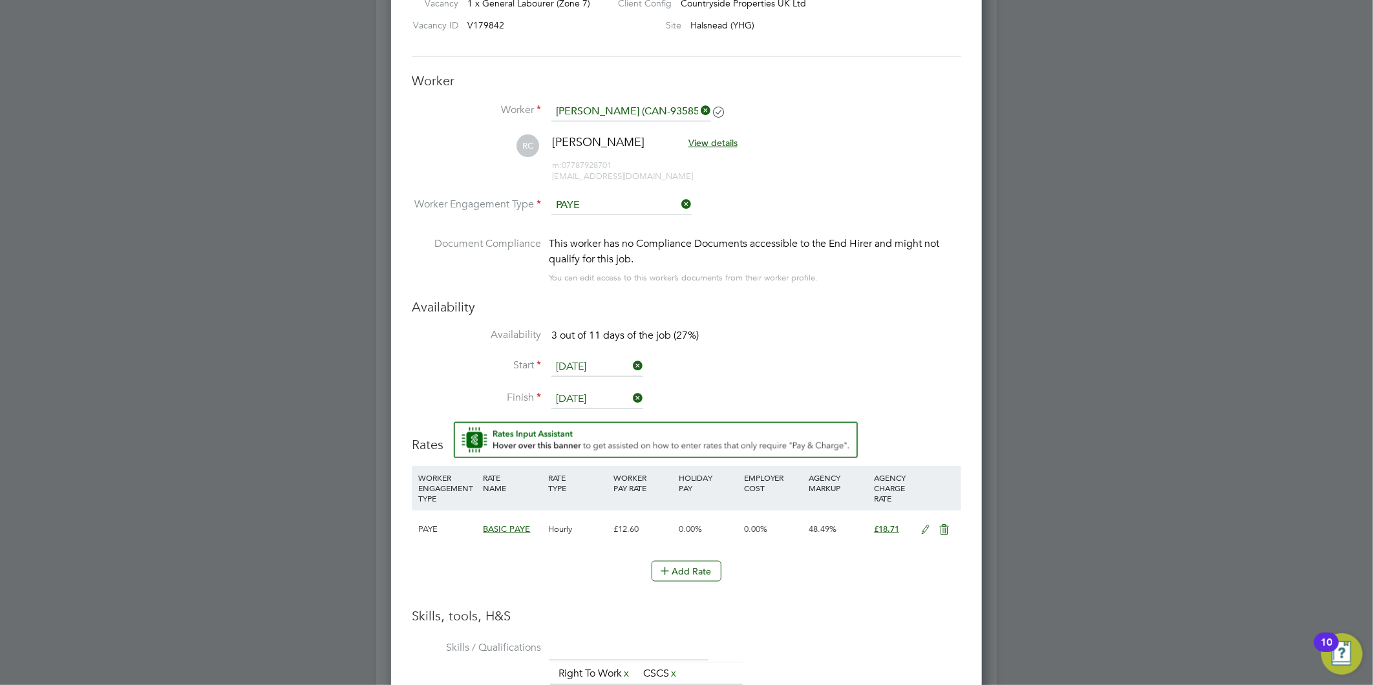
click at [922, 531] on icon at bounding box center [926, 530] width 16 height 10
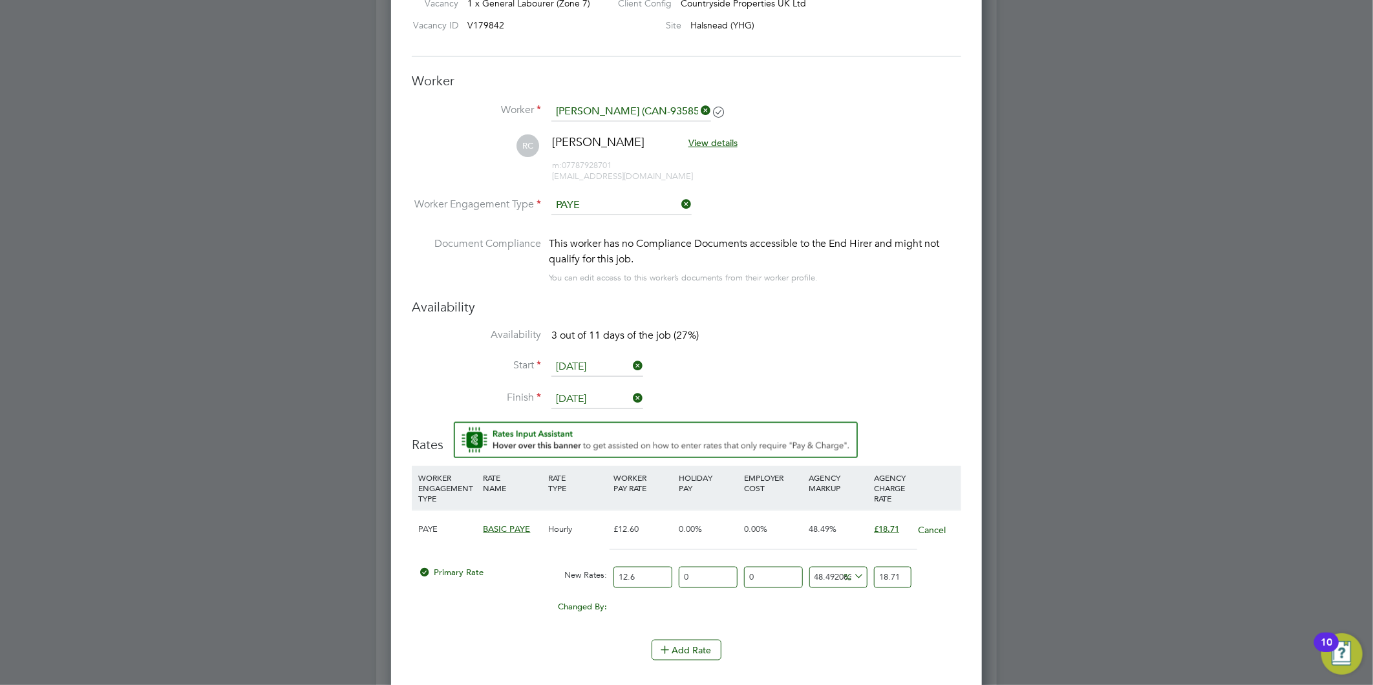
scroll to position [1230, 591]
drag, startPoint x: 651, startPoint y: 576, endPoint x: 0, endPoint y: 593, distance: 651.7
click at [376, 590] on div "All Vacancies Vacancy Activity Logs Vacancy Activity Logs All Vacancies Vacancy…" at bounding box center [686, 53] width 620 height 1664
type input "1"
type input "1.484920634920635"
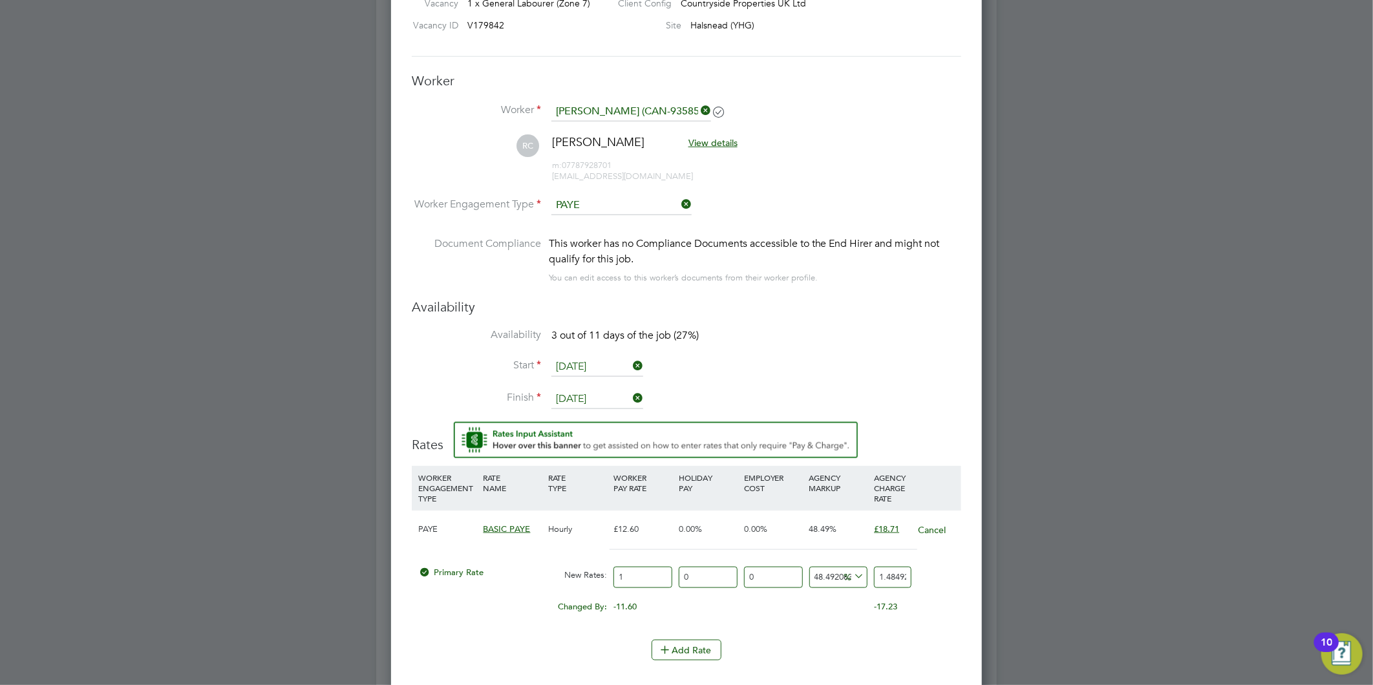
type input "16"
type input "23.75873015873016"
type input "16.2"
type input "24.055714285714284"
type input "16.21"
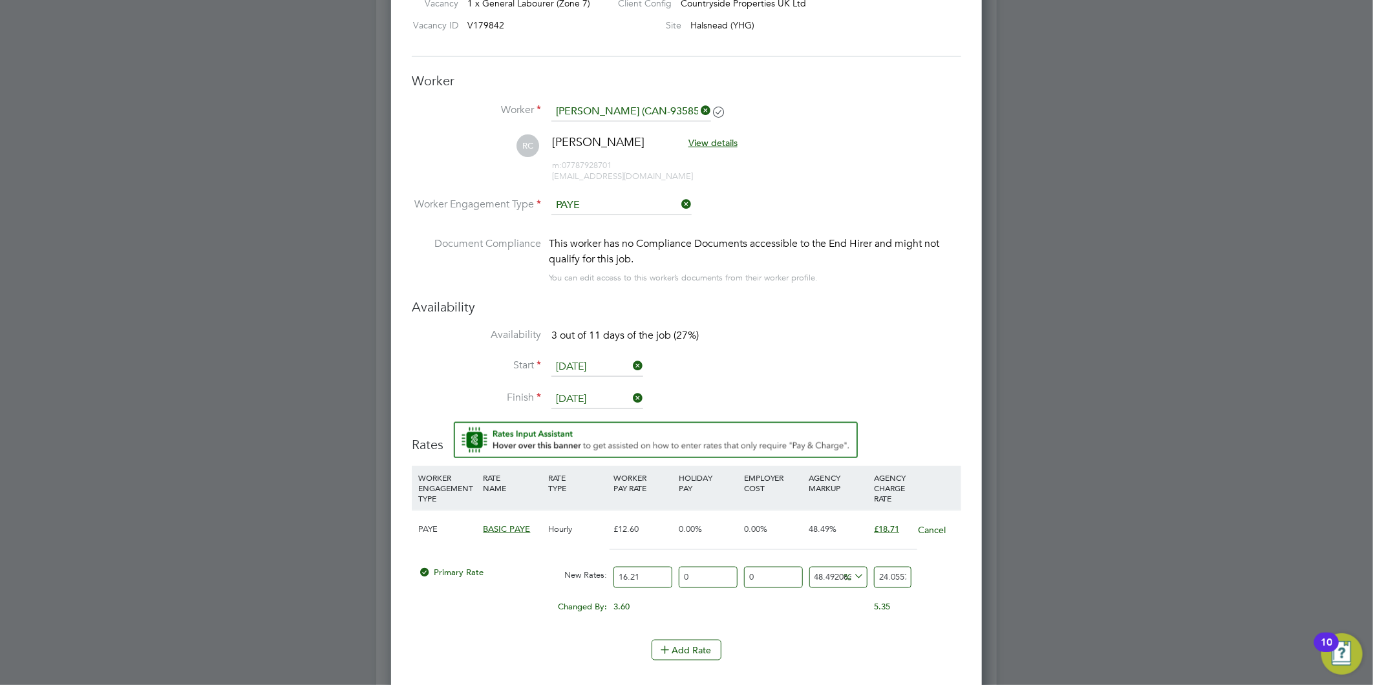
type input "24.070563492063492"
type input "16.21"
drag, startPoint x: 880, startPoint y: 575, endPoint x: 1163, endPoint y: 538, distance: 286.1
click at [997, 538] on div "All Vacancies Vacancy Activity Logs Vacancy Activity Logs All Vacancies Vacancy…" at bounding box center [686, 53] width 620 height 1664
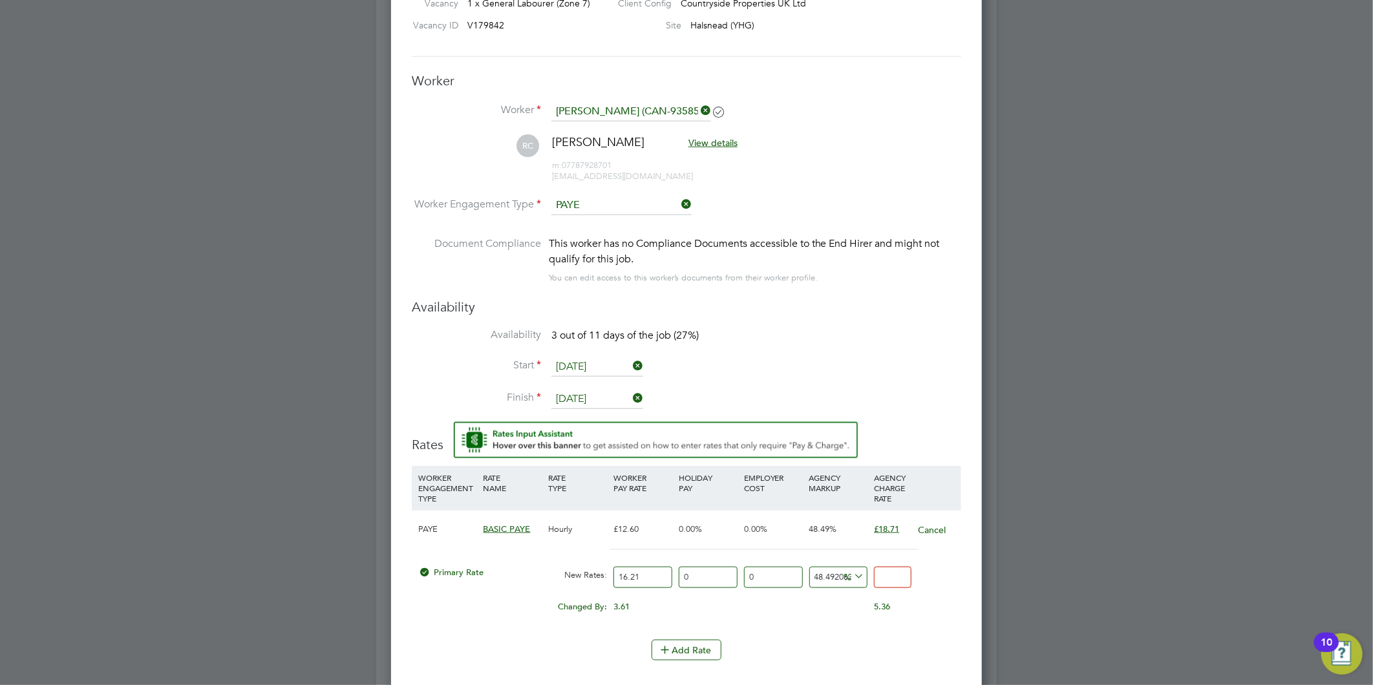
scroll to position [0, 0]
type input "-93.83096853793954"
type input "1"
type input "11.042566317088218"
type input "18"
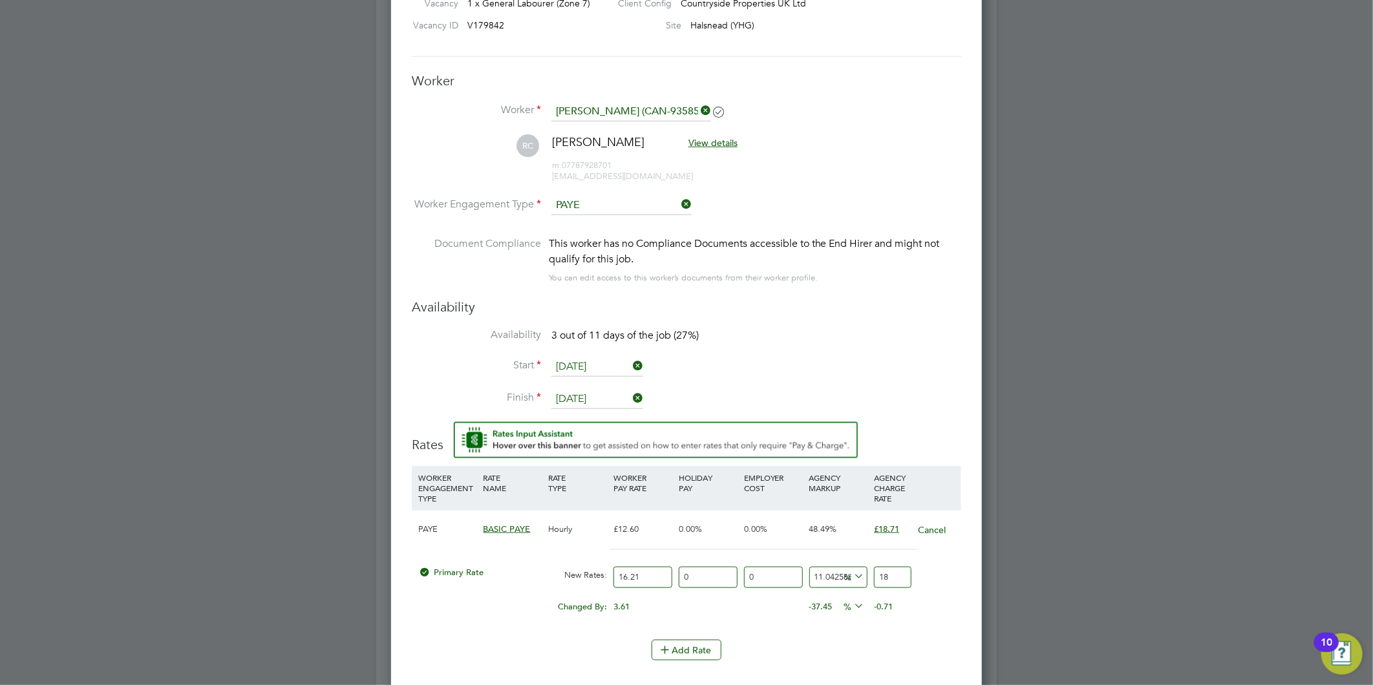
type input "15.360888340530536"
type input "18.7"
type input "15.422578655151142"
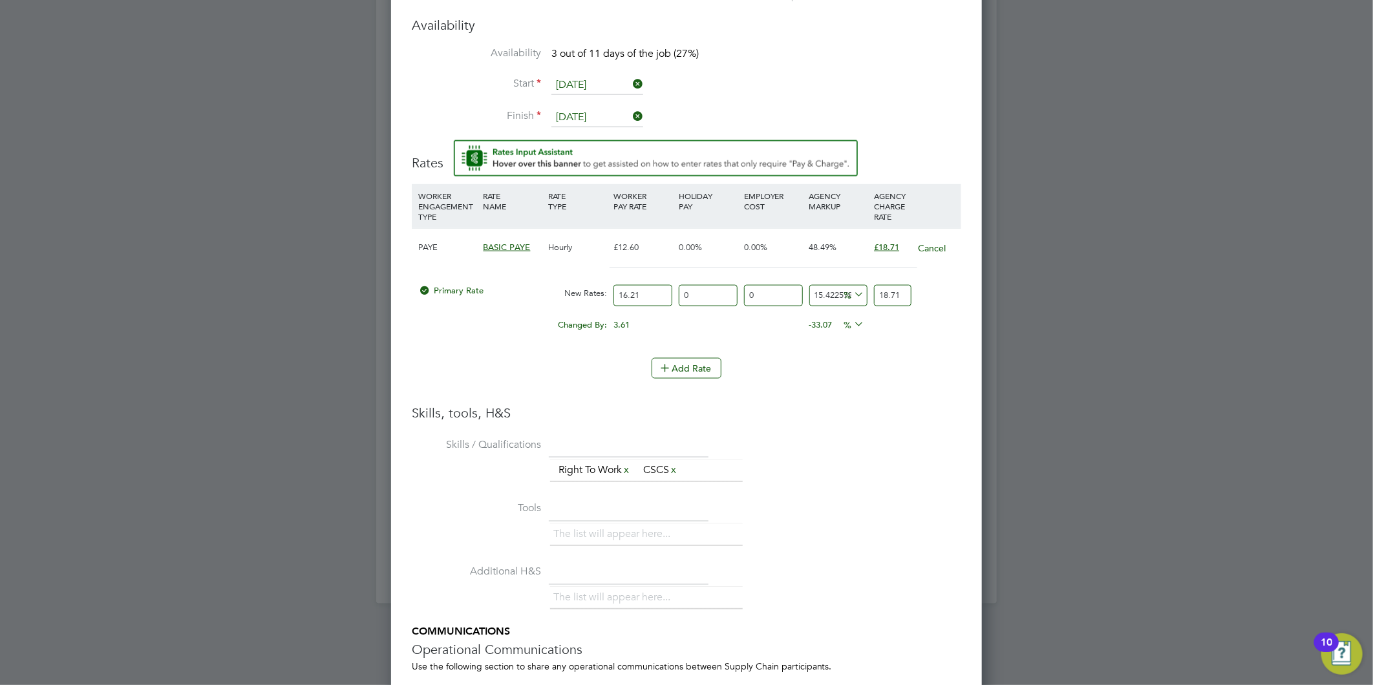
scroll to position [1219, 0]
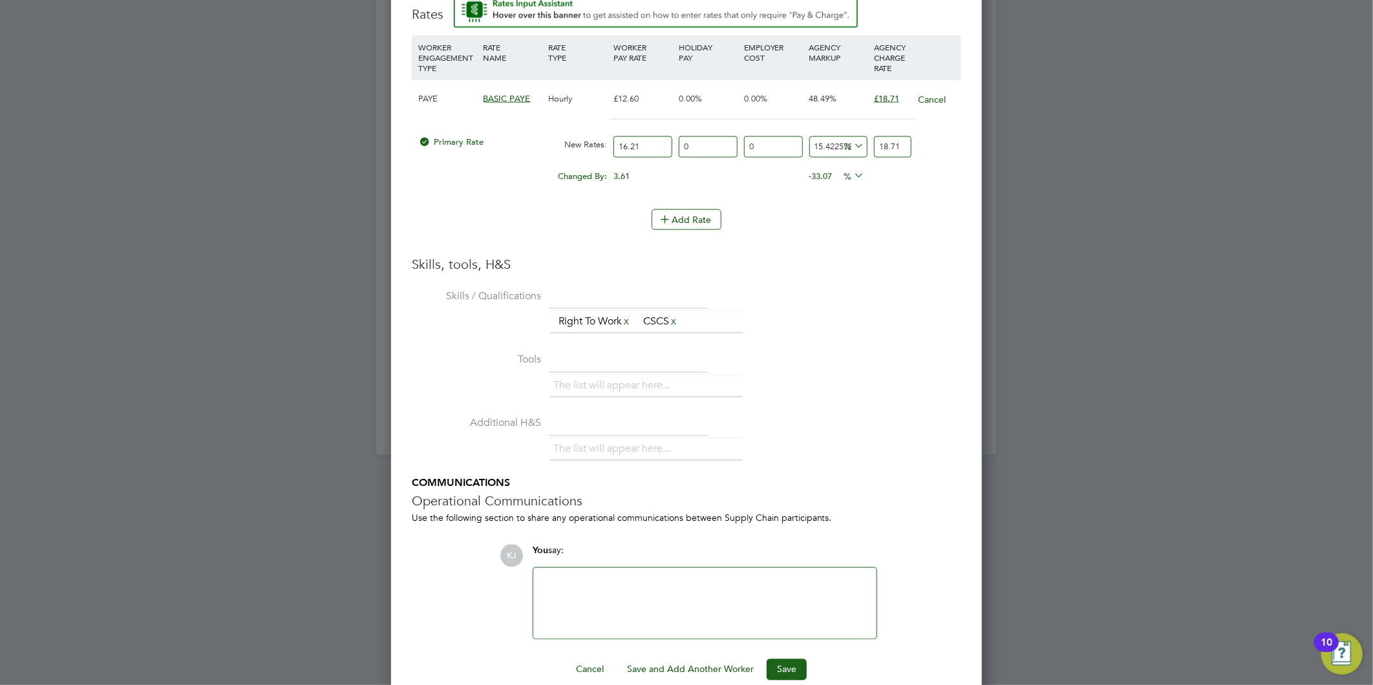
type input "18.71"
click at [779, 668] on button "Save" at bounding box center [786, 669] width 40 height 21
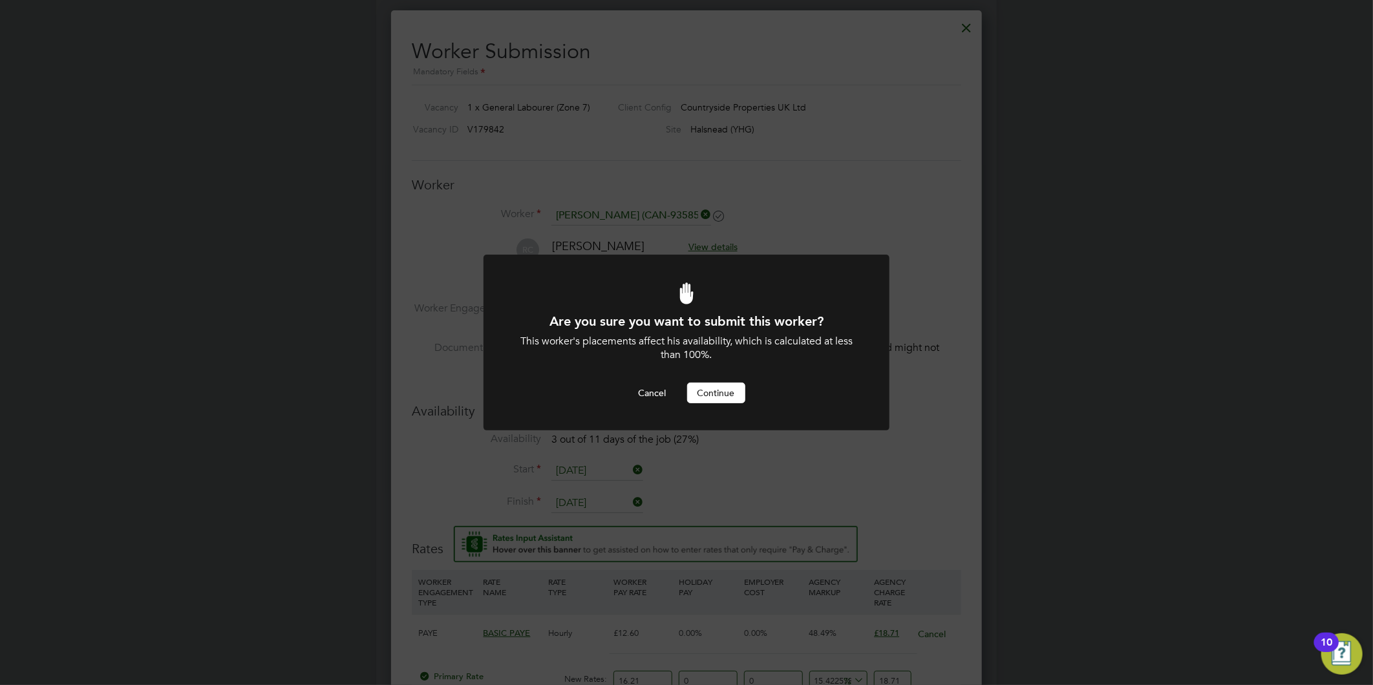
scroll to position [0, 0]
click at [704, 386] on button "Continue" at bounding box center [716, 393] width 58 height 21
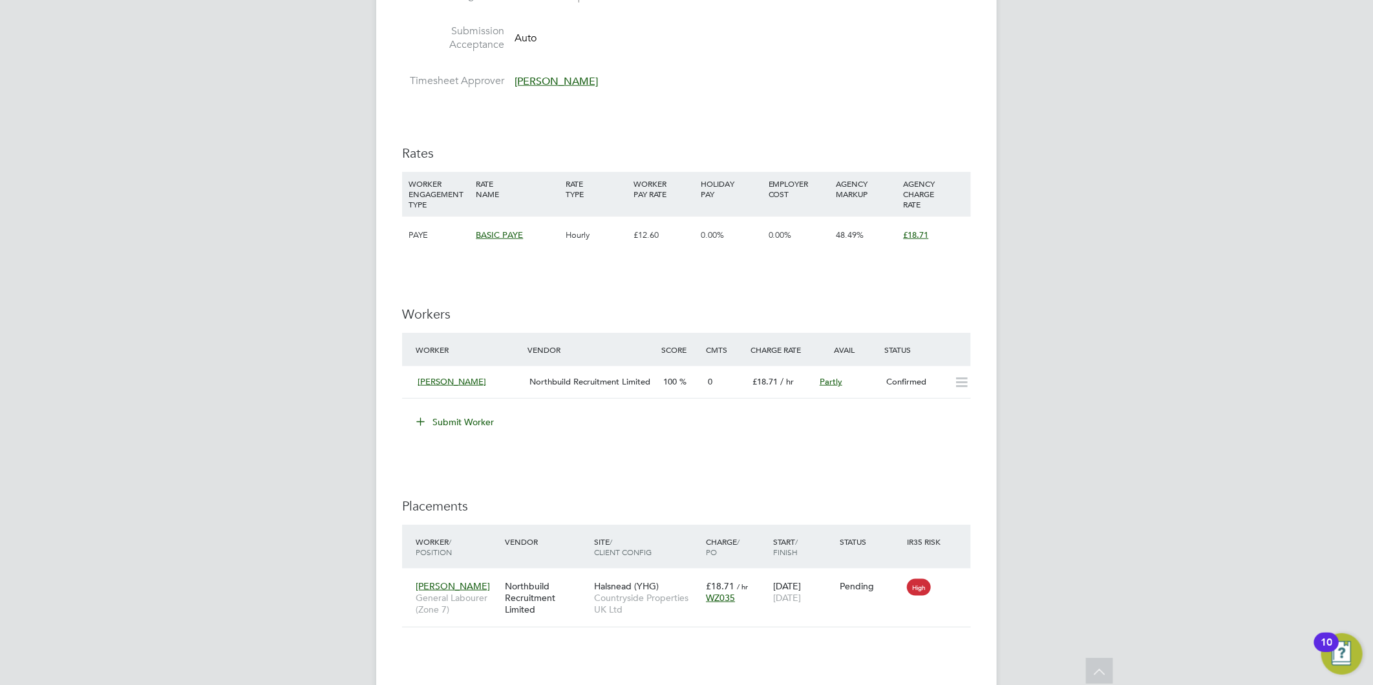
scroll to position [861, 0]
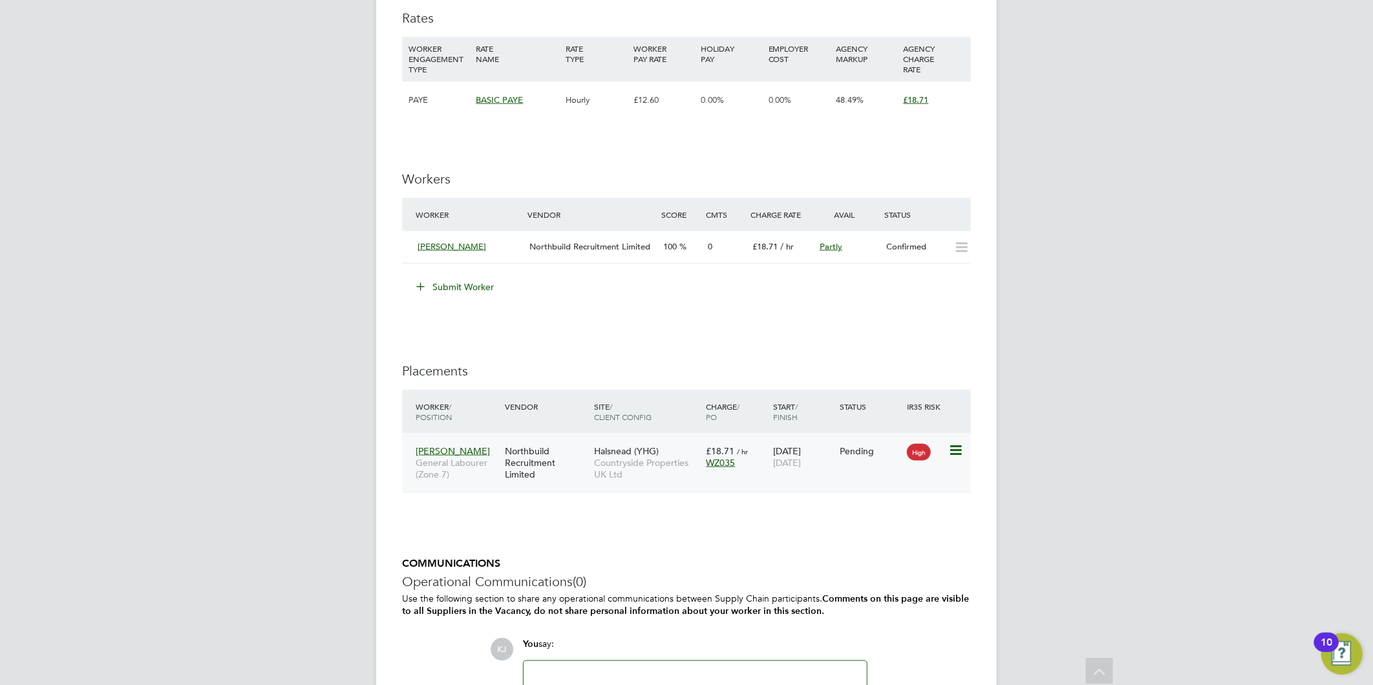
click at [945, 454] on div "High" at bounding box center [925, 451] width 45 height 25
click at [958, 447] on icon at bounding box center [954, 451] width 13 height 16
click at [895, 524] on li "Start" at bounding box center [916, 532] width 92 height 18
type input "[PERSON_NAME]"
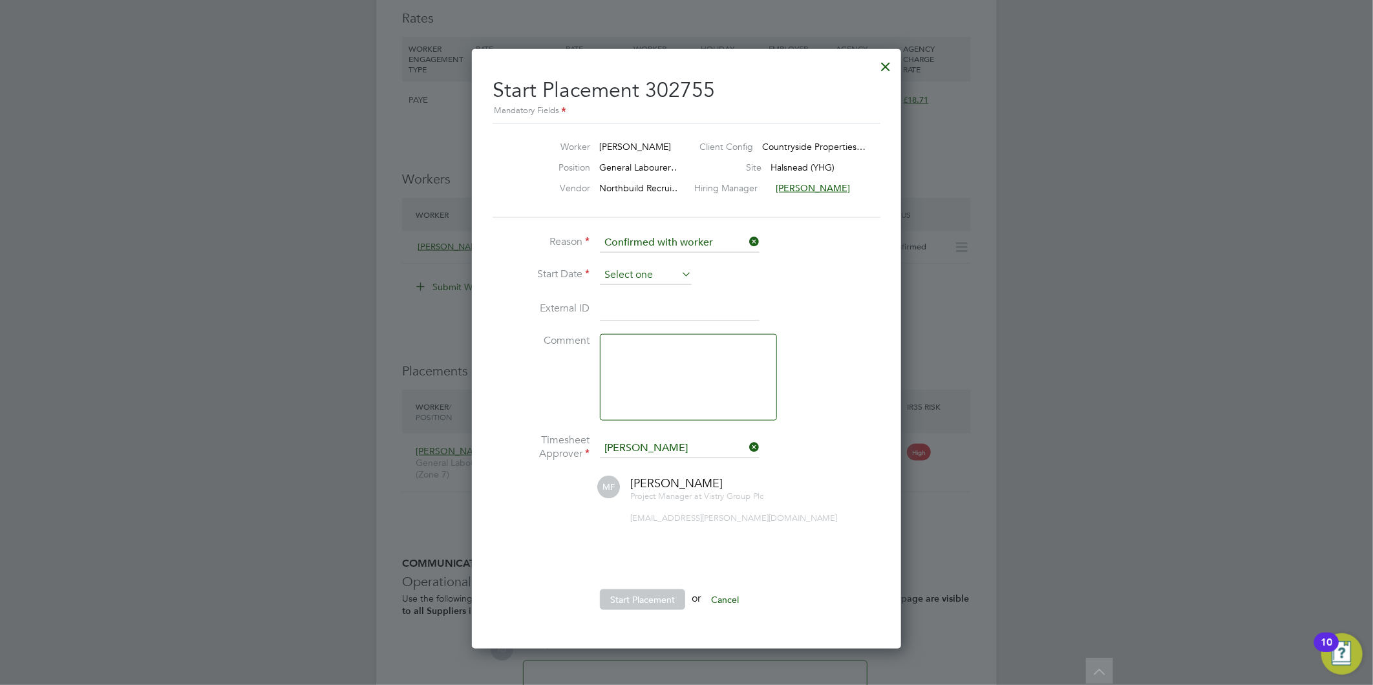
click at [627, 269] on input at bounding box center [646, 275] width 92 height 19
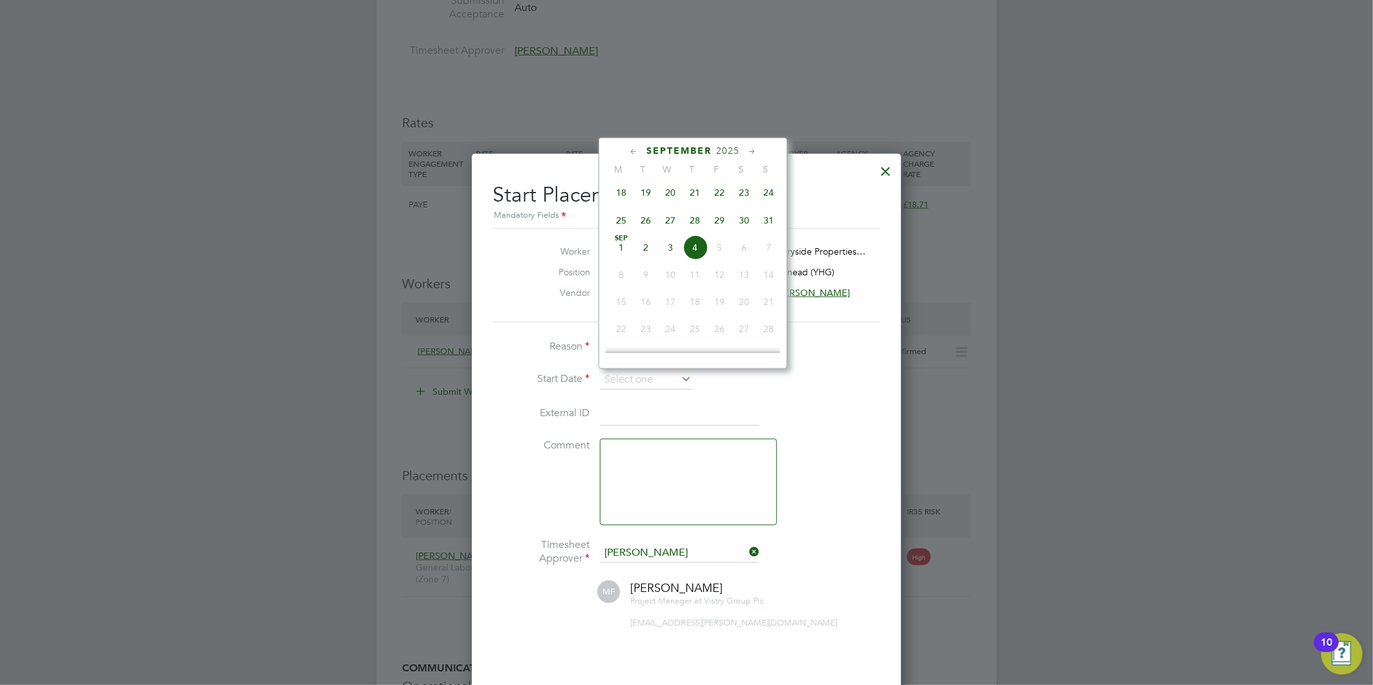
scroll to position [718, 0]
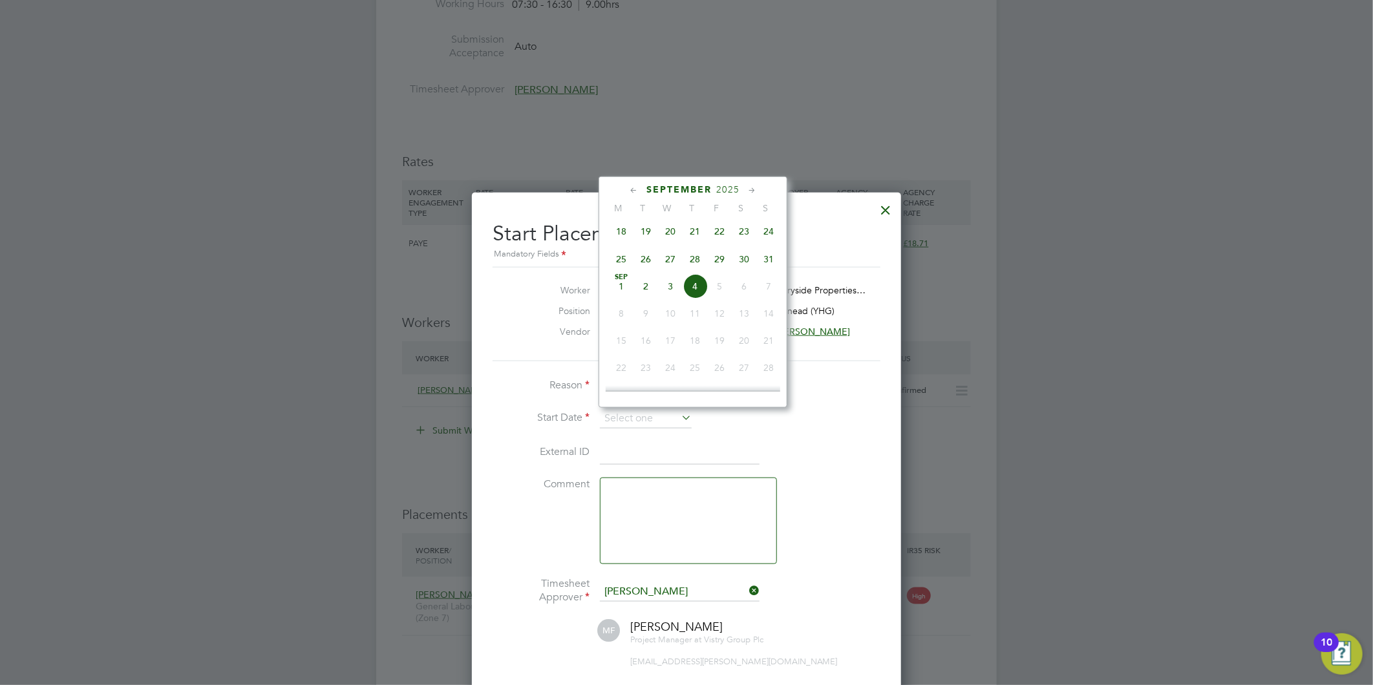
click at [215, 163] on div at bounding box center [686, 342] width 1373 height 685
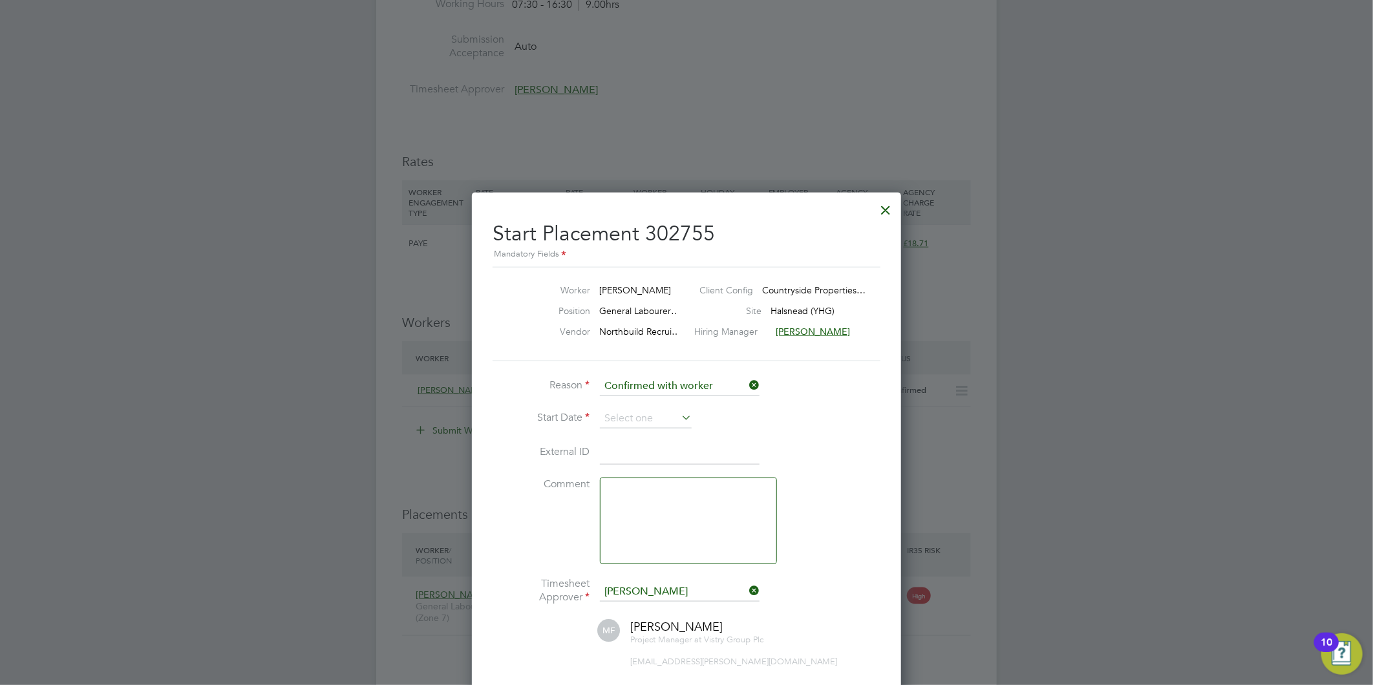
click at [880, 202] on div at bounding box center [885, 206] width 23 height 23
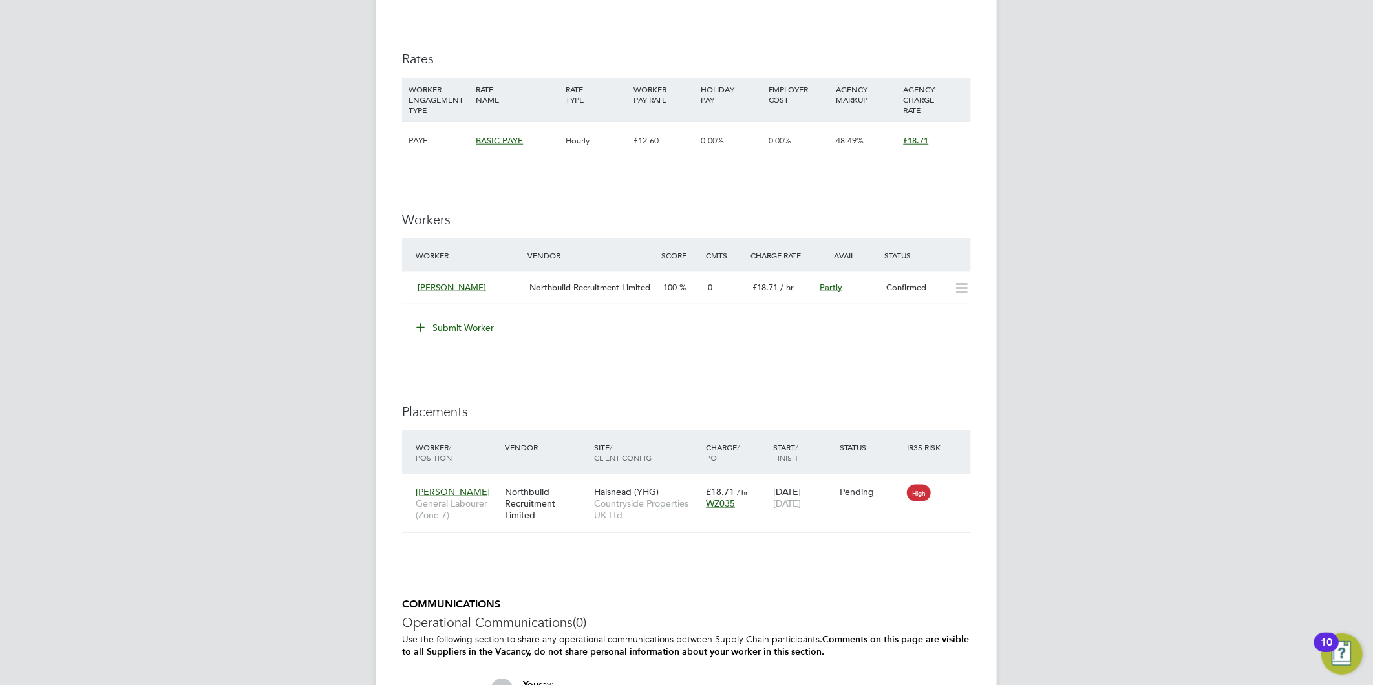
scroll to position [861, 0]
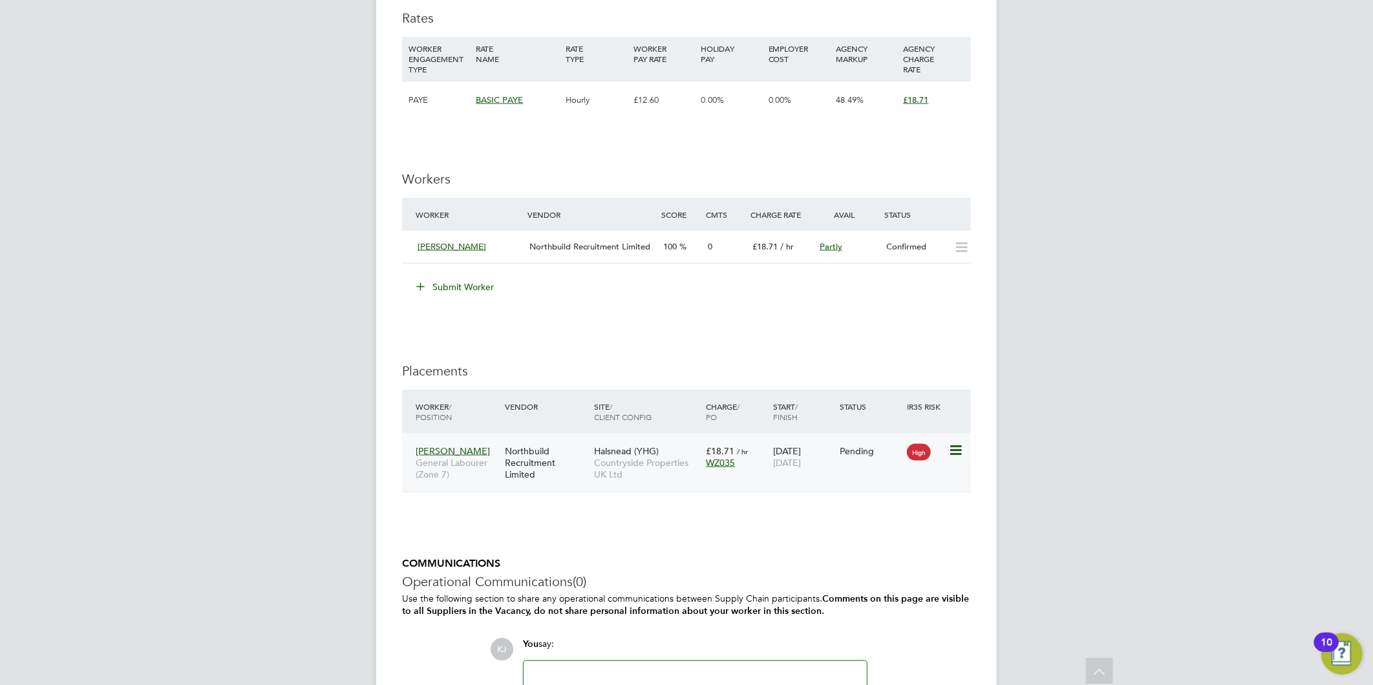
click at [953, 443] on icon at bounding box center [954, 451] width 13 height 16
click at [889, 529] on li "Start" at bounding box center [916, 532] width 92 height 18
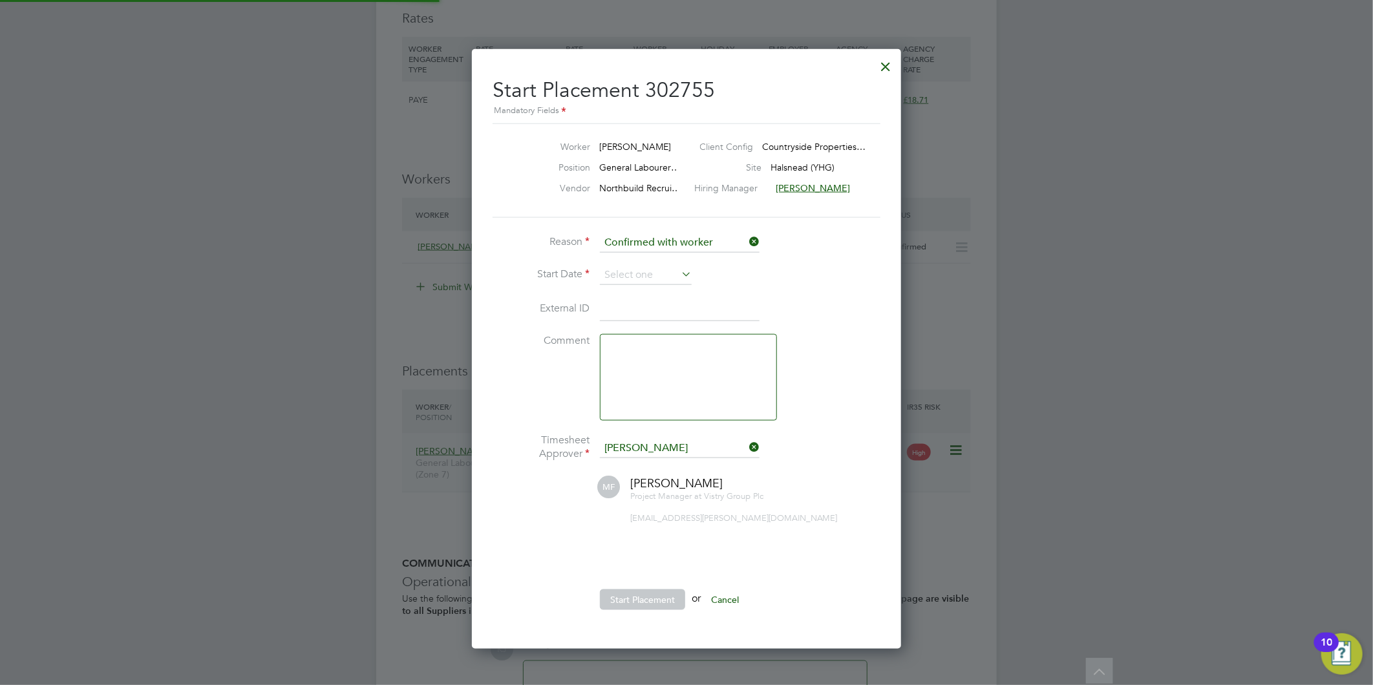
scroll to position [13, 159]
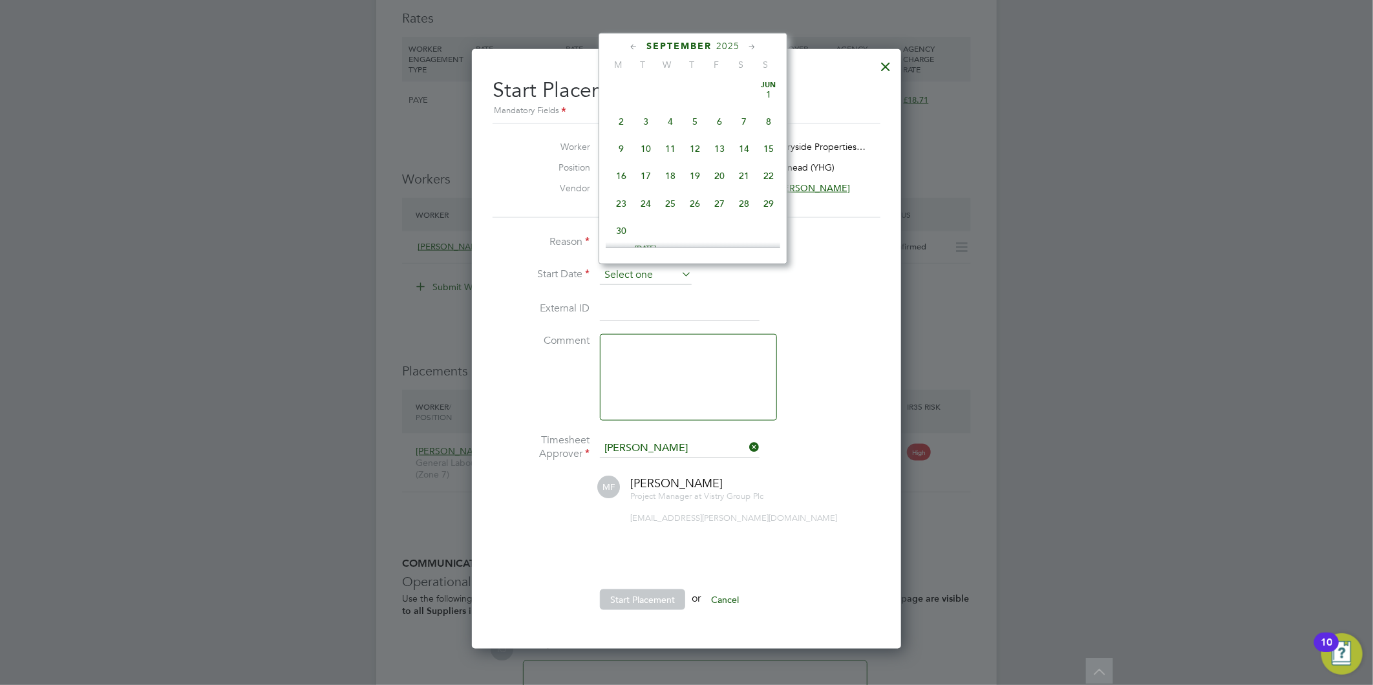
click at [603, 273] on input at bounding box center [646, 275] width 92 height 19
click at [636, 107] on div "Aug 1 2 3 4 5 6 7 8 9 10 11 12 13 14 15 16 17 18 19 20 21 22 23 24 25 26 27 28 …" at bounding box center [701, 62] width 191 height 136
click at [642, 118] on span "26" at bounding box center [645, 115] width 25 height 25
type input "[DATE]"
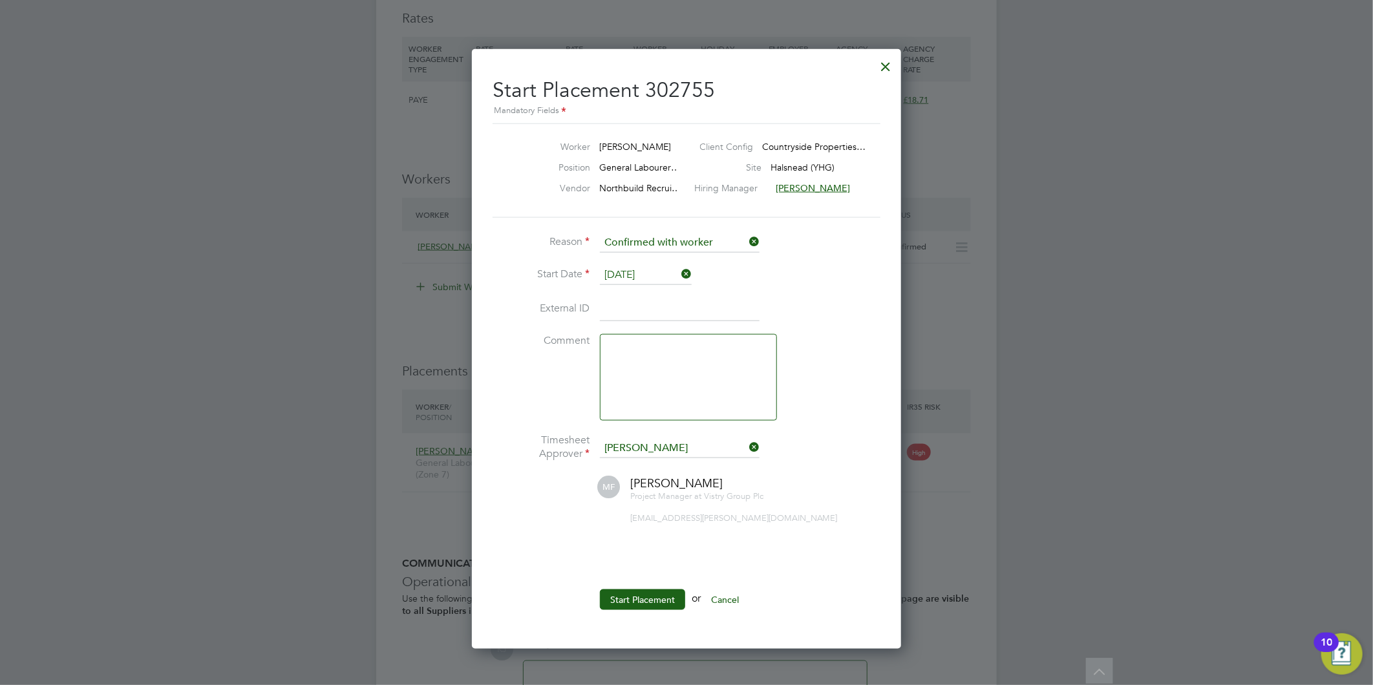
click at [643, 595] on button "Start Placement" at bounding box center [642, 599] width 85 height 21
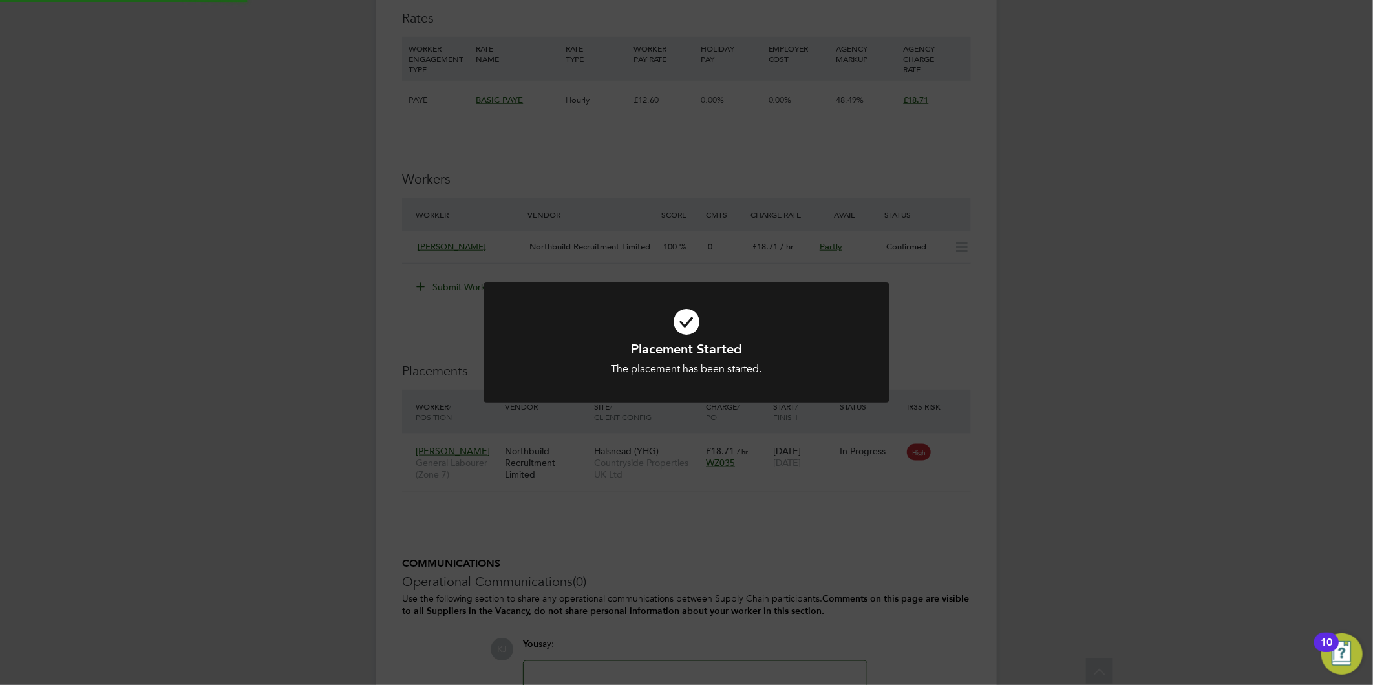
click at [591, 337] on icon at bounding box center [686, 322] width 336 height 50
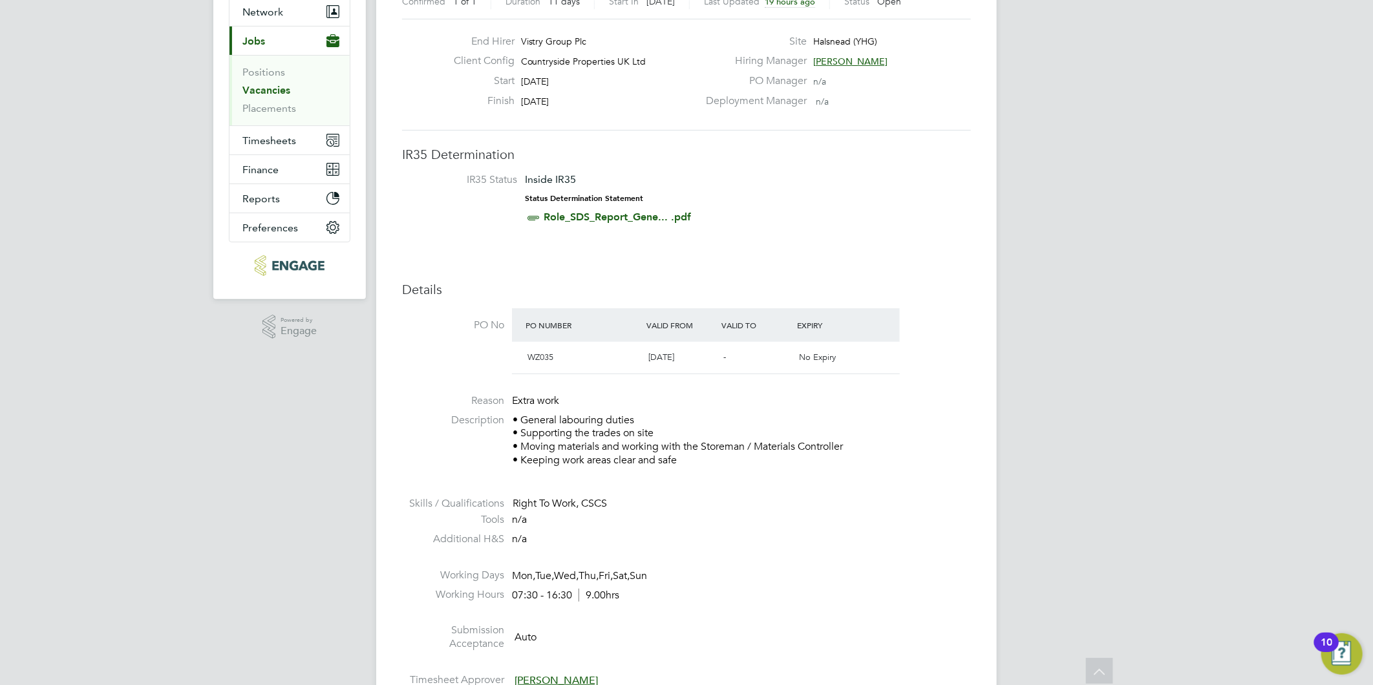
scroll to position [0, 0]
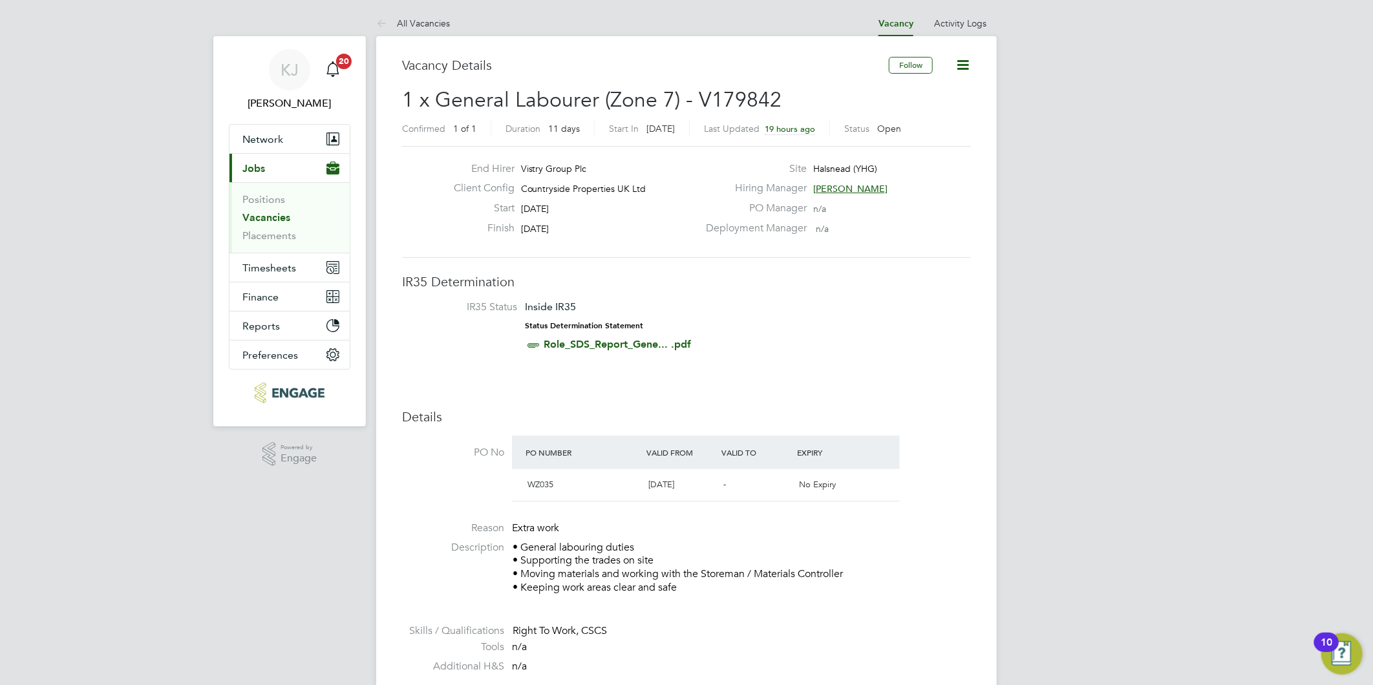
click at [960, 59] on icon at bounding box center [963, 65] width 16 height 16
click at [266, 218] on link "Vacancies" at bounding box center [266, 217] width 48 height 12
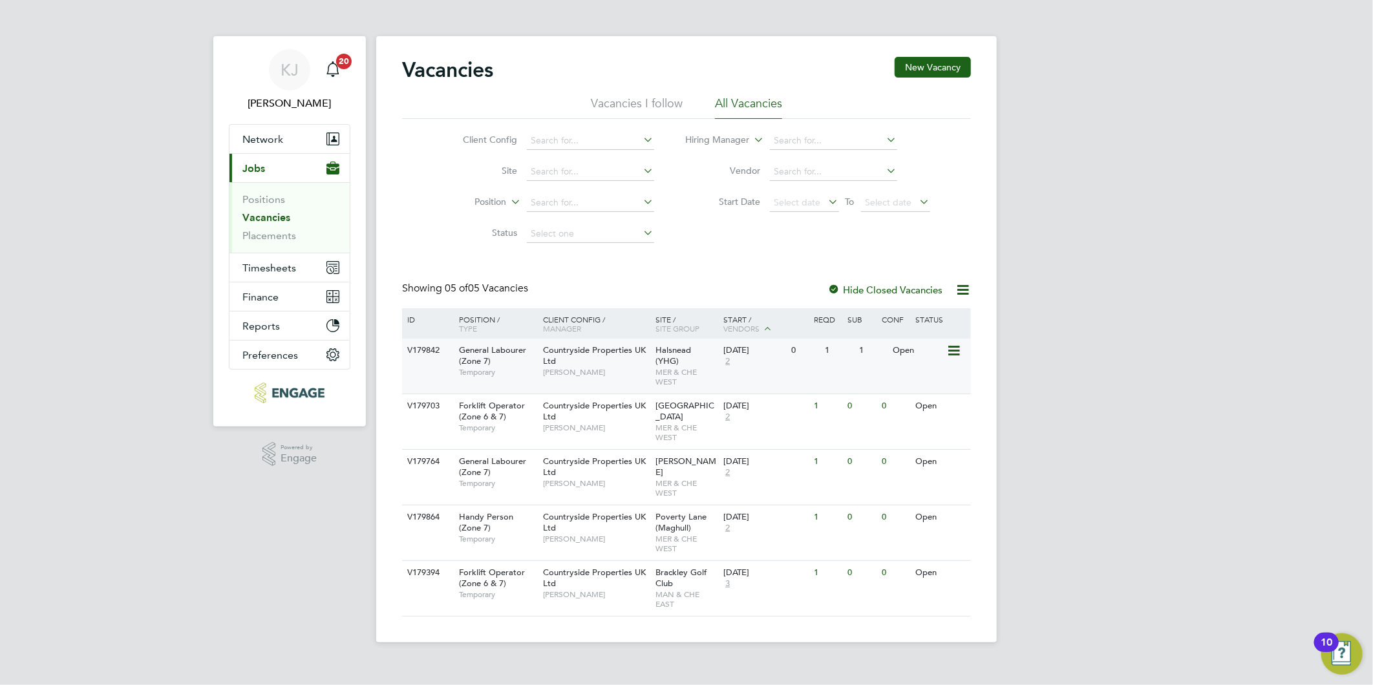
click at [599, 361] on div "Countryside Properties UK Ltd Stuart Whittaker" at bounding box center [596, 361] width 113 height 45
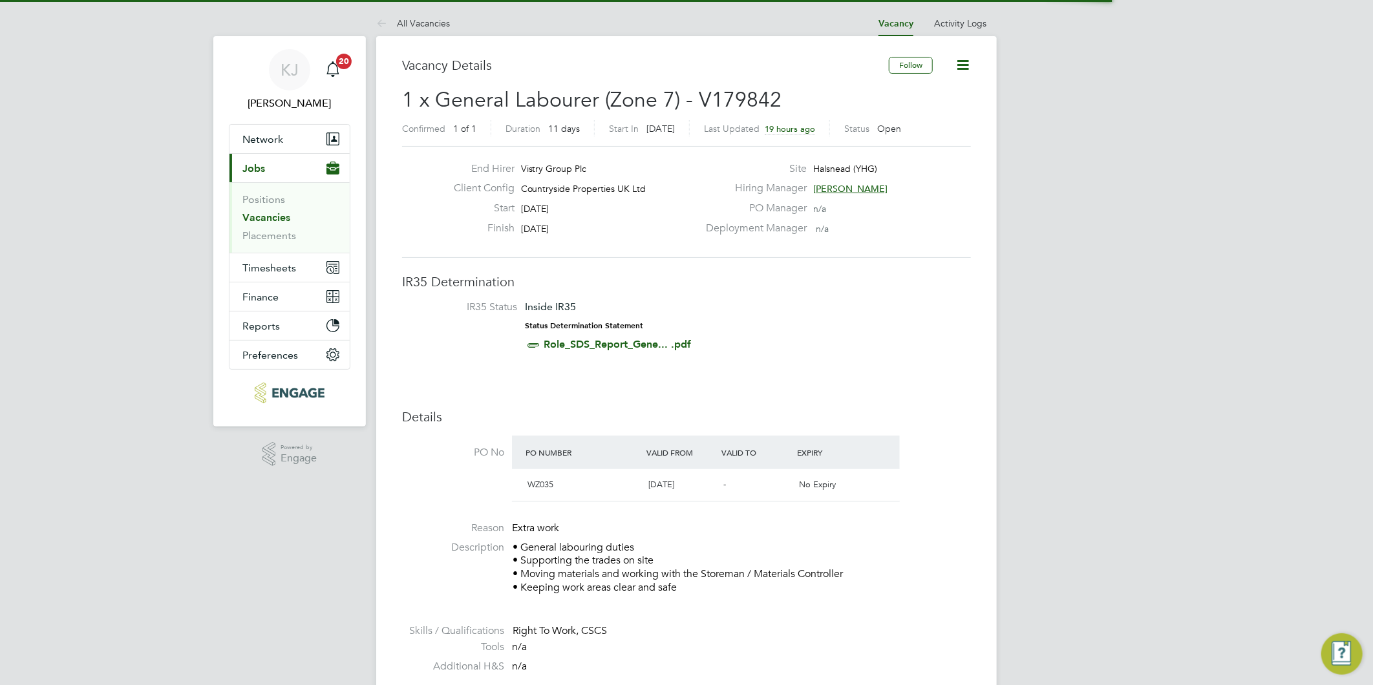
click at [966, 65] on icon at bounding box center [963, 65] width 16 height 16
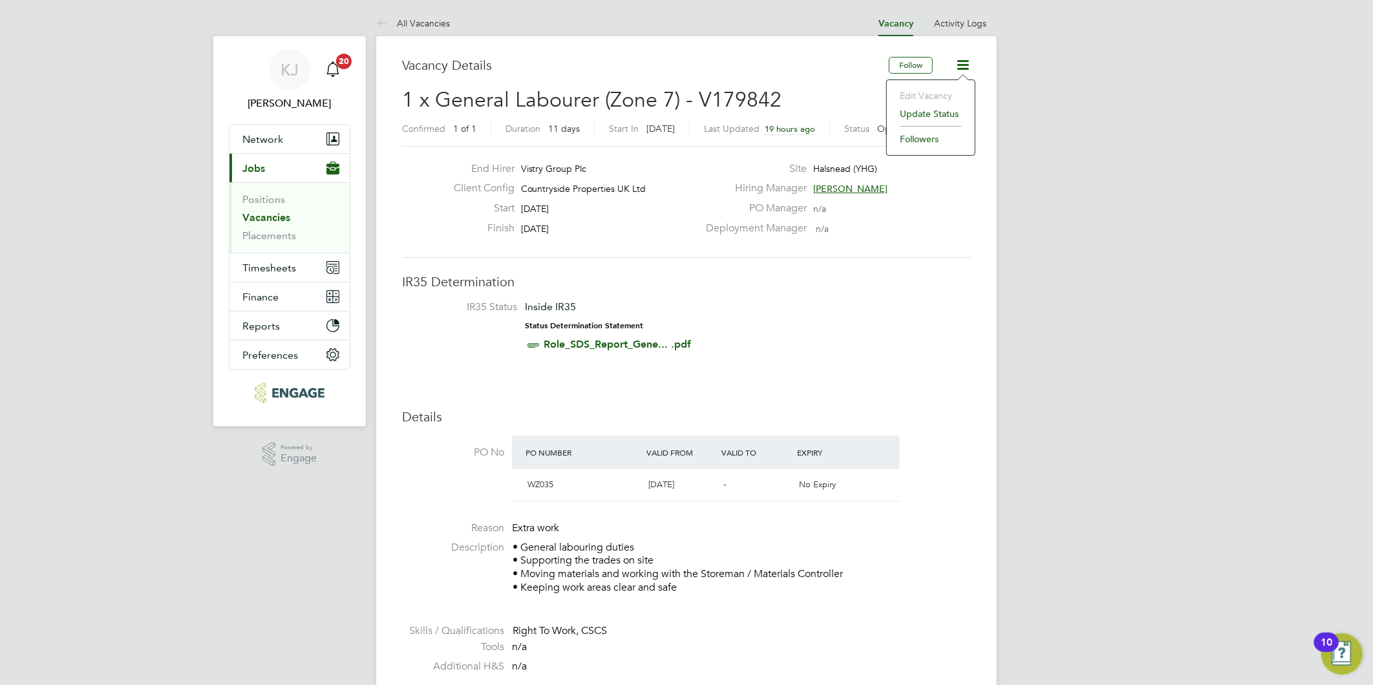
click at [934, 115] on li "Update Status" at bounding box center [930, 114] width 75 height 18
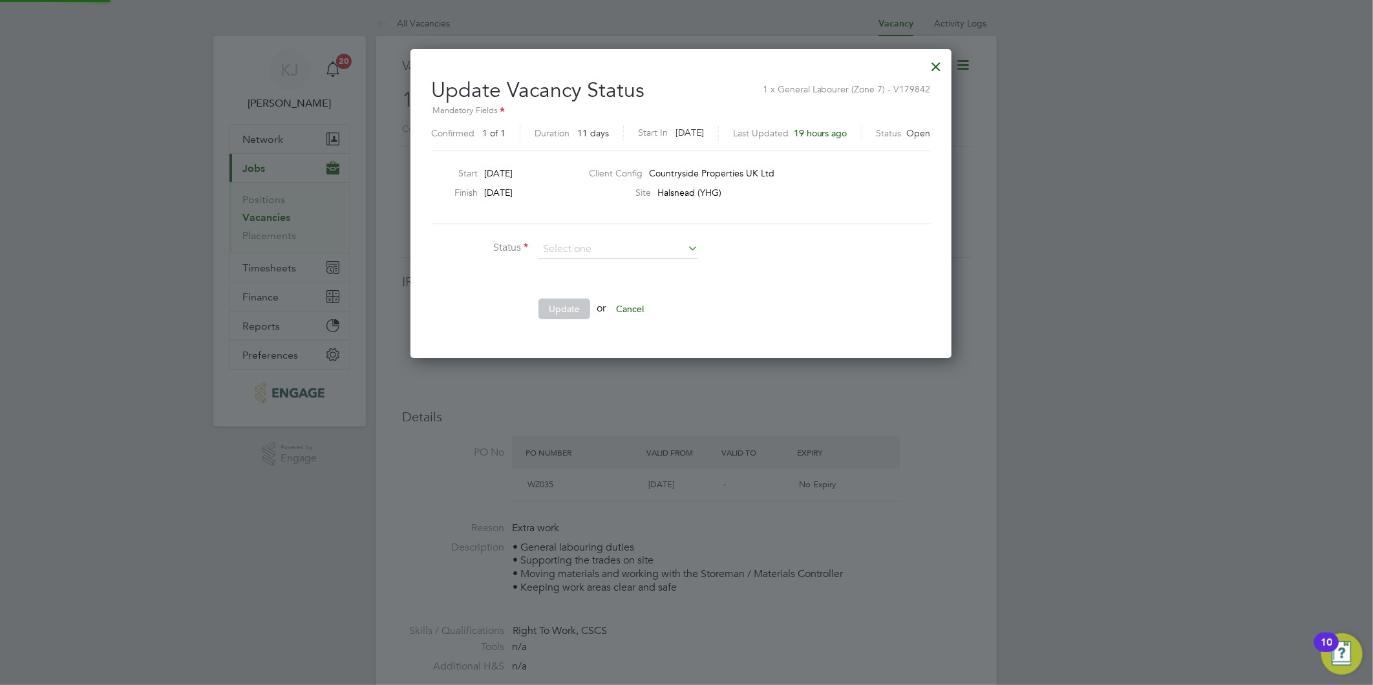
scroll to position [308, 552]
drag, startPoint x: 586, startPoint y: 283, endPoint x: 577, endPoint y: 300, distance: 19.1
click at [586, 283] on li "Closed" at bounding box center [618, 283] width 161 height 17
type input "Closed"
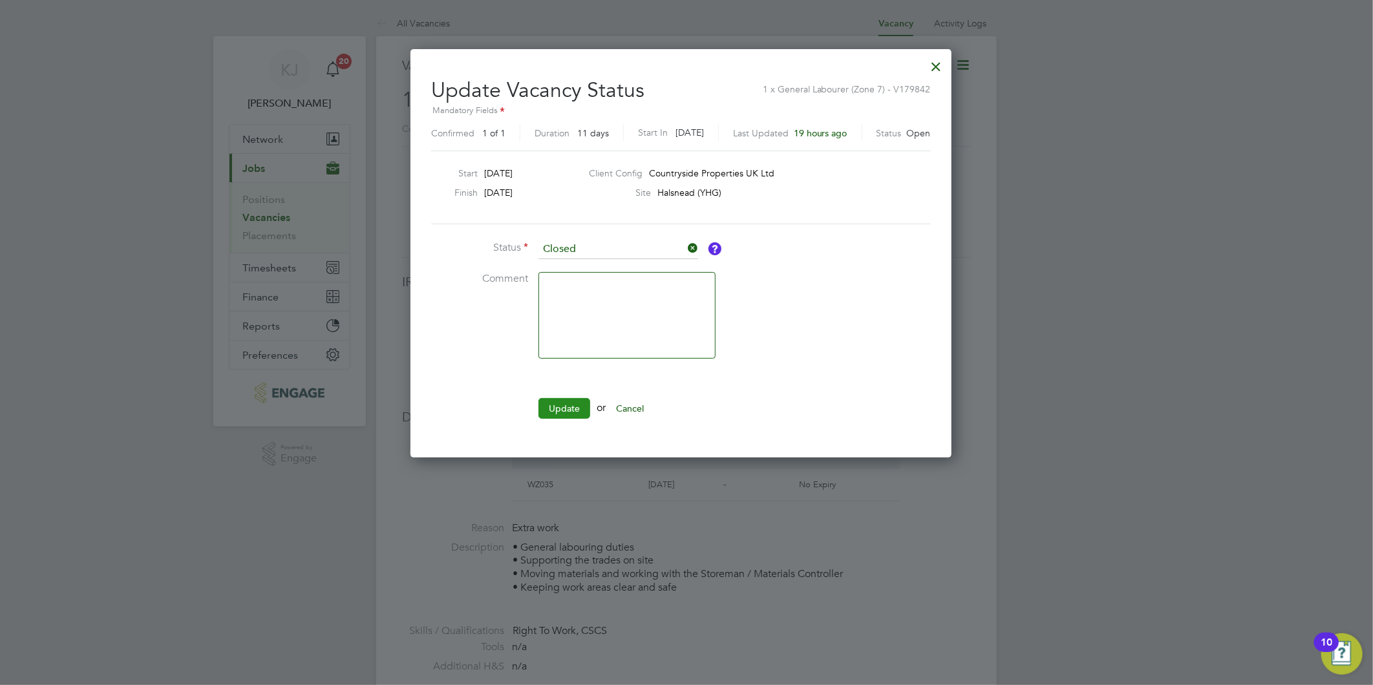
click at [564, 402] on button "Update" at bounding box center [564, 408] width 52 height 21
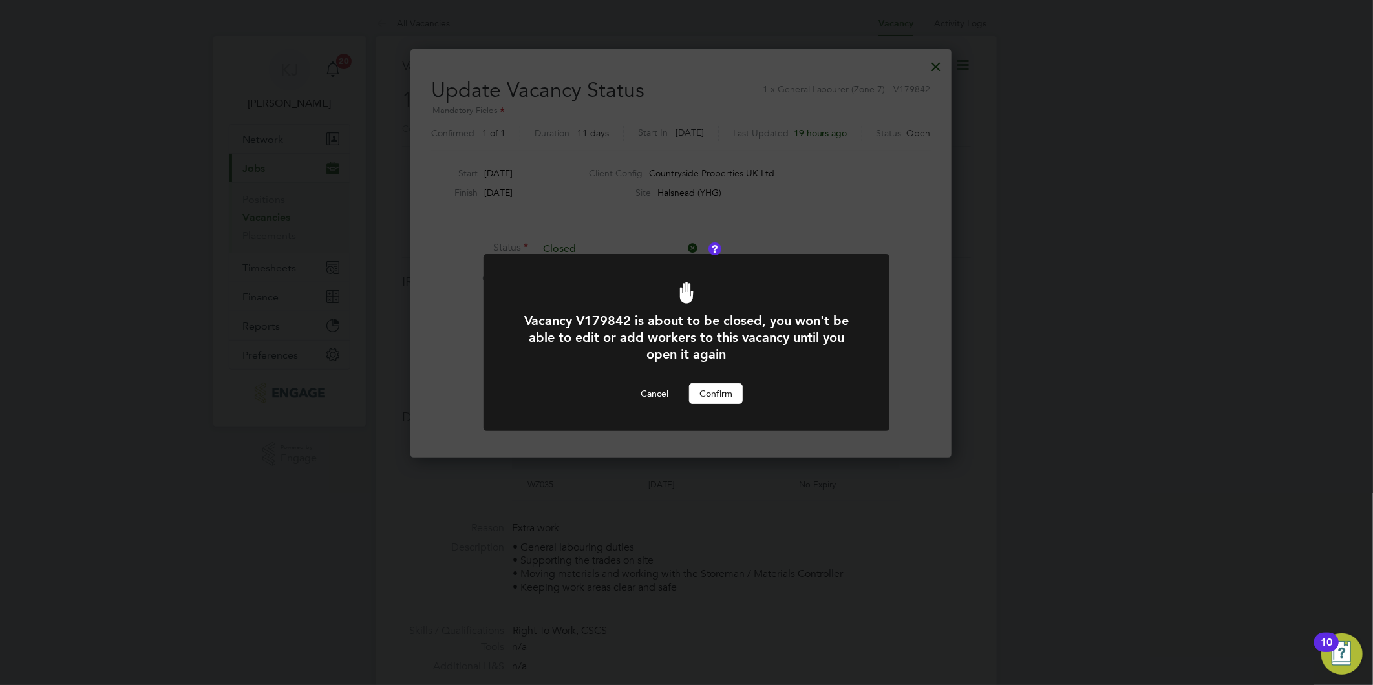
click at [724, 390] on button "Confirm" at bounding box center [716, 393] width 54 height 21
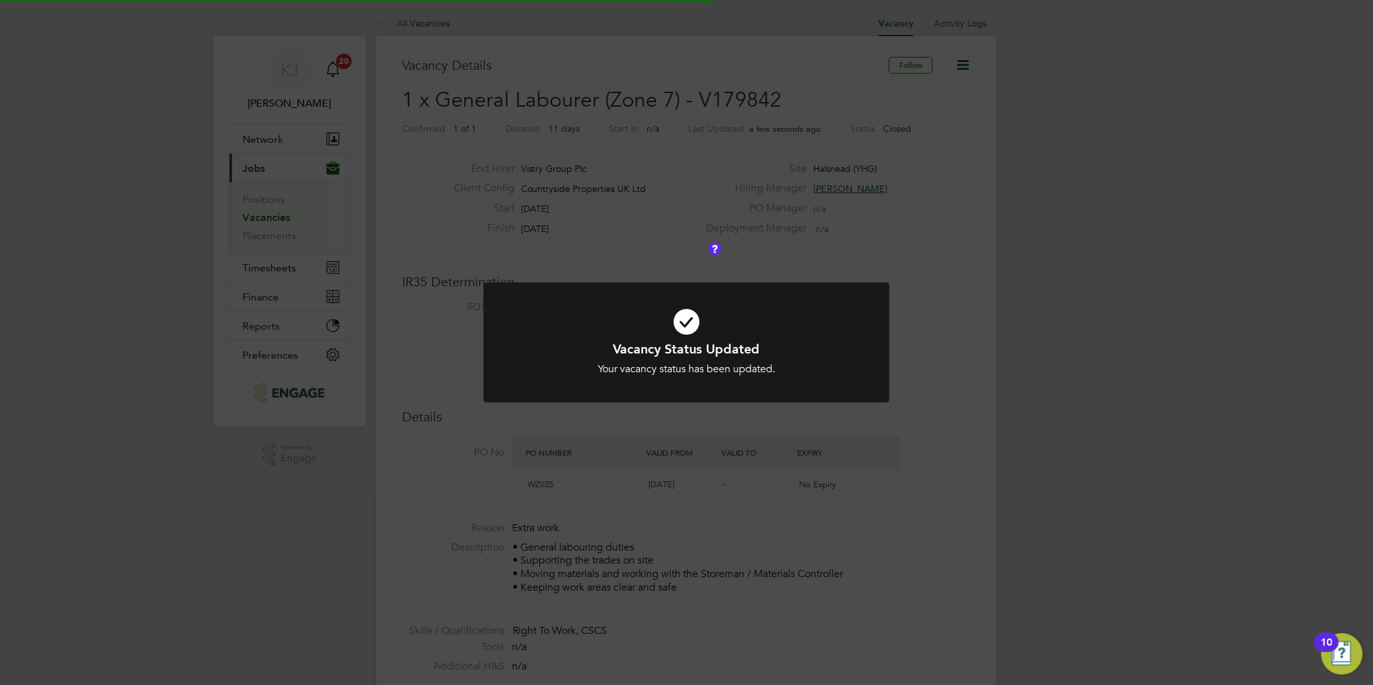
scroll to position [37, 90]
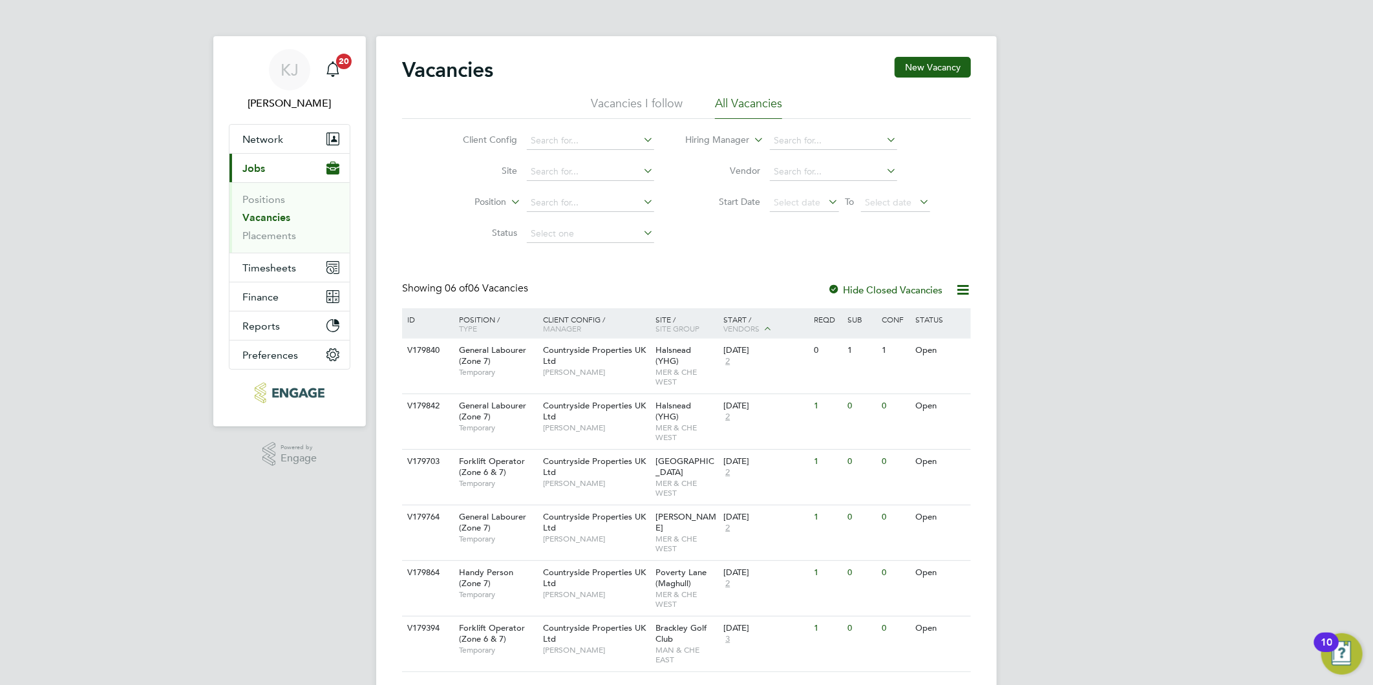
click at [259, 218] on link "Vacancies" at bounding box center [266, 217] width 48 height 12
click at [253, 239] on link "Placements" at bounding box center [269, 235] width 54 height 12
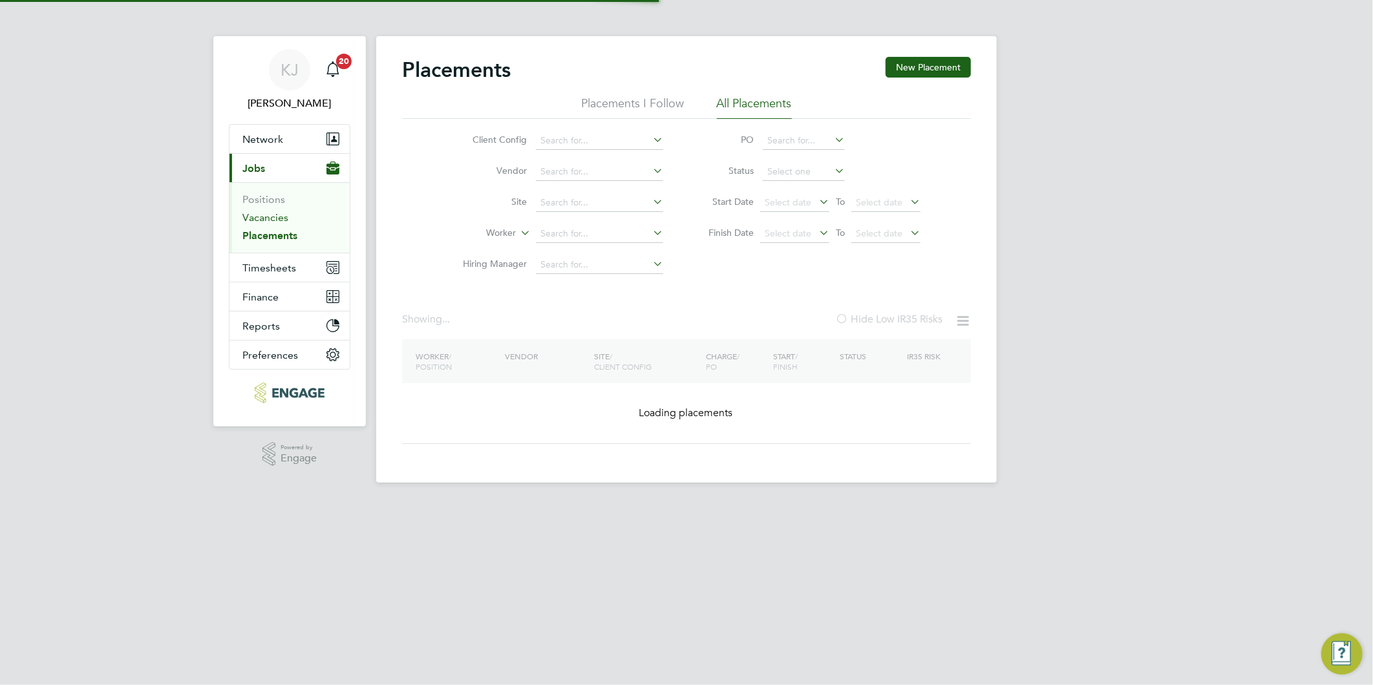
drag, startPoint x: 254, startPoint y: 218, endPoint x: 309, endPoint y: 257, distance: 67.6
click at [256, 218] on link "Vacancies" at bounding box center [265, 217] width 46 height 12
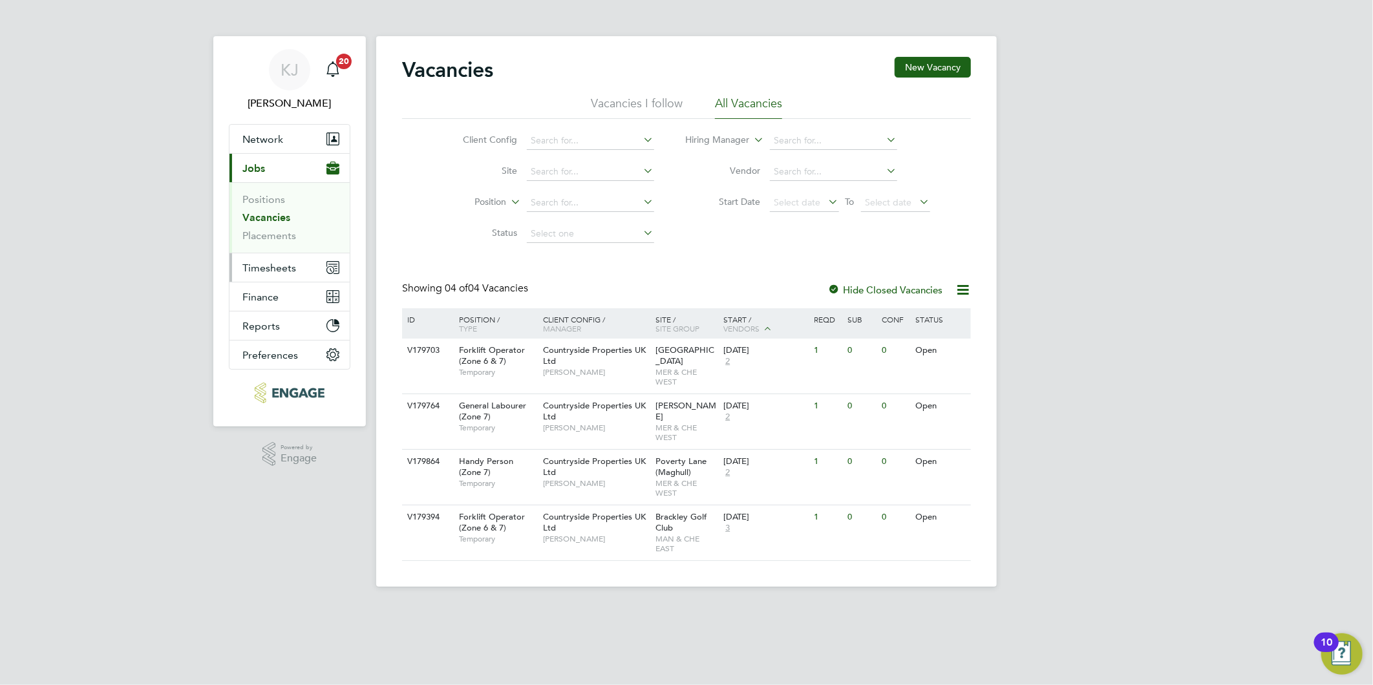
click at [257, 267] on span "Timesheets" at bounding box center [269, 268] width 54 height 12
drag, startPoint x: 280, startPoint y: 269, endPoint x: 277, endPoint y: 252, distance: 17.1
click at [279, 269] on span "Timesheets" at bounding box center [269, 268] width 54 height 12
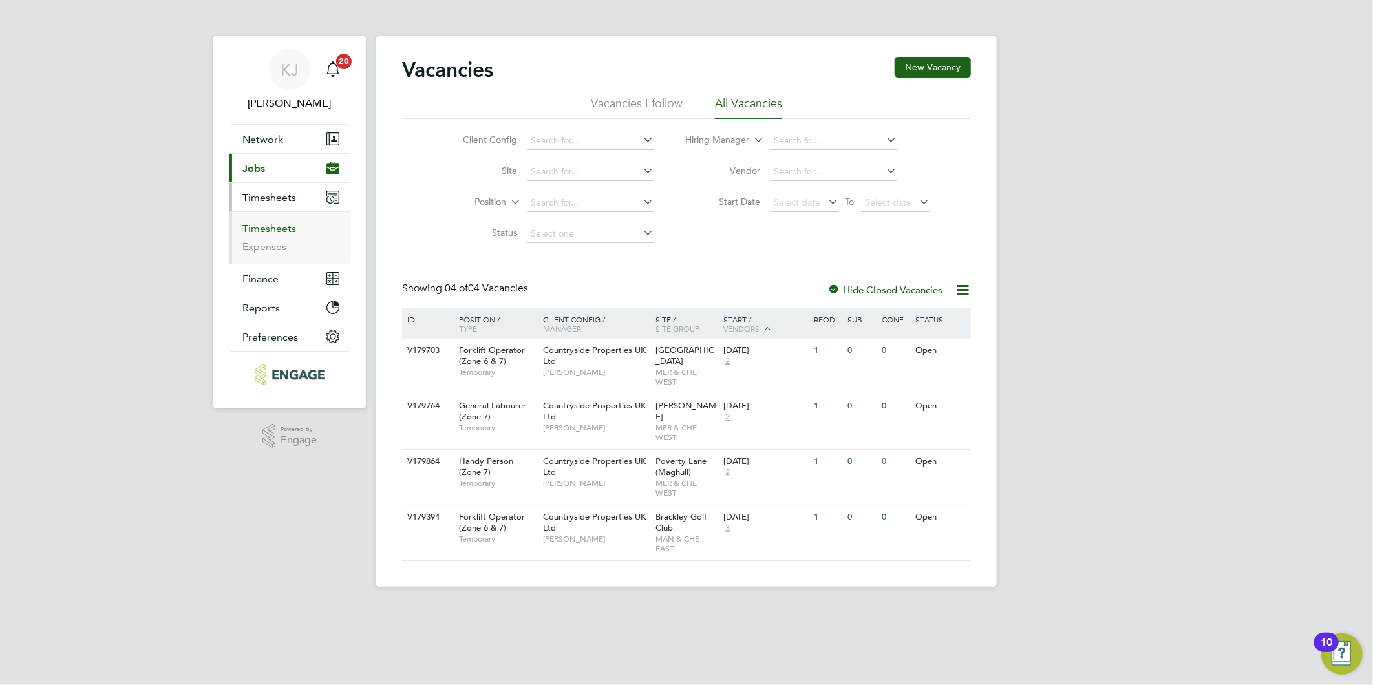
click at [273, 230] on link "Timesheets" at bounding box center [269, 228] width 54 height 12
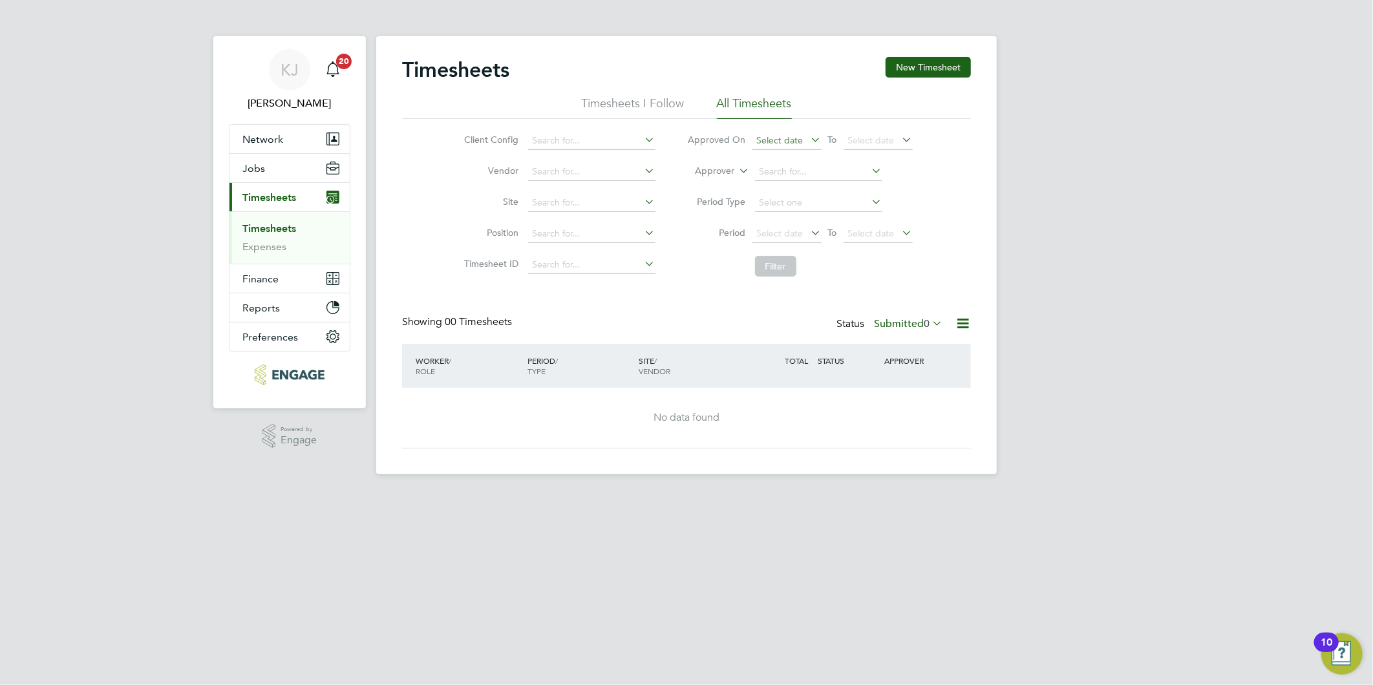
drag, startPoint x: 950, startPoint y: 67, endPoint x: 819, endPoint y: 149, distance: 154.7
click at [950, 66] on button "New Timesheet" at bounding box center [927, 67] width 85 height 21
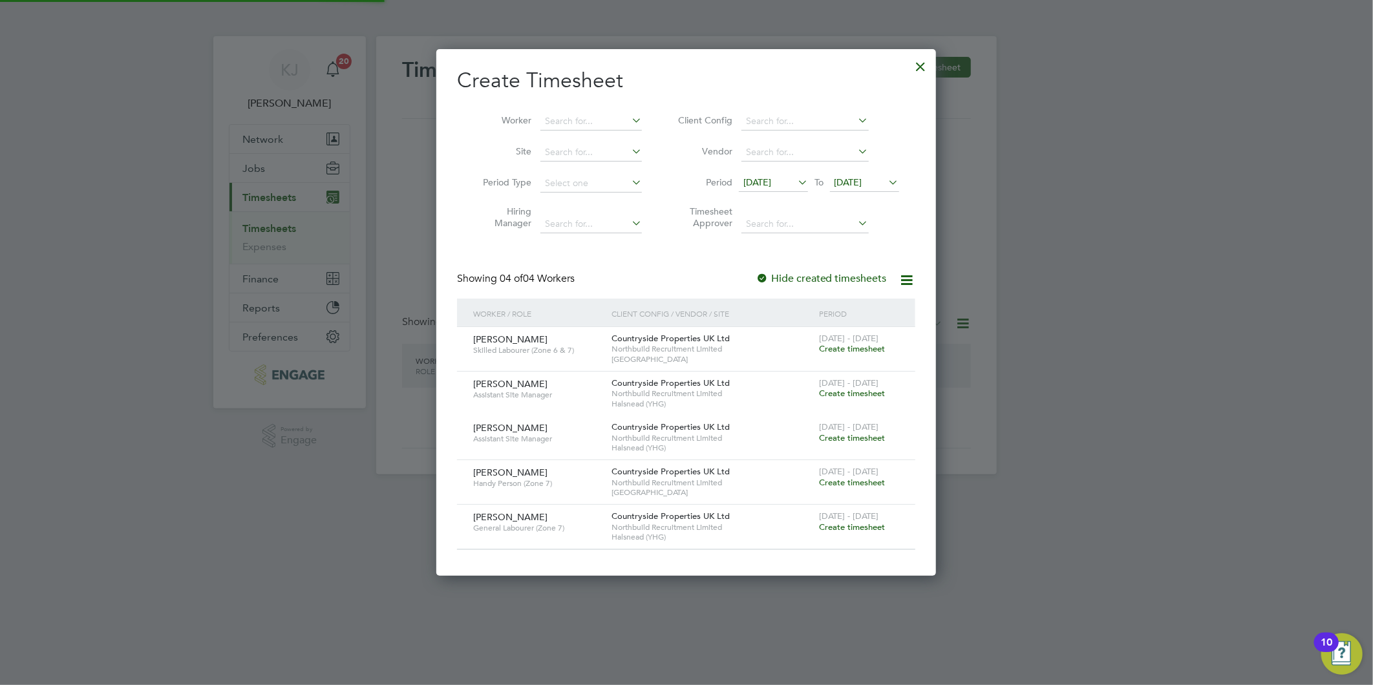
scroll to position [527, 500]
click at [757, 182] on span "[DATE]" at bounding box center [757, 182] width 28 height 12
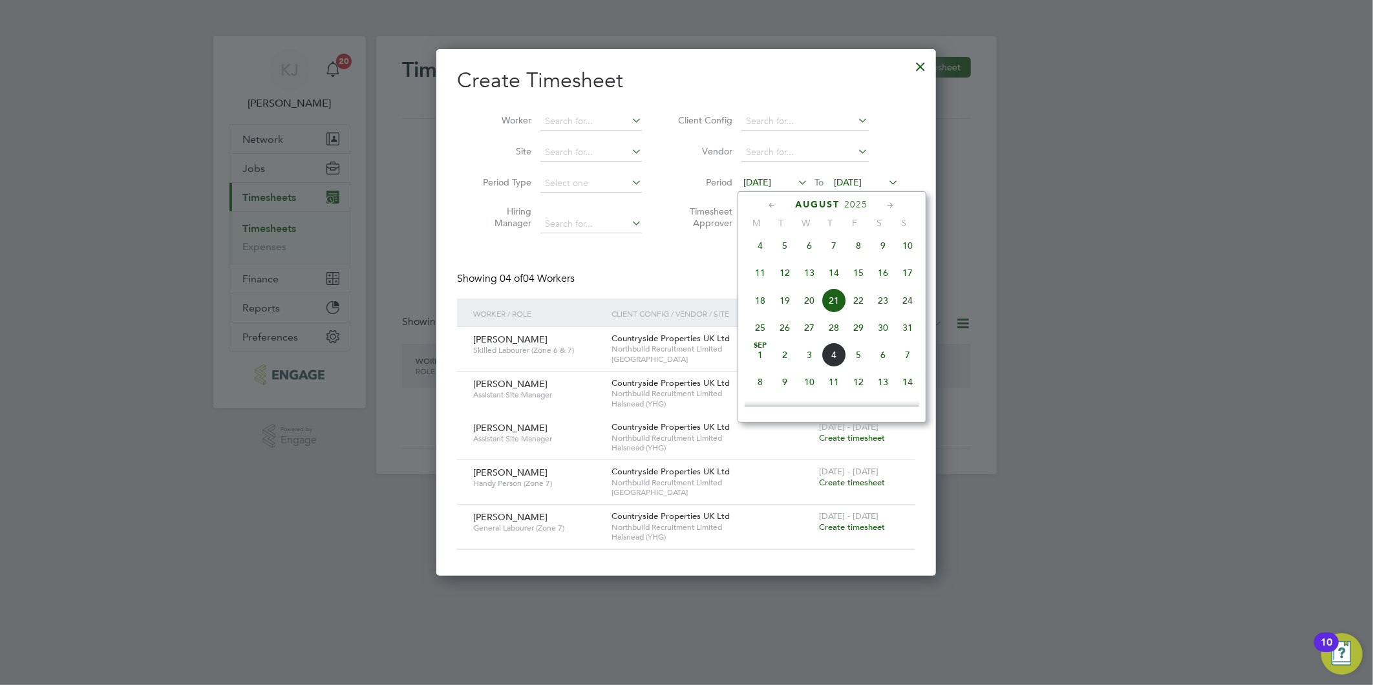
click at [754, 328] on span "25" at bounding box center [760, 327] width 25 height 25
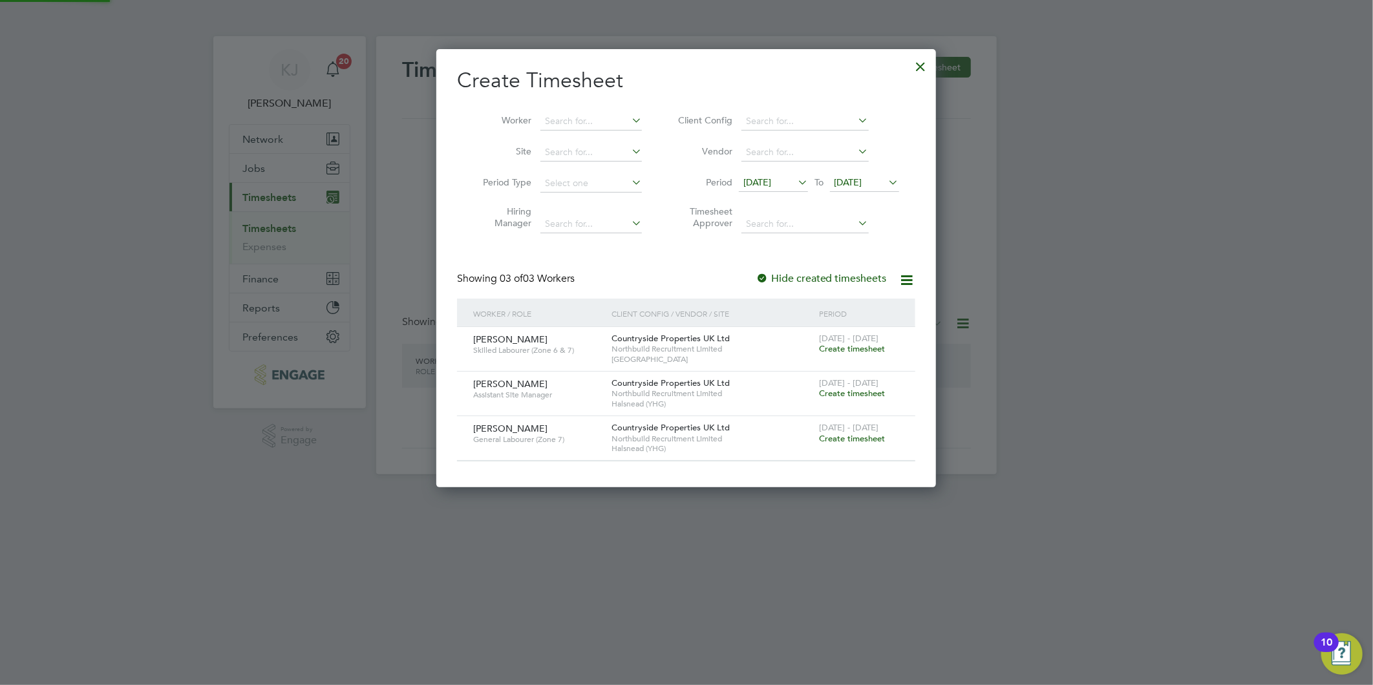
scroll to position [438, 500]
click at [851, 183] on span "[DATE]" at bounding box center [848, 182] width 28 height 12
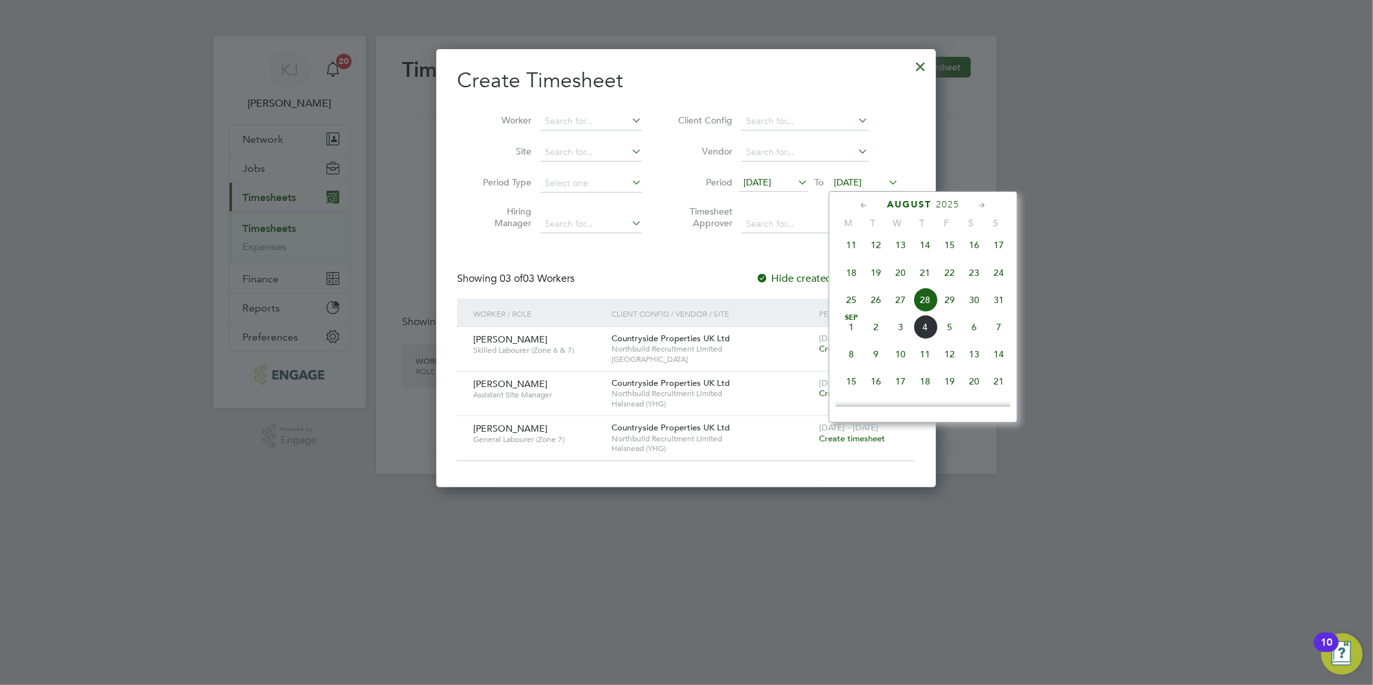
click at [998, 302] on span "31" at bounding box center [998, 300] width 25 height 25
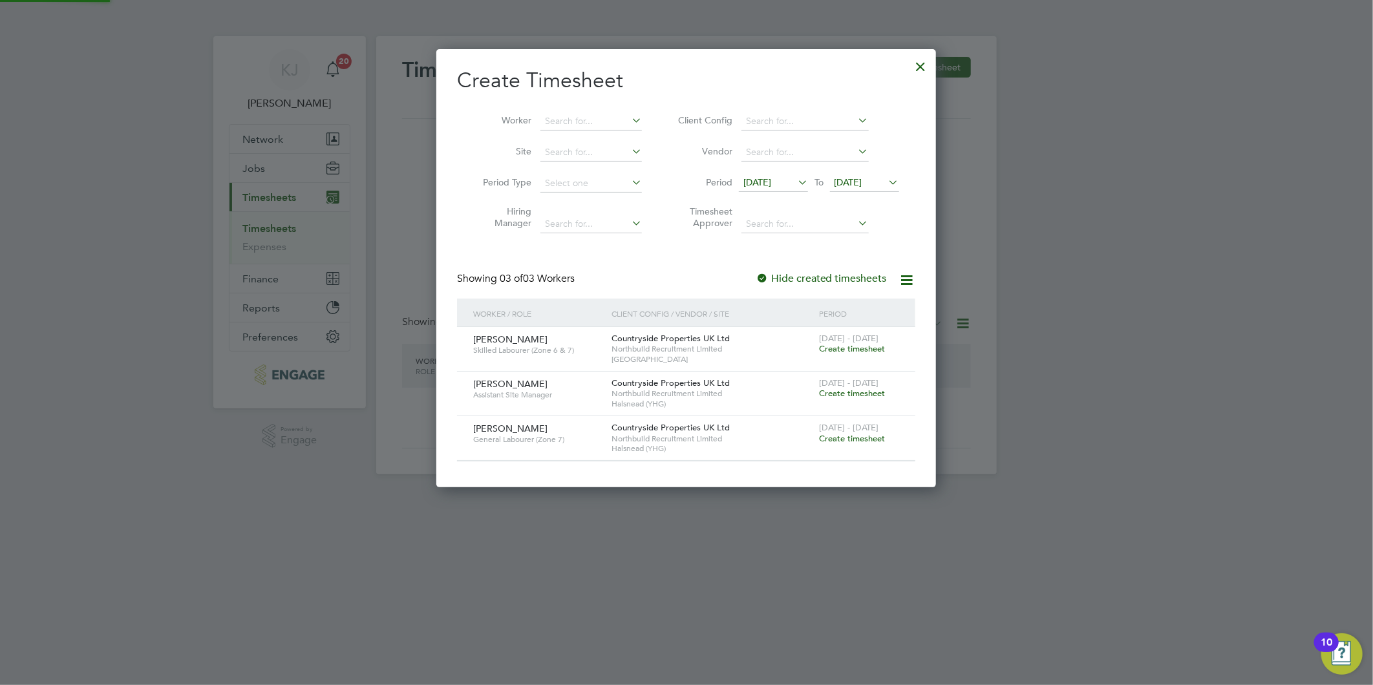
scroll to position [438, 500]
click at [864, 440] on span "Create timesheet" at bounding box center [852, 438] width 66 height 11
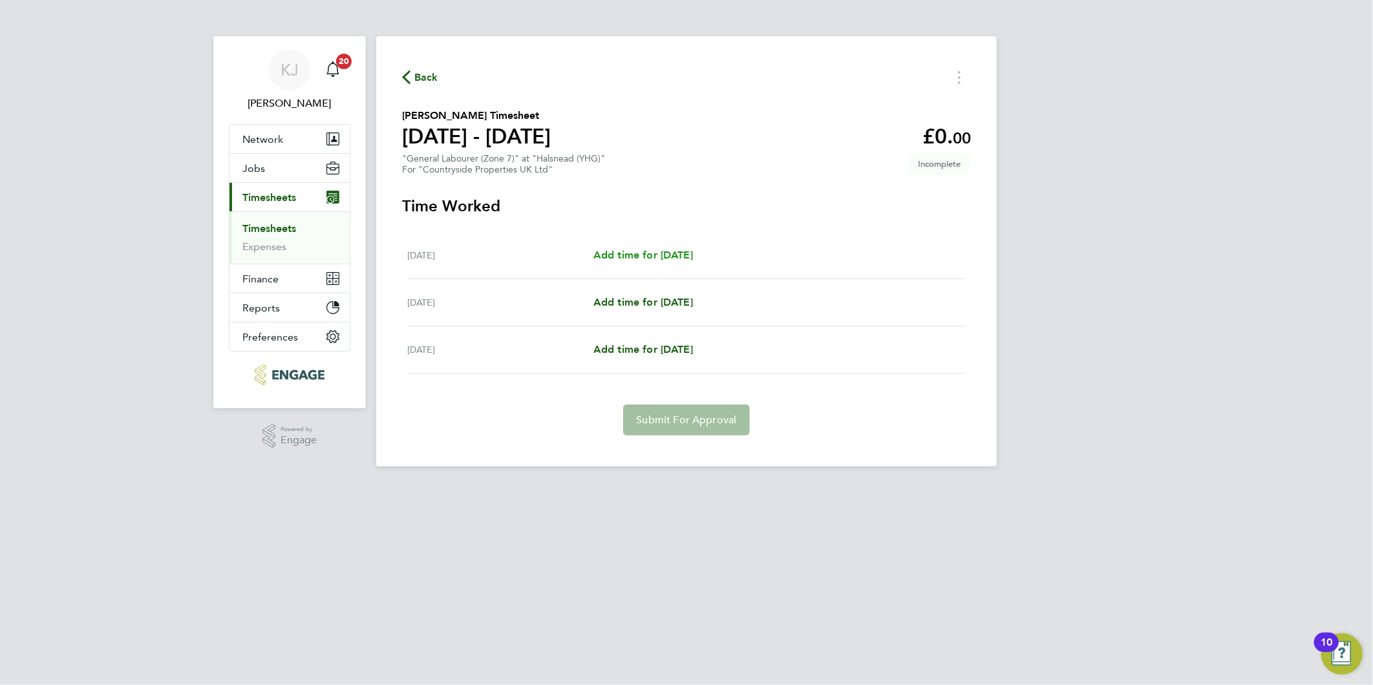
click at [666, 249] on span "Add time for [DATE]" at bounding box center [643, 255] width 100 height 12
select select "30"
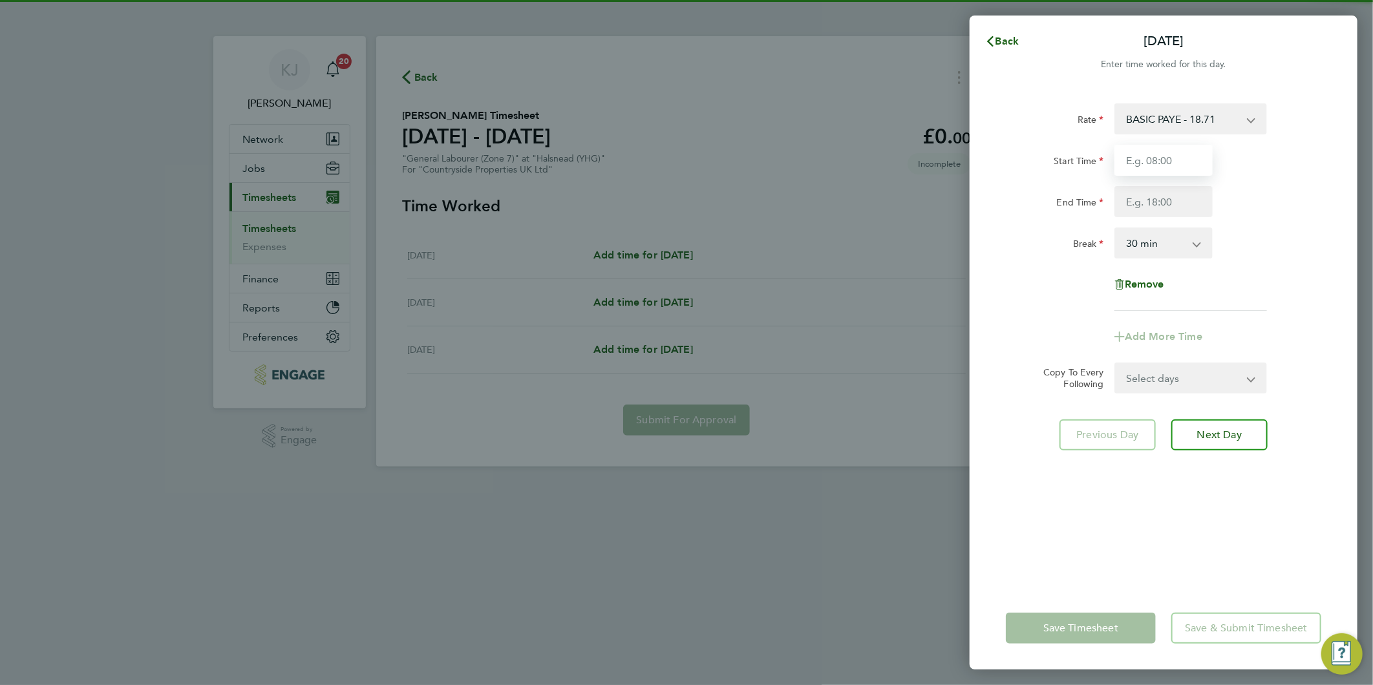
click at [1157, 153] on input "Start Time" at bounding box center [1163, 160] width 98 height 31
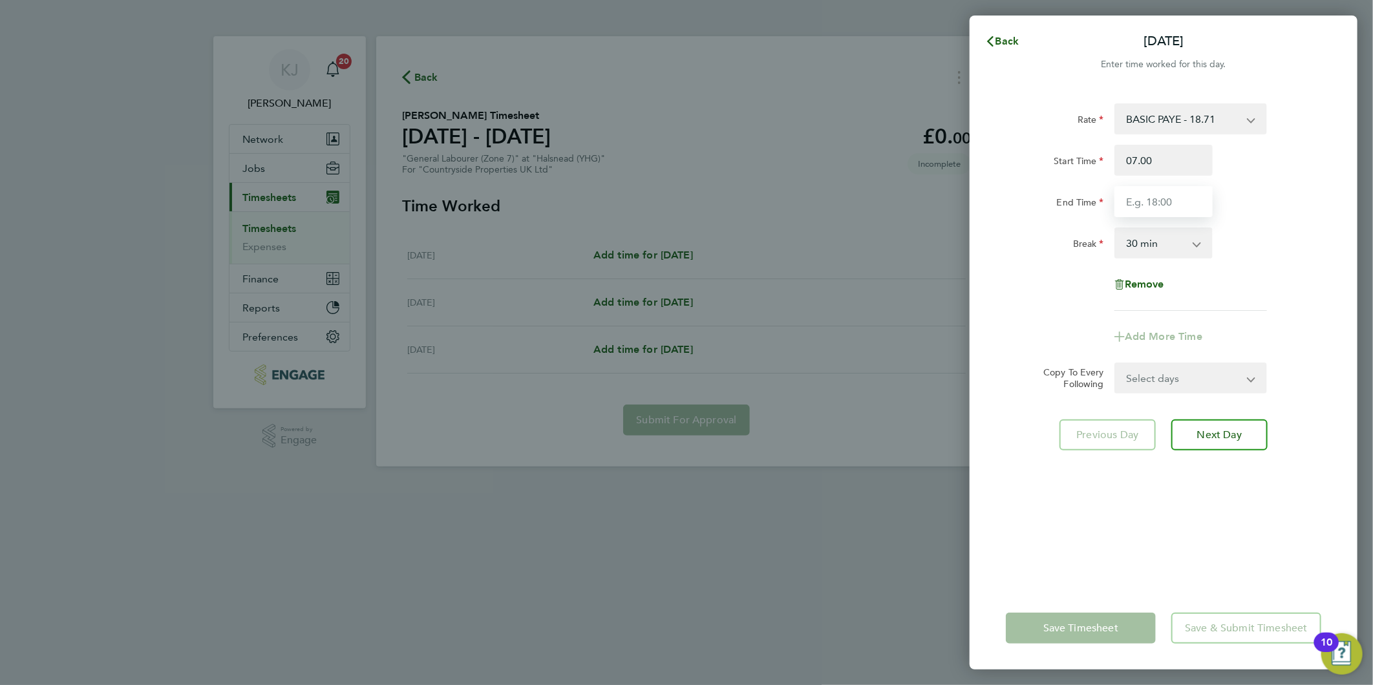
type input "07:00"
type input "16:00"
click at [1174, 180] on div "Start Time 07:00 End Time 16:00" at bounding box center [1163, 181] width 326 height 72
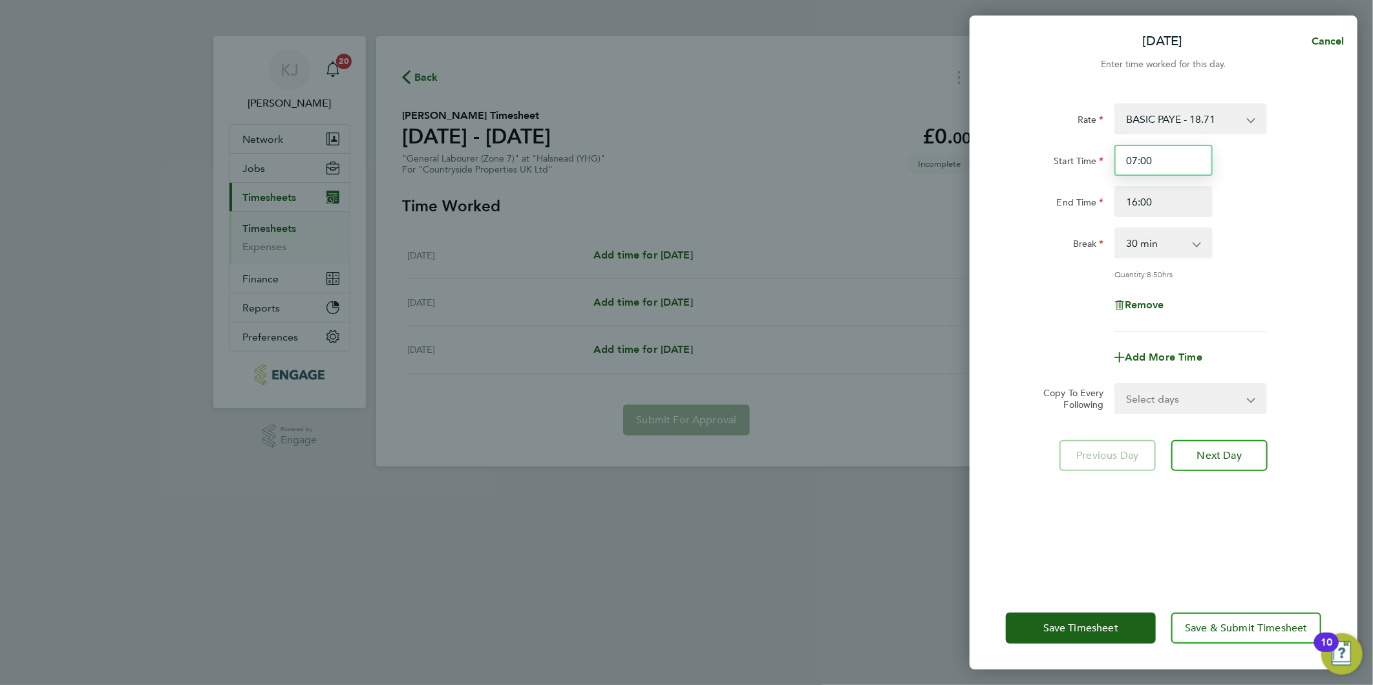
click at [1176, 164] on input "07:00" at bounding box center [1163, 160] width 98 height 31
click at [1059, 636] on button "Save Timesheet" at bounding box center [1081, 628] width 150 height 31
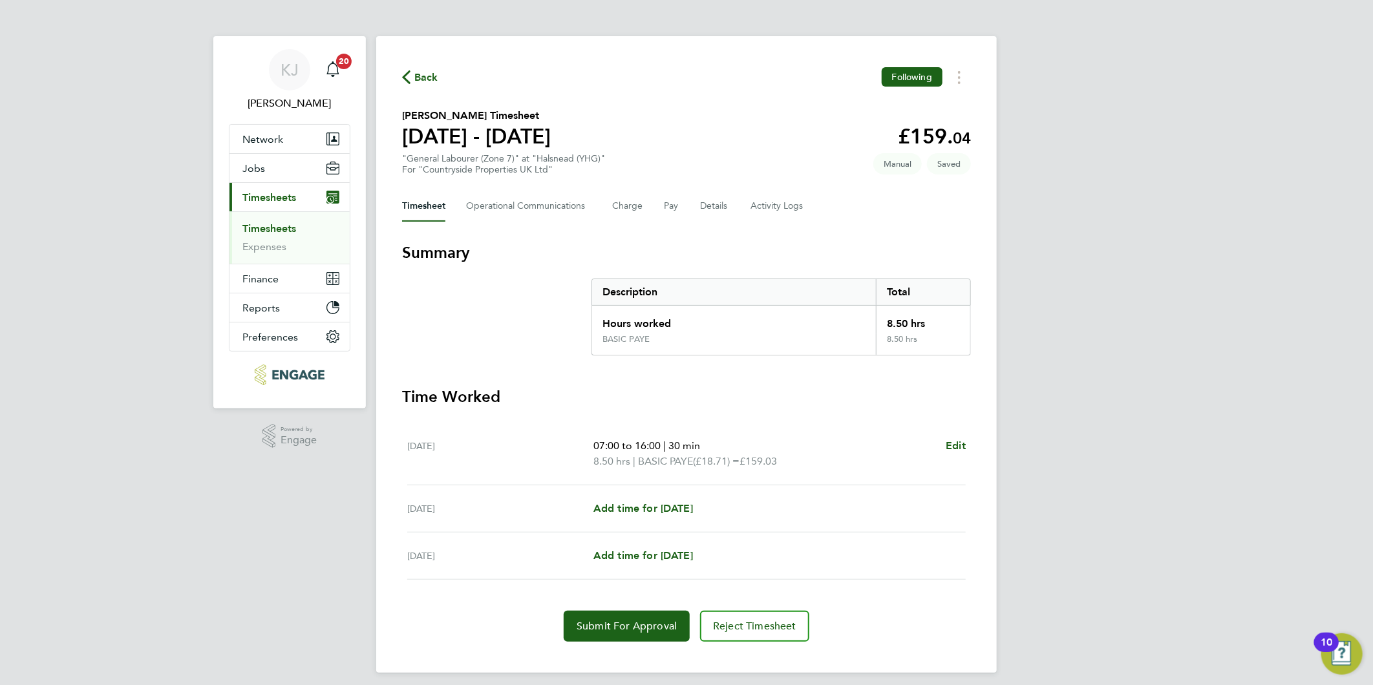
drag, startPoint x: 710, startPoint y: 344, endPoint x: 689, endPoint y: 383, distance: 43.9
drag, startPoint x: 689, startPoint y: 383, endPoint x: 627, endPoint y: 502, distance: 134.1
click at [627, 502] on span "Add time for [DATE]" at bounding box center [643, 508] width 100 height 12
select select "30"
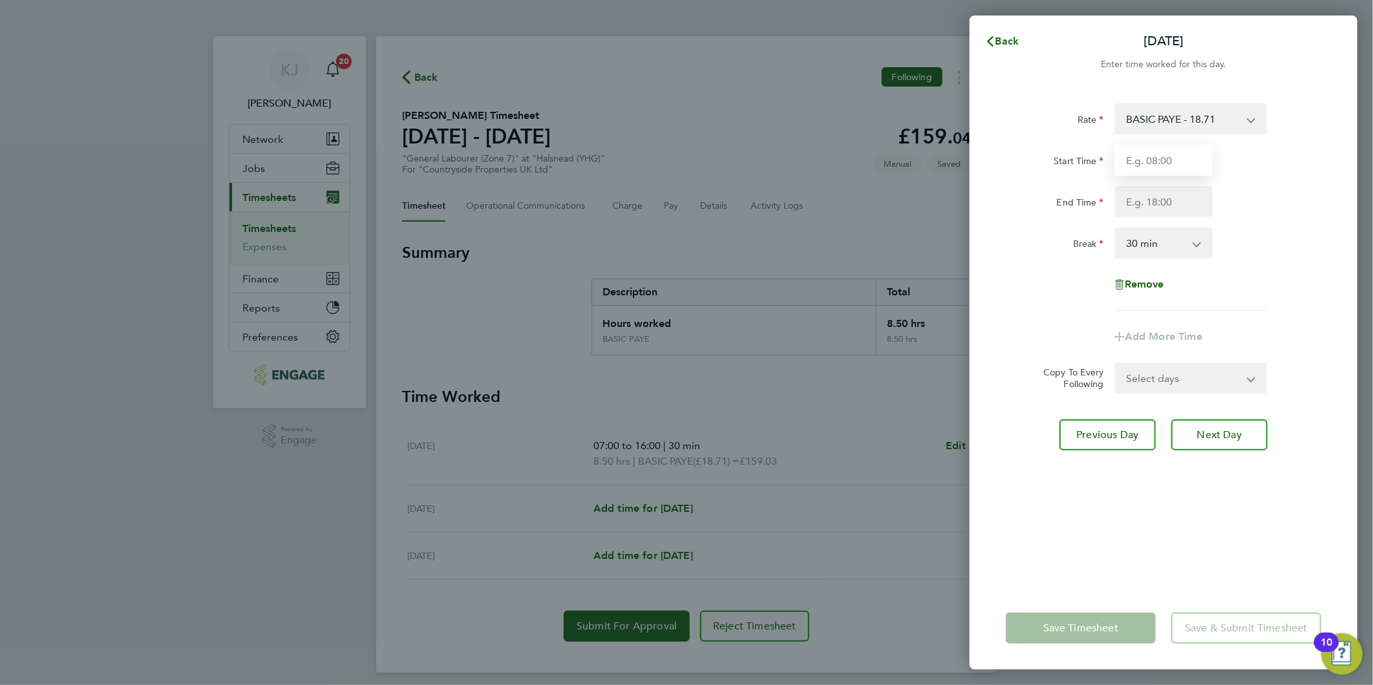
click at [1154, 145] on input "Start Time" at bounding box center [1163, 160] width 98 height 31
type input "09:00"
drag, startPoint x: 1143, startPoint y: 198, endPoint x: 1139, endPoint y: 205, distance: 7.5
click at [1143, 198] on input "End Time" at bounding box center [1163, 201] width 98 height 31
type input "16:00"
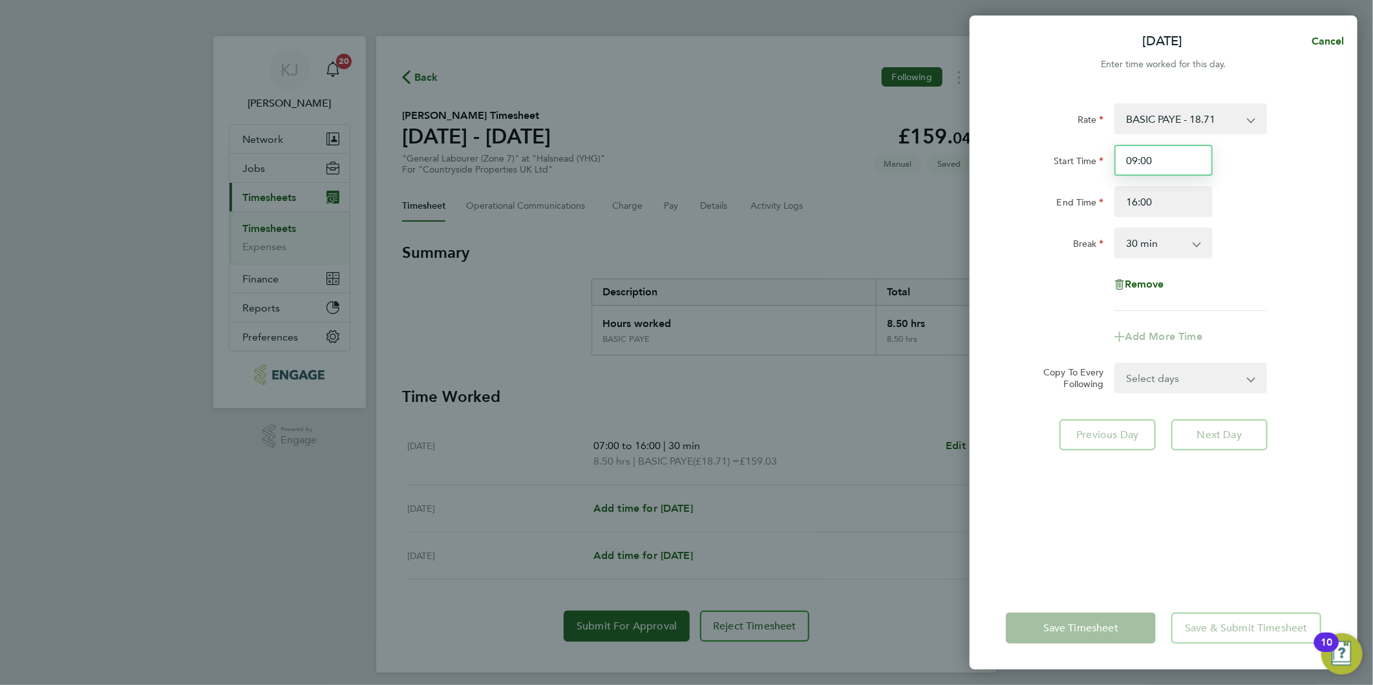
click at [1163, 167] on input "09:00" at bounding box center [1163, 160] width 98 height 31
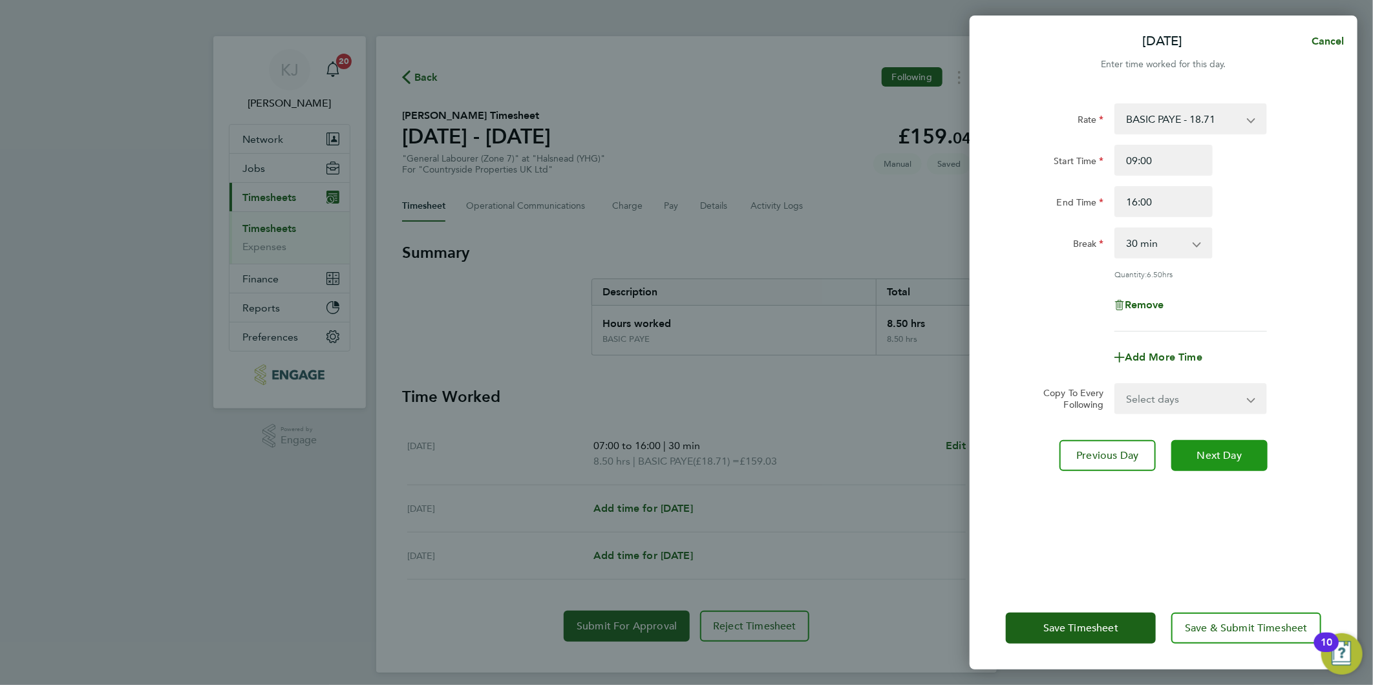
click at [1219, 452] on span "Next Day" at bounding box center [1219, 455] width 45 height 13
select select "30"
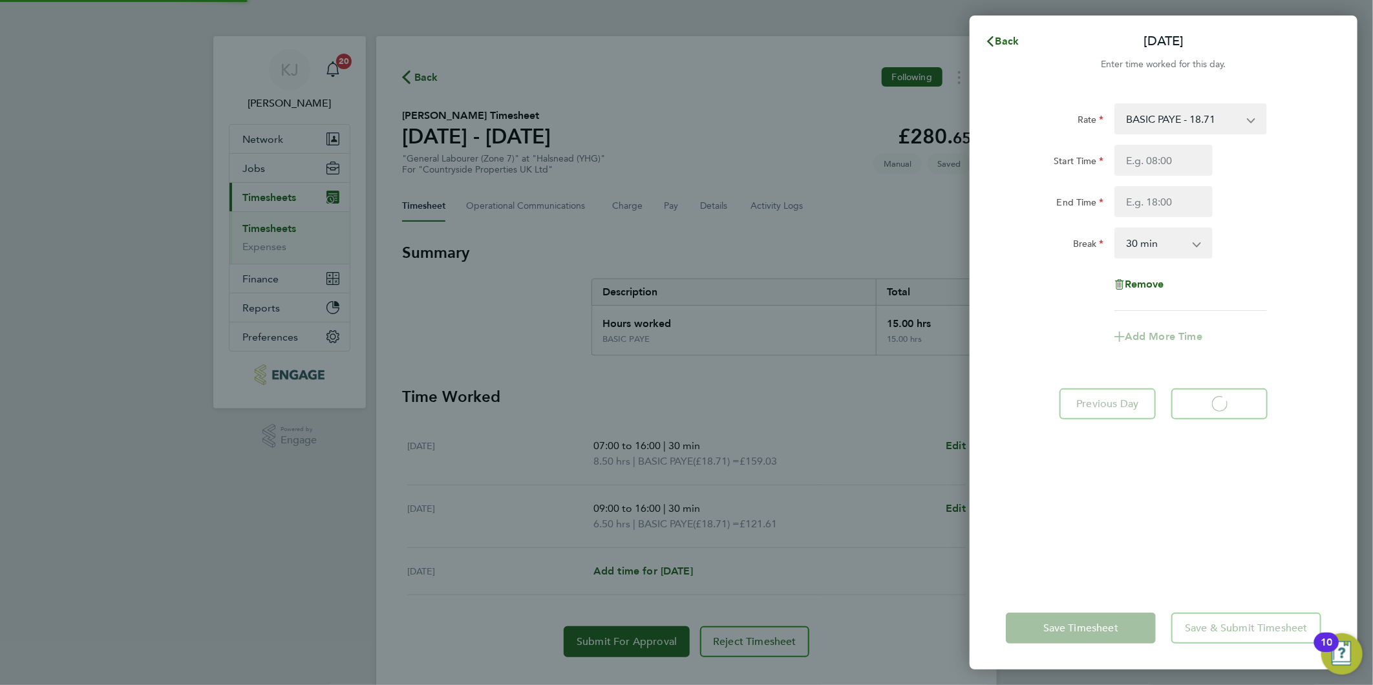
select select "30"
click at [1145, 151] on input "Start Time" at bounding box center [1163, 160] width 98 height 31
type input "09:00"
click at [1146, 207] on input "End Time" at bounding box center [1163, 201] width 98 height 31
type input "15:00"
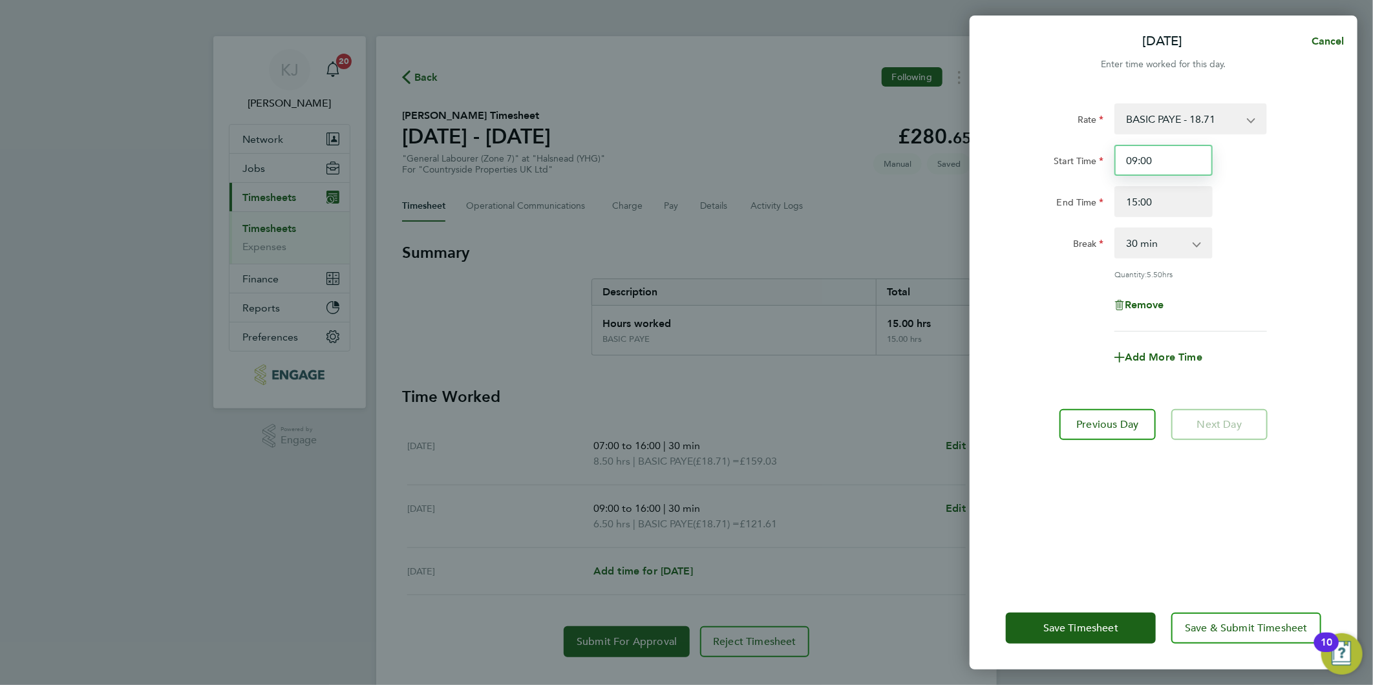
click at [1170, 155] on input "09:00" at bounding box center [1163, 160] width 98 height 31
click at [1053, 633] on span "Save Timesheet" at bounding box center [1080, 628] width 75 height 13
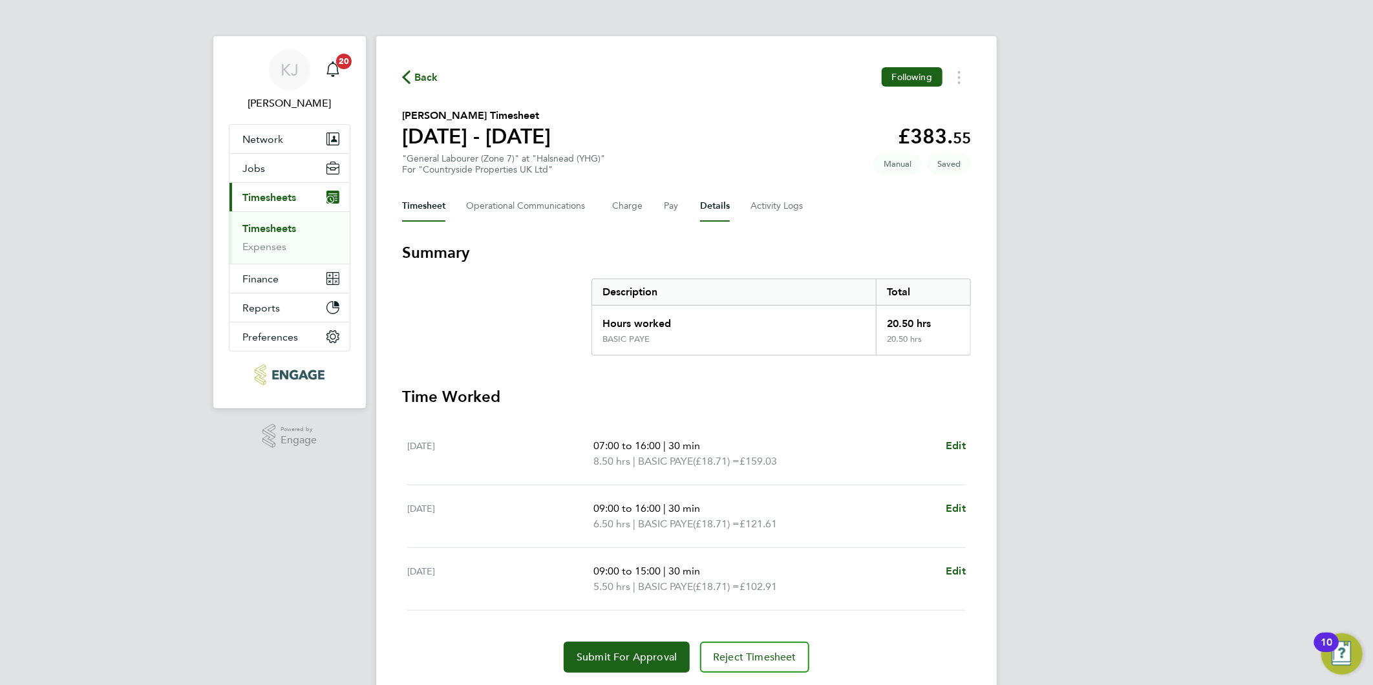
drag, startPoint x: 715, startPoint y: 203, endPoint x: 704, endPoint y: 228, distance: 27.2
click at [715, 203] on button "Details" at bounding box center [715, 206] width 30 height 31
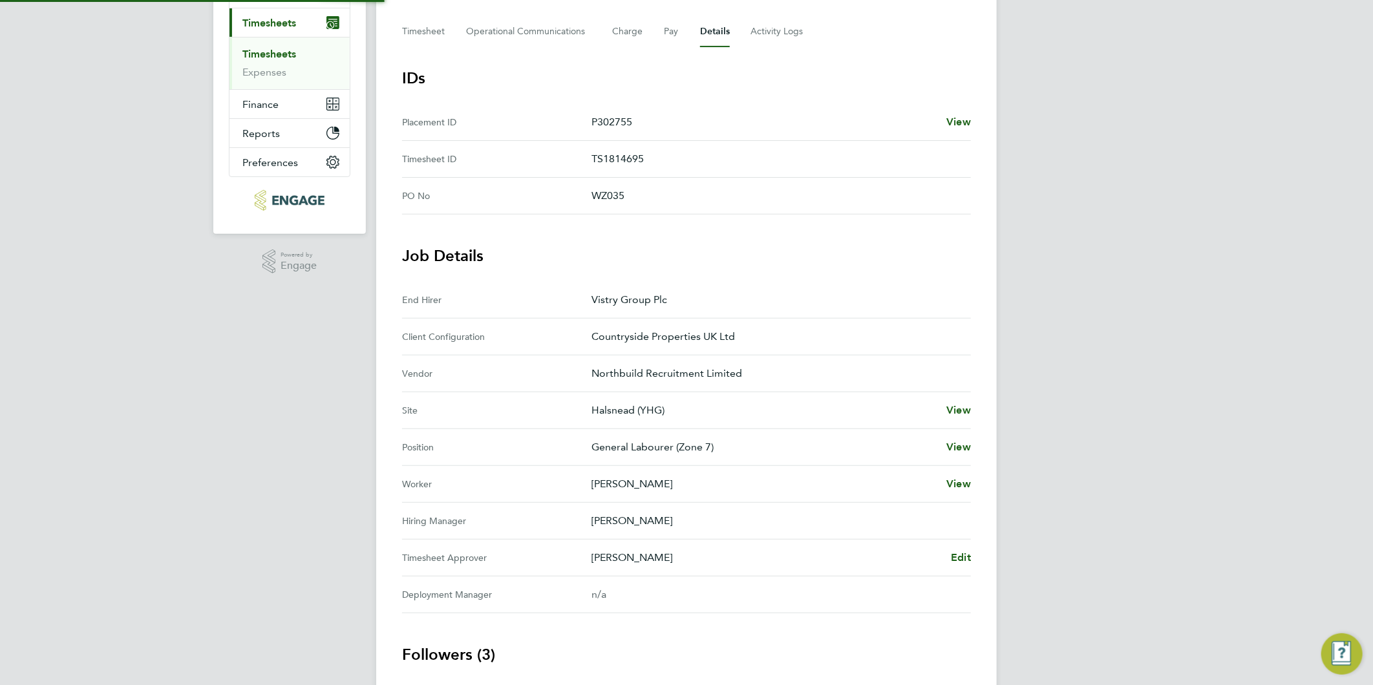
scroll to position [282, 0]
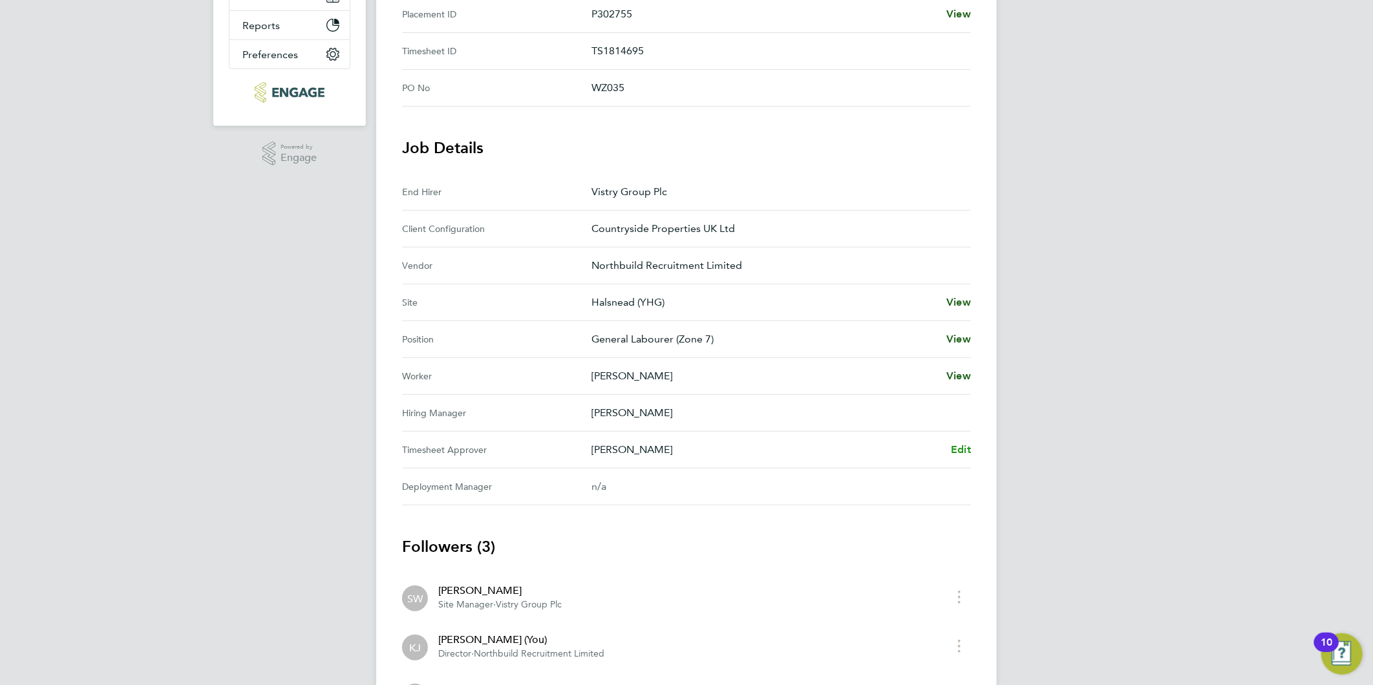
click at [964, 446] on span "Edit" at bounding box center [961, 449] width 20 height 12
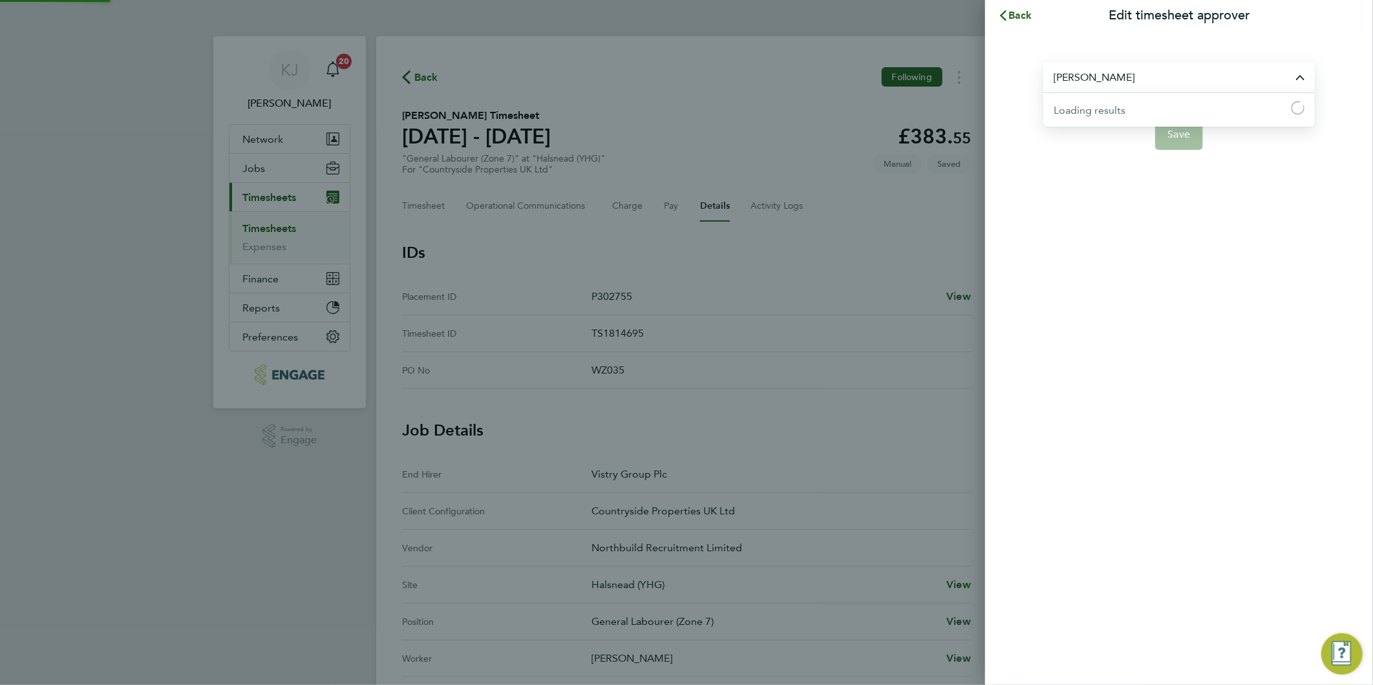
click at [1130, 66] on input "[PERSON_NAME]" at bounding box center [1178, 77] width 271 height 30
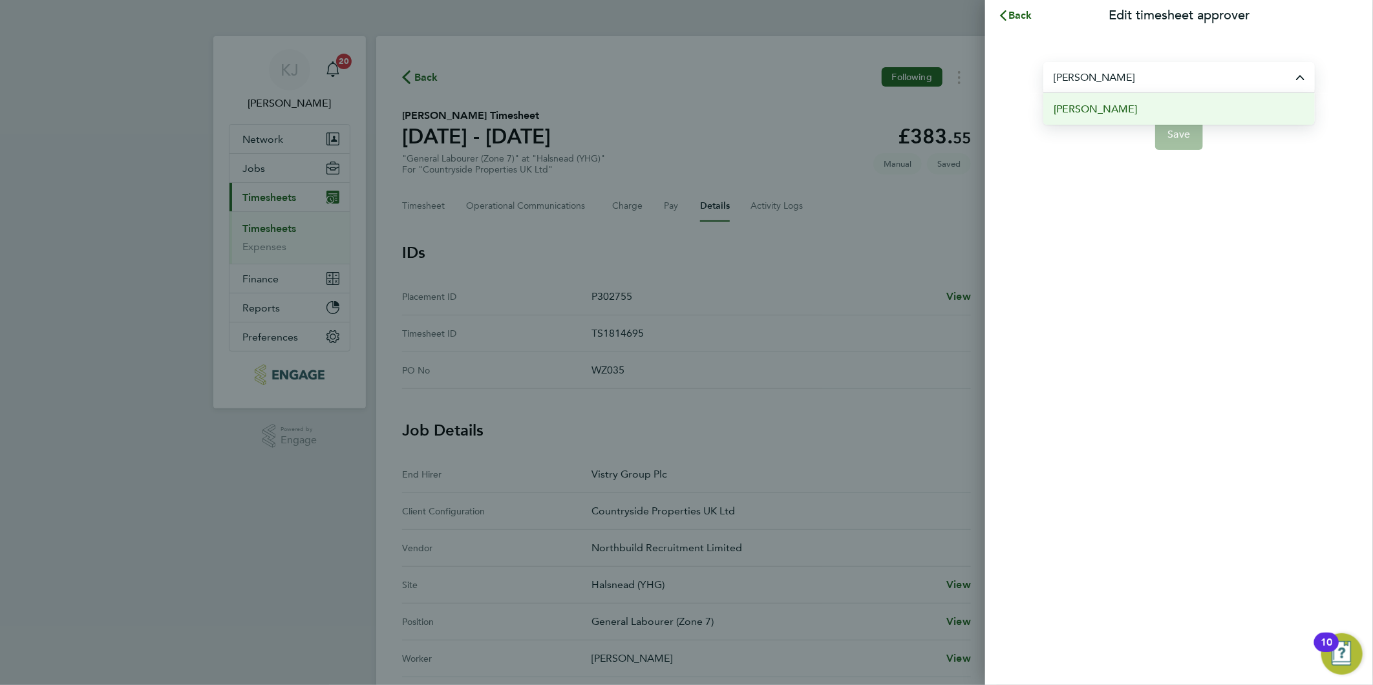
click at [1128, 107] on li "[PERSON_NAME]" at bounding box center [1178, 109] width 271 height 32
type input "[PERSON_NAME]"
click at [1180, 128] on span "Save" at bounding box center [1179, 134] width 23 height 13
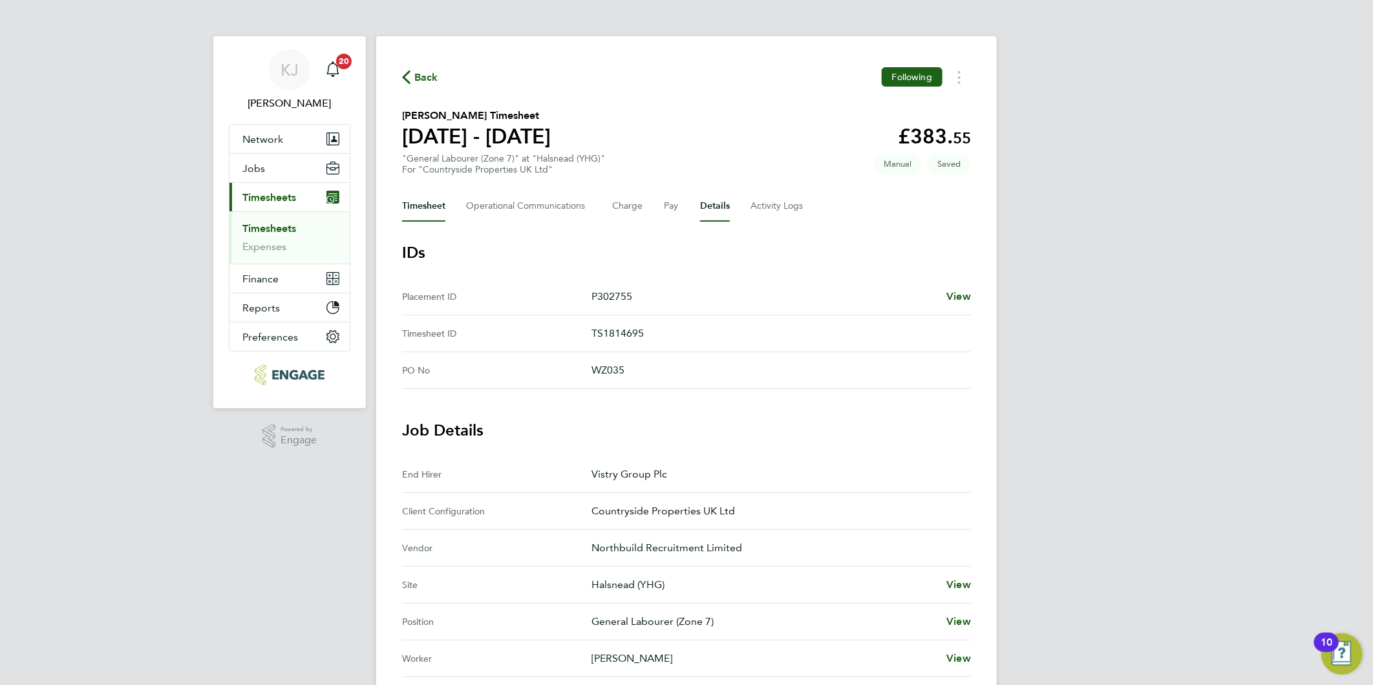
click at [423, 208] on button "Timesheet" at bounding box center [423, 206] width 43 height 31
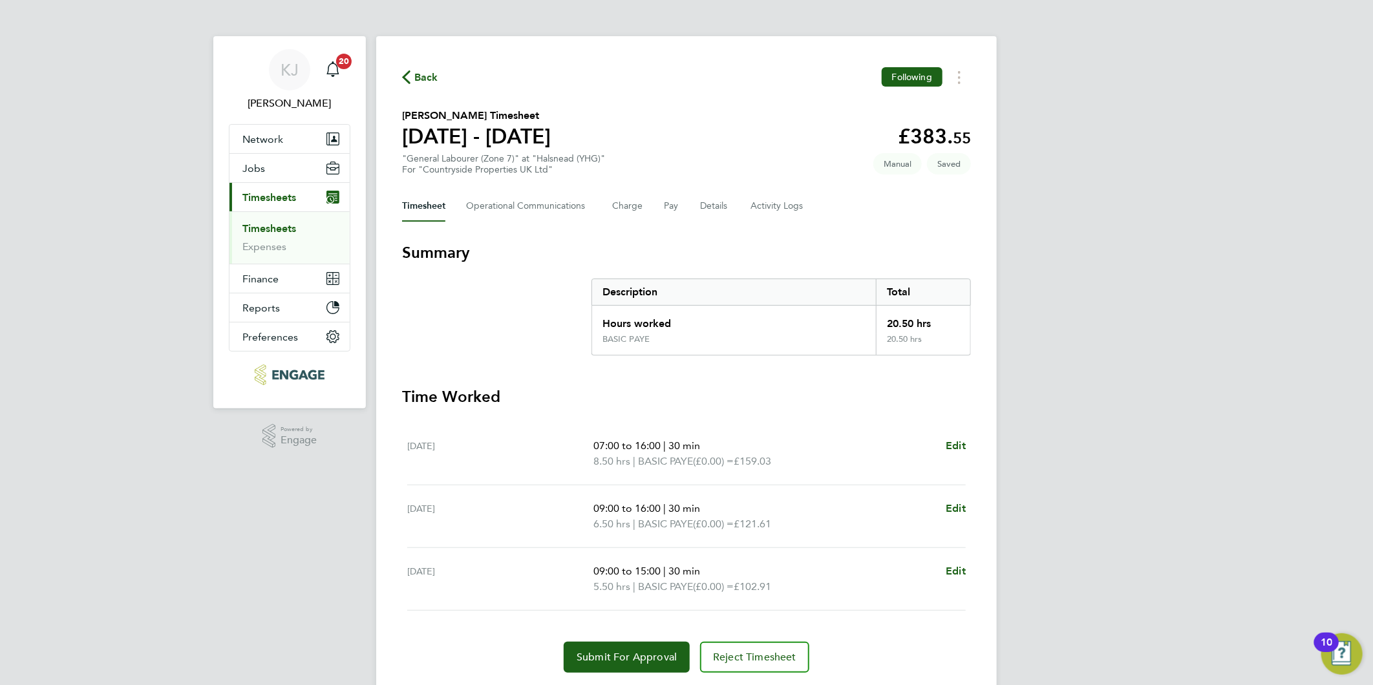
click at [699, 204] on div "Timesheet Operational Communications Charge Pay Details Activity Logs" at bounding box center [686, 206] width 569 height 31
click at [716, 202] on button "Details" at bounding box center [715, 206] width 30 height 31
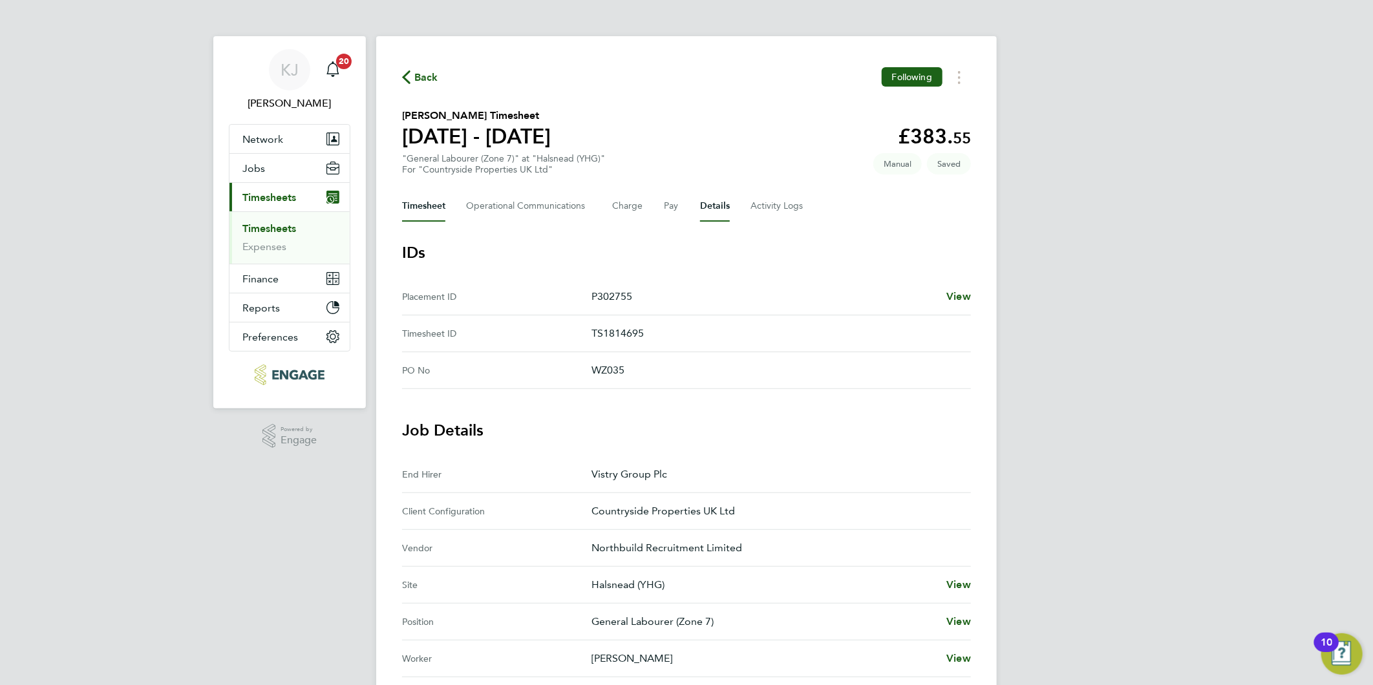
click at [410, 211] on button "Timesheet" at bounding box center [423, 206] width 43 height 31
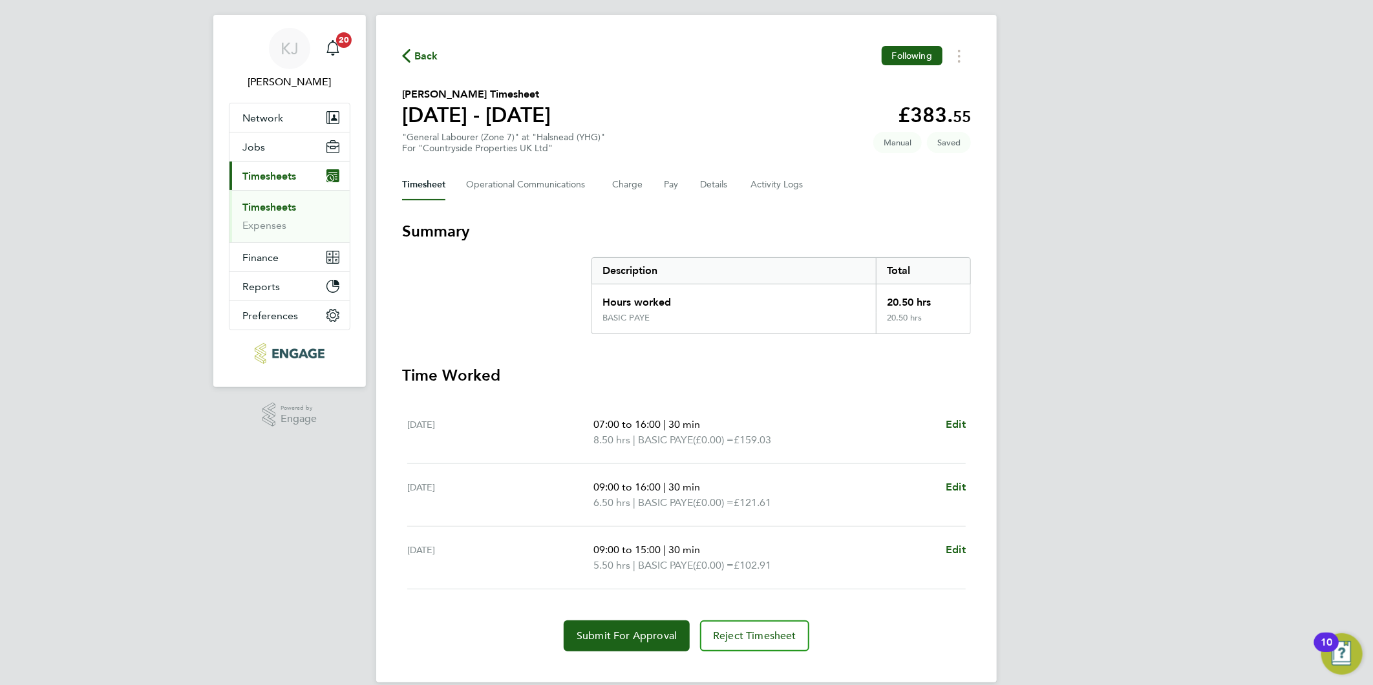
scroll to position [37, 0]
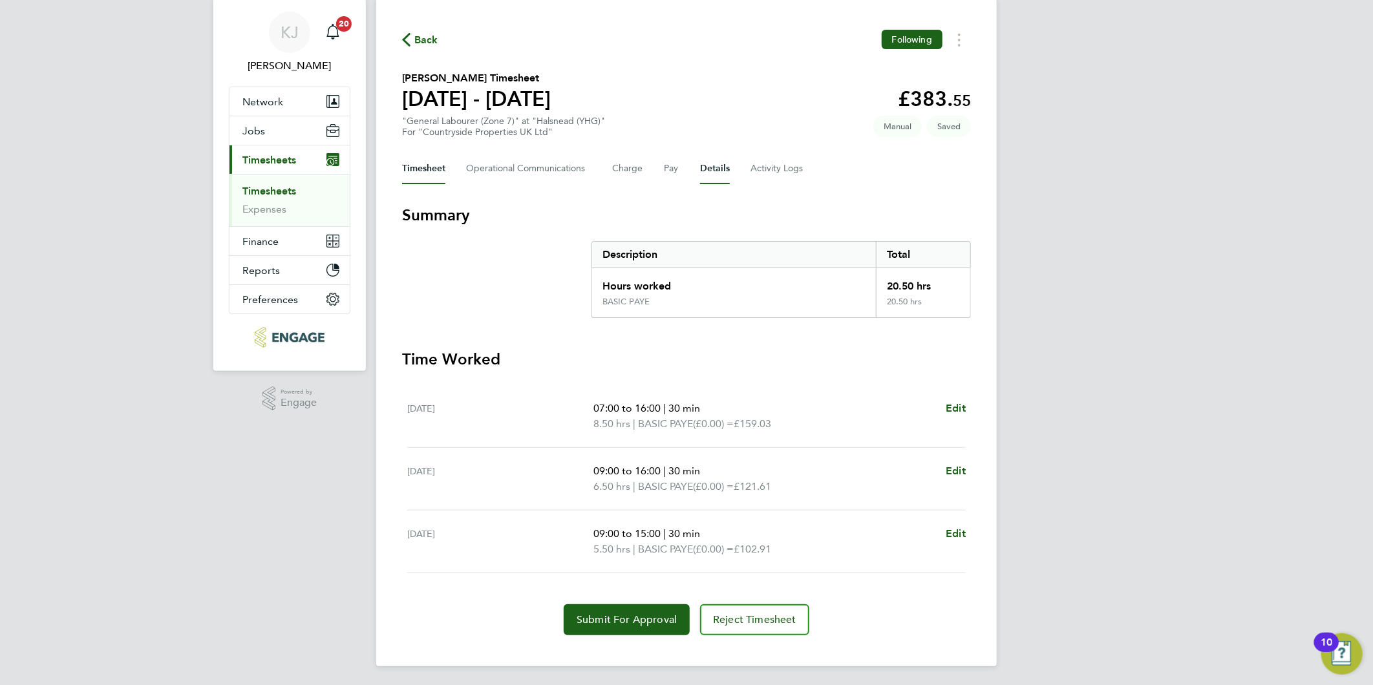
click at [715, 163] on button "Details" at bounding box center [715, 168] width 30 height 31
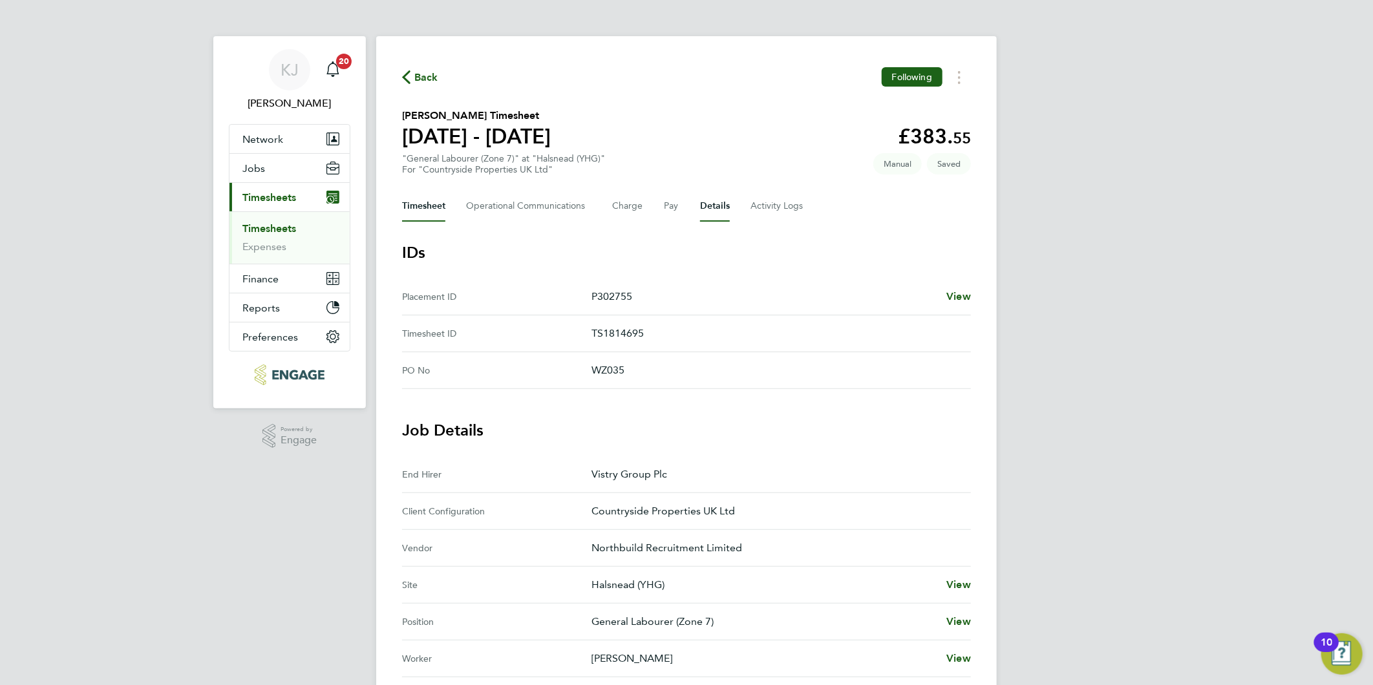
click at [411, 202] on button "Timesheet" at bounding box center [423, 206] width 43 height 31
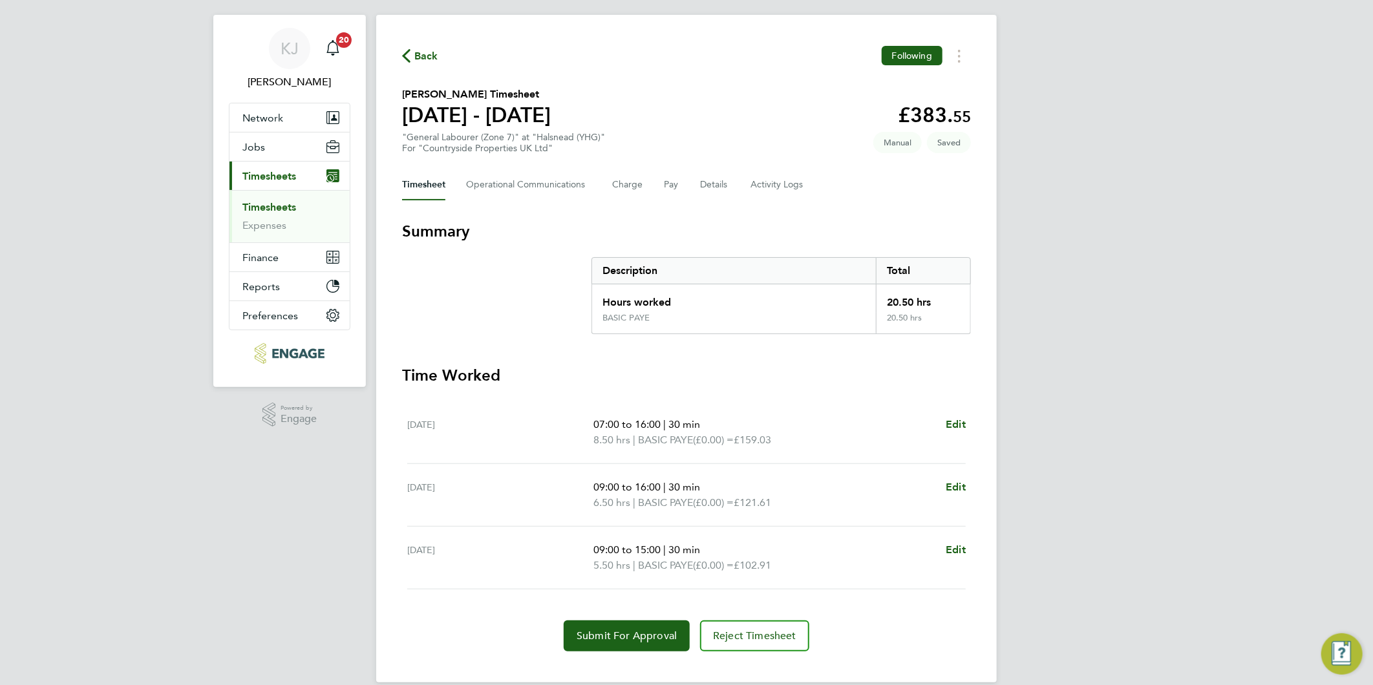
scroll to position [37, 0]
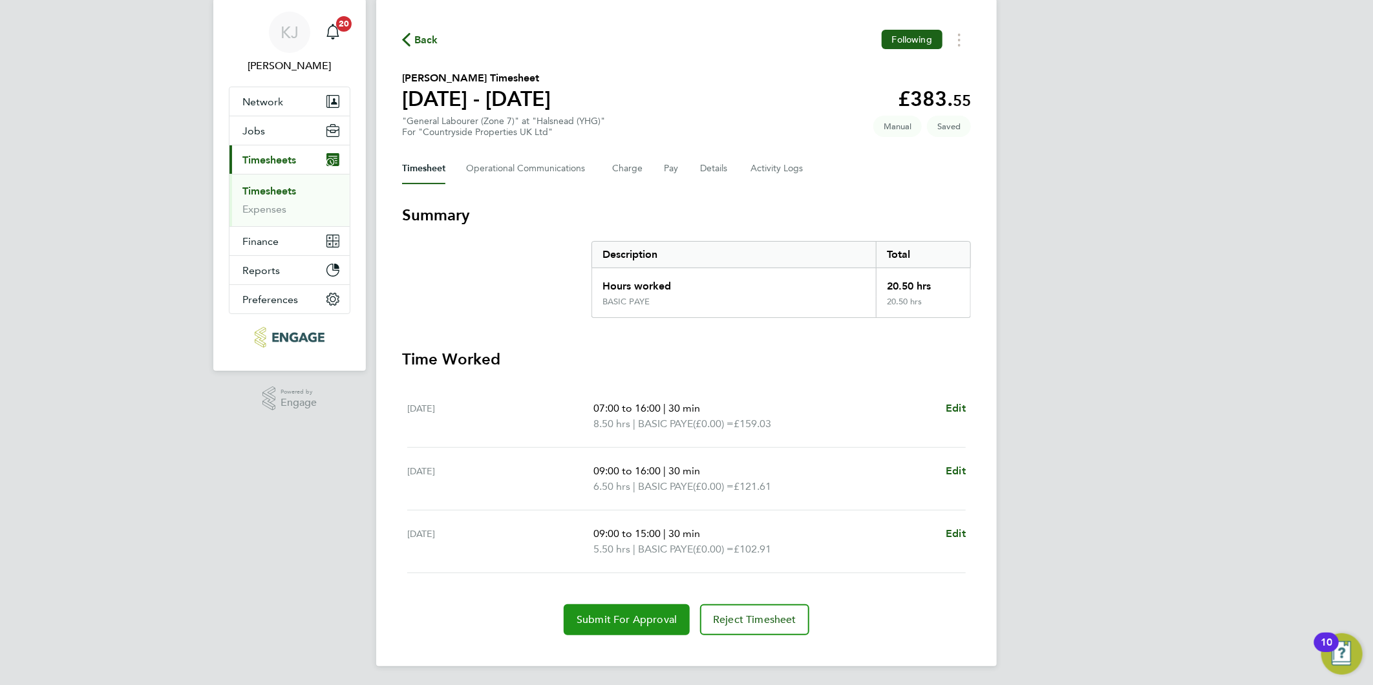
click at [606, 629] on button "Submit For Approval" at bounding box center [627, 619] width 126 height 31
click at [269, 215] on link "Expenses" at bounding box center [264, 210] width 44 height 12
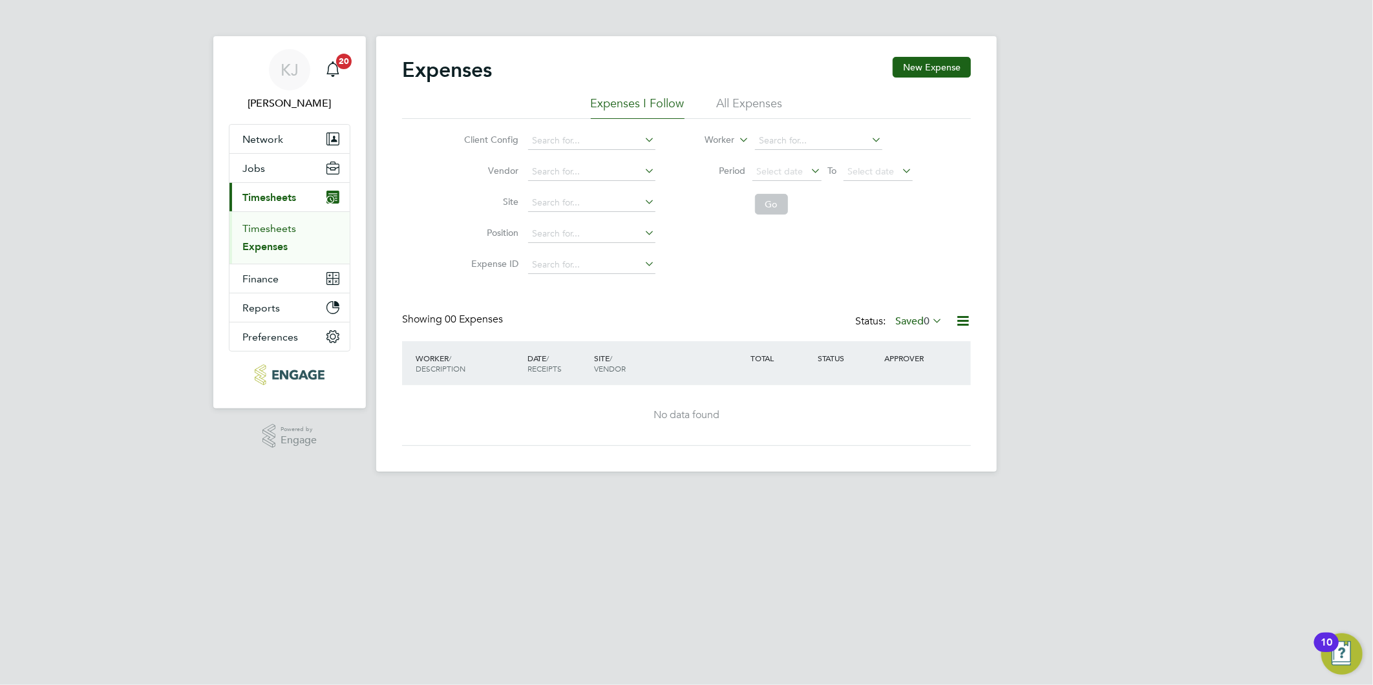
drag, startPoint x: 269, startPoint y: 228, endPoint x: 265, endPoint y: 240, distance: 13.1
click at [269, 228] on link "Timesheets" at bounding box center [269, 228] width 54 height 12
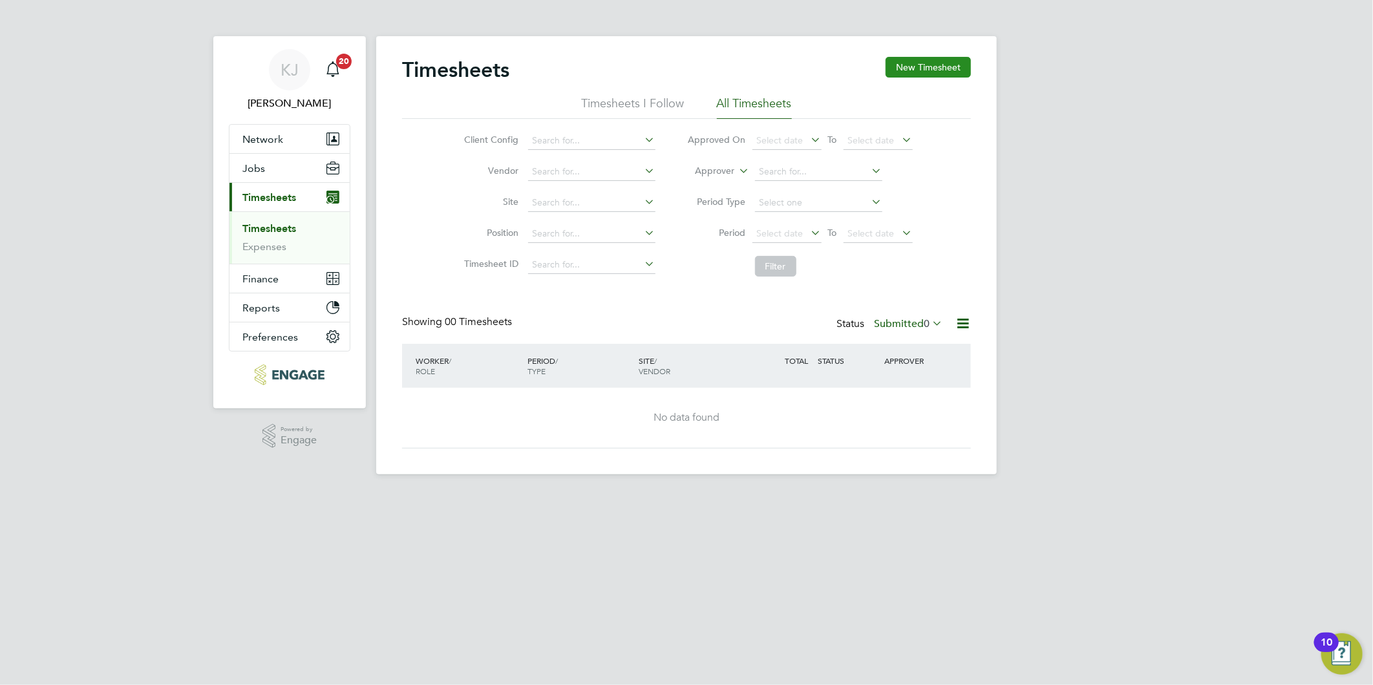
drag, startPoint x: 926, startPoint y: 69, endPoint x: 929, endPoint y: 89, distance: 19.7
click at [929, 69] on button "New Timesheet" at bounding box center [927, 67] width 85 height 21
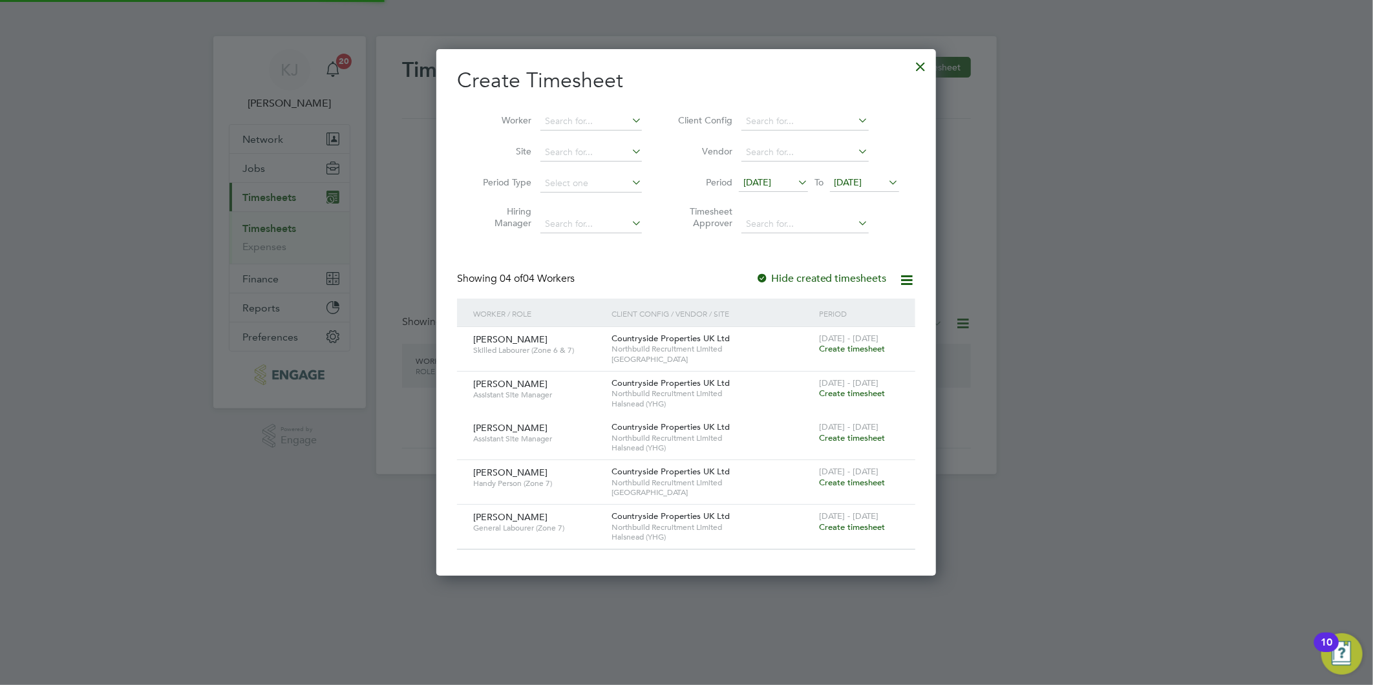
scroll to position [527, 500]
drag, startPoint x: 781, startPoint y: 176, endPoint x: 774, endPoint y: 182, distance: 9.2
click at [771, 176] on span "[DATE]" at bounding box center [757, 182] width 28 height 12
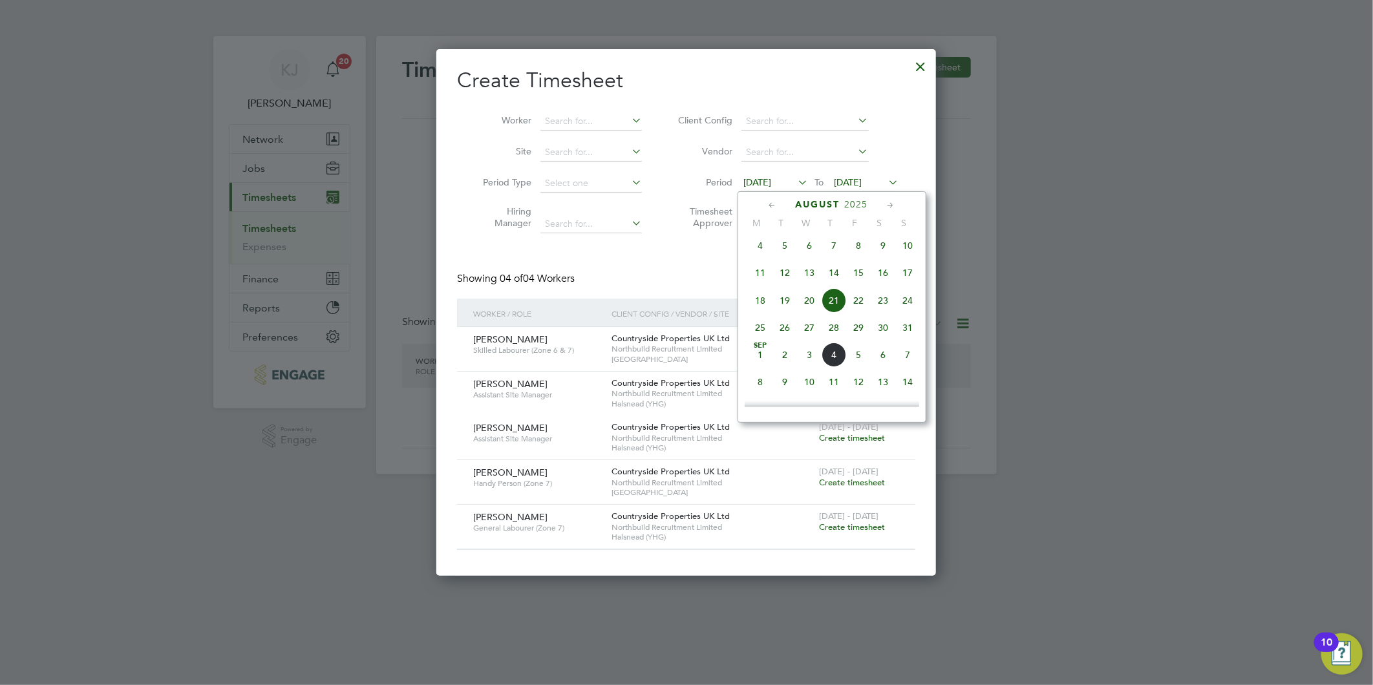
click at [757, 331] on span "25" at bounding box center [760, 327] width 25 height 25
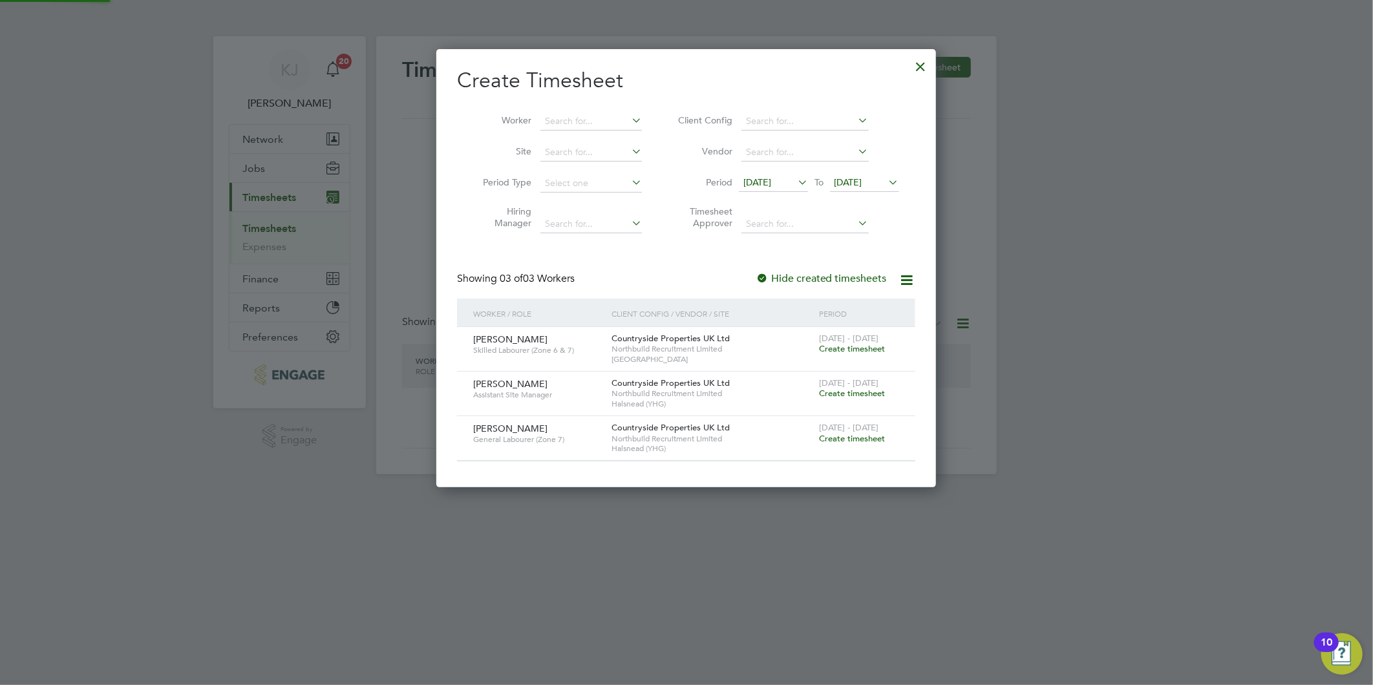
scroll to position [438, 500]
click at [862, 178] on span "[DATE]" at bounding box center [848, 182] width 28 height 12
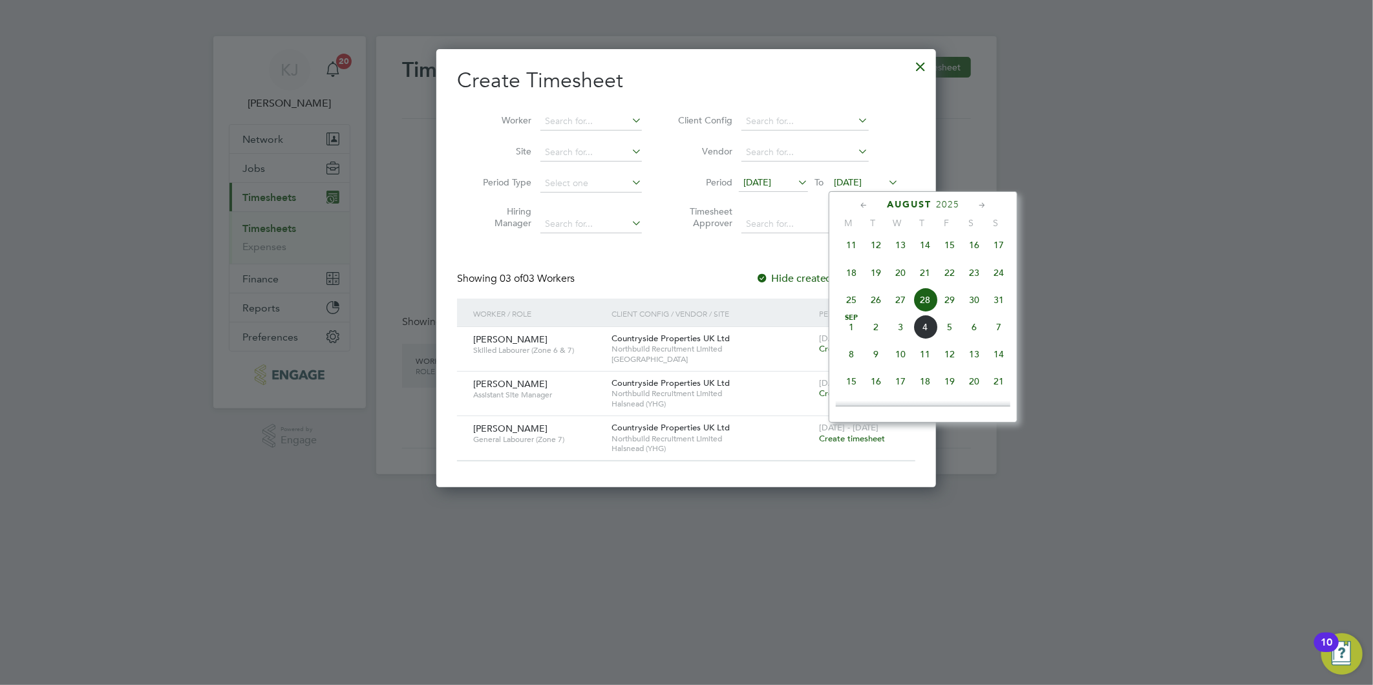
click at [991, 306] on span "31" at bounding box center [998, 300] width 25 height 25
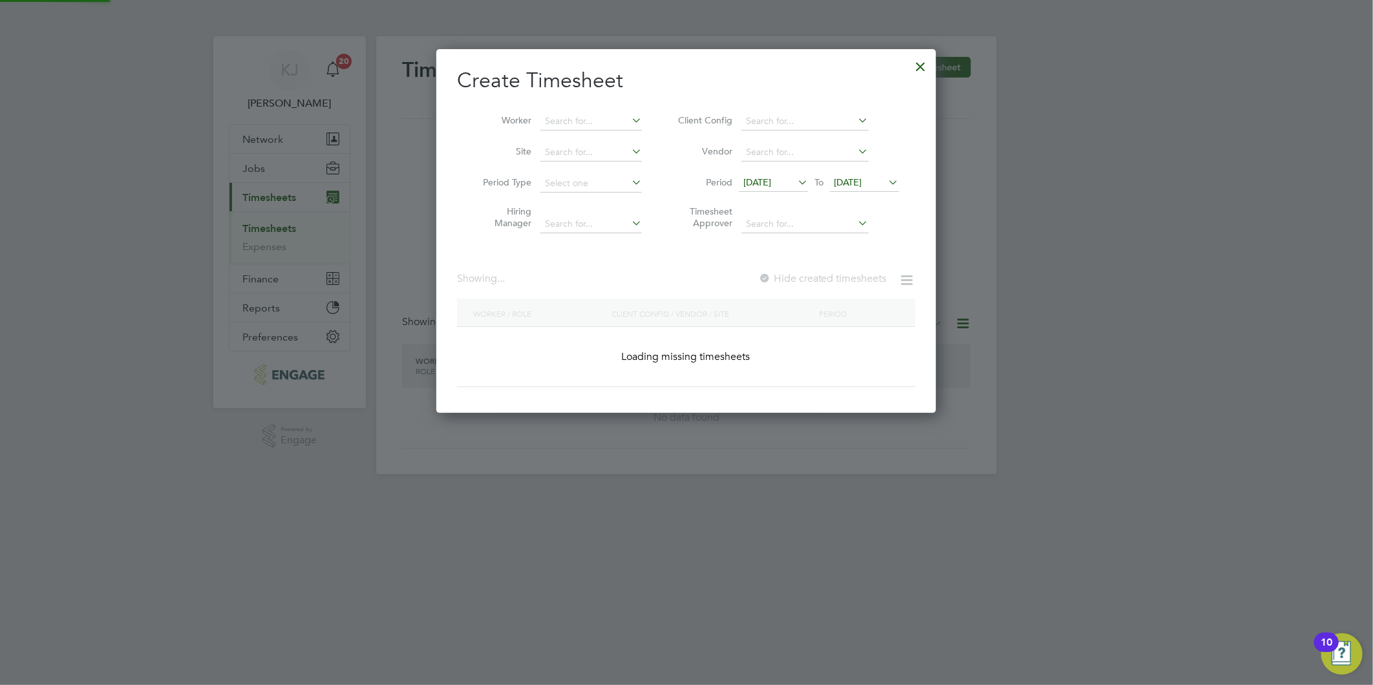
scroll to position [438, 500]
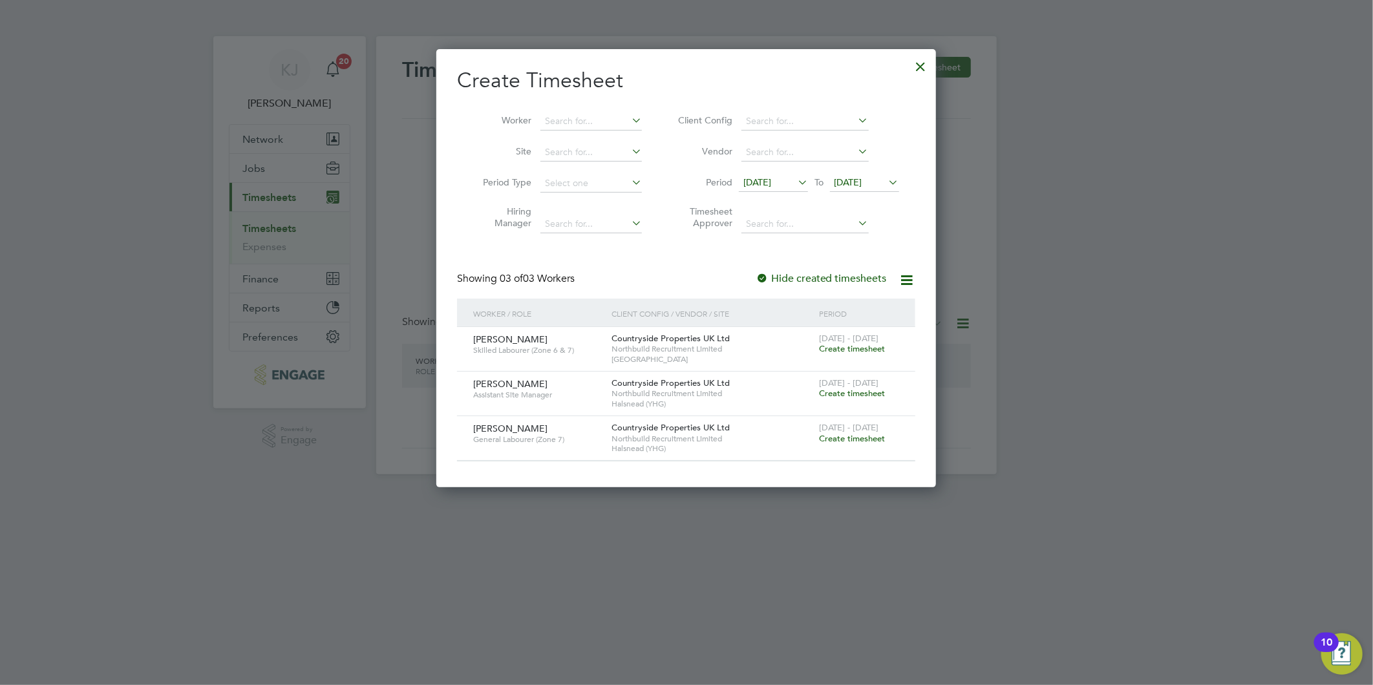
click at [857, 434] on span "Create timesheet" at bounding box center [852, 438] width 66 height 11
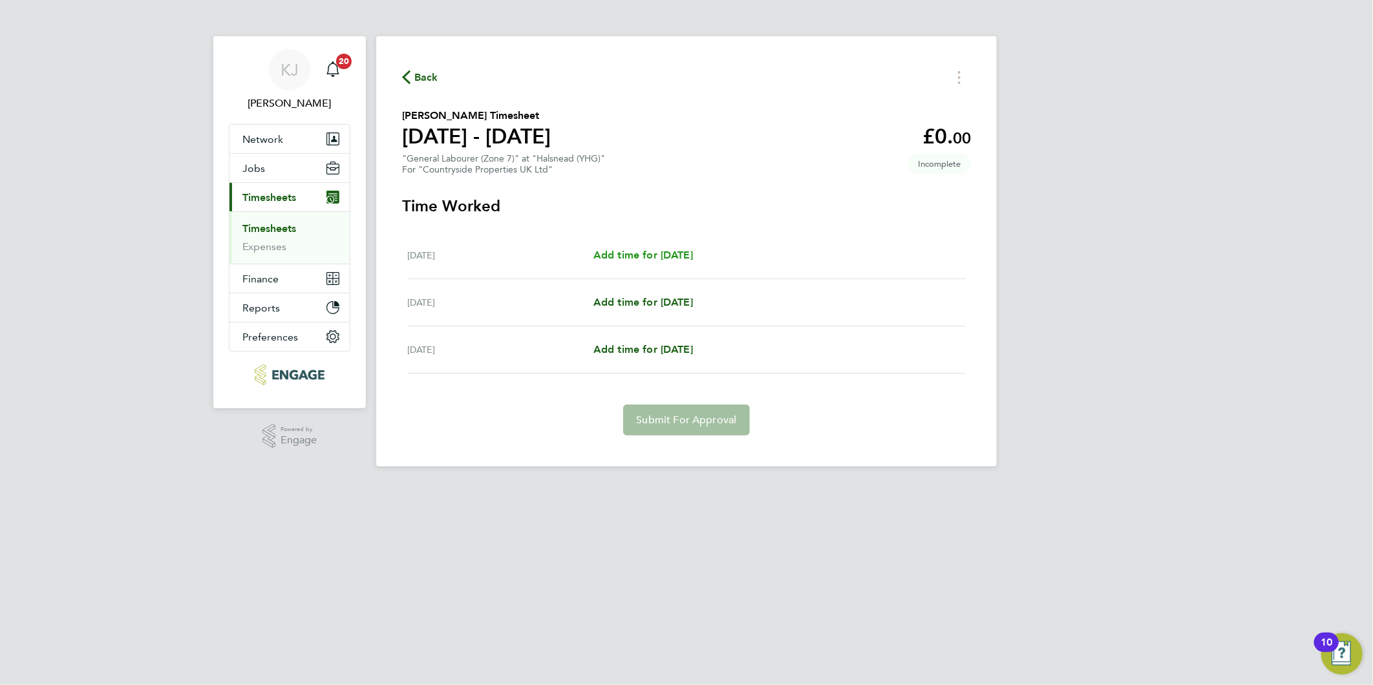
click at [628, 261] on link "Add time for [DATE]" at bounding box center [643, 256] width 100 height 16
select select "30"
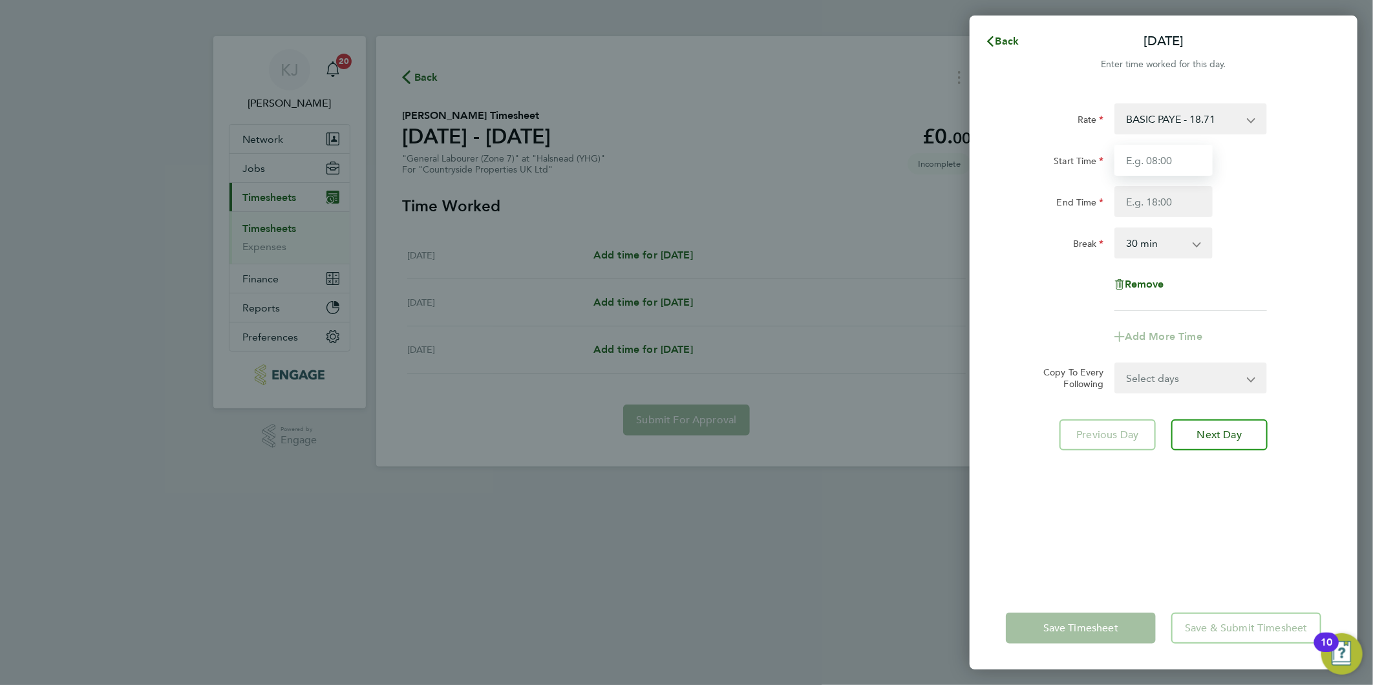
click at [1148, 164] on input "Start Time" at bounding box center [1163, 160] width 98 height 31
type input "09:00"
click at [1170, 205] on input "End Time" at bounding box center [1163, 201] width 98 height 31
type input "16:00"
click at [1188, 160] on input "09:00" at bounding box center [1163, 160] width 98 height 31
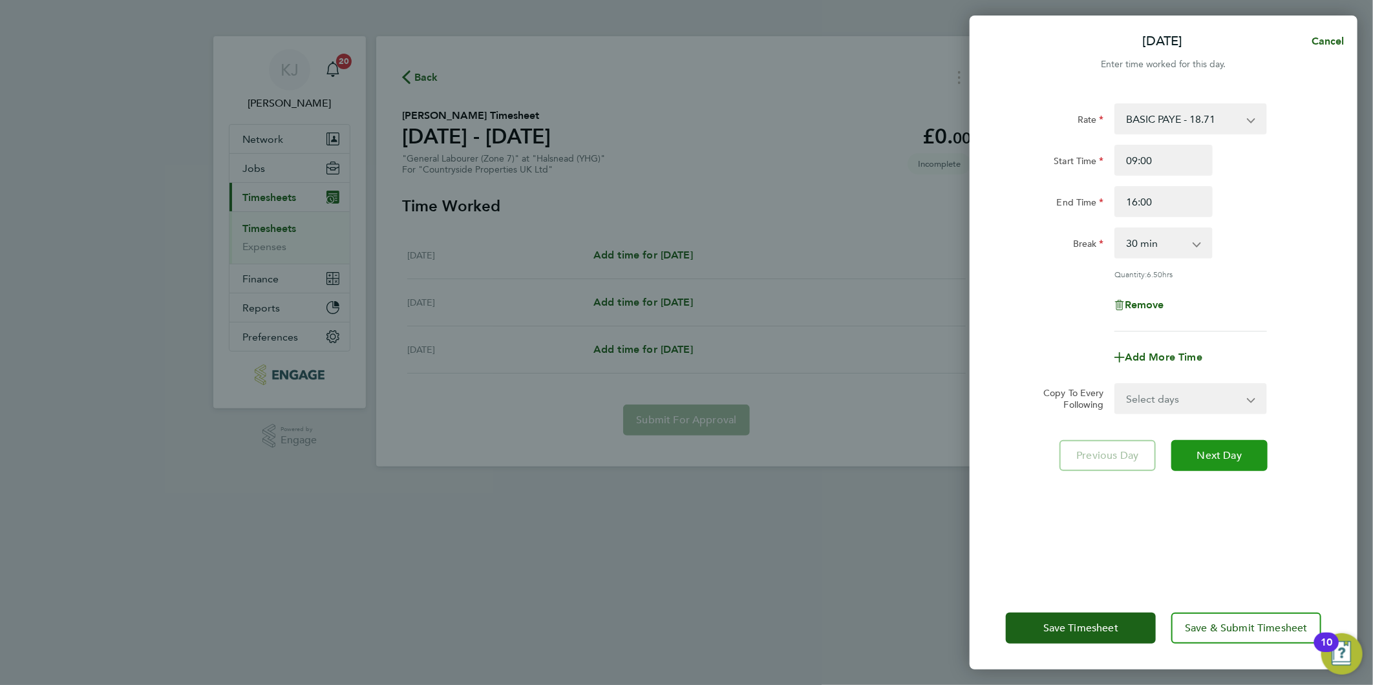
click at [1238, 445] on button "Next Day" at bounding box center [1219, 455] width 96 height 31
select select "30"
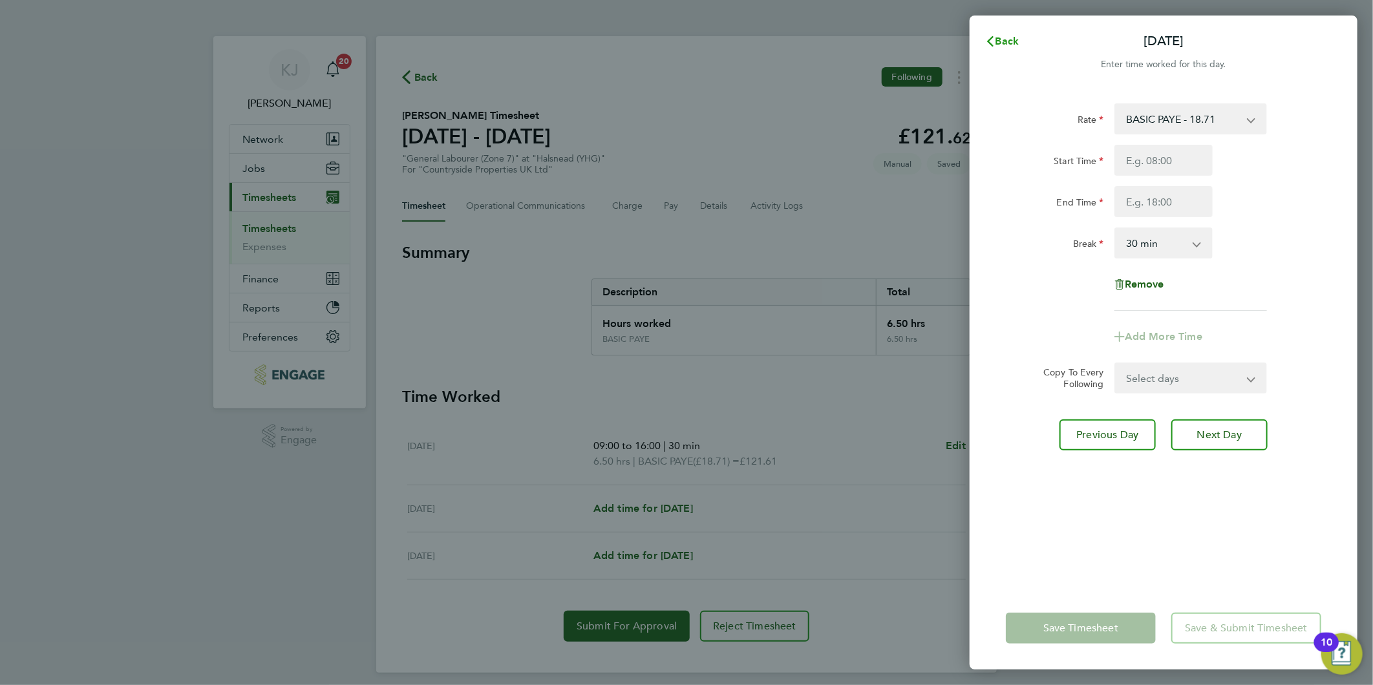
click at [991, 40] on icon "button" at bounding box center [990, 41] width 10 height 10
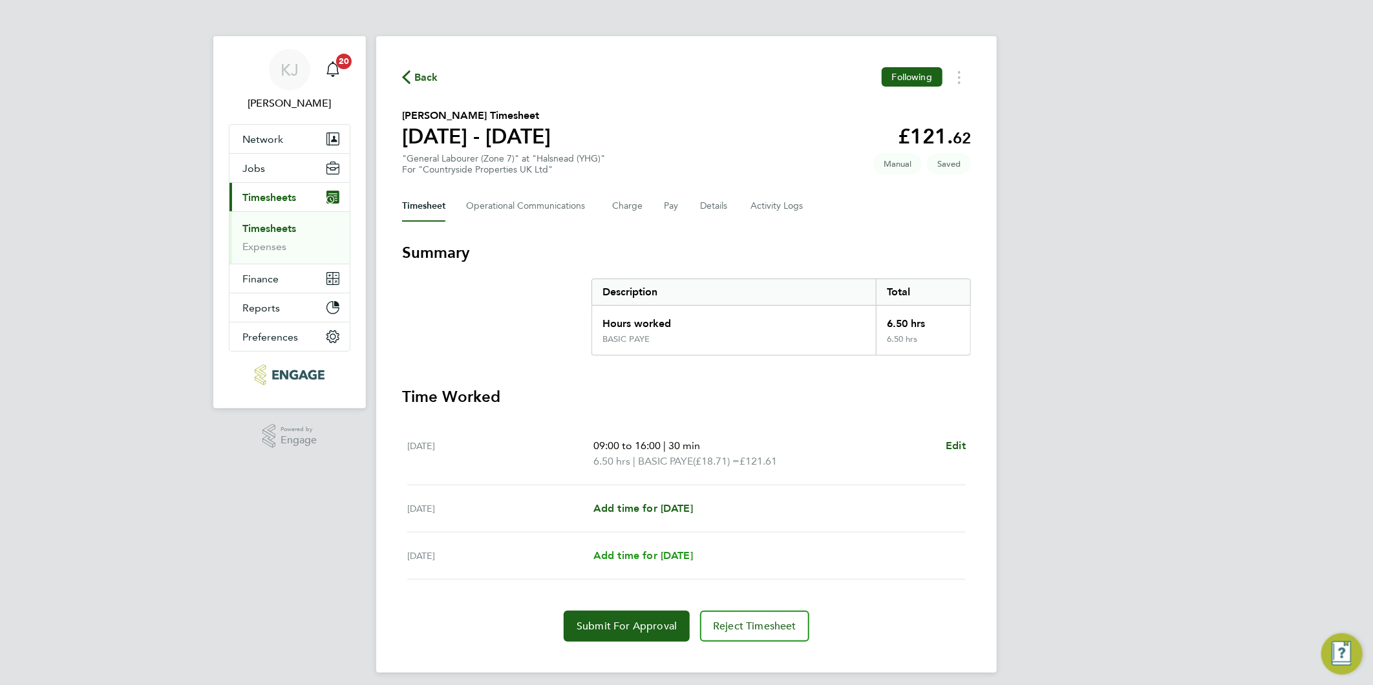
click at [606, 545] on div "[DATE] Add time for [DATE] Add time for [DATE]" at bounding box center [686, 556] width 558 height 47
click at [663, 554] on span "Add time for [DATE]" at bounding box center [643, 555] width 100 height 12
select select "30"
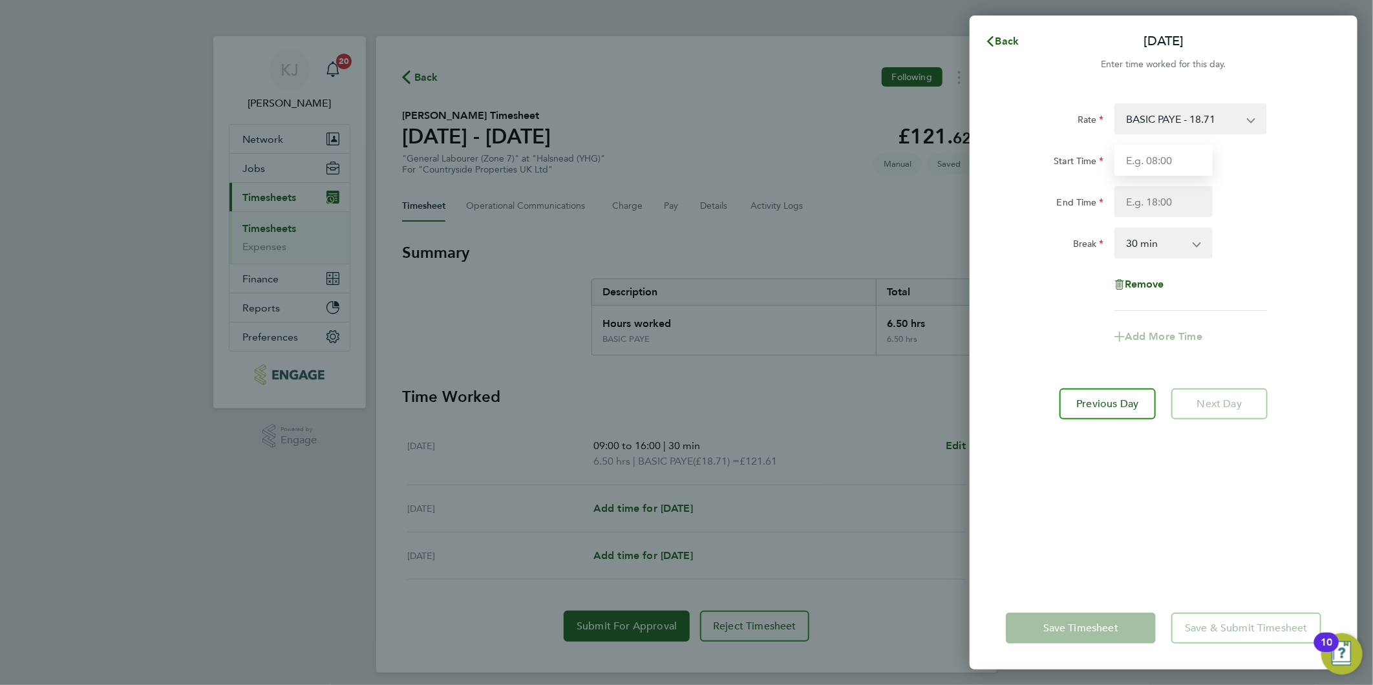
click at [1199, 156] on input "Start Time" at bounding box center [1163, 160] width 98 height 31
type input "09:00"
type input "15:00"
click at [1166, 165] on input "09:00" at bounding box center [1163, 160] width 98 height 31
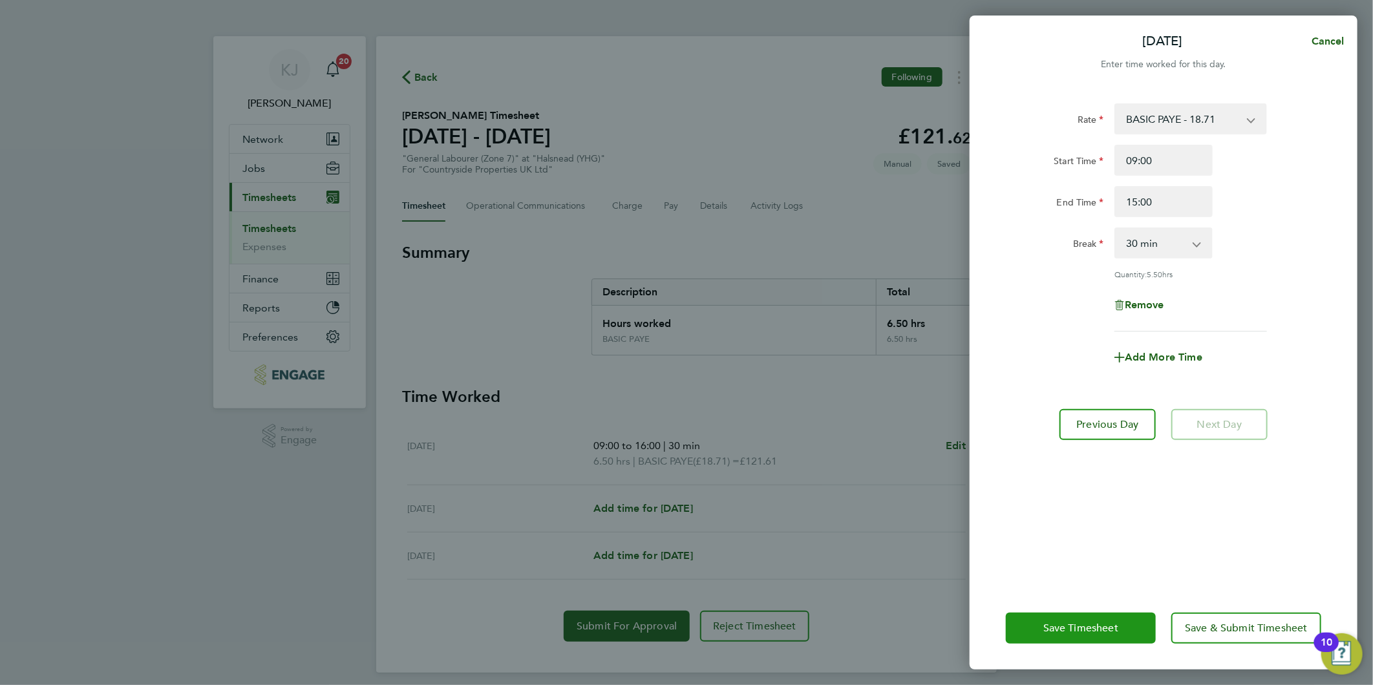
click at [1064, 634] on button "Save Timesheet" at bounding box center [1081, 628] width 150 height 31
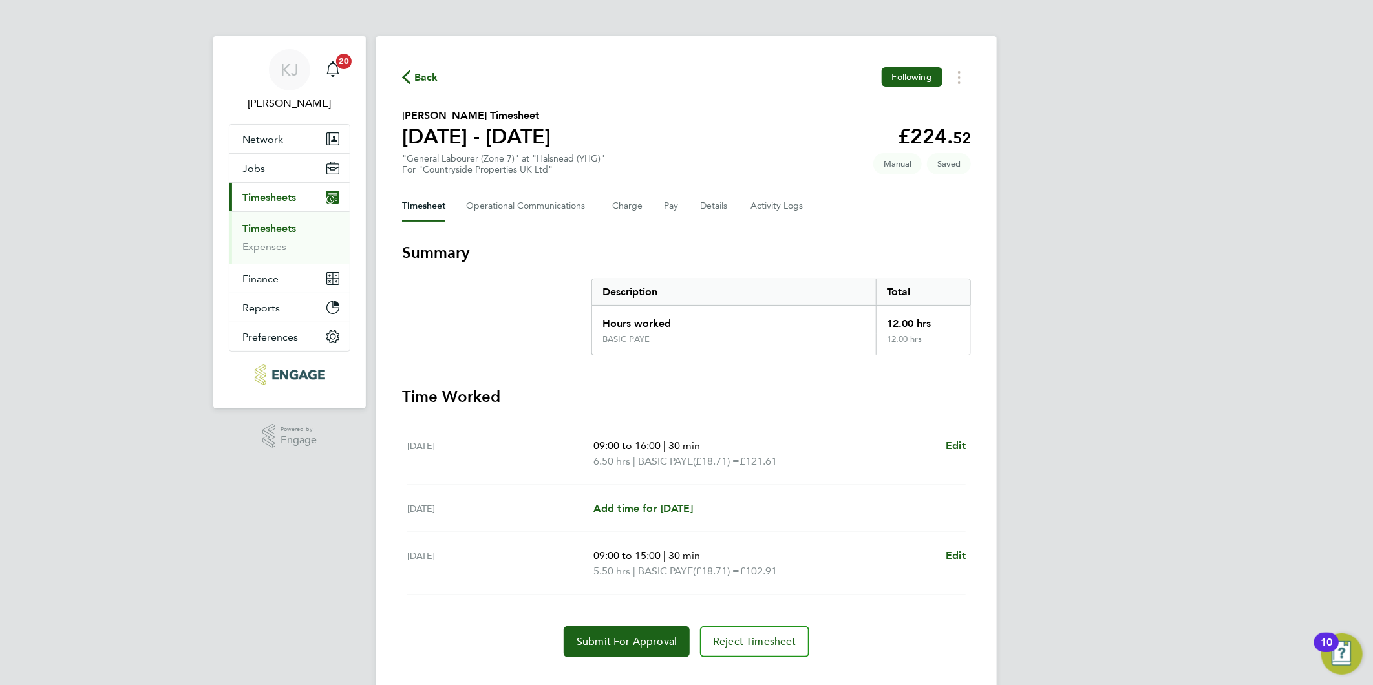
click at [689, 201] on div "Timesheet Operational Communications Charge Pay Details Activity Logs" at bounding box center [686, 206] width 569 height 31
click at [700, 202] on button "Details" at bounding box center [715, 206] width 30 height 31
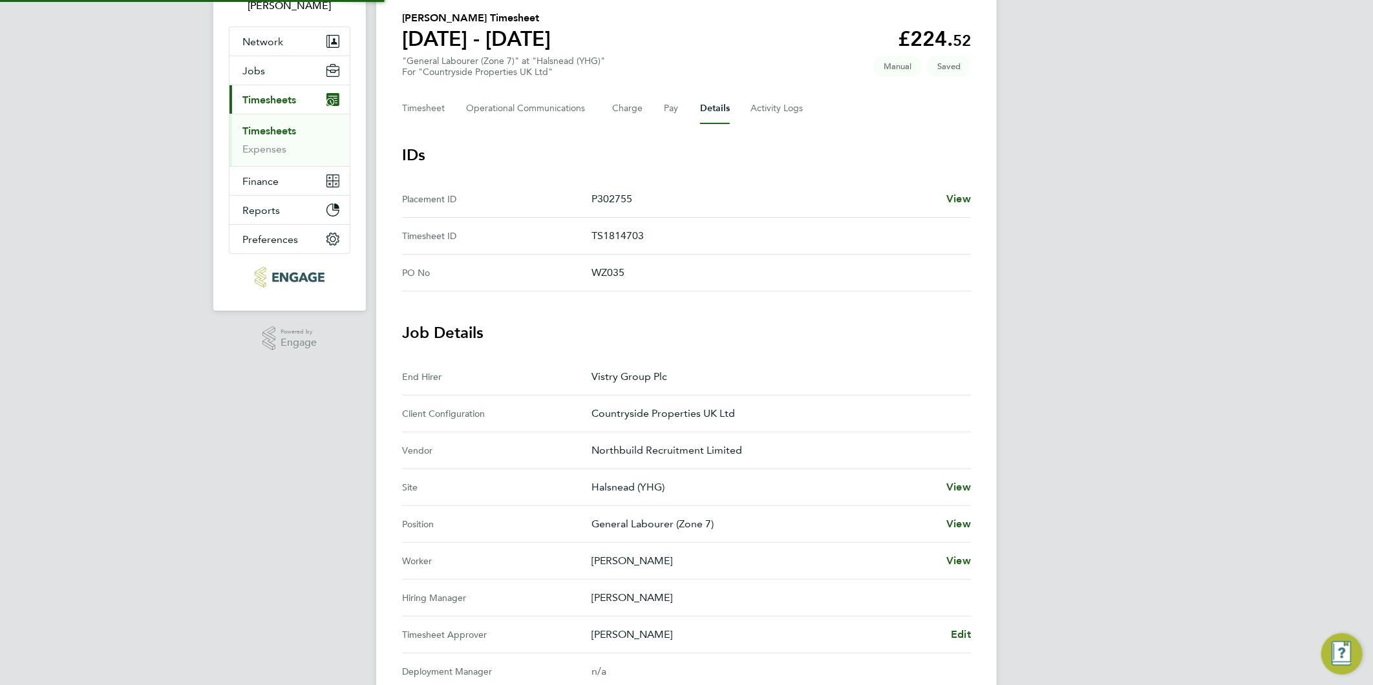
scroll to position [282, 0]
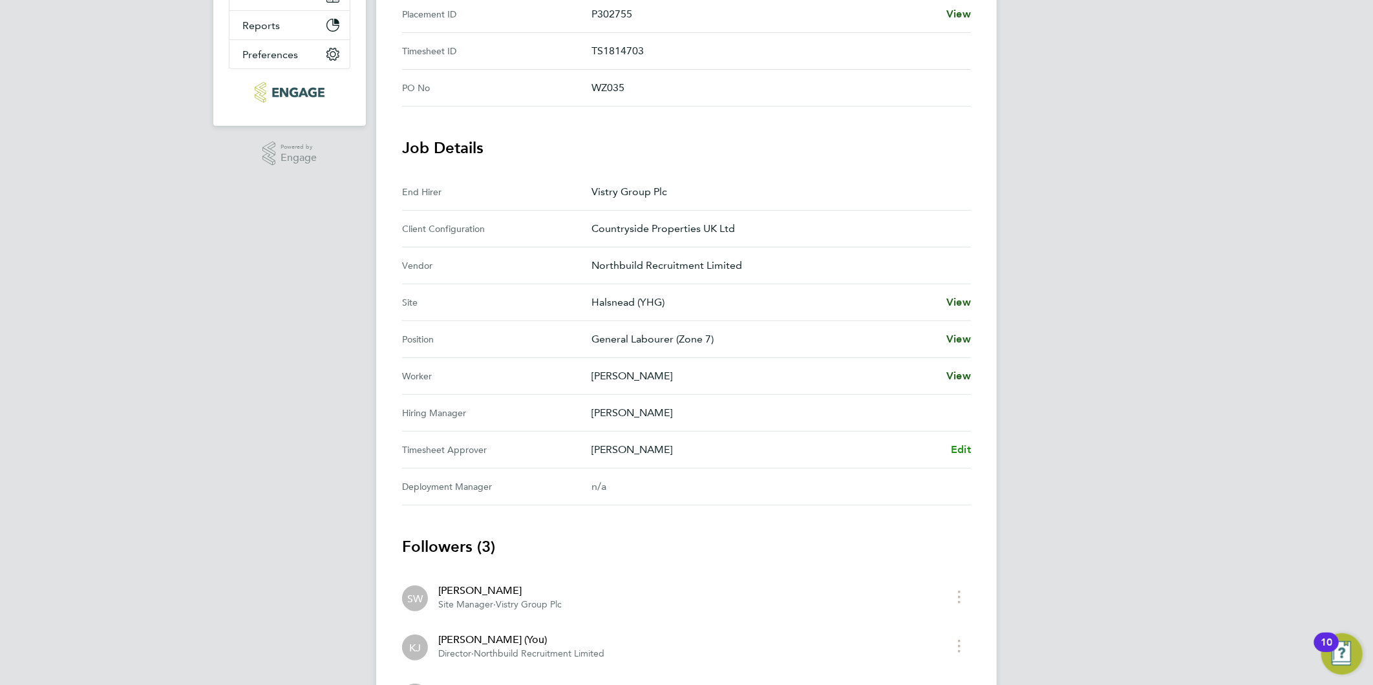
click at [964, 443] on span "Edit" at bounding box center [961, 449] width 20 height 12
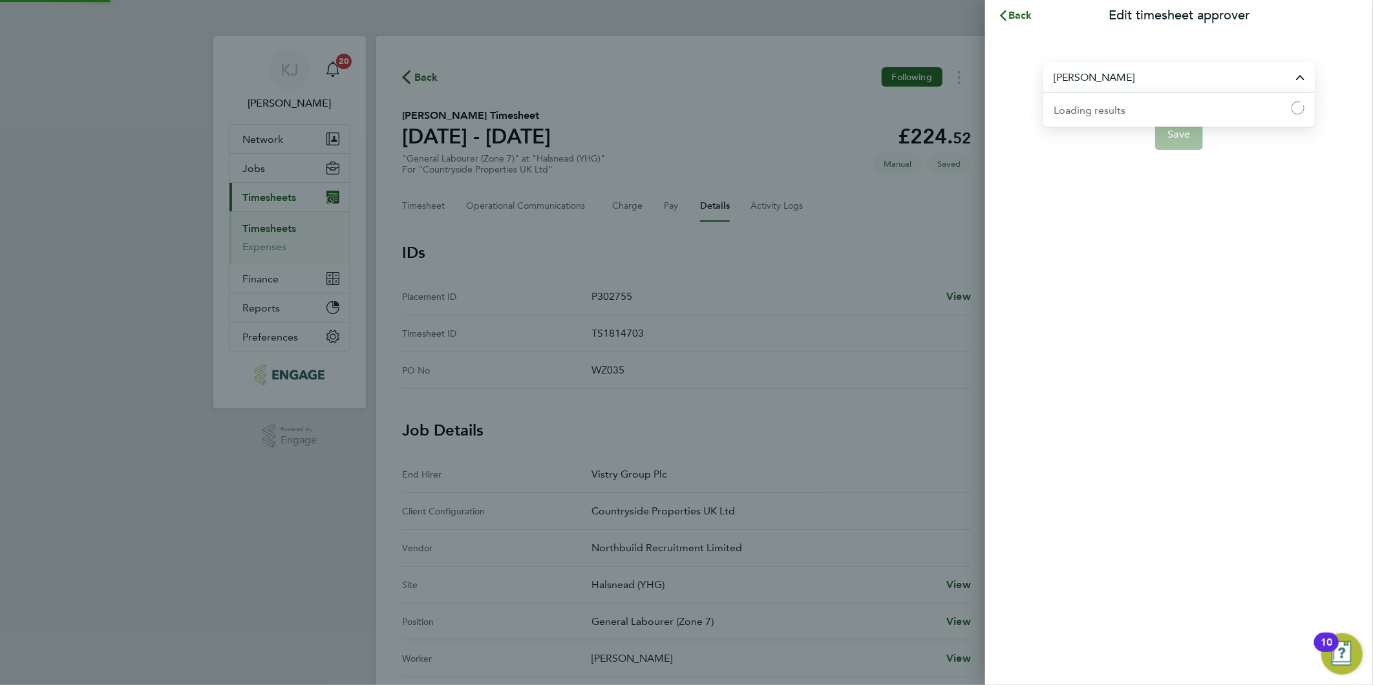
click at [1196, 85] on input "[PERSON_NAME]" at bounding box center [1178, 77] width 271 height 30
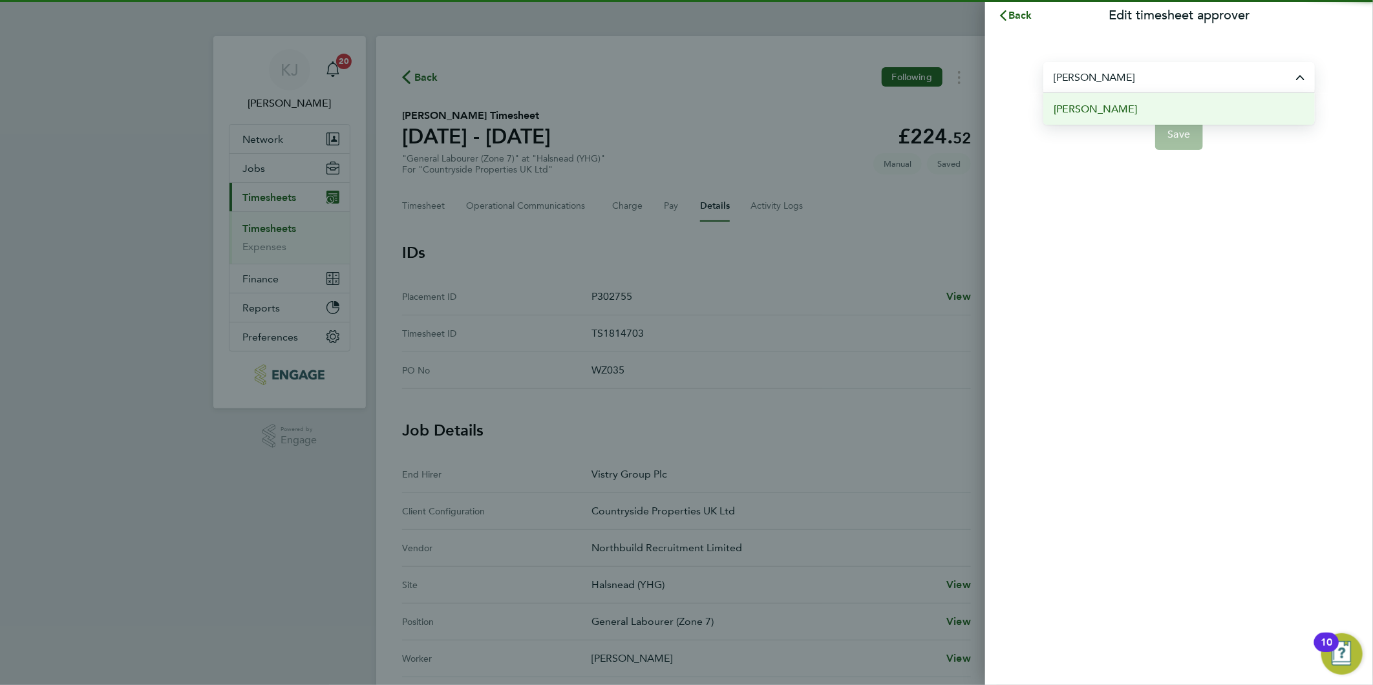
click at [1155, 100] on li "[PERSON_NAME]" at bounding box center [1178, 109] width 271 height 32
type input "[PERSON_NAME]"
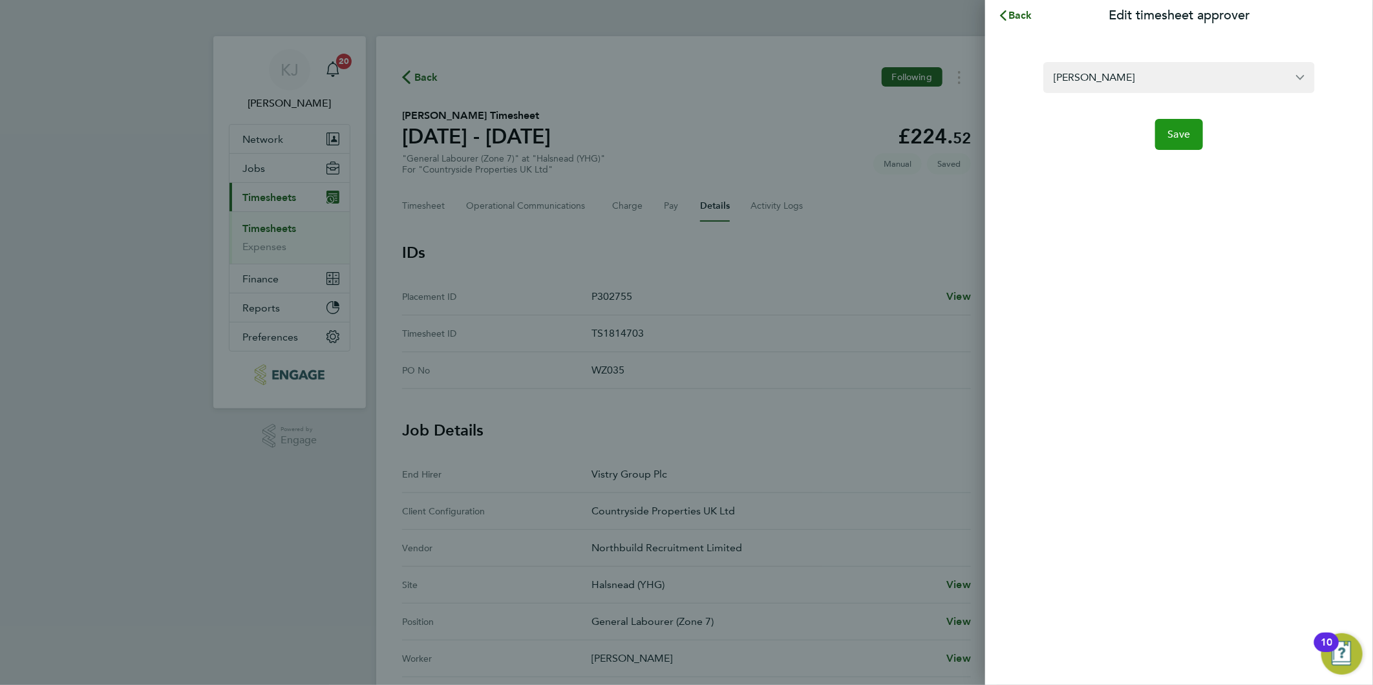
drag, startPoint x: 1173, startPoint y: 128, endPoint x: 1165, endPoint y: 154, distance: 27.0
click at [1172, 128] on span "Save" at bounding box center [1179, 134] width 23 height 13
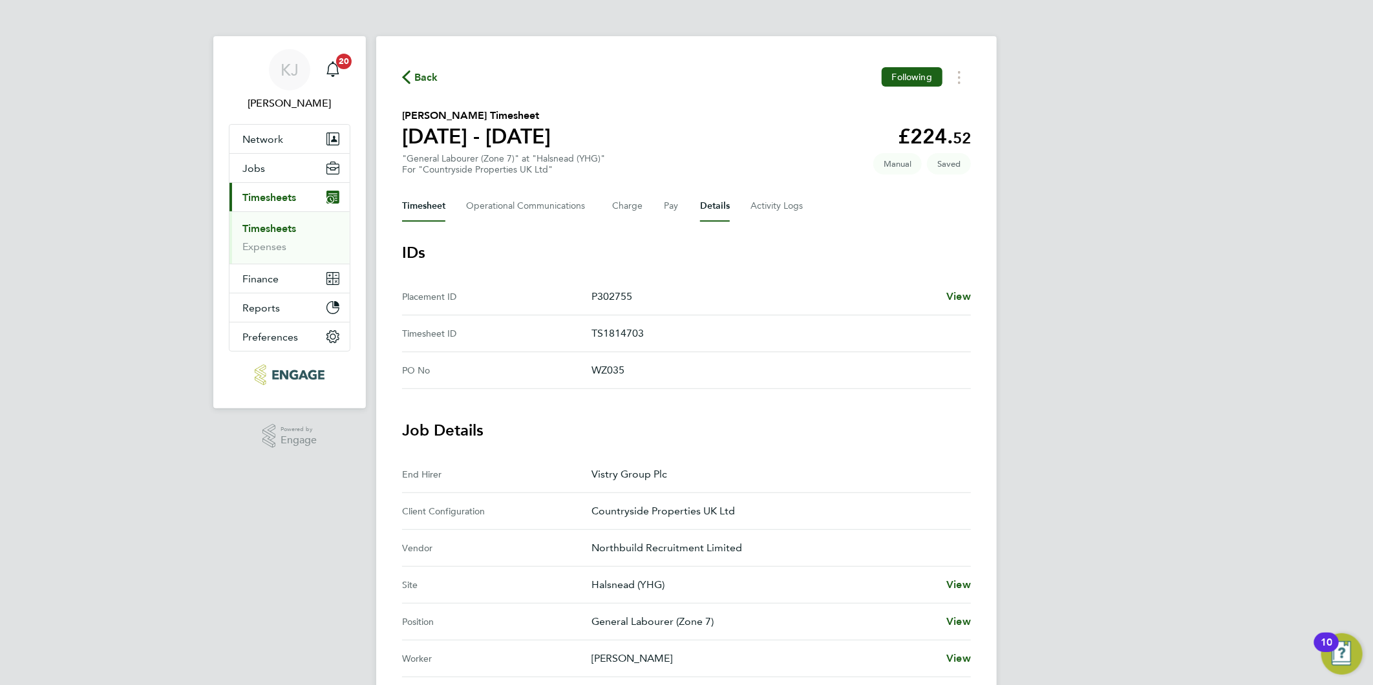
click at [425, 215] on button "Timesheet" at bounding box center [423, 206] width 43 height 31
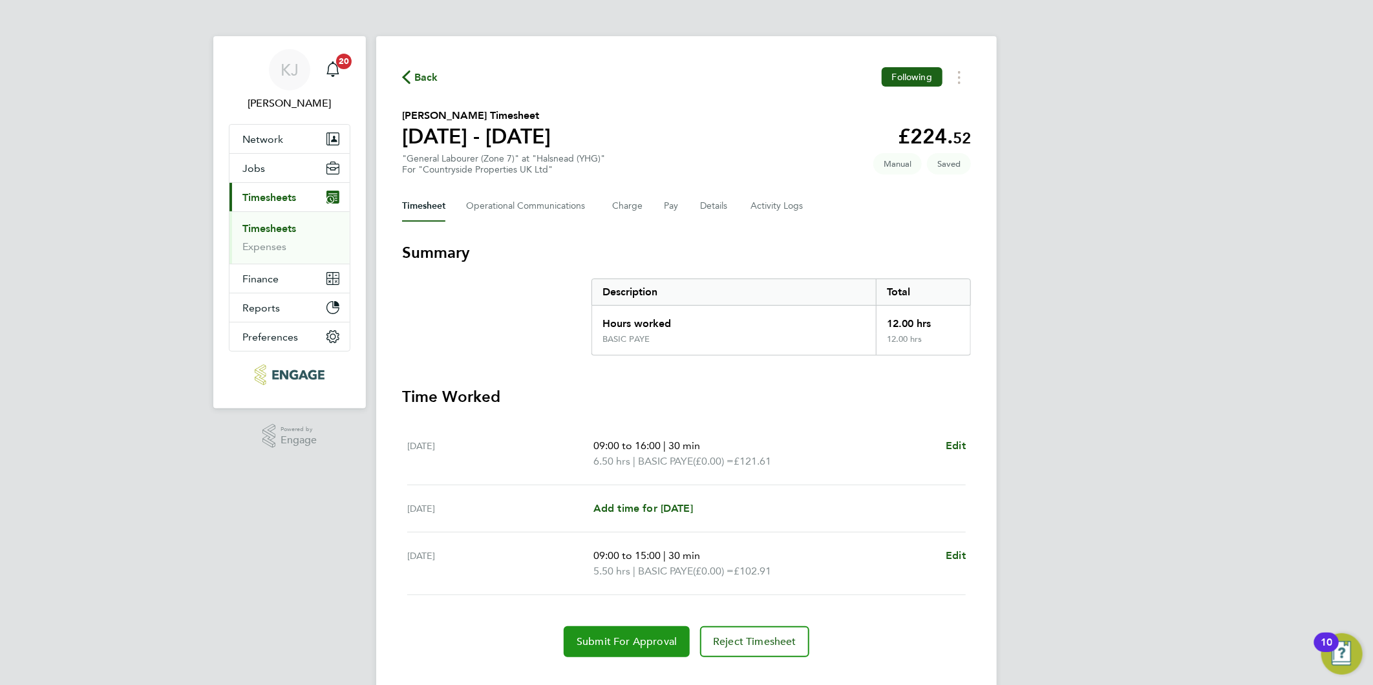
click at [632, 641] on span "Submit For Approval" at bounding box center [626, 641] width 100 height 13
click at [270, 224] on link "Timesheets" at bounding box center [269, 228] width 54 height 12
